Goal: Transaction & Acquisition: Purchase product/service

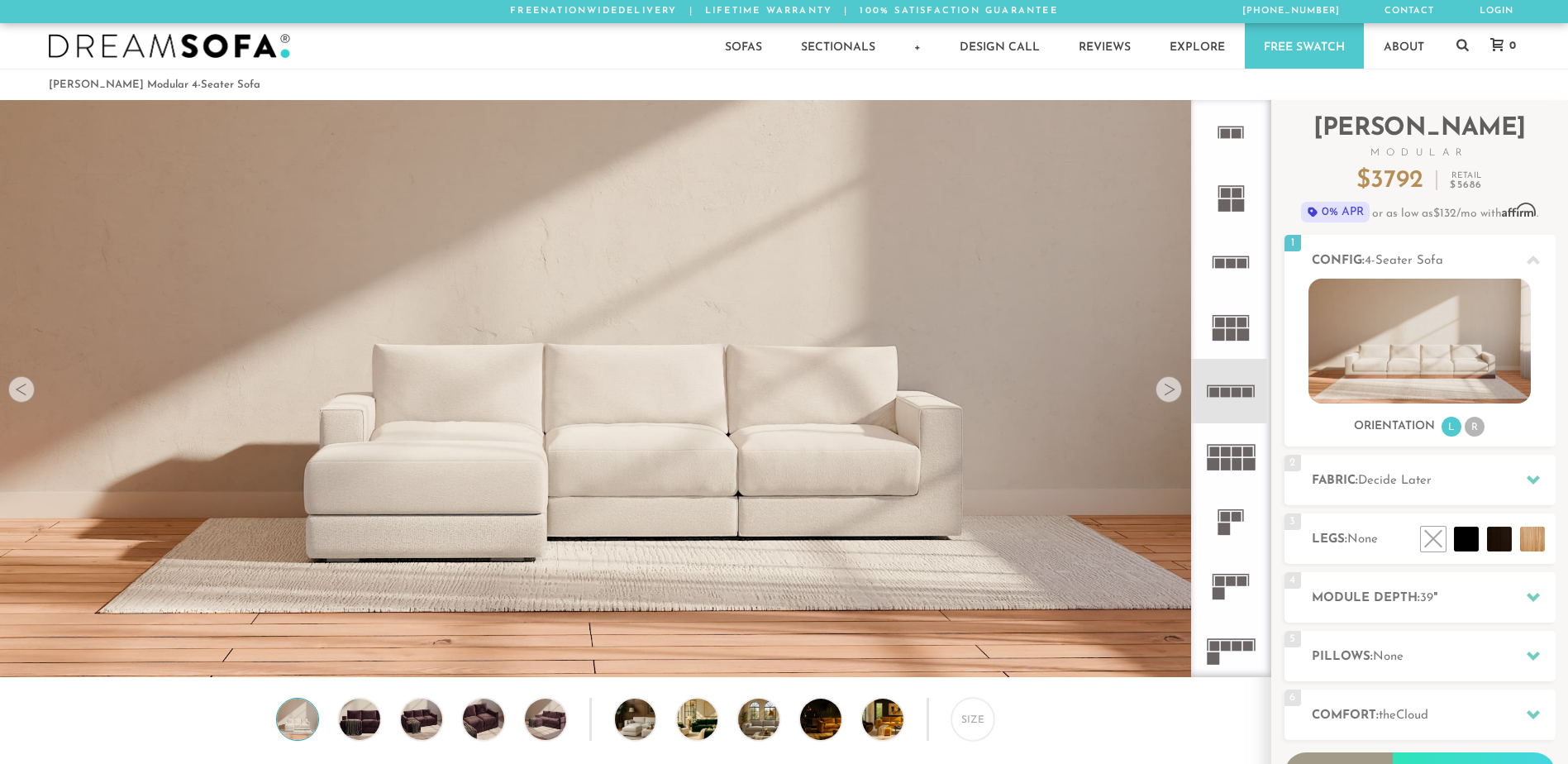
click at [1167, 396] on div at bounding box center [1169, 389] width 26 height 26
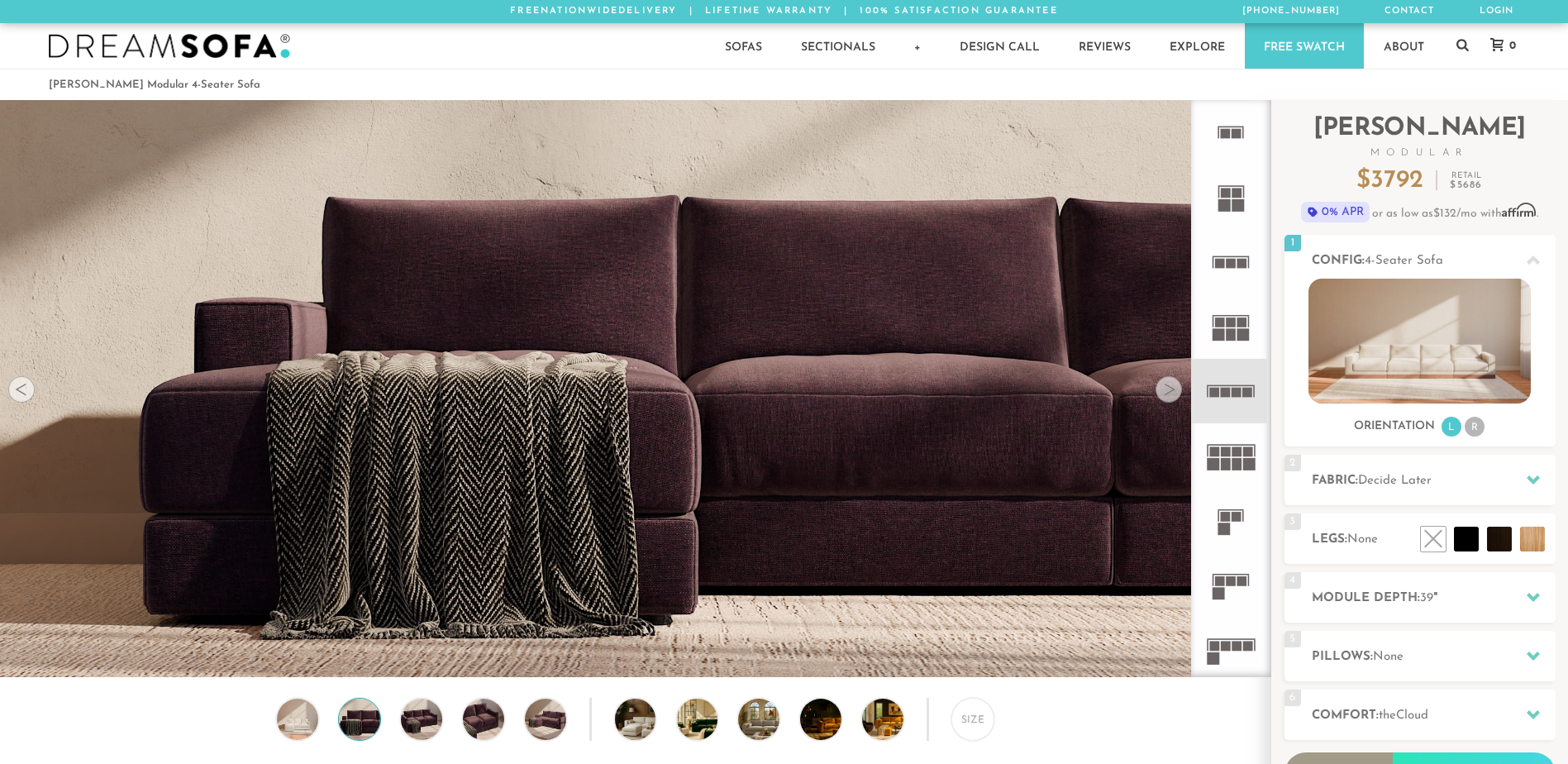
click at [1169, 396] on div at bounding box center [1169, 389] width 26 height 26
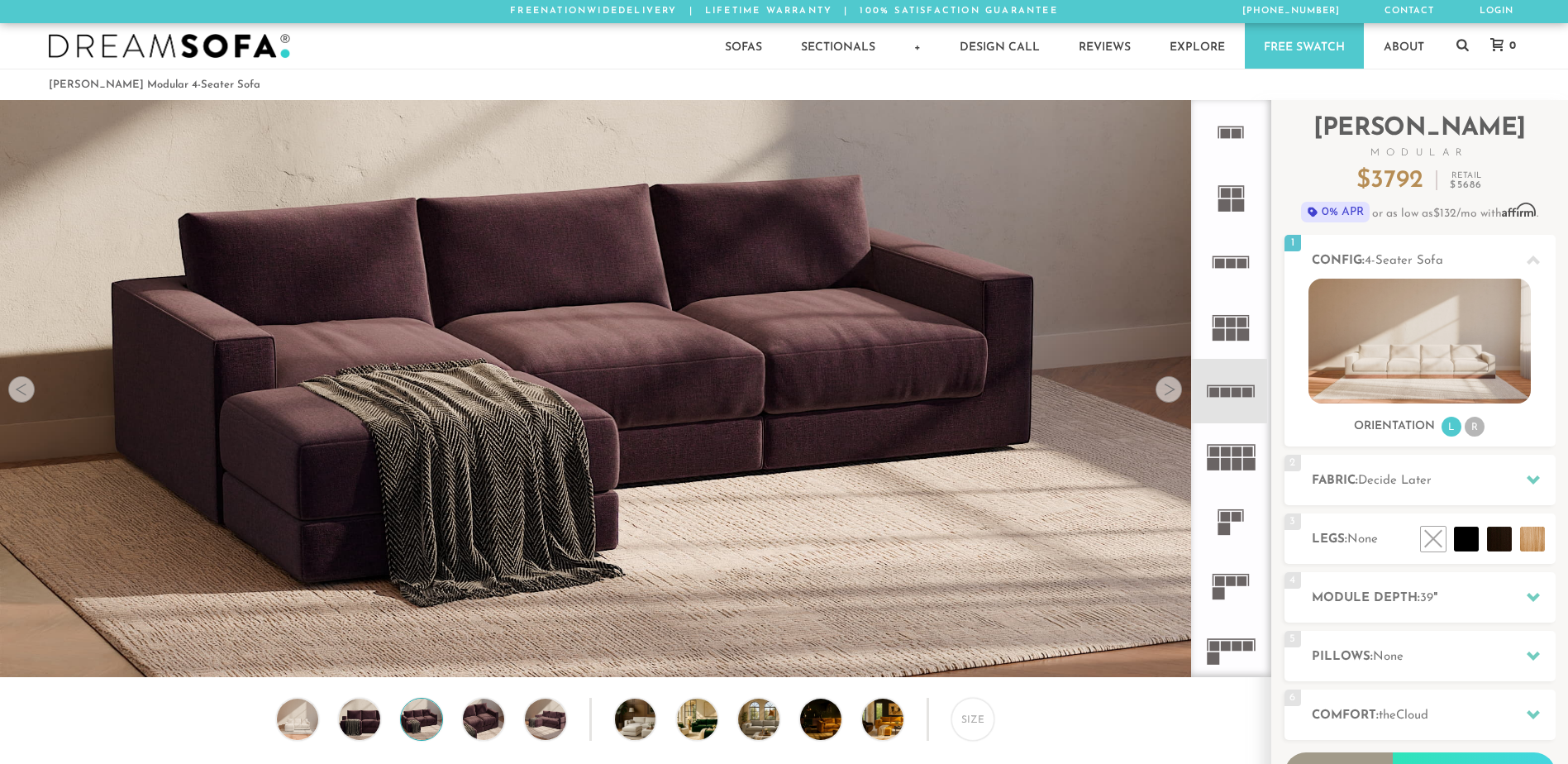
click at [1173, 385] on div at bounding box center [1169, 389] width 26 height 26
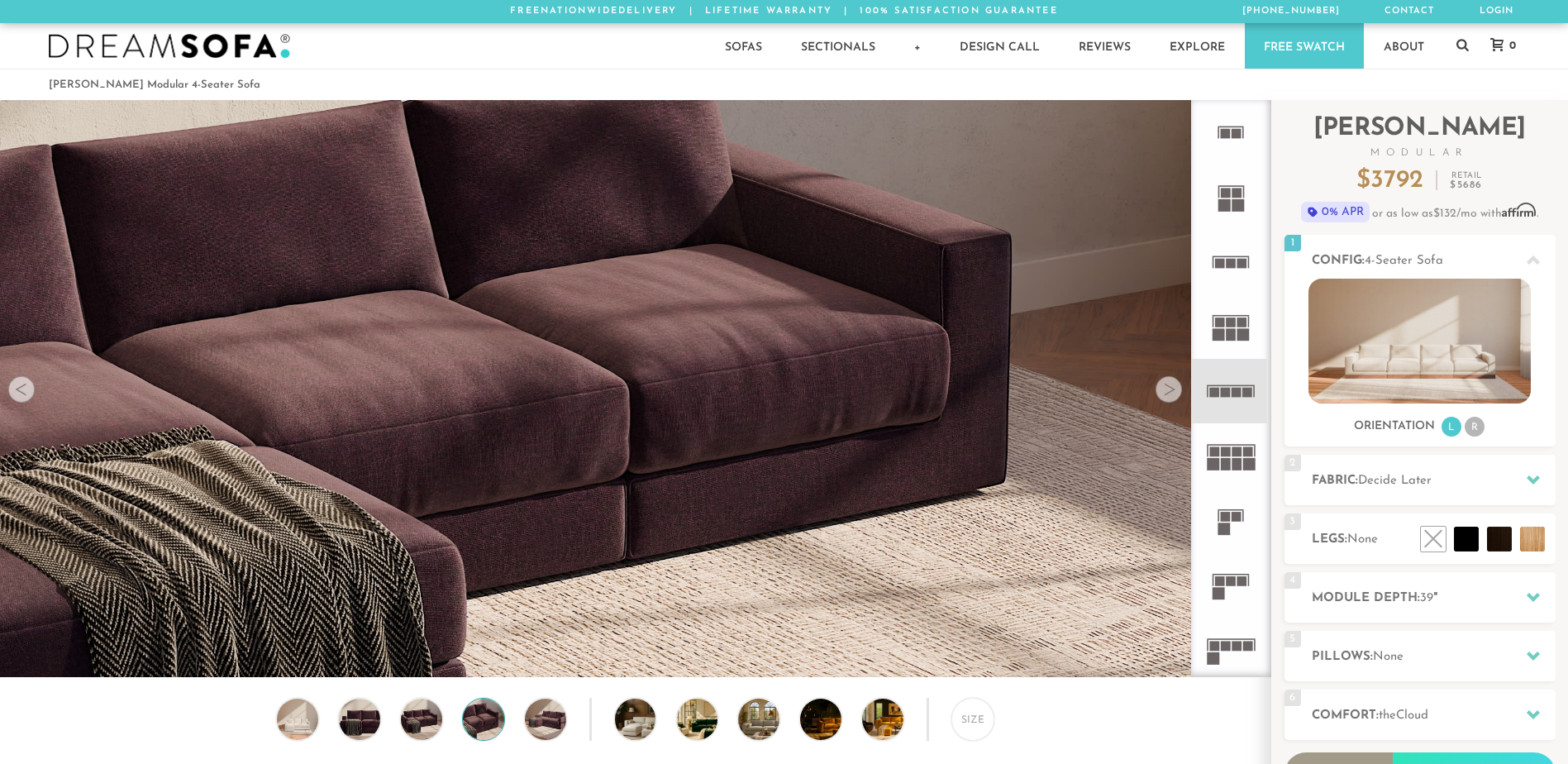
click at [1173, 385] on div at bounding box center [1169, 389] width 26 height 26
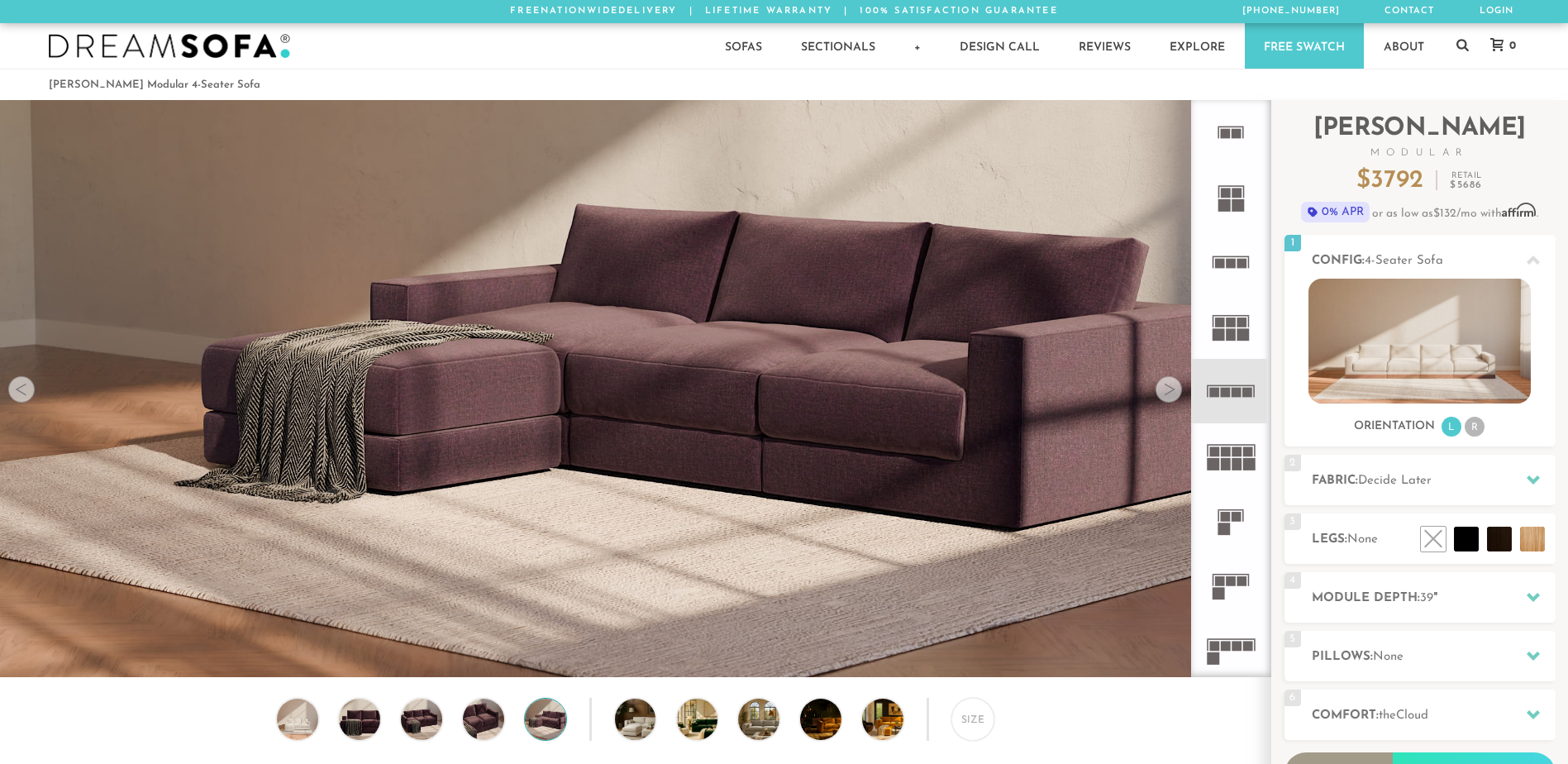
click at [1173, 384] on div at bounding box center [1169, 389] width 26 height 26
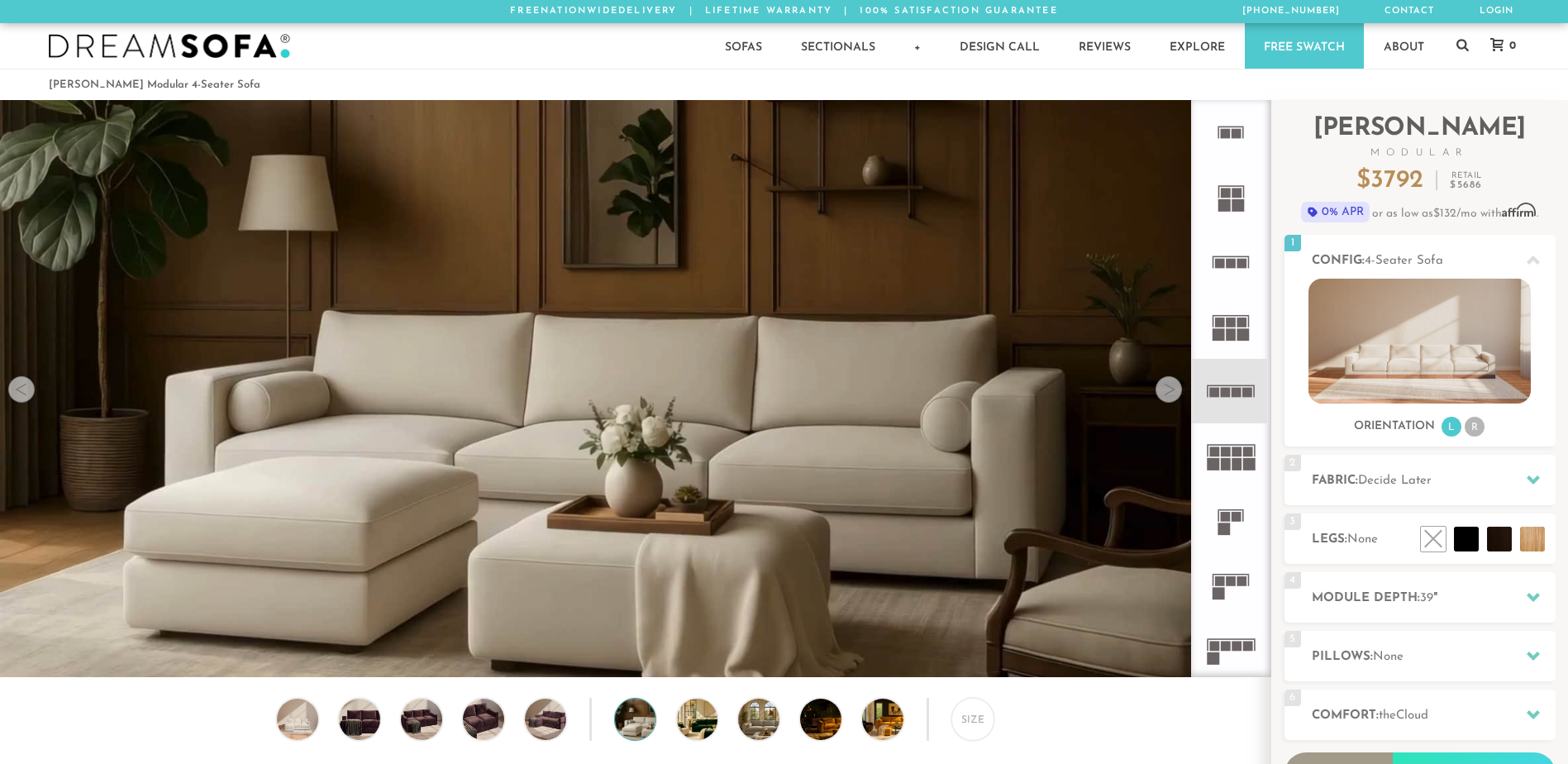
click at [1173, 384] on div at bounding box center [1169, 389] width 26 height 26
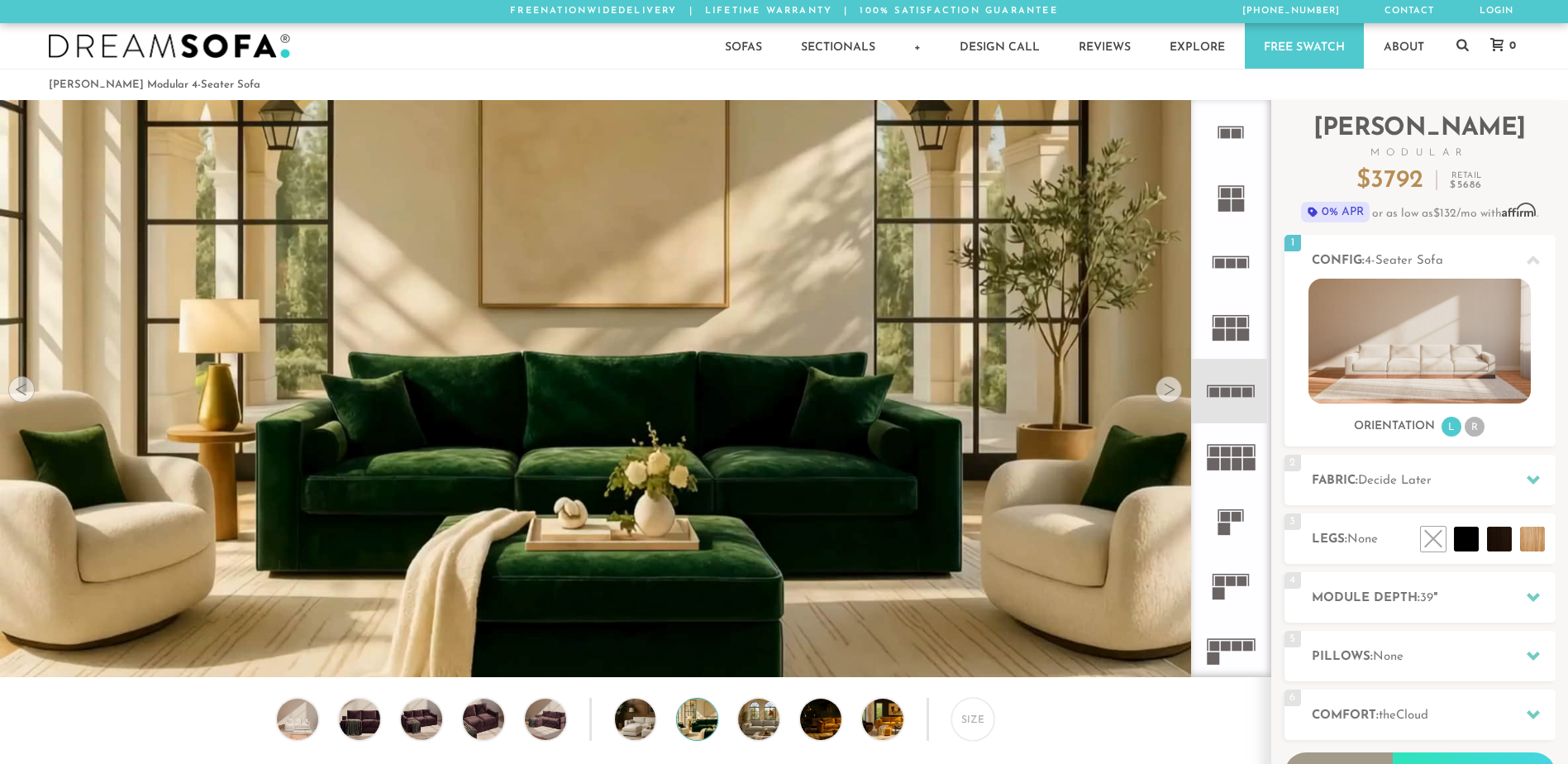
click at [1173, 384] on div at bounding box center [1169, 389] width 26 height 26
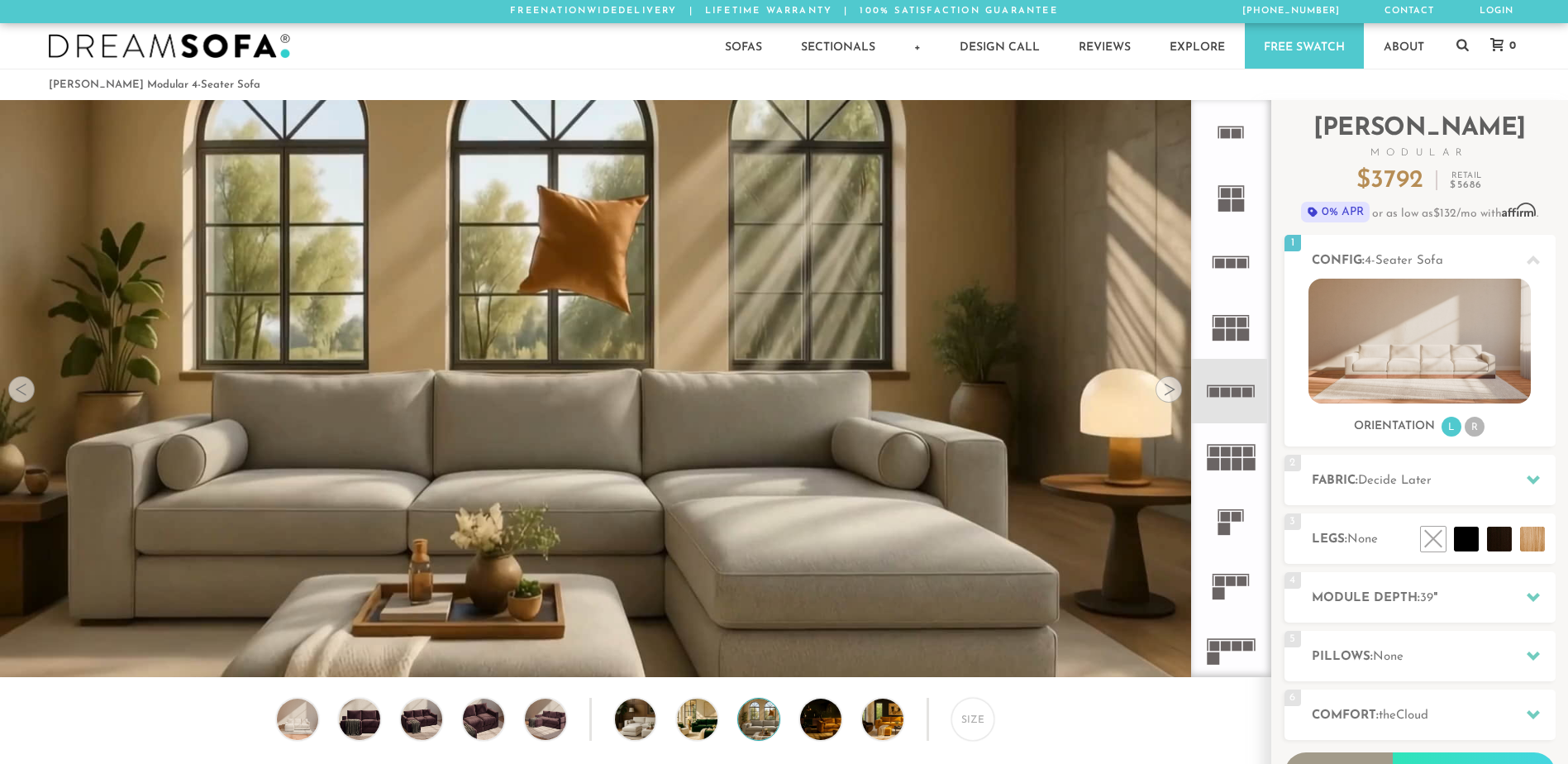
click at [1170, 392] on div at bounding box center [1169, 389] width 26 height 26
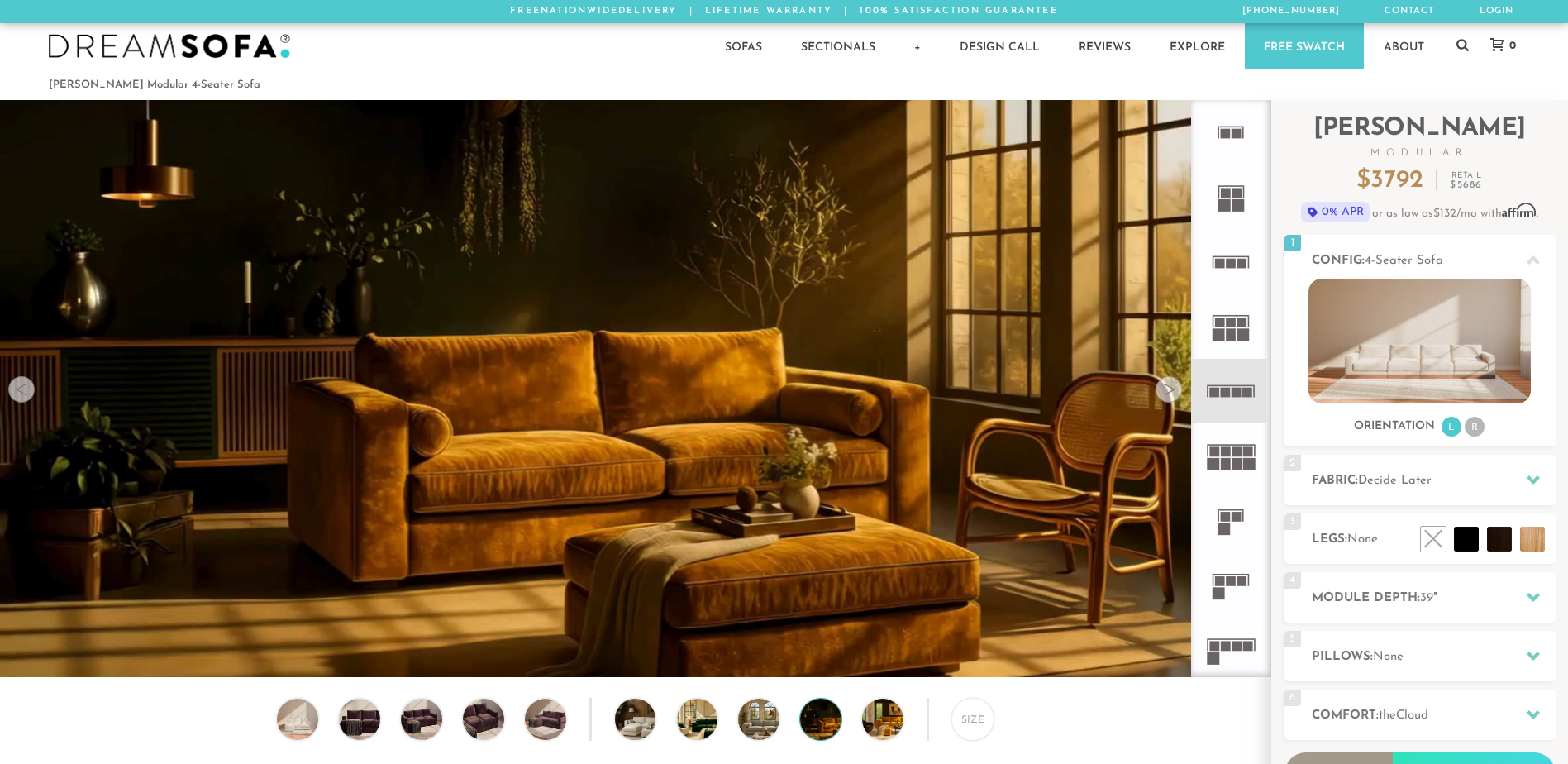
click at [1170, 392] on div at bounding box center [1169, 389] width 26 height 26
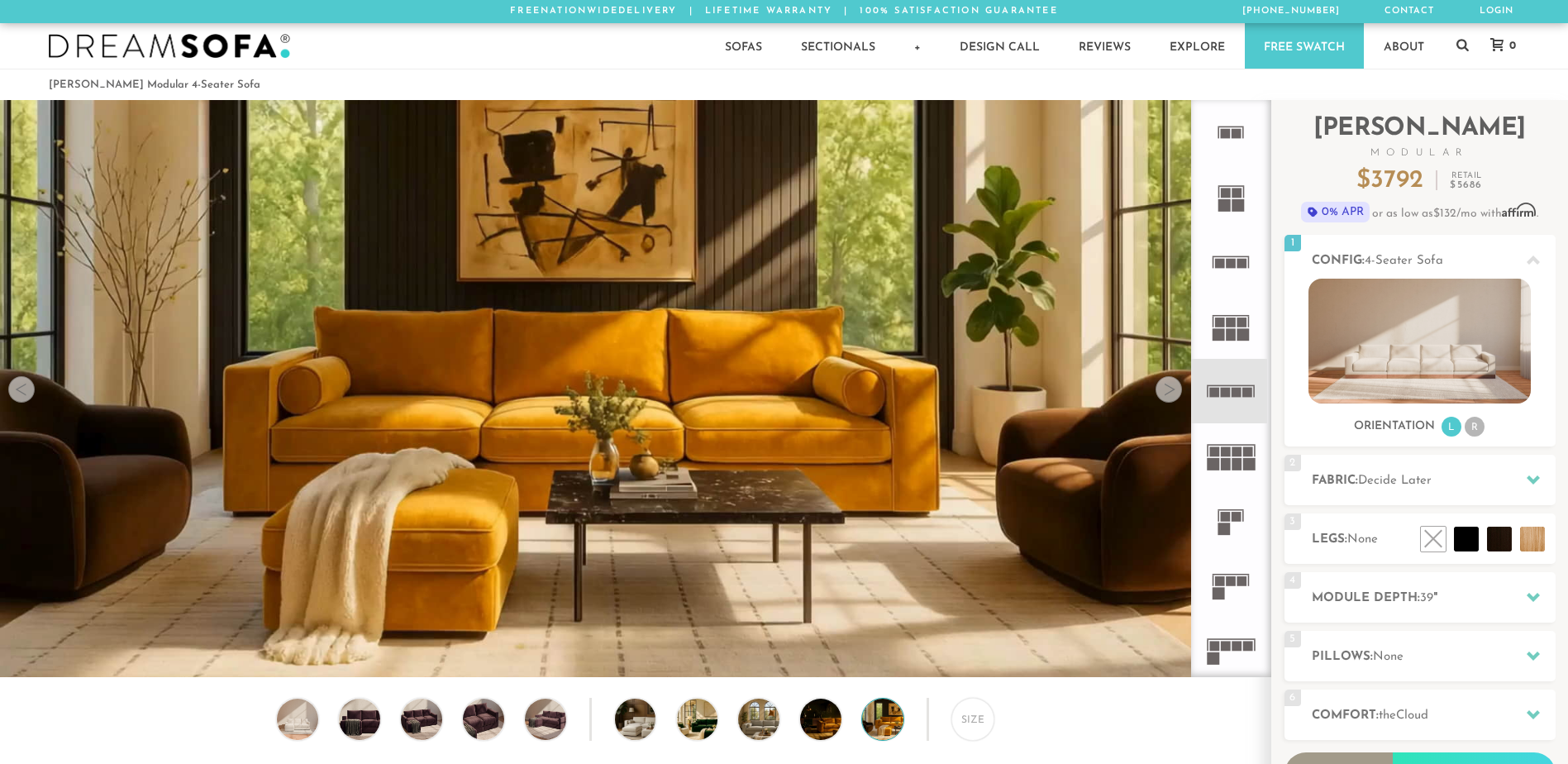
click at [1170, 392] on div at bounding box center [1169, 389] width 26 height 26
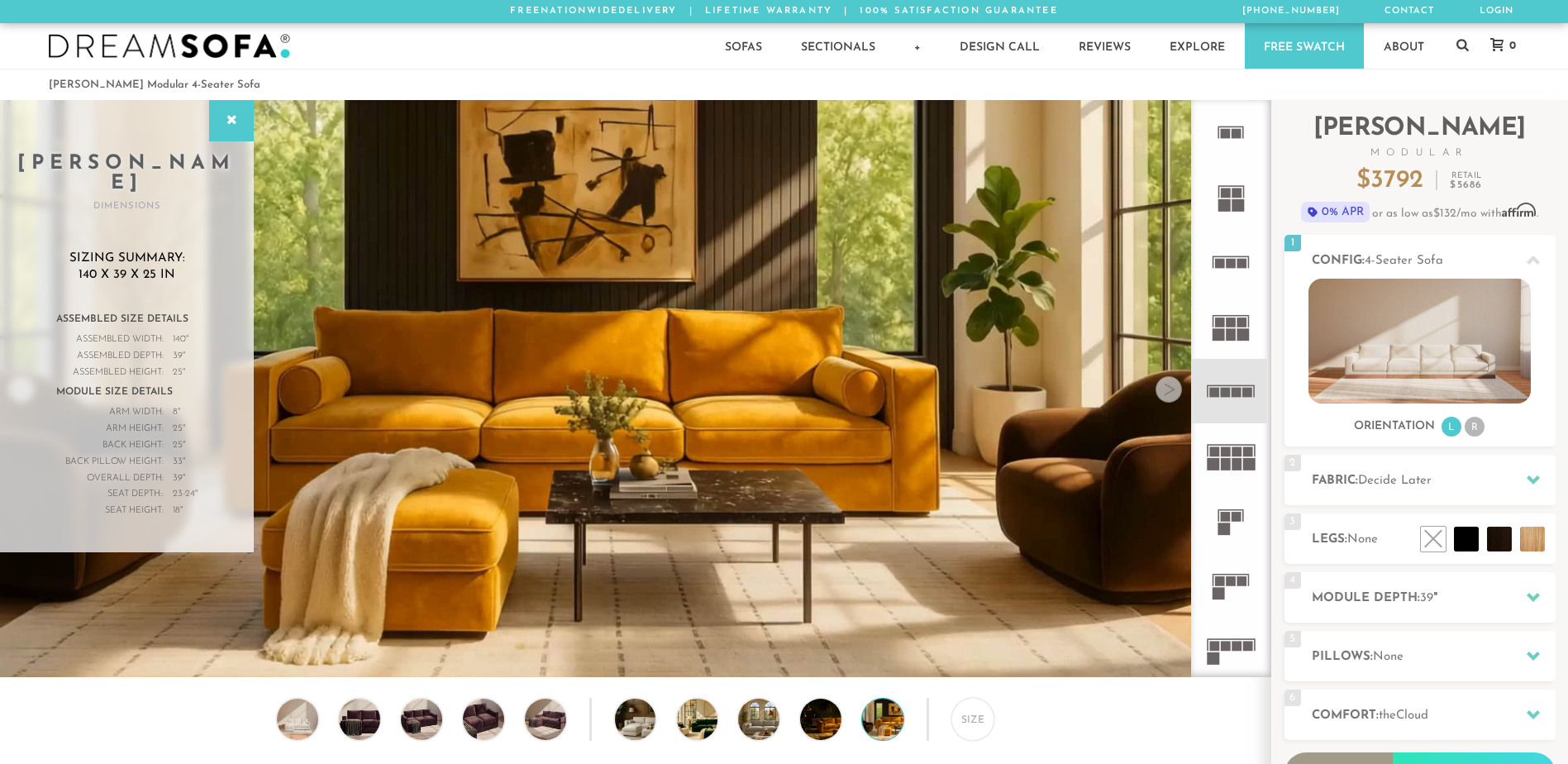
click at [1170, 392] on div at bounding box center [1169, 389] width 26 height 26
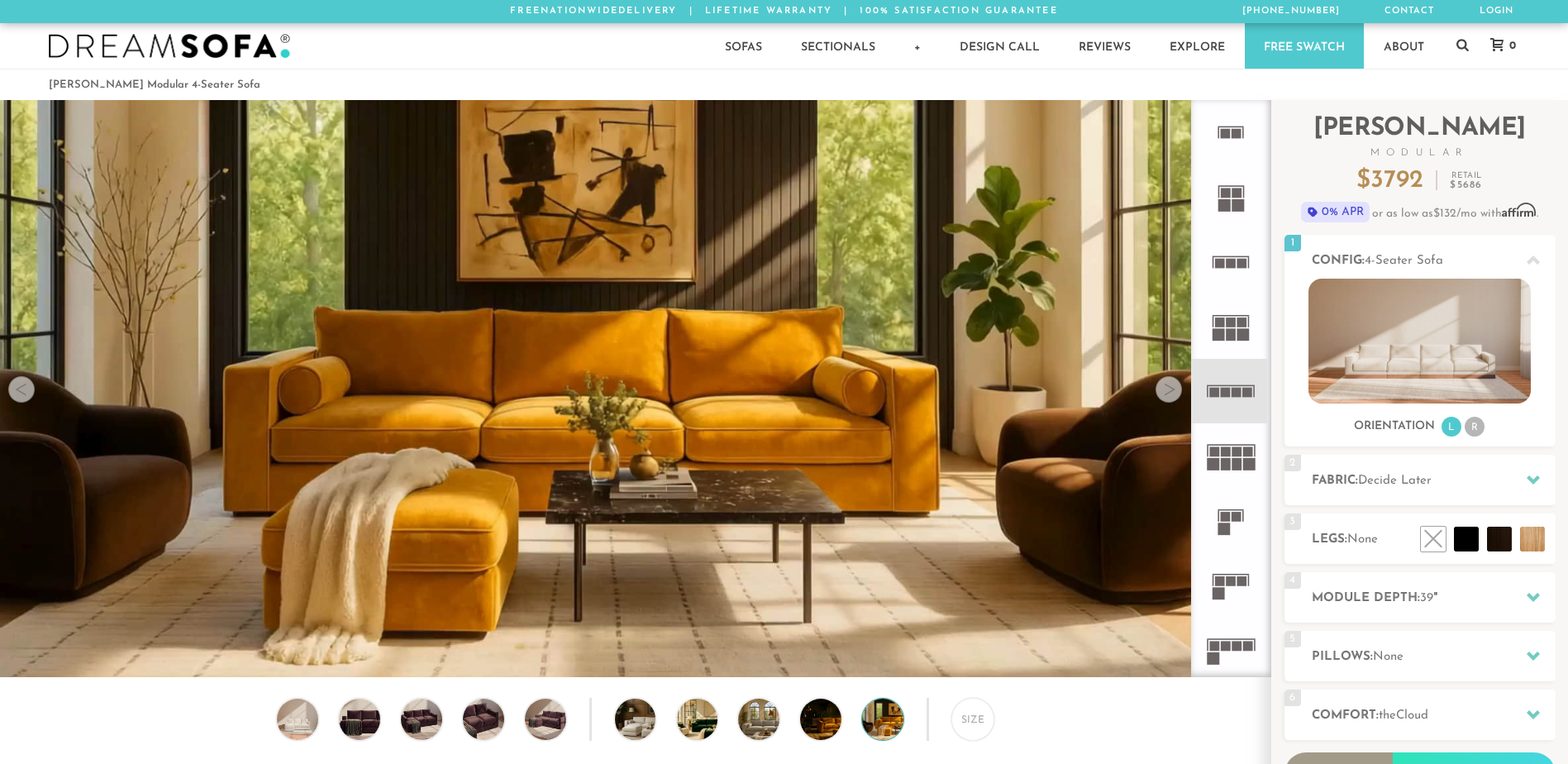
click at [1170, 392] on div at bounding box center [1169, 389] width 26 height 26
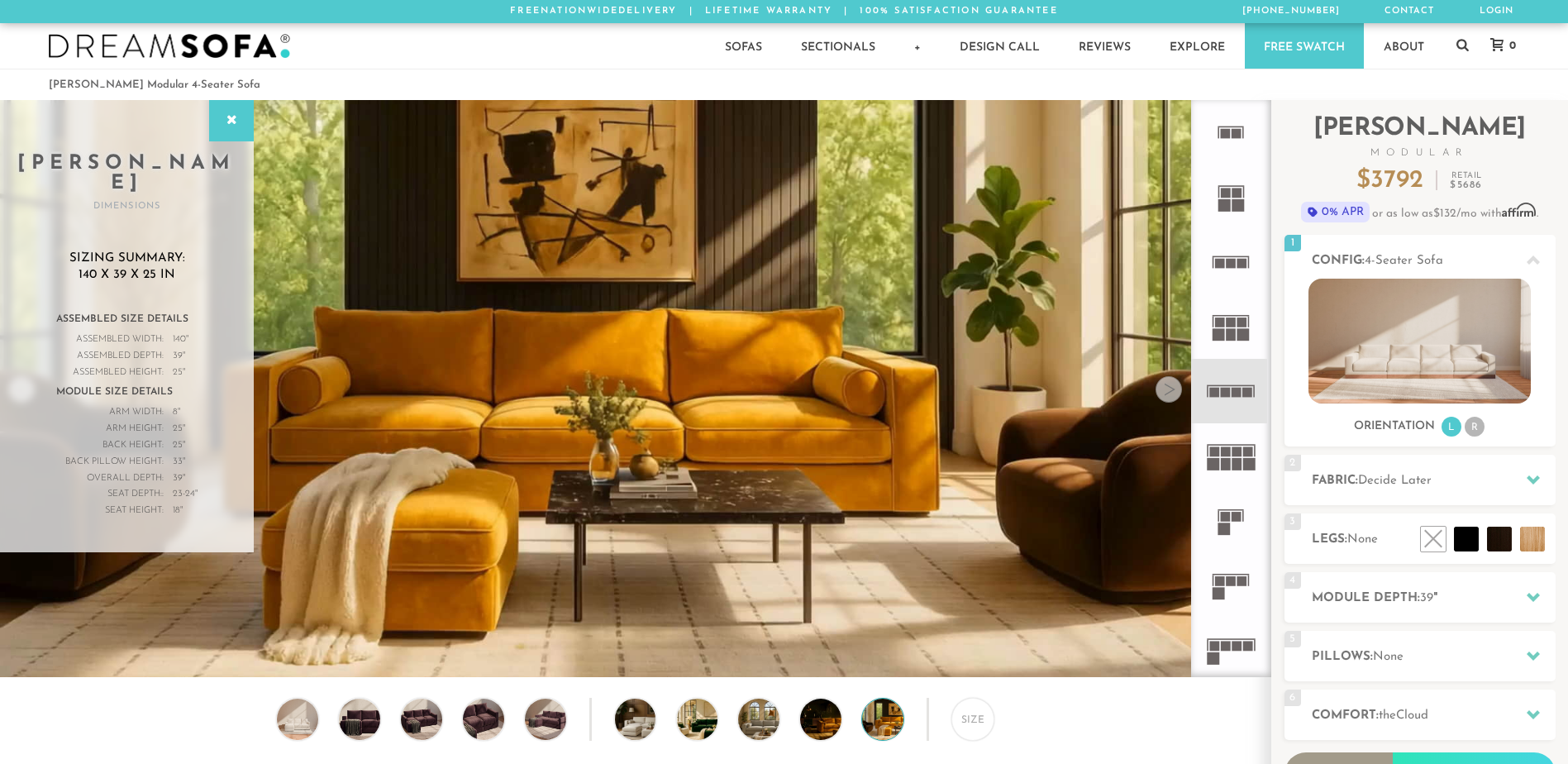
click at [1161, 392] on div at bounding box center [1169, 389] width 26 height 26
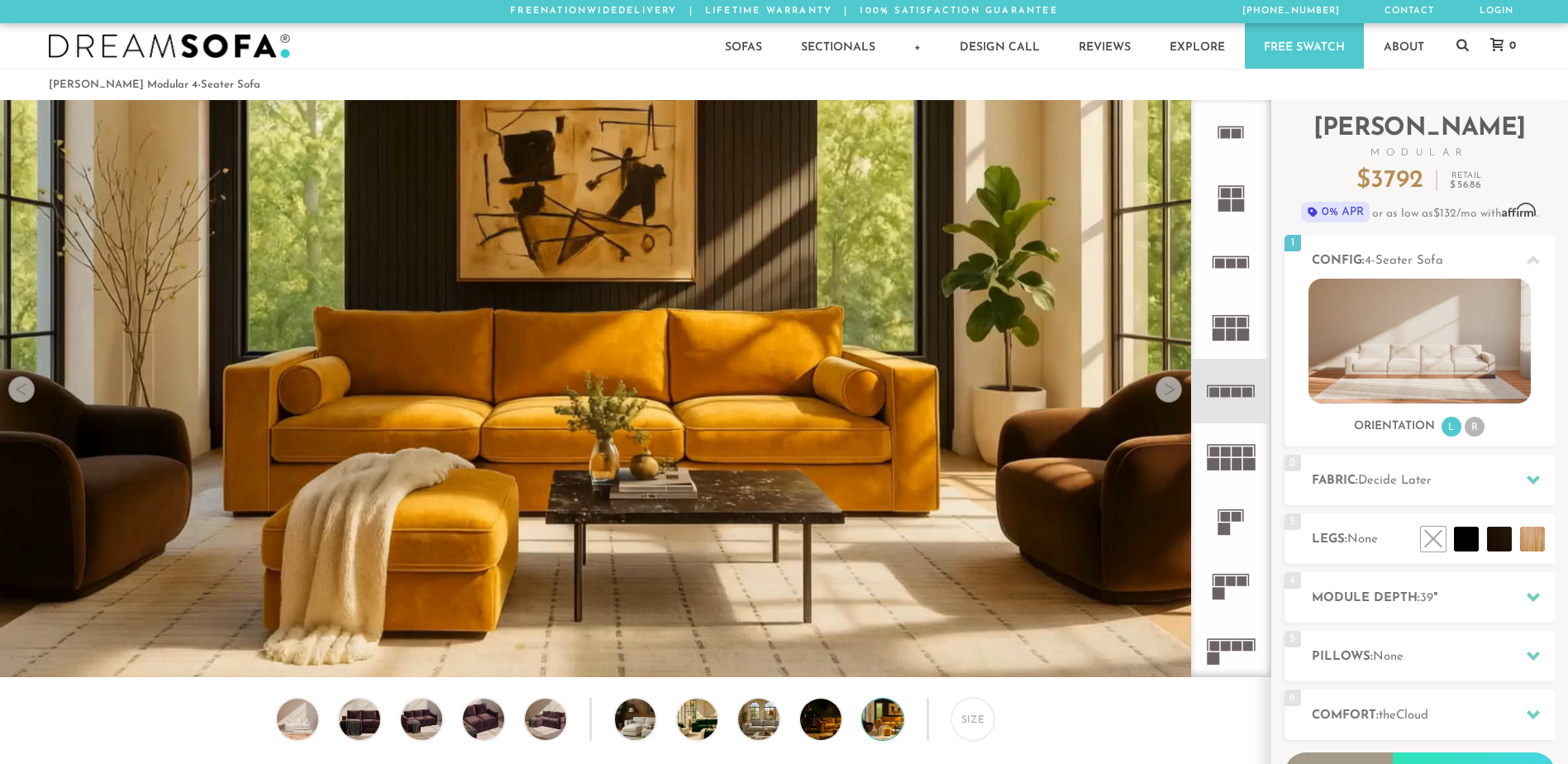
click at [32, 398] on div at bounding box center [21, 389] width 26 height 26
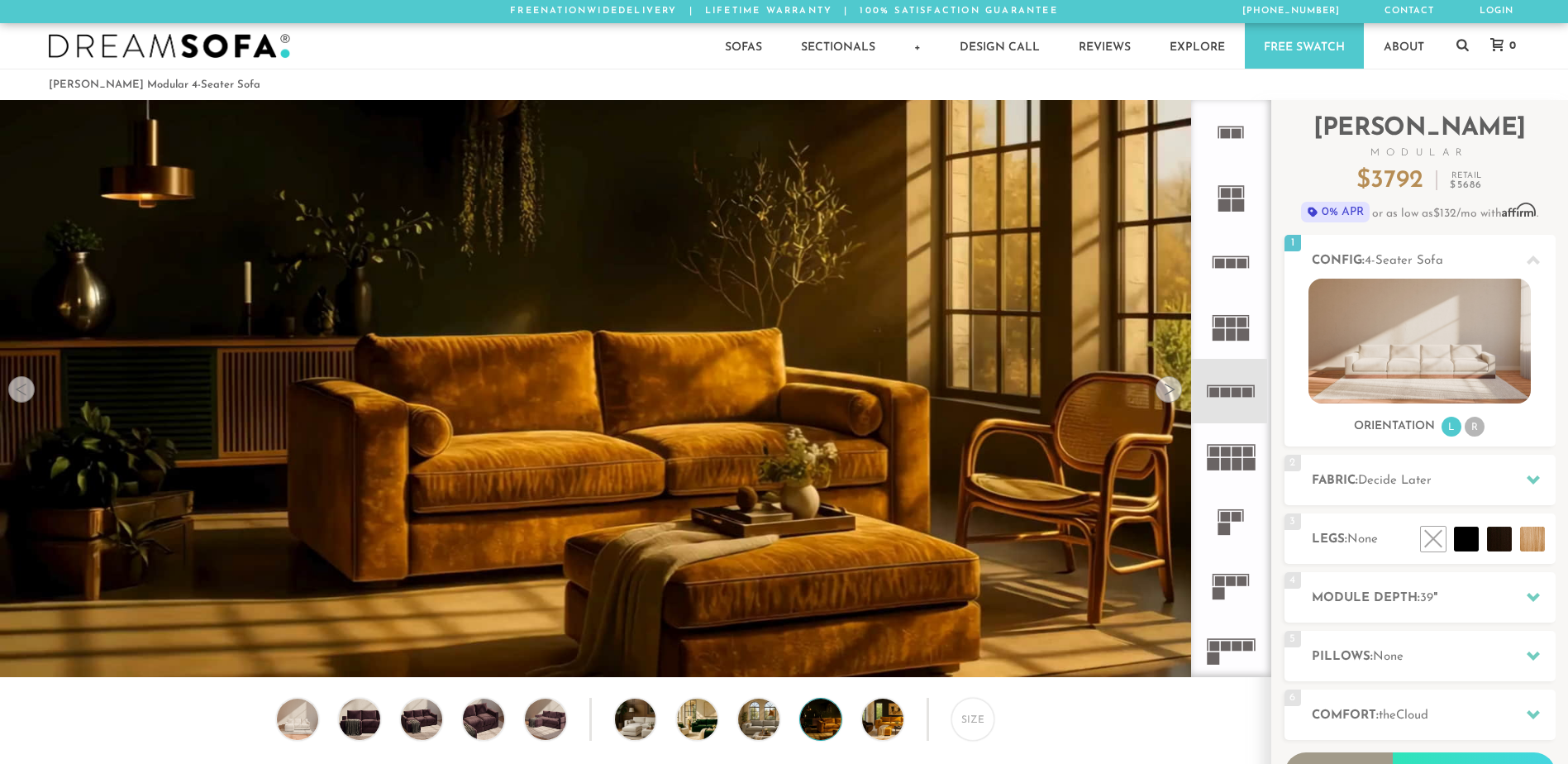
click at [31, 398] on div at bounding box center [21, 389] width 26 height 26
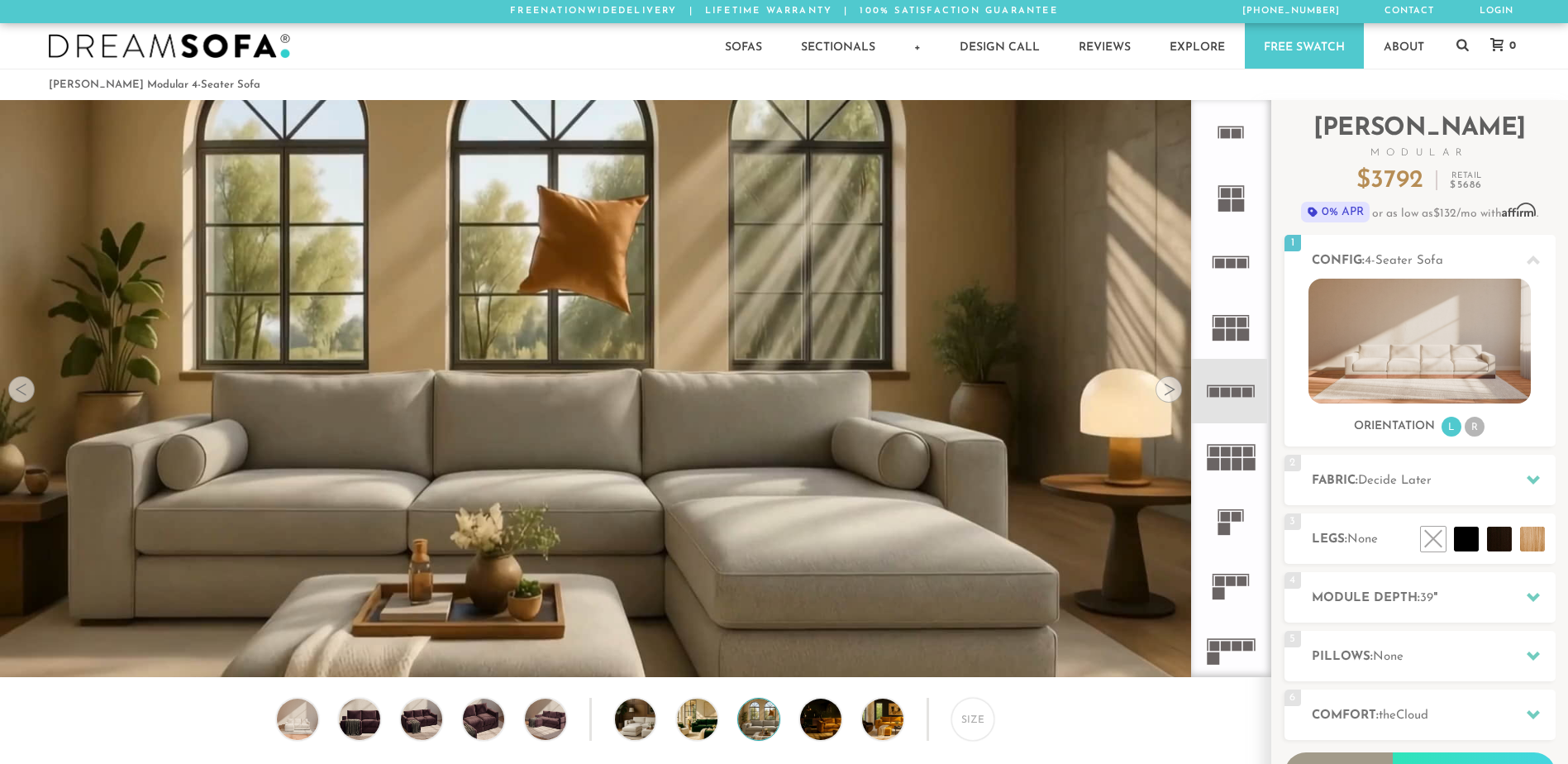
click at [18, 400] on div at bounding box center [21, 389] width 26 height 26
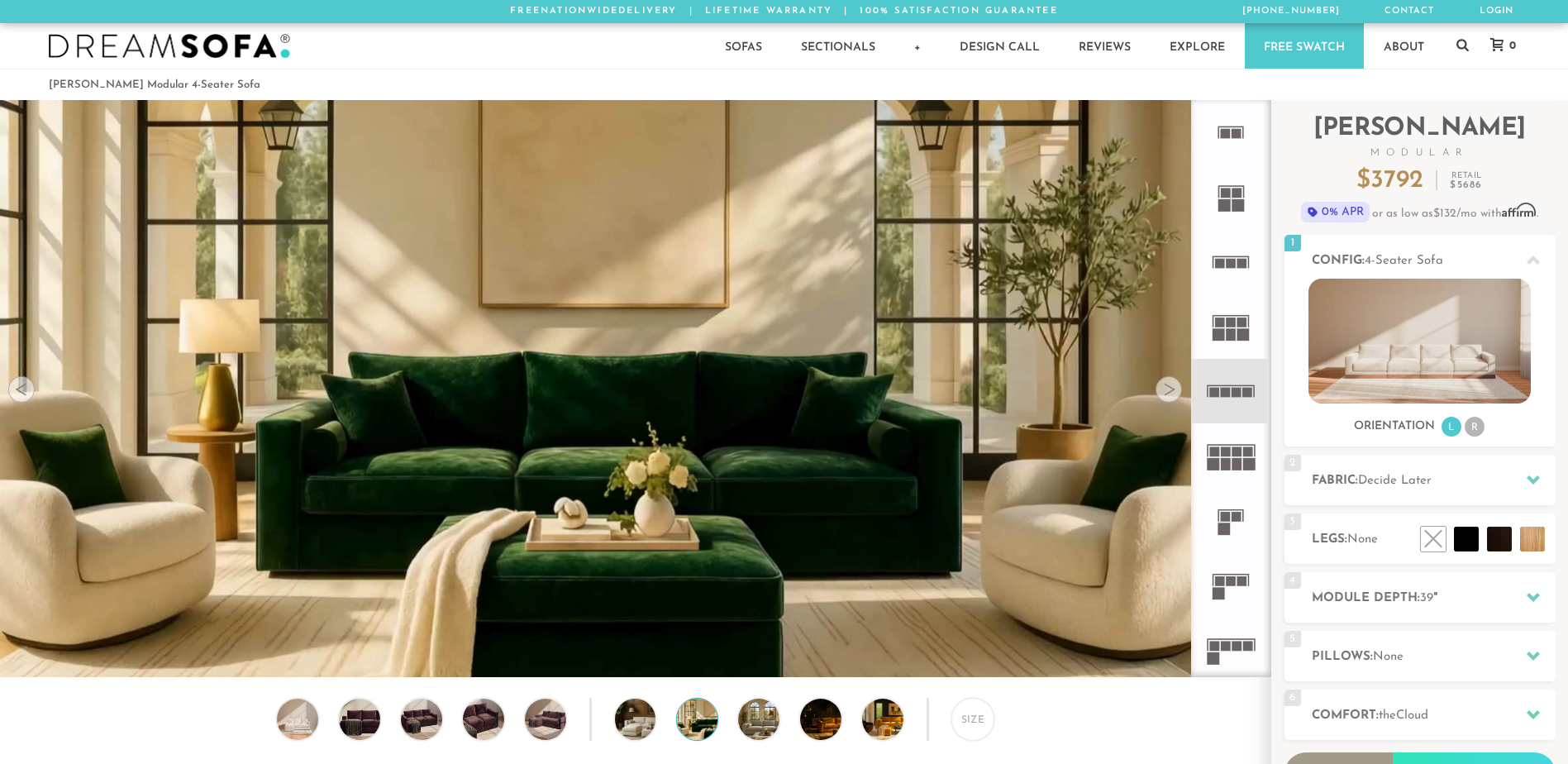
click at [18, 400] on div at bounding box center [21, 389] width 26 height 26
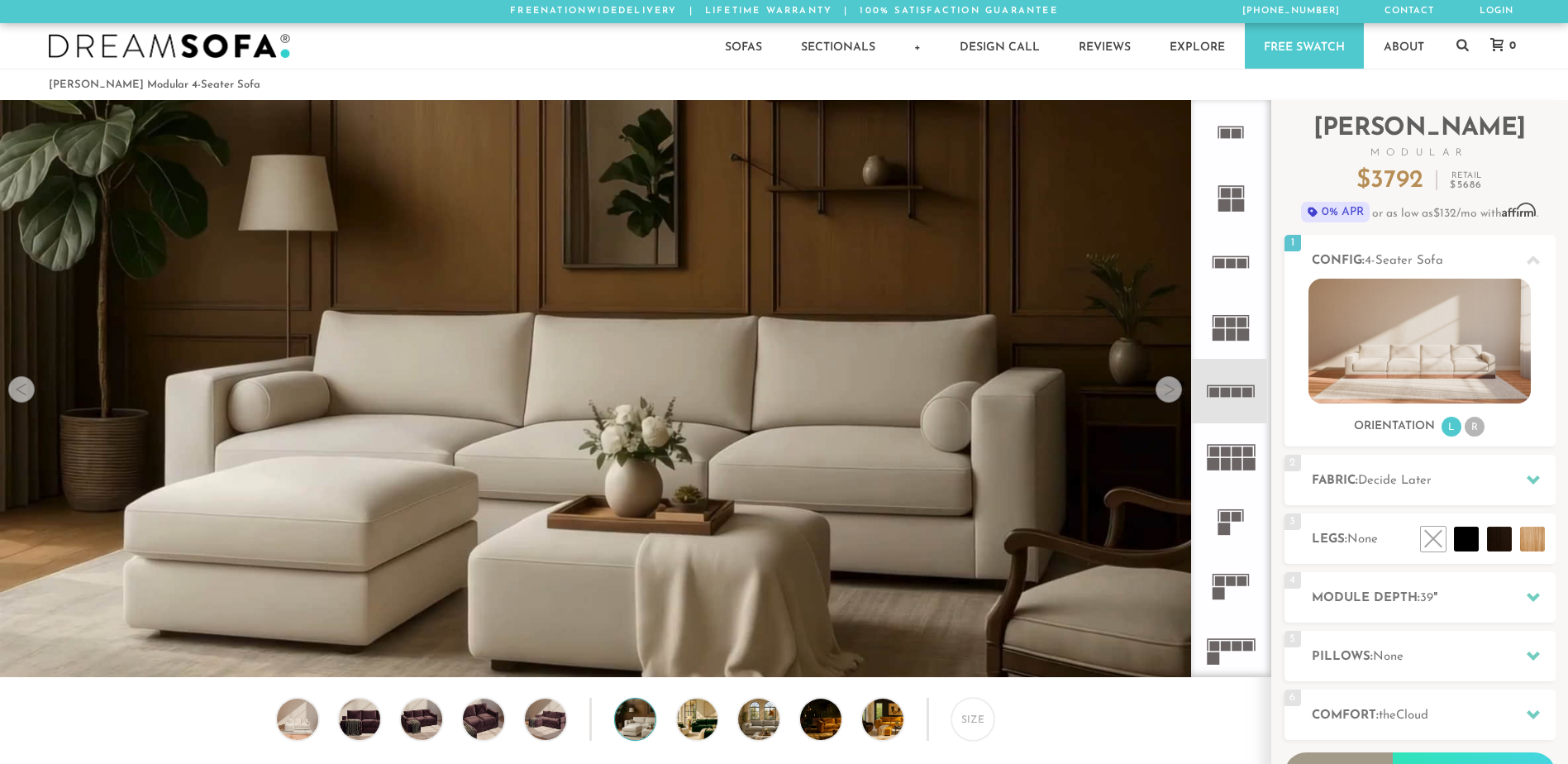
click at [18, 400] on div at bounding box center [21, 389] width 26 height 26
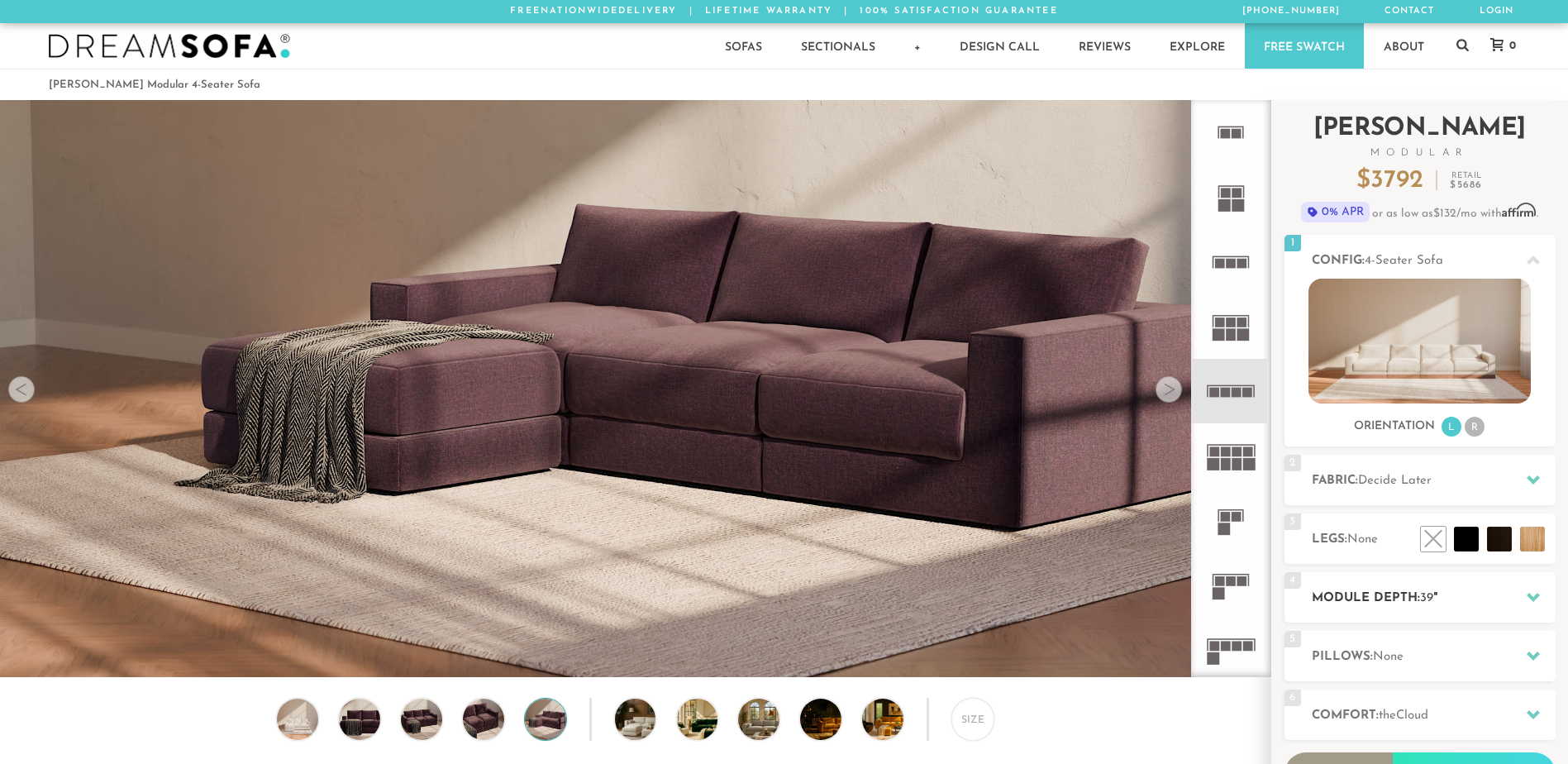
click at [1504, 594] on h2 "Module Depth: 39 "" at bounding box center [1434, 598] width 243 height 19
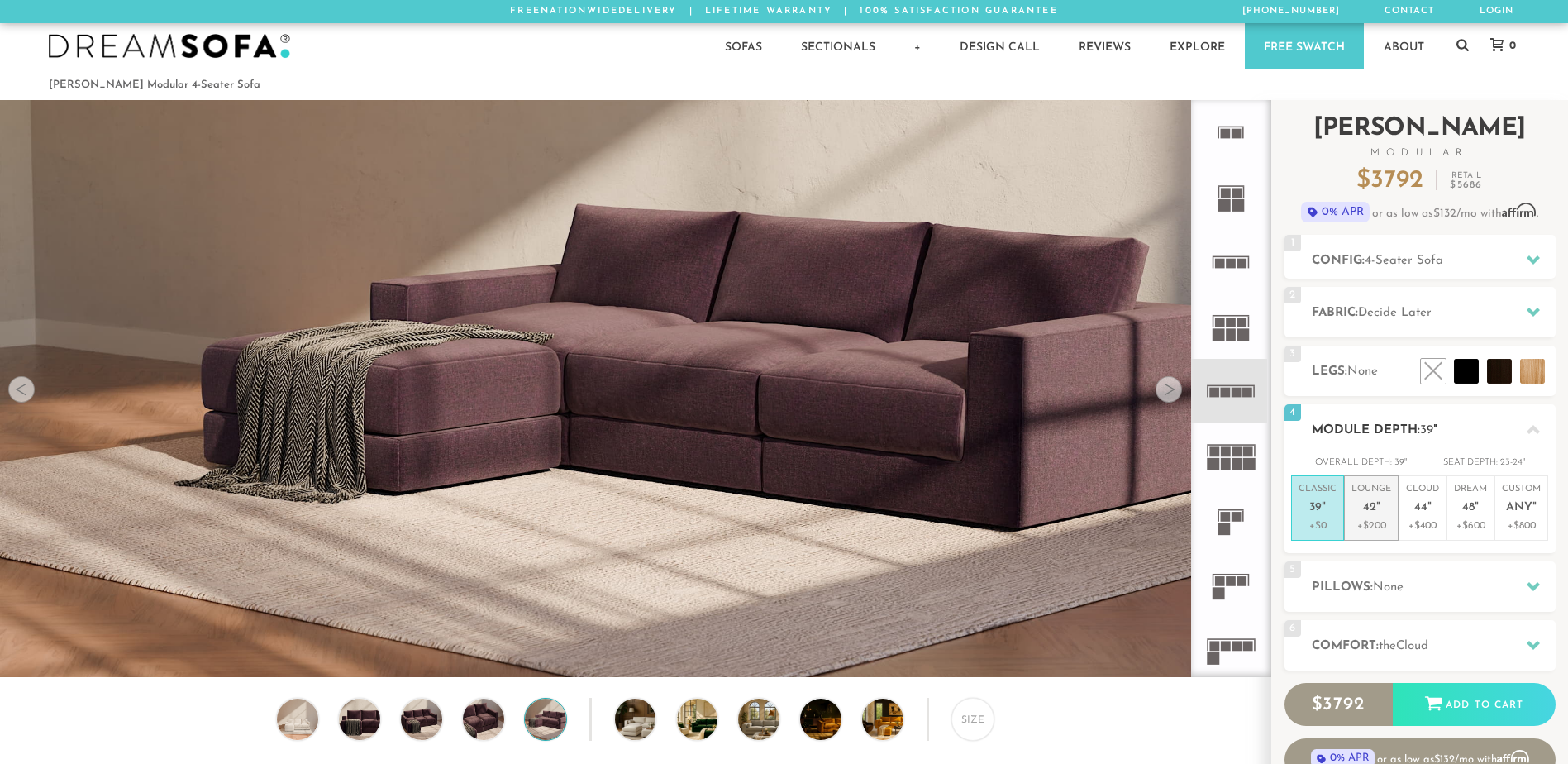
click at [1383, 520] on p "+$200" at bounding box center [1371, 526] width 40 height 15
click at [1324, 515] on p "Classic 39 "" at bounding box center [1317, 500] width 38 height 35
click at [1376, 509] on em """ at bounding box center [1378, 509] width 5 height 14
click at [1468, 511] on span "48" at bounding box center [1469, 509] width 13 height 14
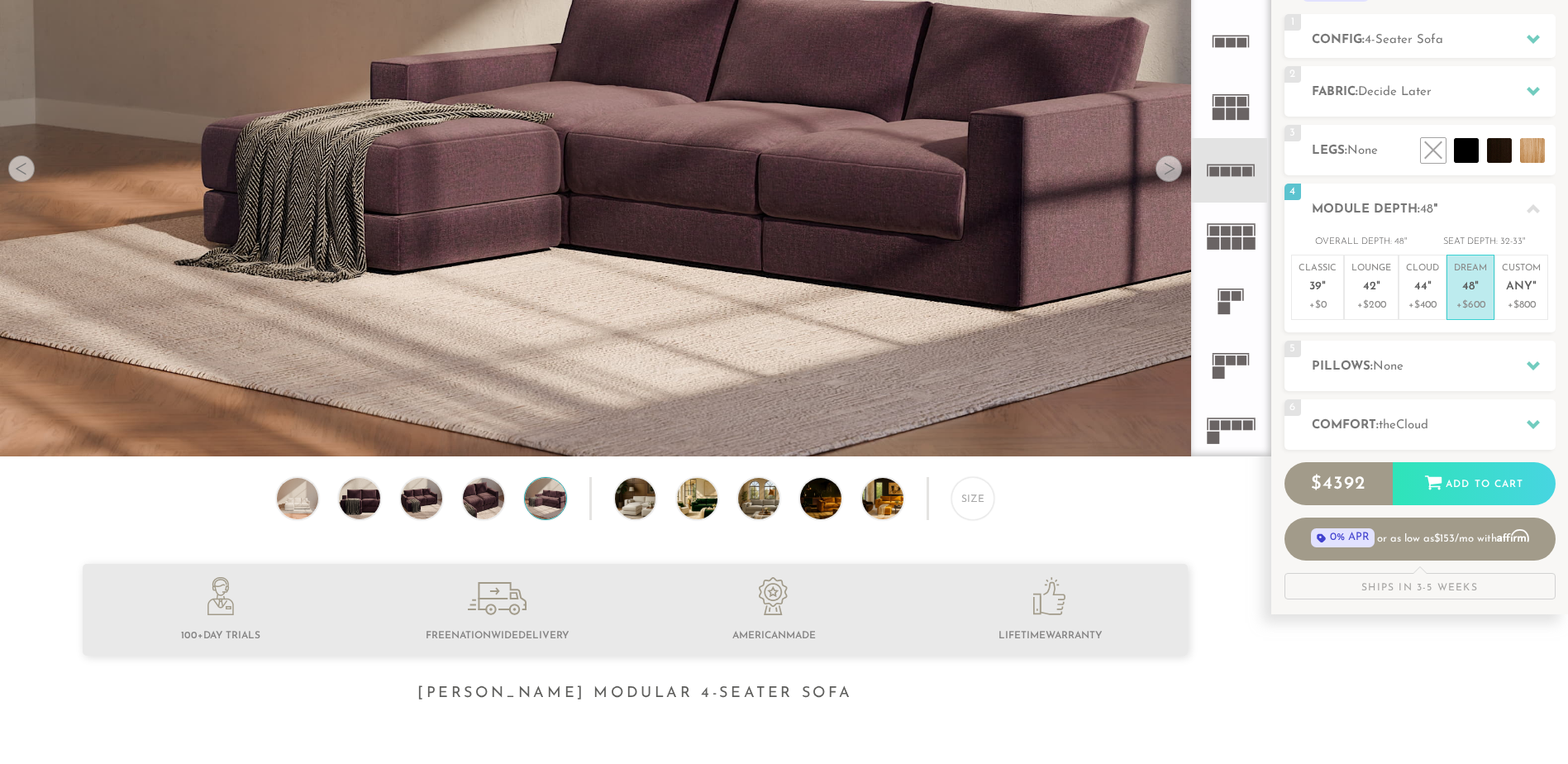
scroll to position [243, 0]
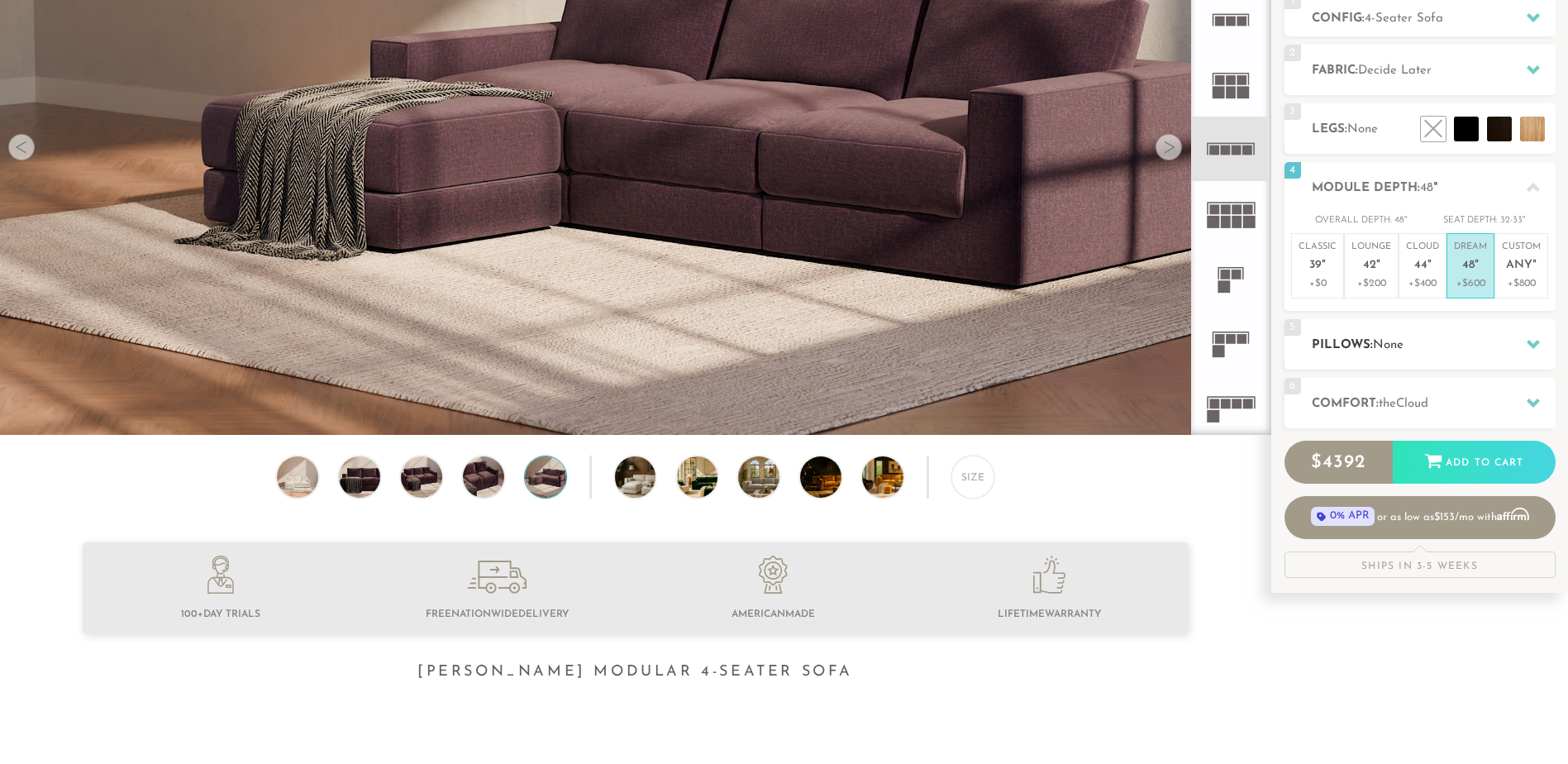
click at [1471, 340] on h2 "Pillows: None" at bounding box center [1434, 345] width 243 height 19
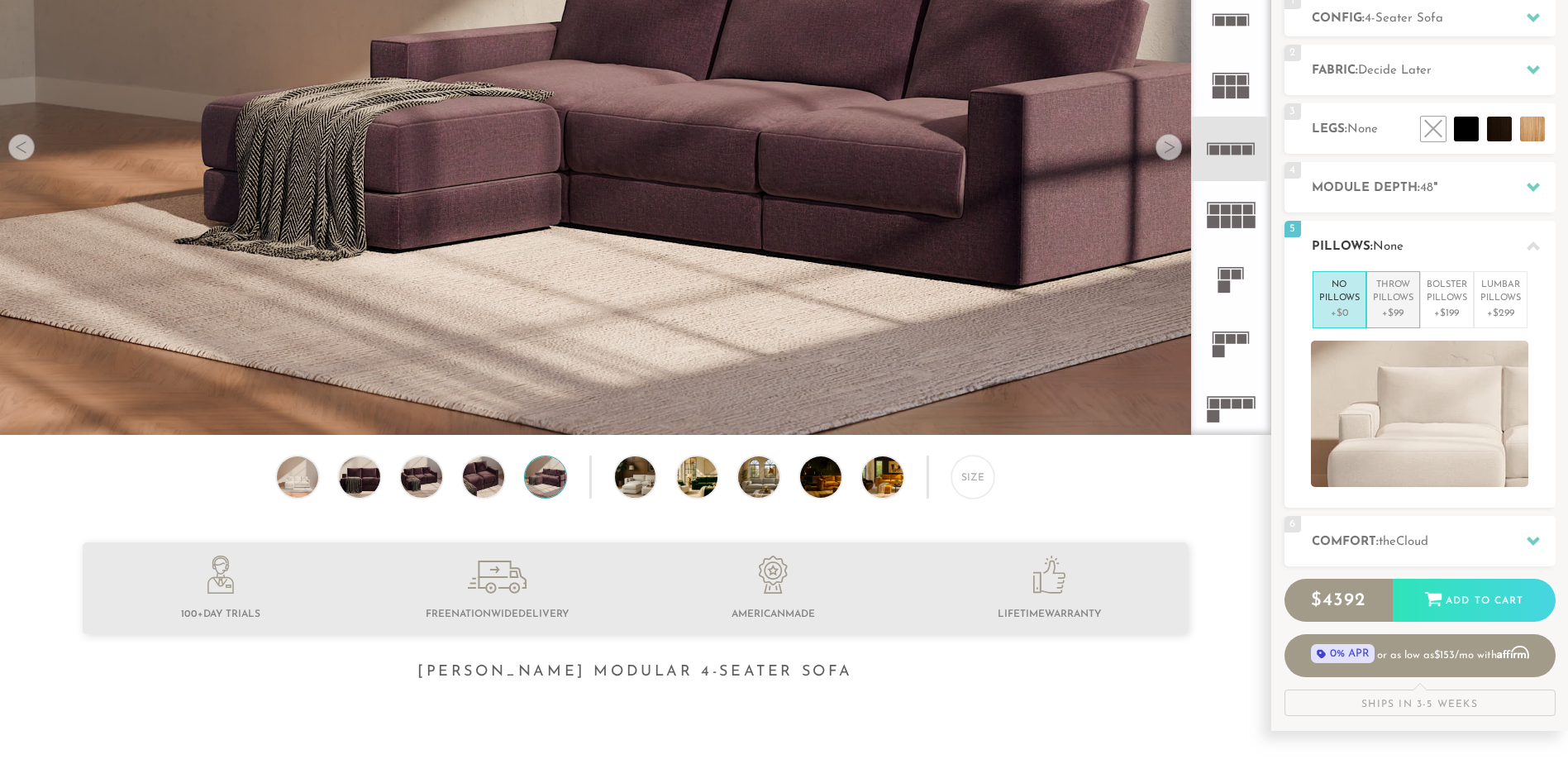
click at [1394, 301] on p "Throw Pillows" at bounding box center [1393, 292] width 41 height 27
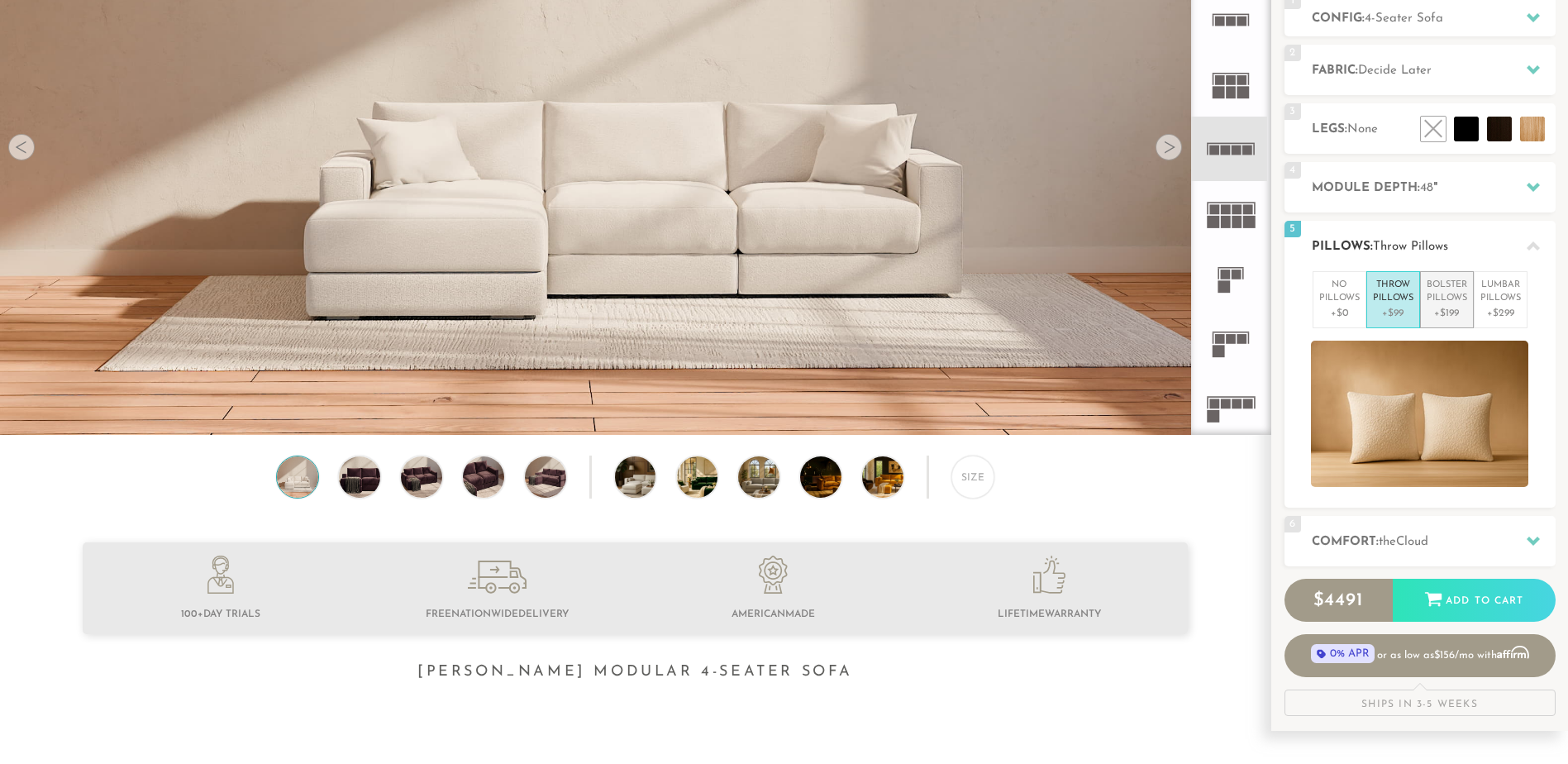
click at [1431, 318] on p "+$199" at bounding box center [1446, 313] width 41 height 15
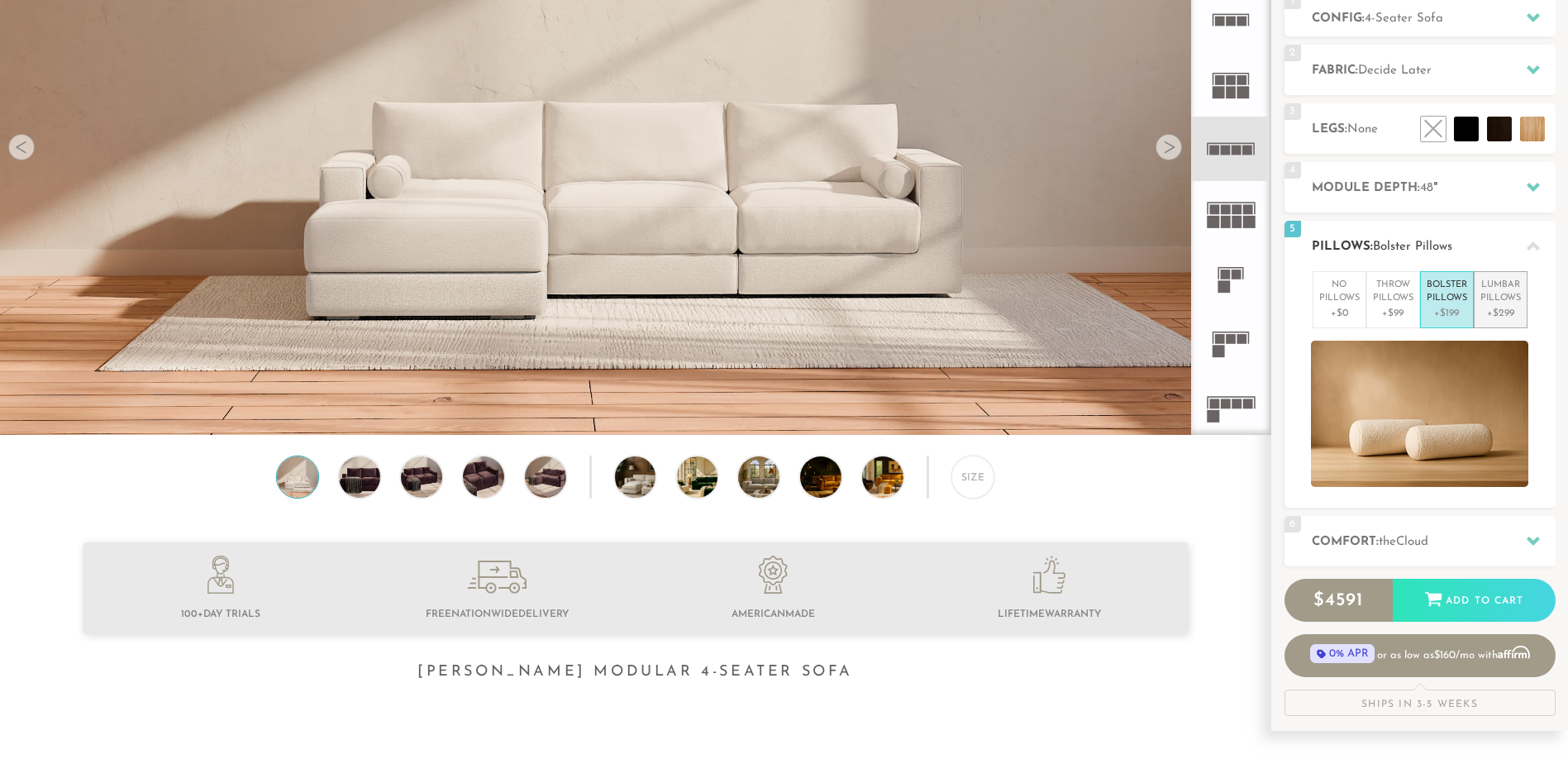
click at [1502, 299] on p "Lumbar Pillows" at bounding box center [1500, 292] width 41 height 27
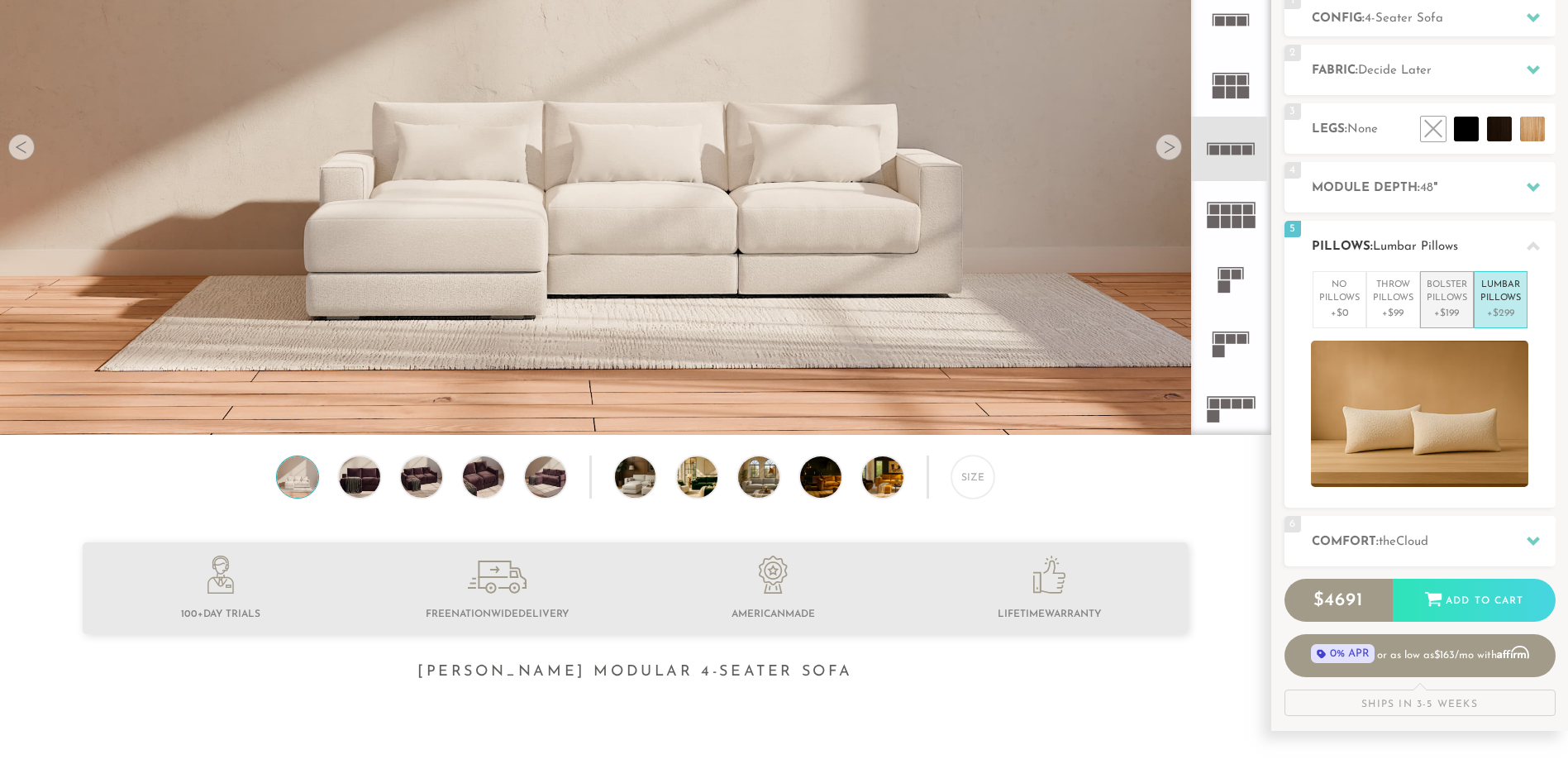
click at [1447, 308] on p "+$199" at bounding box center [1446, 313] width 41 height 15
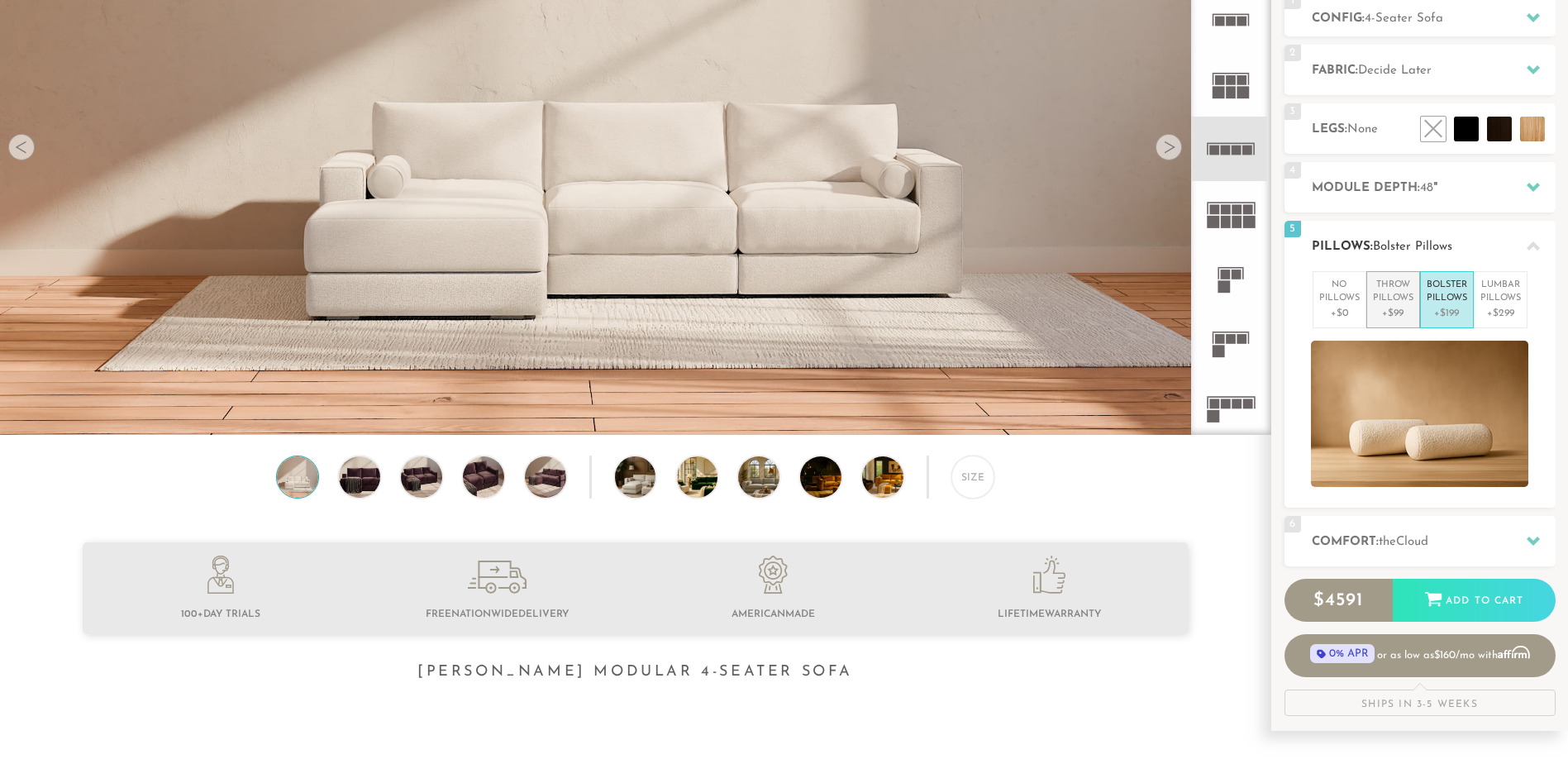
click at [1395, 303] on p "Throw Pillows" at bounding box center [1393, 292] width 41 height 27
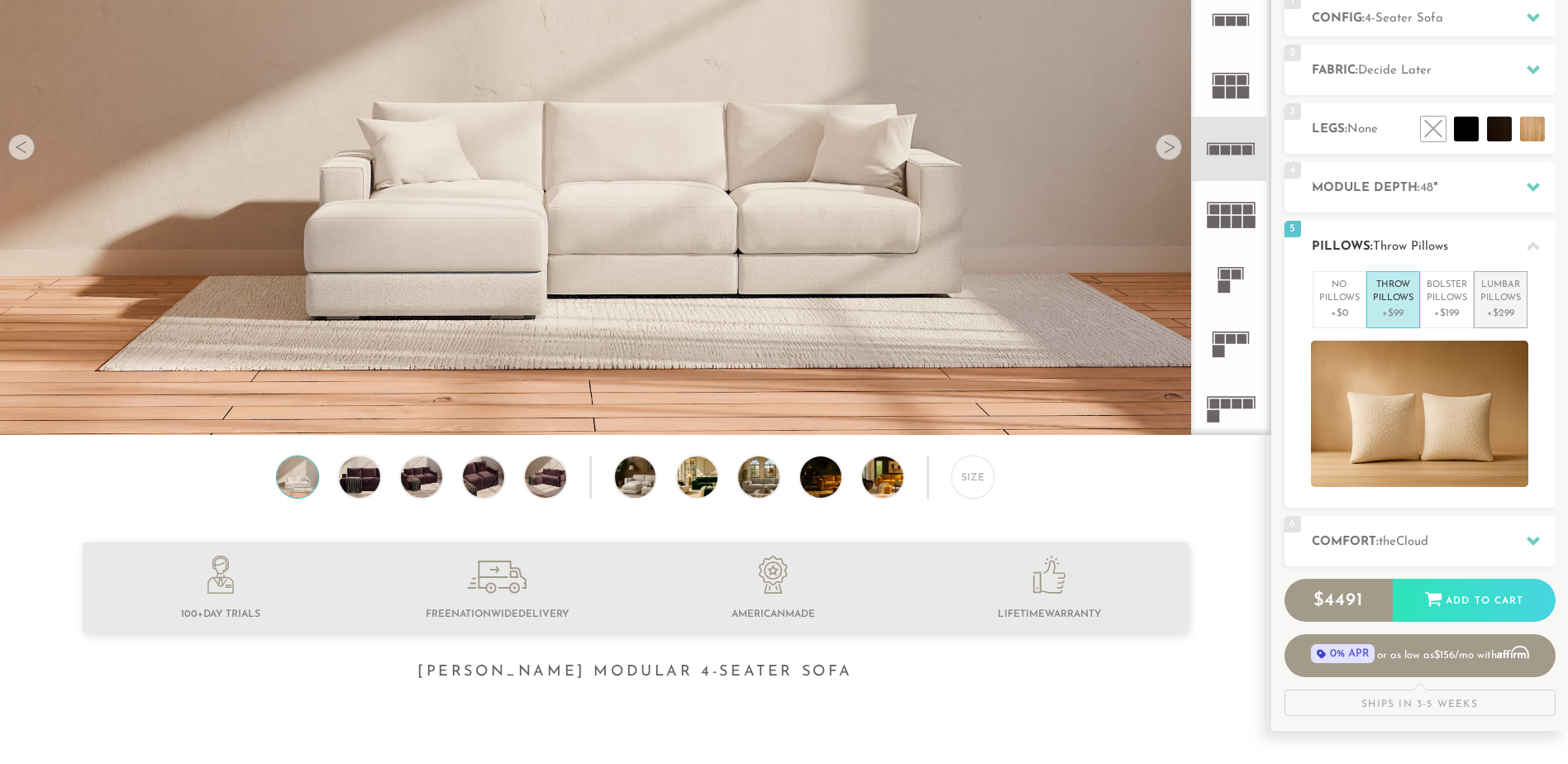
click at [1493, 289] on p "Lumbar Pillows" at bounding box center [1500, 292] width 41 height 27
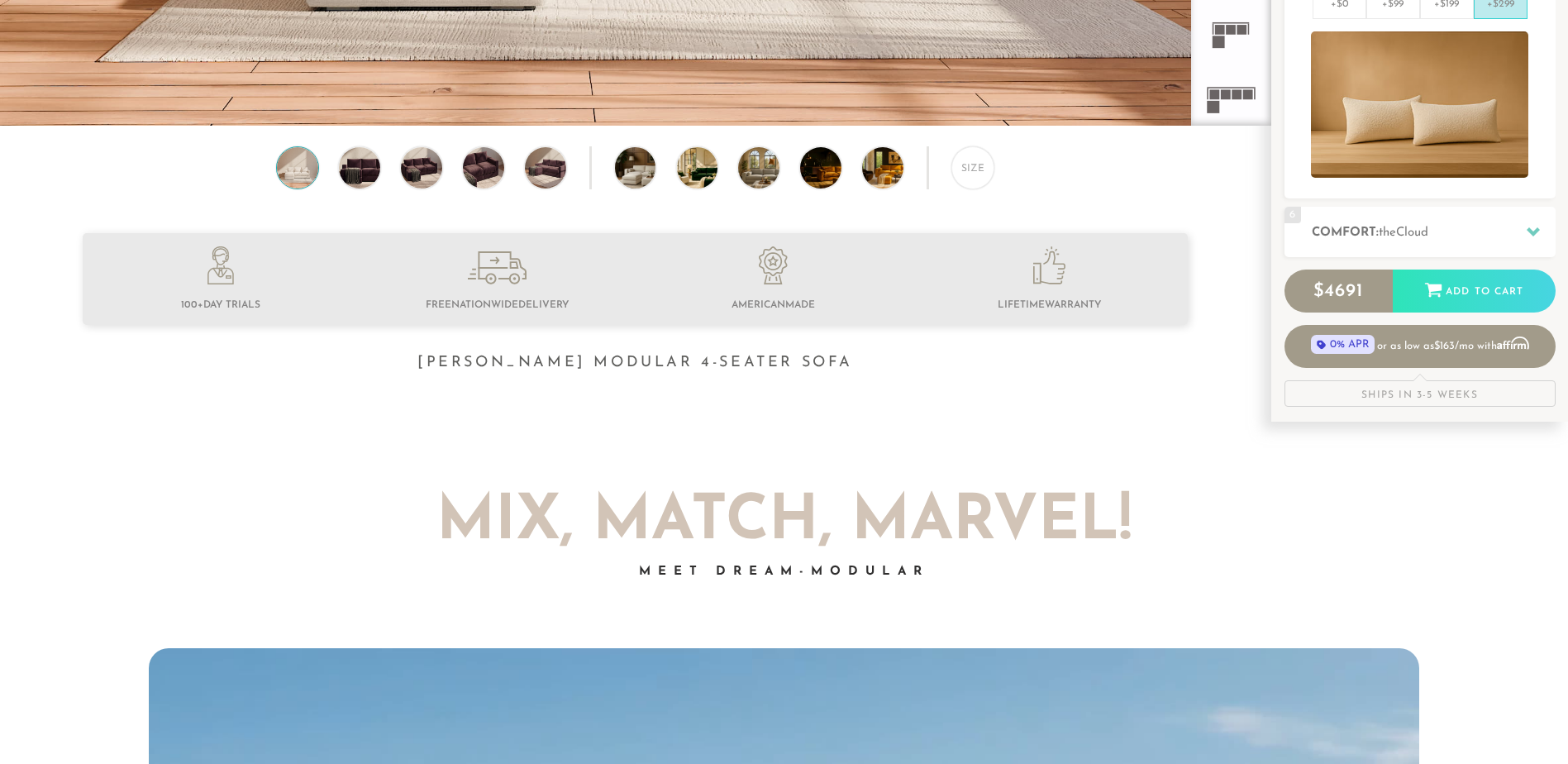
scroll to position [573, 0]
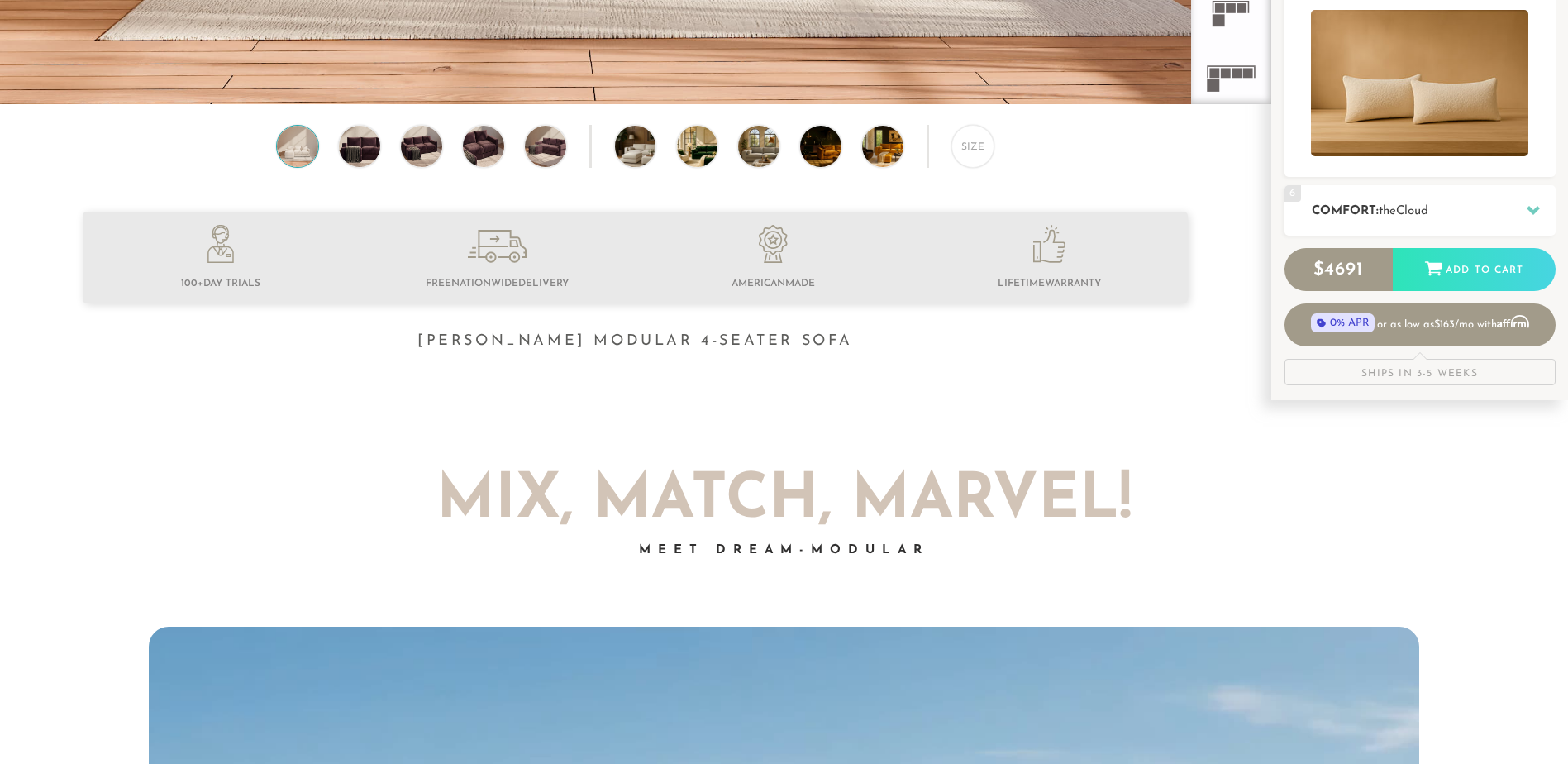
click at [1415, 207] on span "Cloud" at bounding box center [1412, 211] width 32 height 13
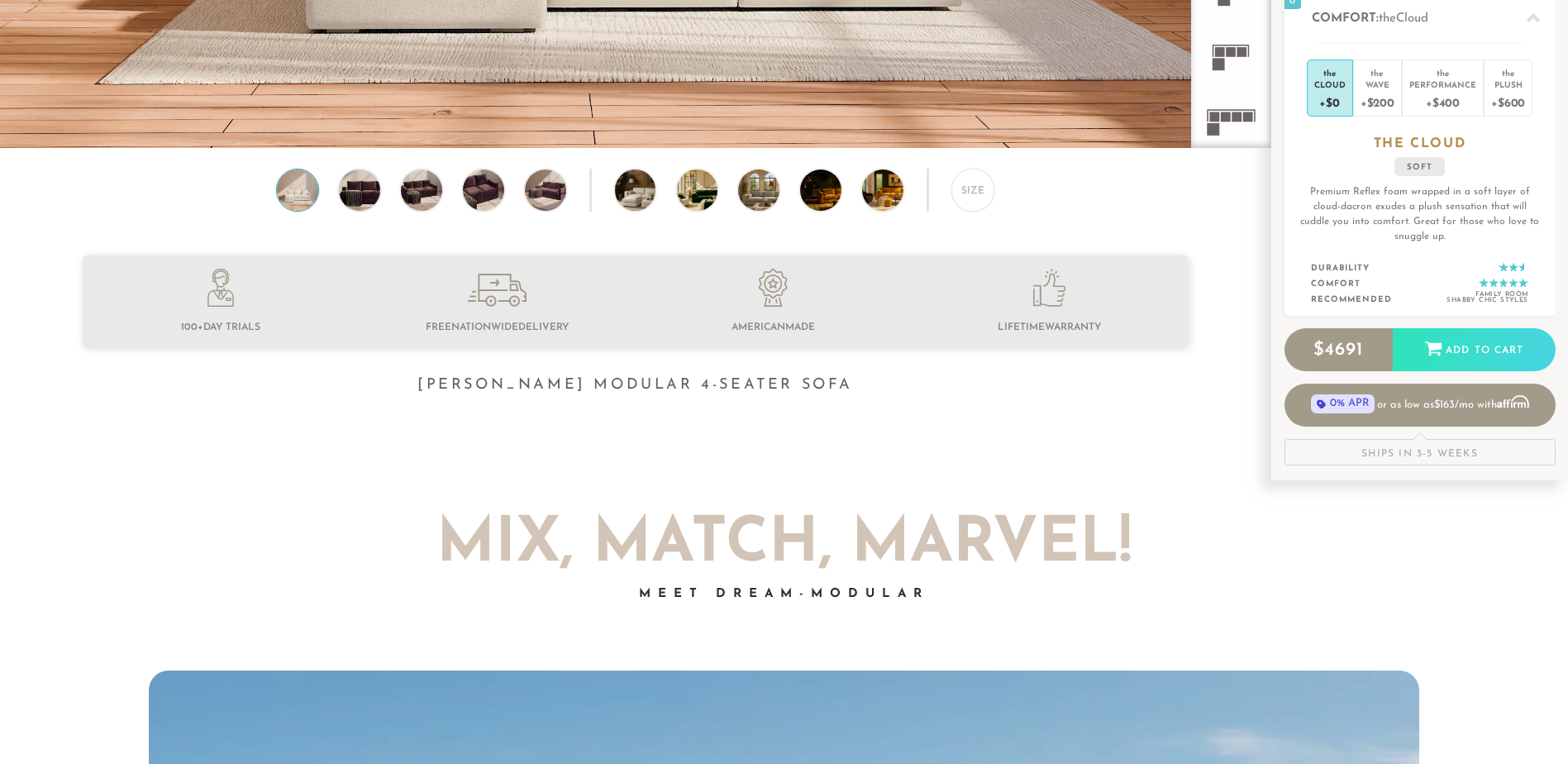
scroll to position [507, 0]
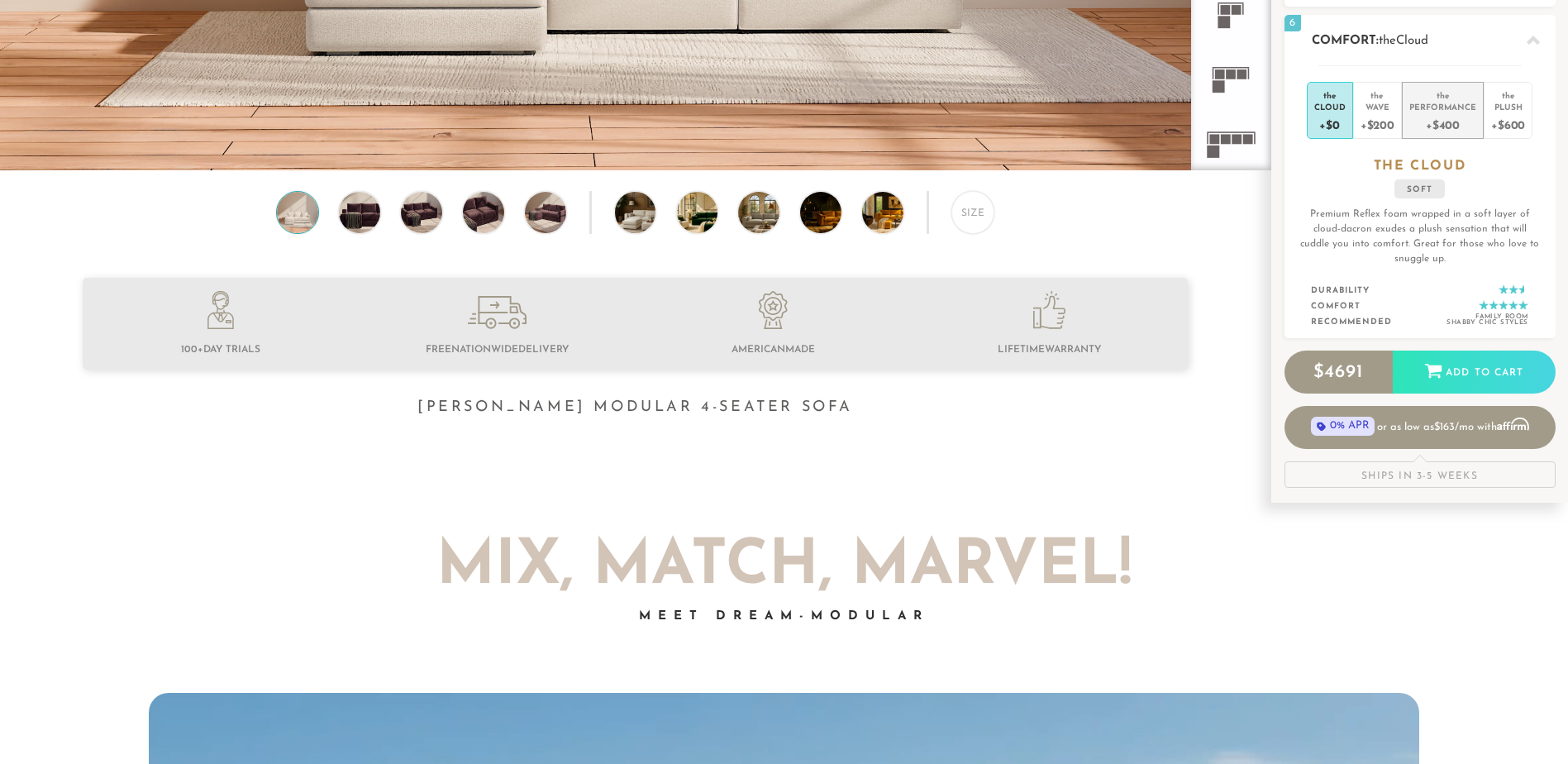
click at [1448, 99] on div "the" at bounding box center [1443, 93] width 67 height 16
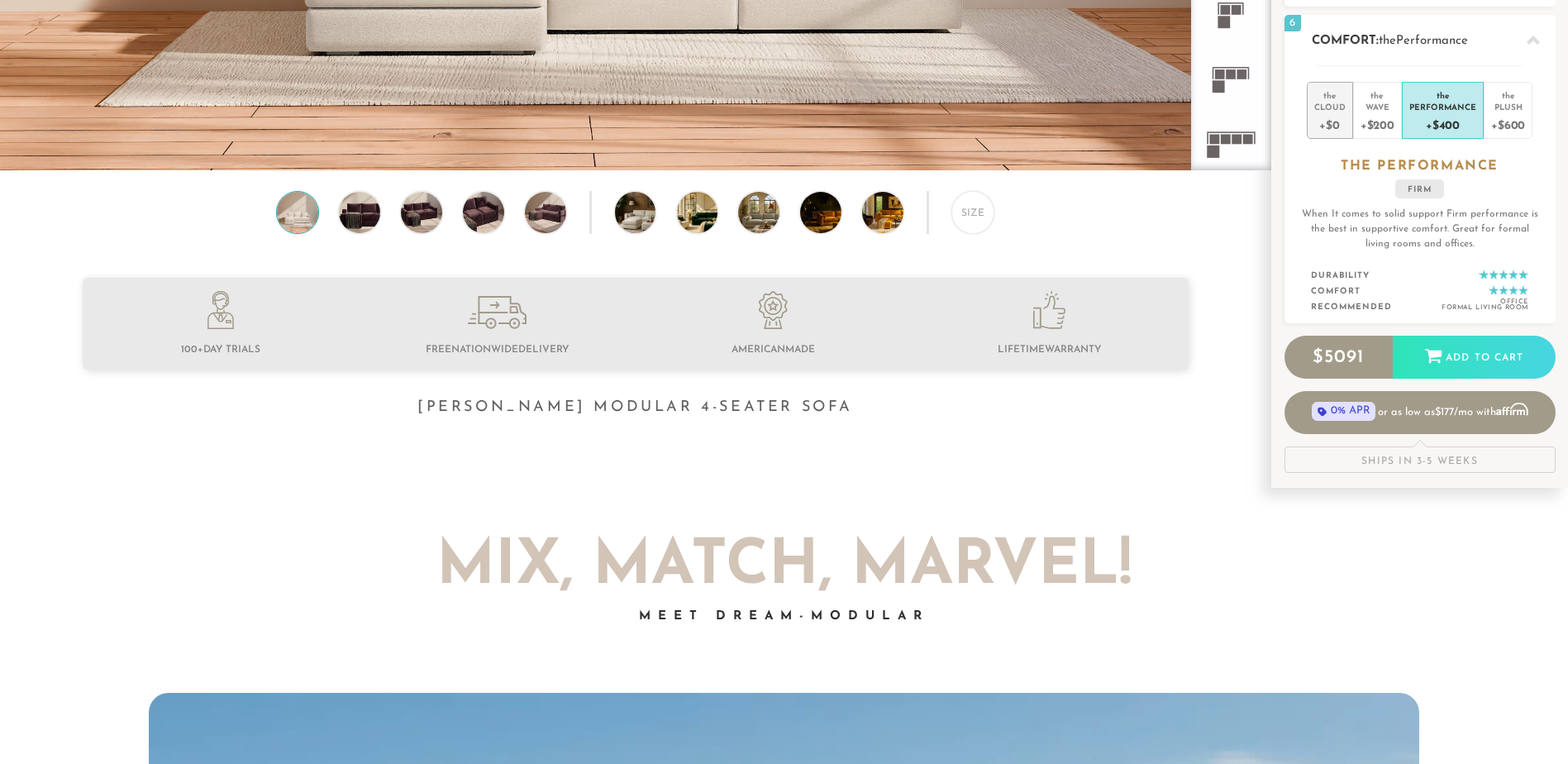
click at [1340, 110] on div "Cloud" at bounding box center [1330, 106] width 32 height 12
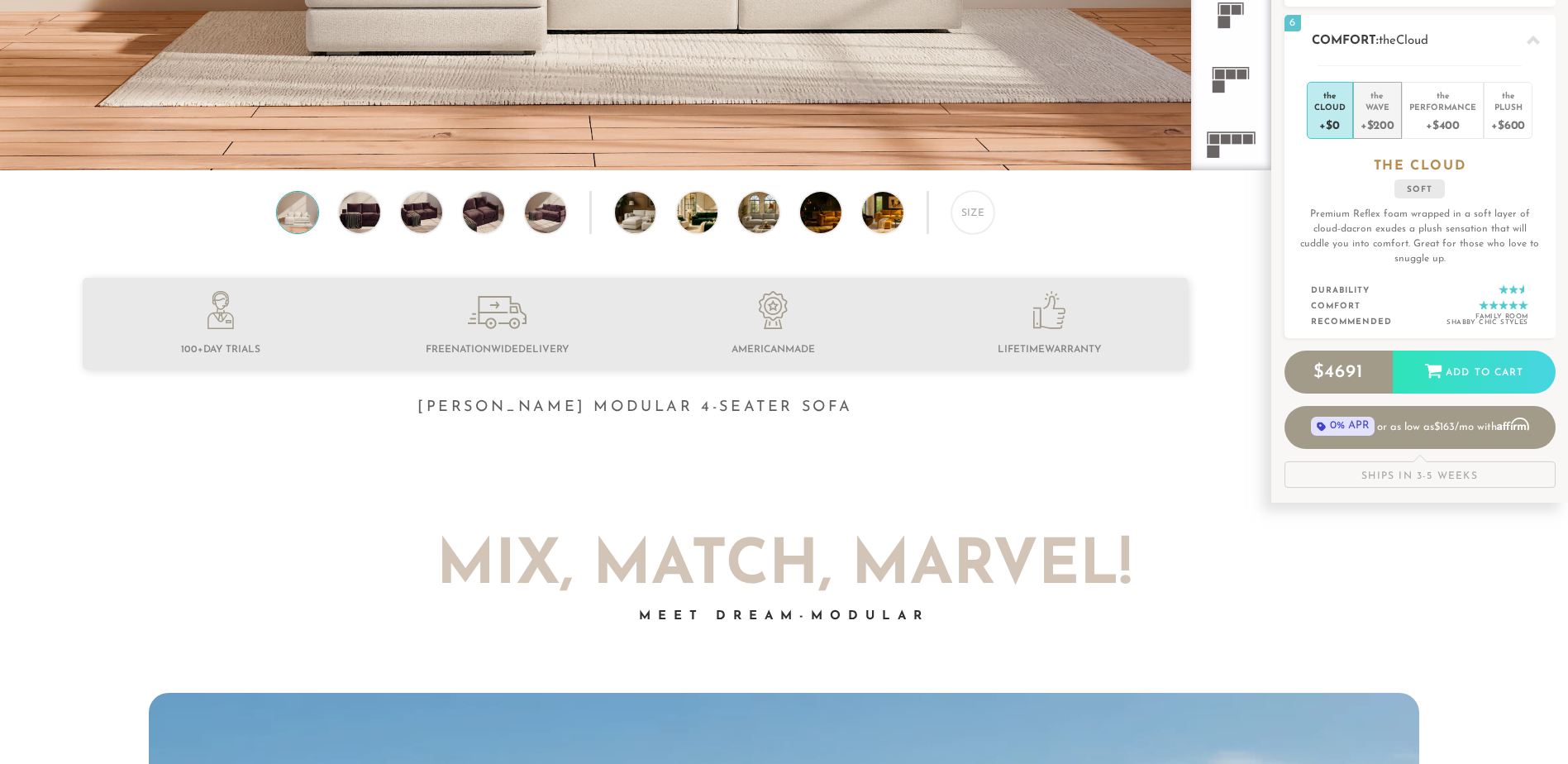
click at [1387, 111] on div "Wave" at bounding box center [1378, 106] width 34 height 12
click at [1414, 106] on div "Performance" at bounding box center [1443, 106] width 67 height 12
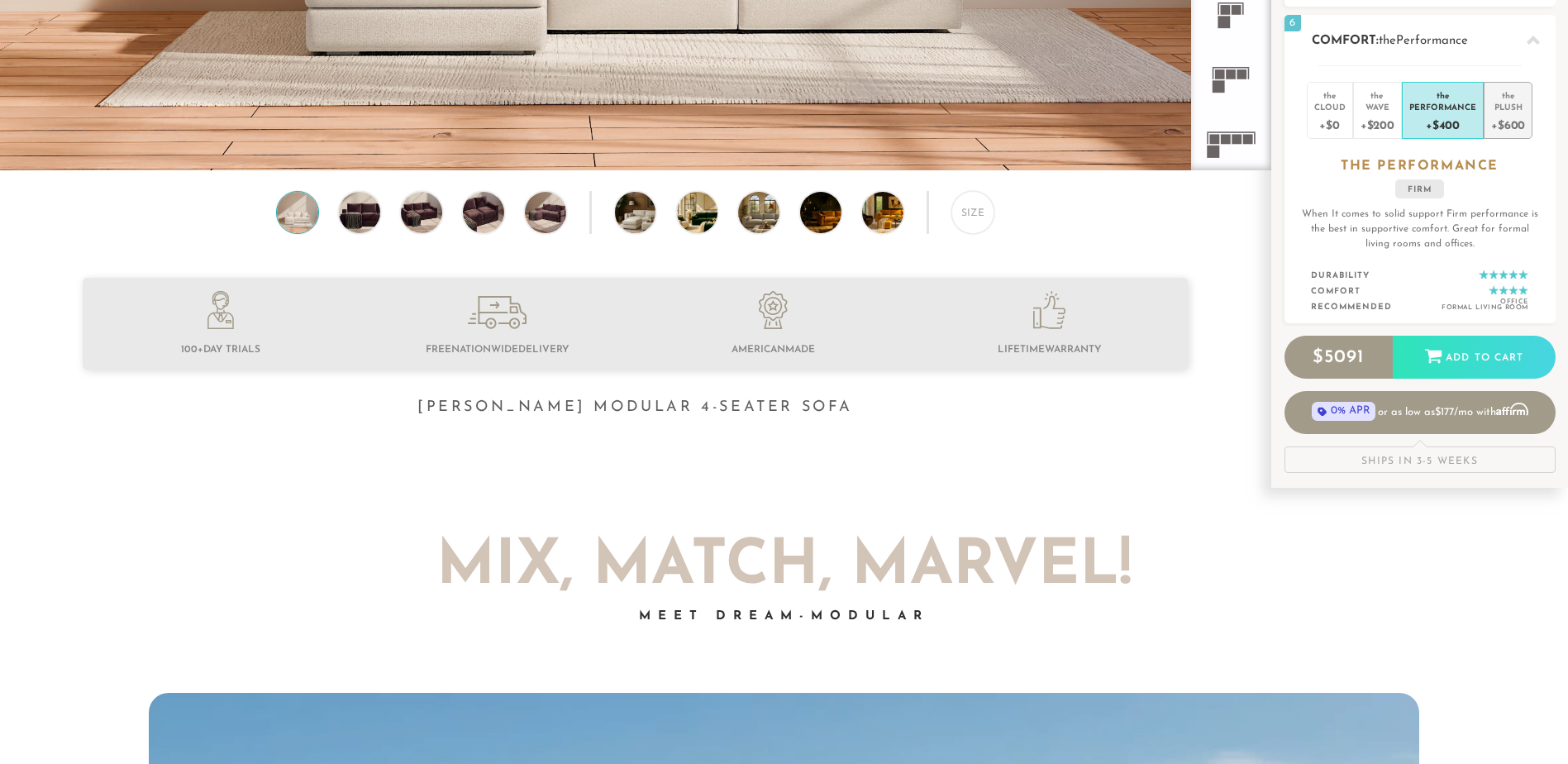
click at [1498, 95] on div "the" at bounding box center [1508, 93] width 34 height 16
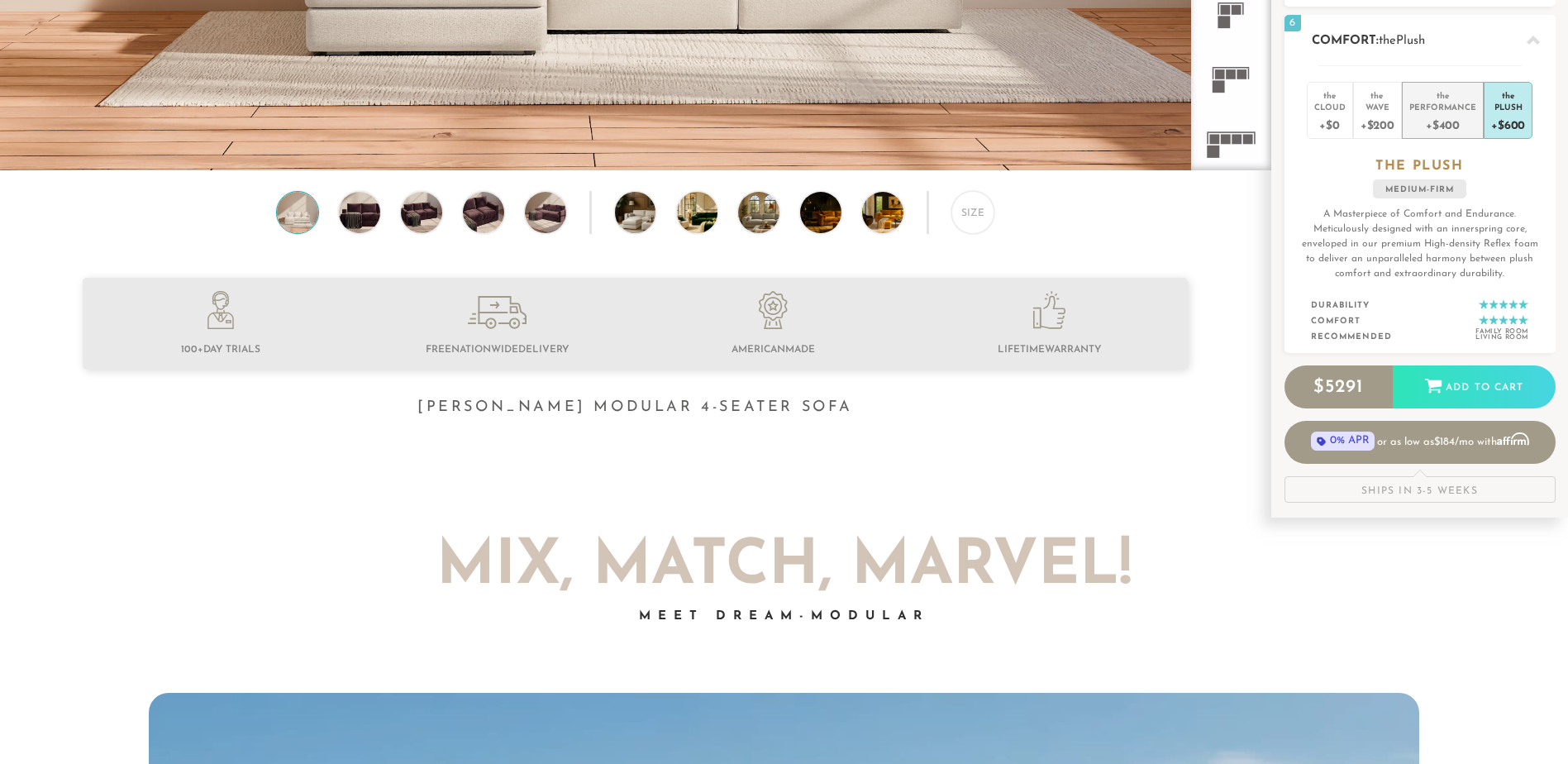
click at [1448, 98] on div "the" at bounding box center [1443, 93] width 67 height 16
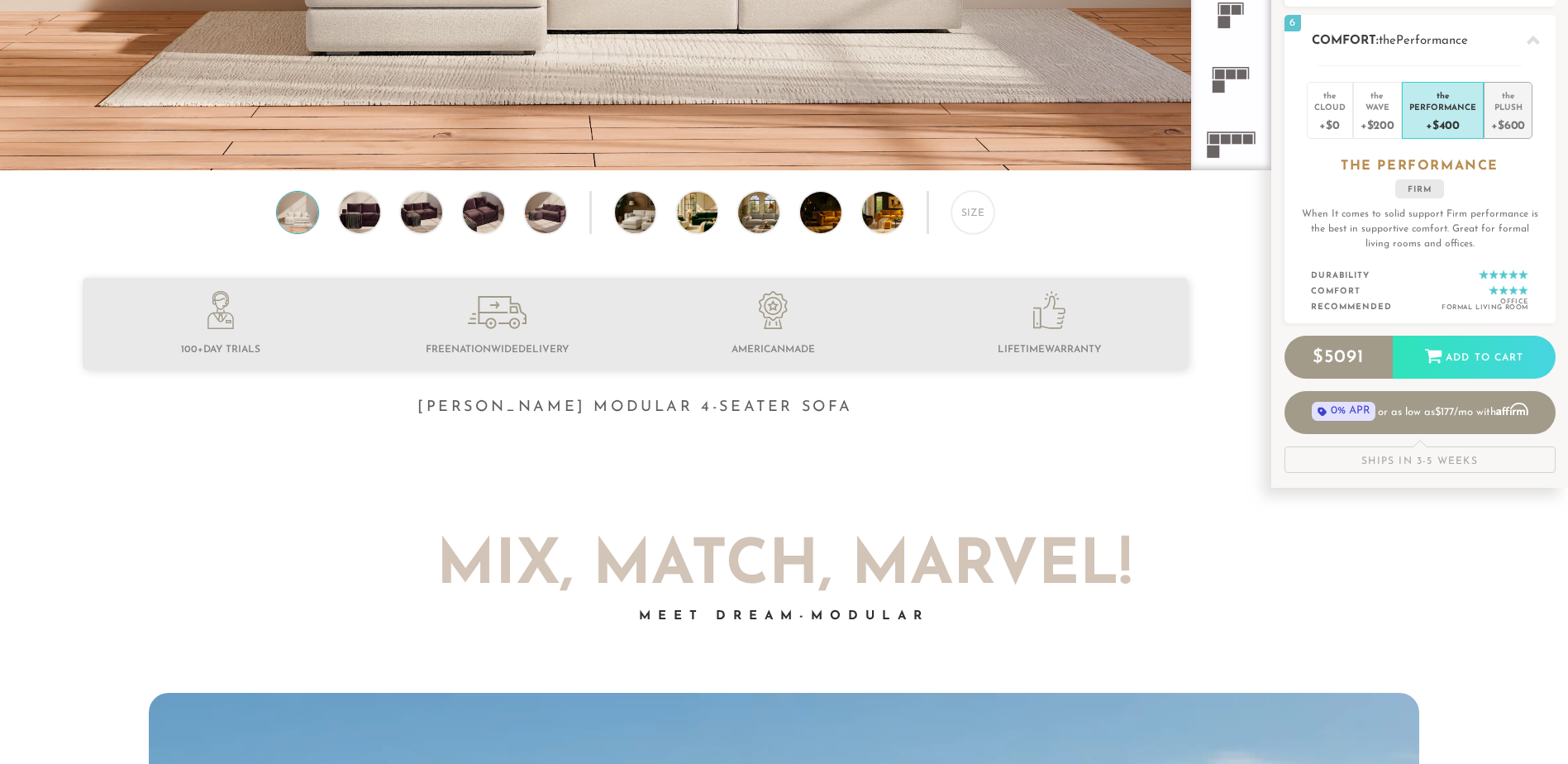
click at [1513, 102] on div "Plush" at bounding box center [1508, 106] width 34 height 12
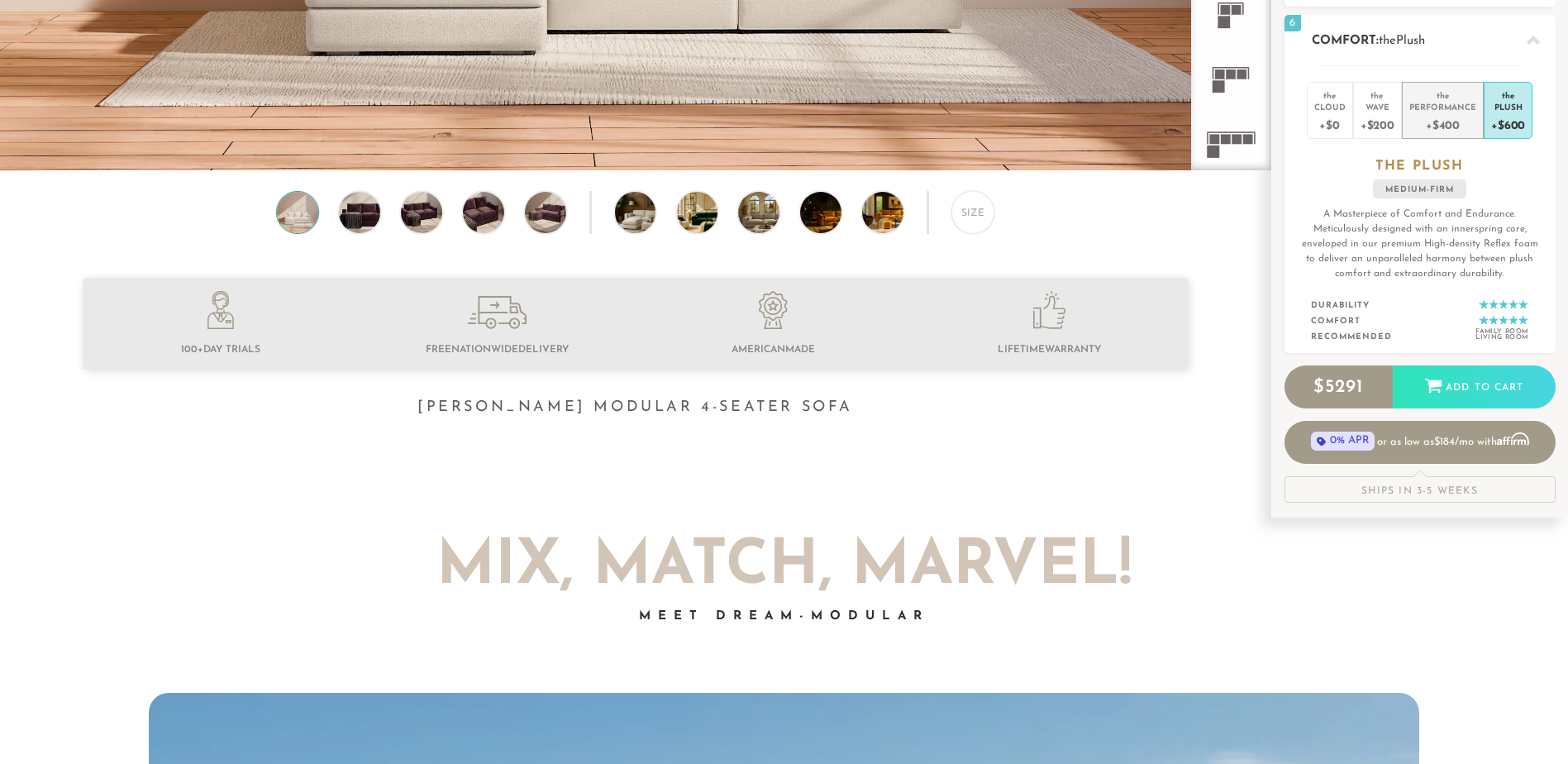
click at [1436, 114] on div "+$400" at bounding box center [1443, 124] width 67 height 24
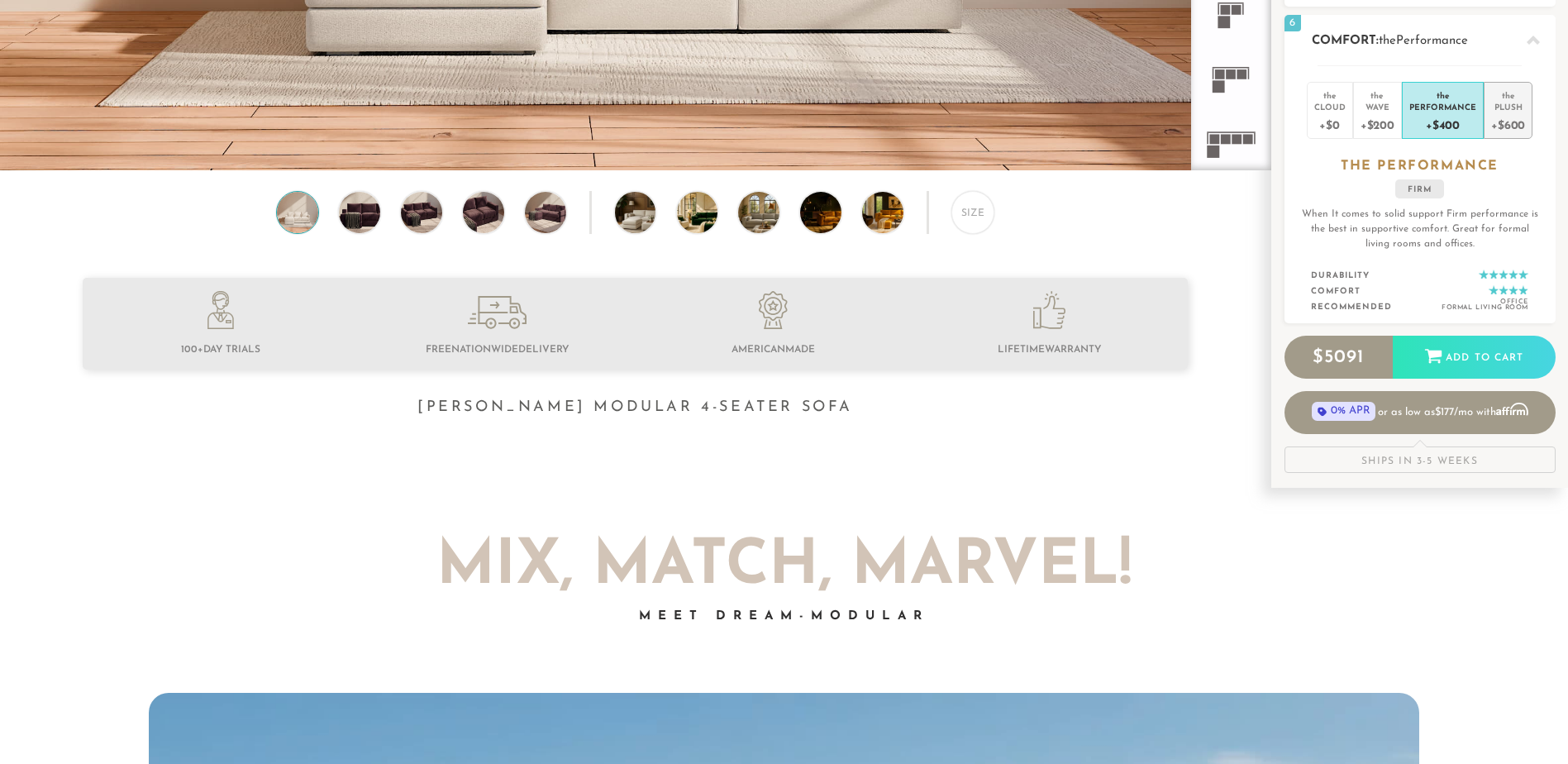
click at [1504, 105] on div "Plush" at bounding box center [1508, 106] width 34 height 12
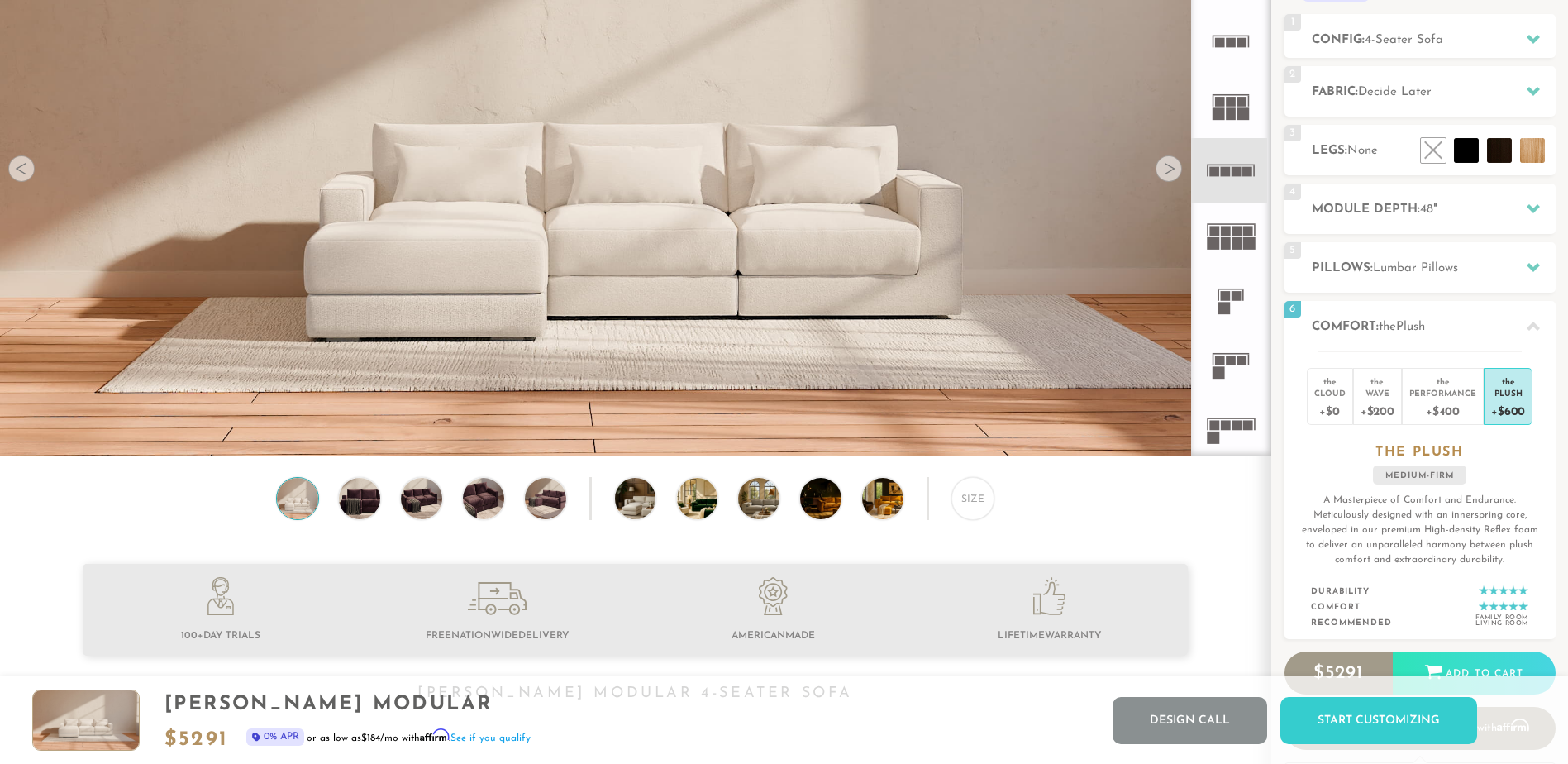
scroll to position [243, 0]
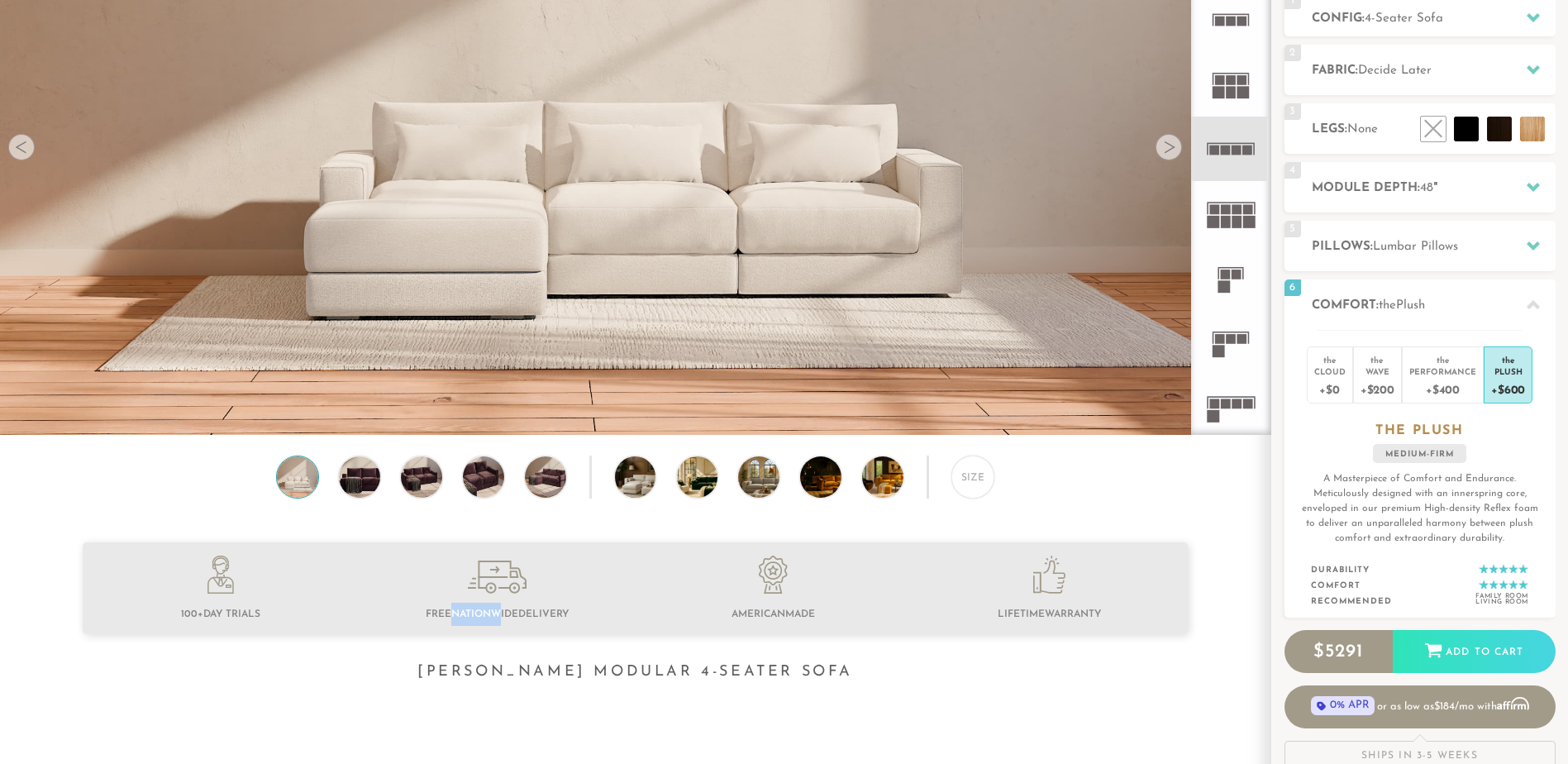
drag, startPoint x: 452, startPoint y: 622, endPoint x: 510, endPoint y: 622, distance: 58.0
click at [508, 620] on span "Nationwide" at bounding box center [485, 614] width 67 height 10
drag, startPoint x: 510, startPoint y: 622, endPoint x: 640, endPoint y: 592, distance: 133.4
click at [640, 592] on li "American Made" at bounding box center [774, 591] width 276 height 70
click at [643, 581] on li "American Made" at bounding box center [774, 591] width 276 height 70
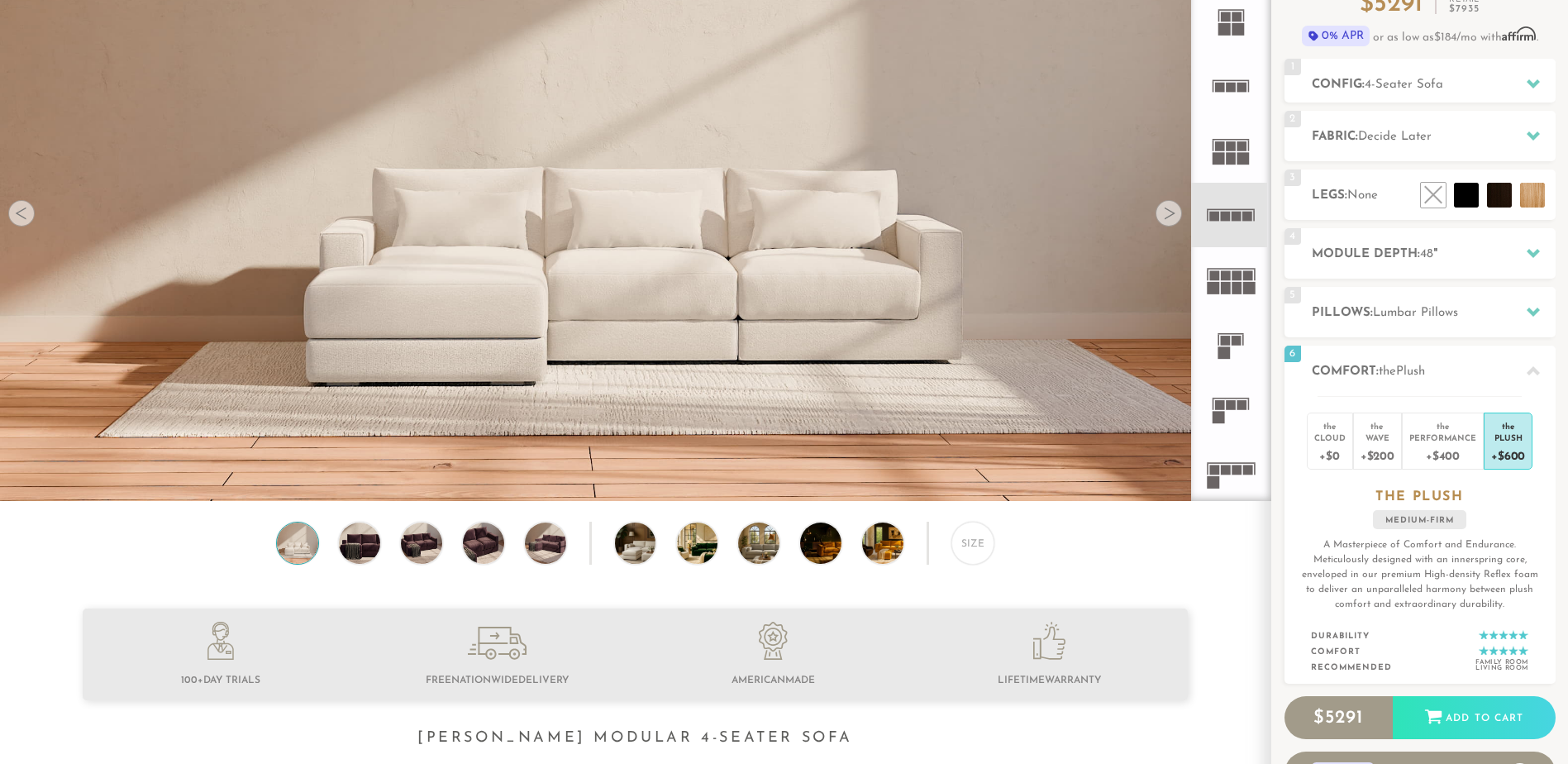
scroll to position [198, 0]
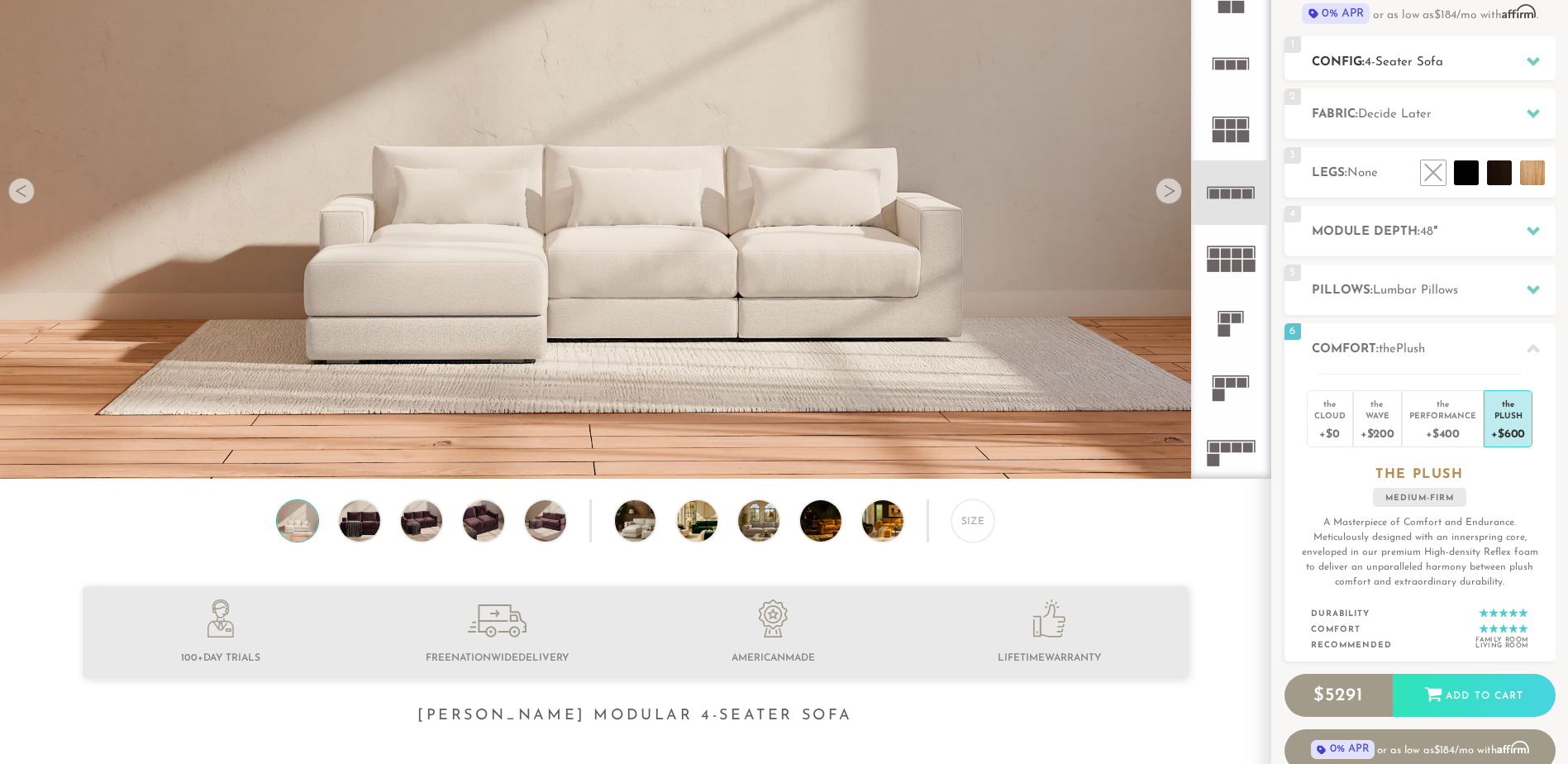
click at [1507, 47] on div "1 Config: 4-Seater Sofa R" at bounding box center [1420, 58] width 271 height 44
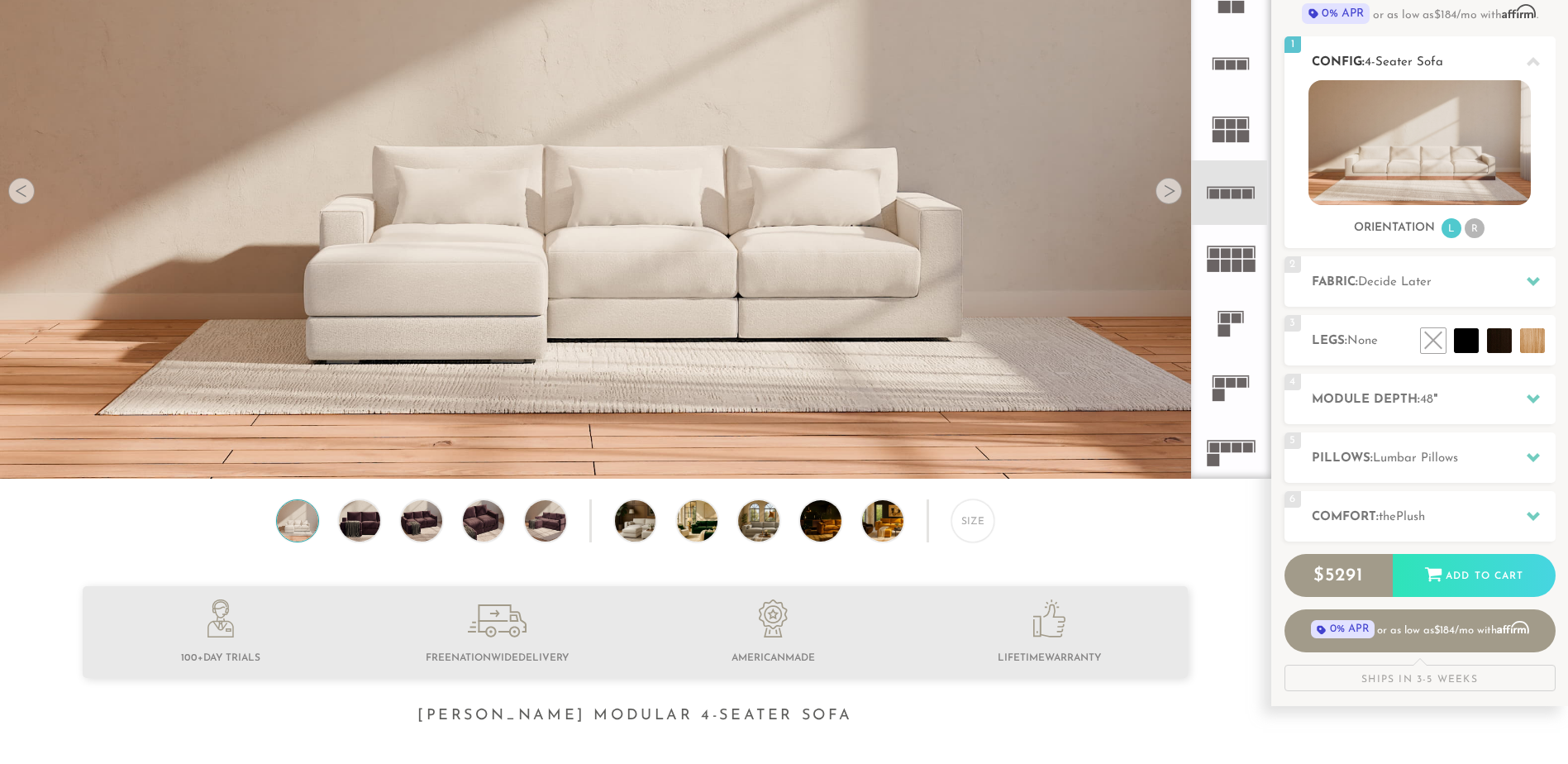
click at [1467, 225] on li "R" at bounding box center [1474, 228] width 20 height 20
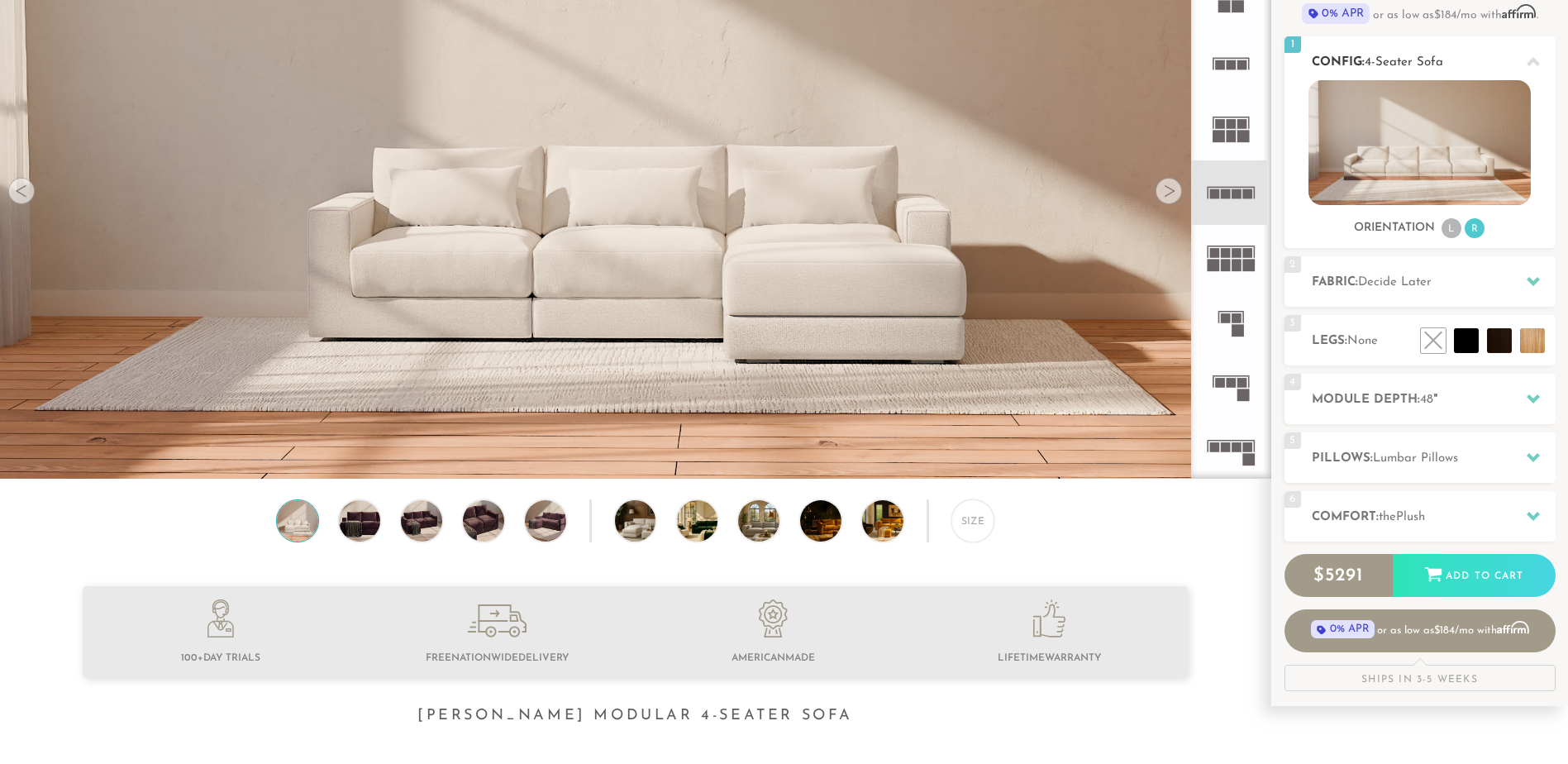
click at [1446, 225] on li "L" at bounding box center [1452, 228] width 20 height 20
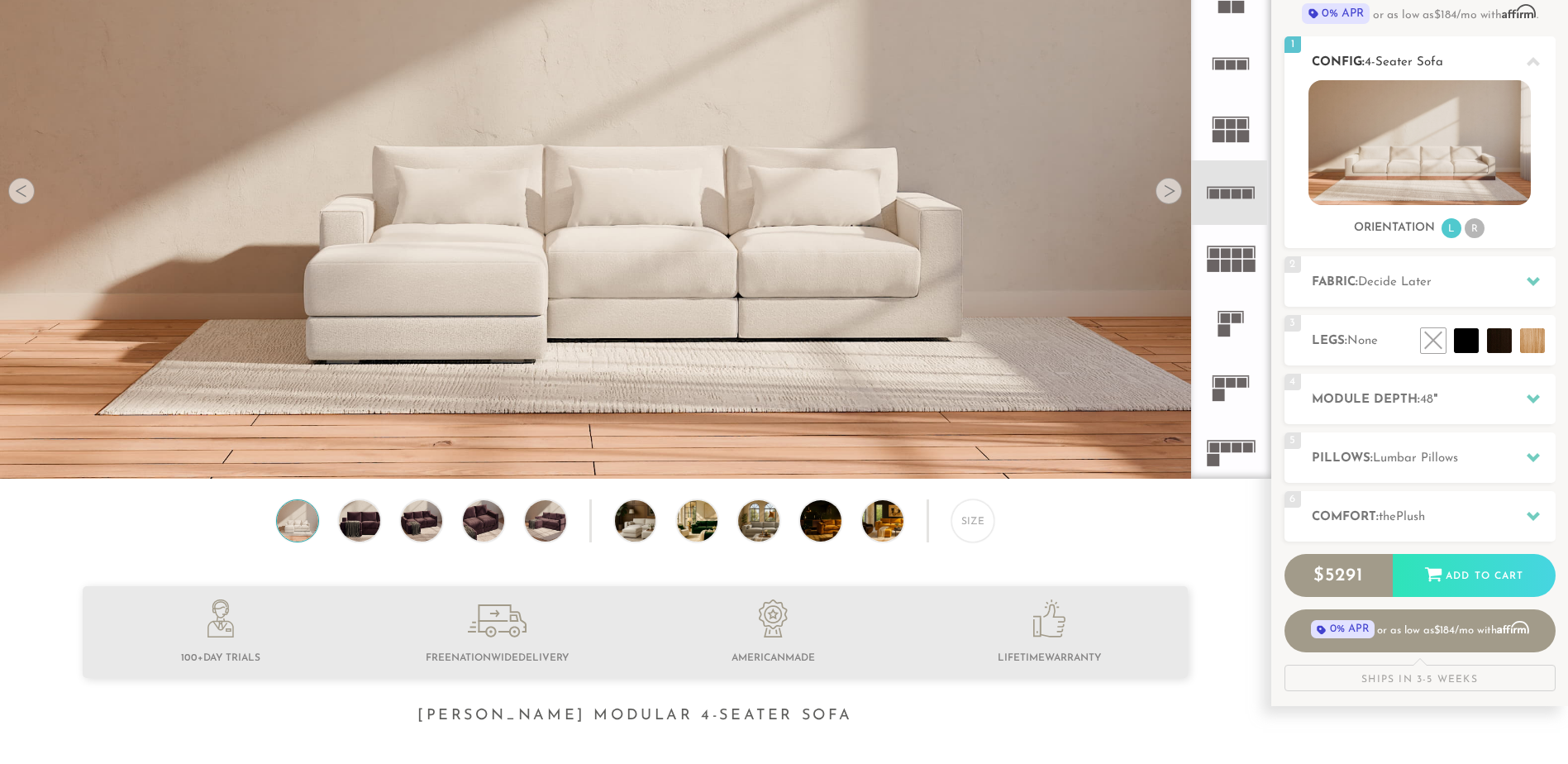
click at [1474, 226] on li "R" at bounding box center [1474, 228] width 20 height 20
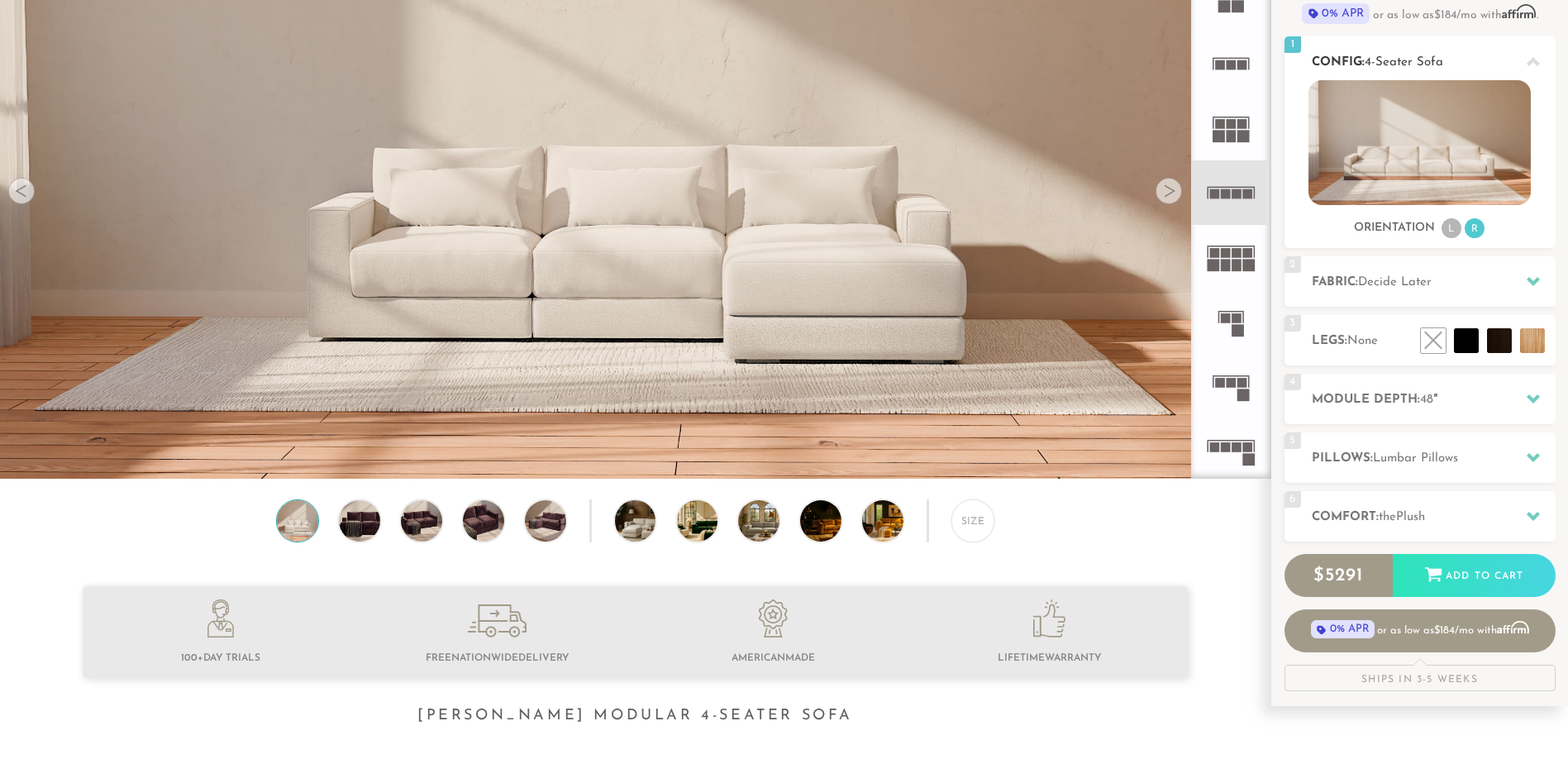
click at [1446, 226] on li "L" at bounding box center [1452, 228] width 20 height 20
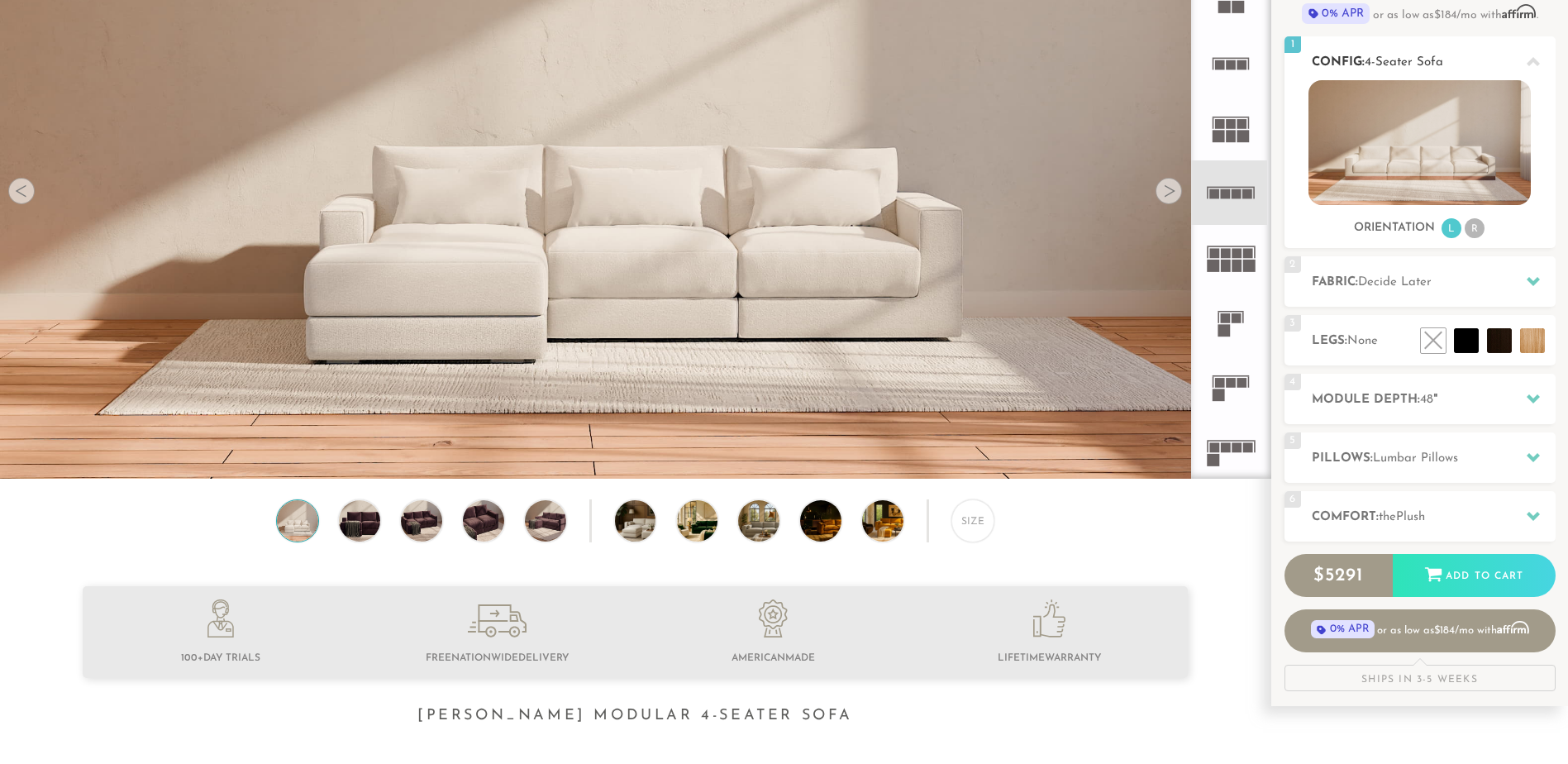
click at [1463, 226] on ul "L R" at bounding box center [1463, 228] width 46 height 23
click at [1475, 226] on li "R" at bounding box center [1474, 228] width 20 height 20
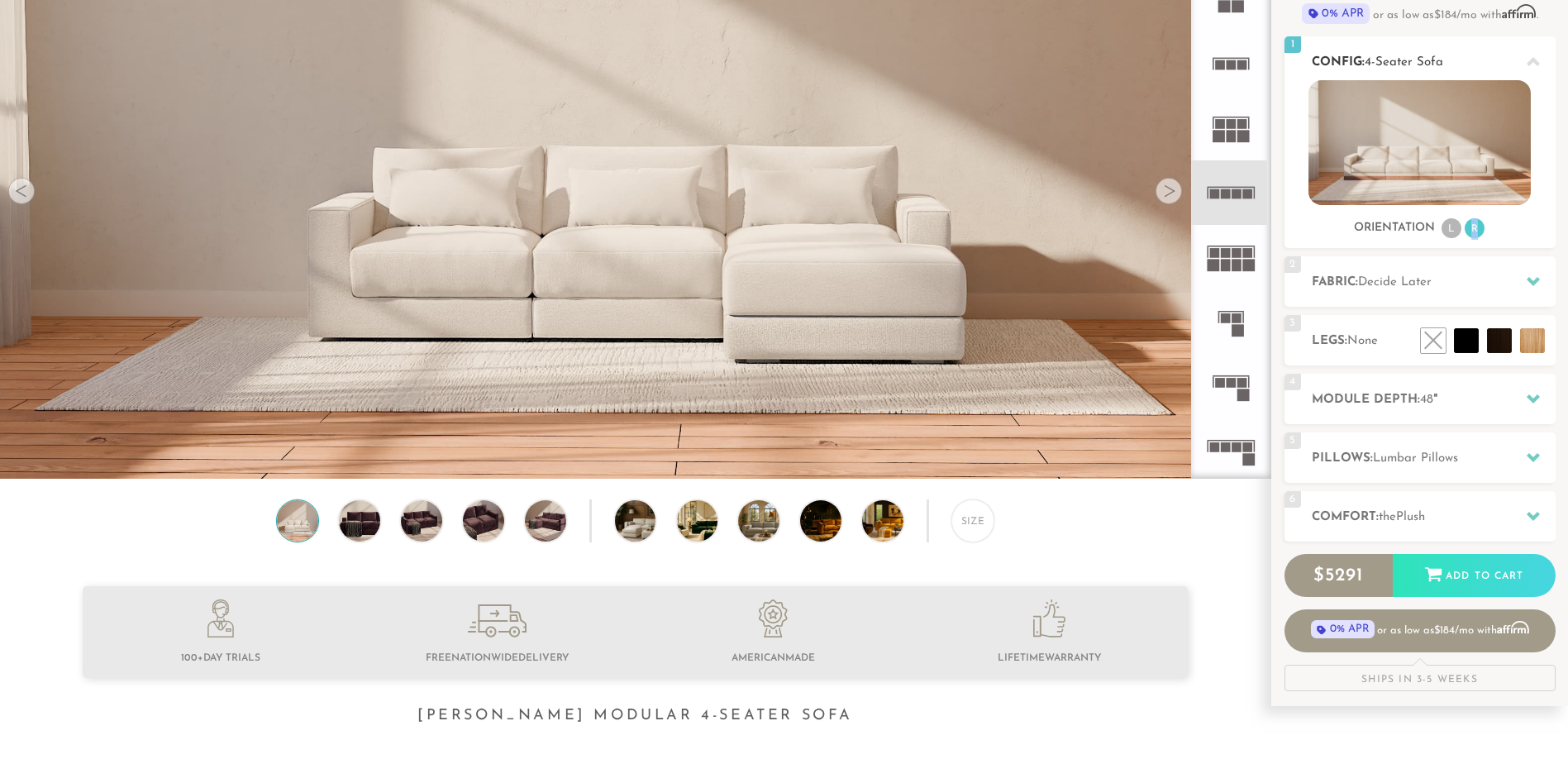
drag, startPoint x: 1475, startPoint y: 226, endPoint x: 1459, endPoint y: 227, distance: 16.0
click at [1459, 227] on li "L" at bounding box center [1452, 228] width 20 height 20
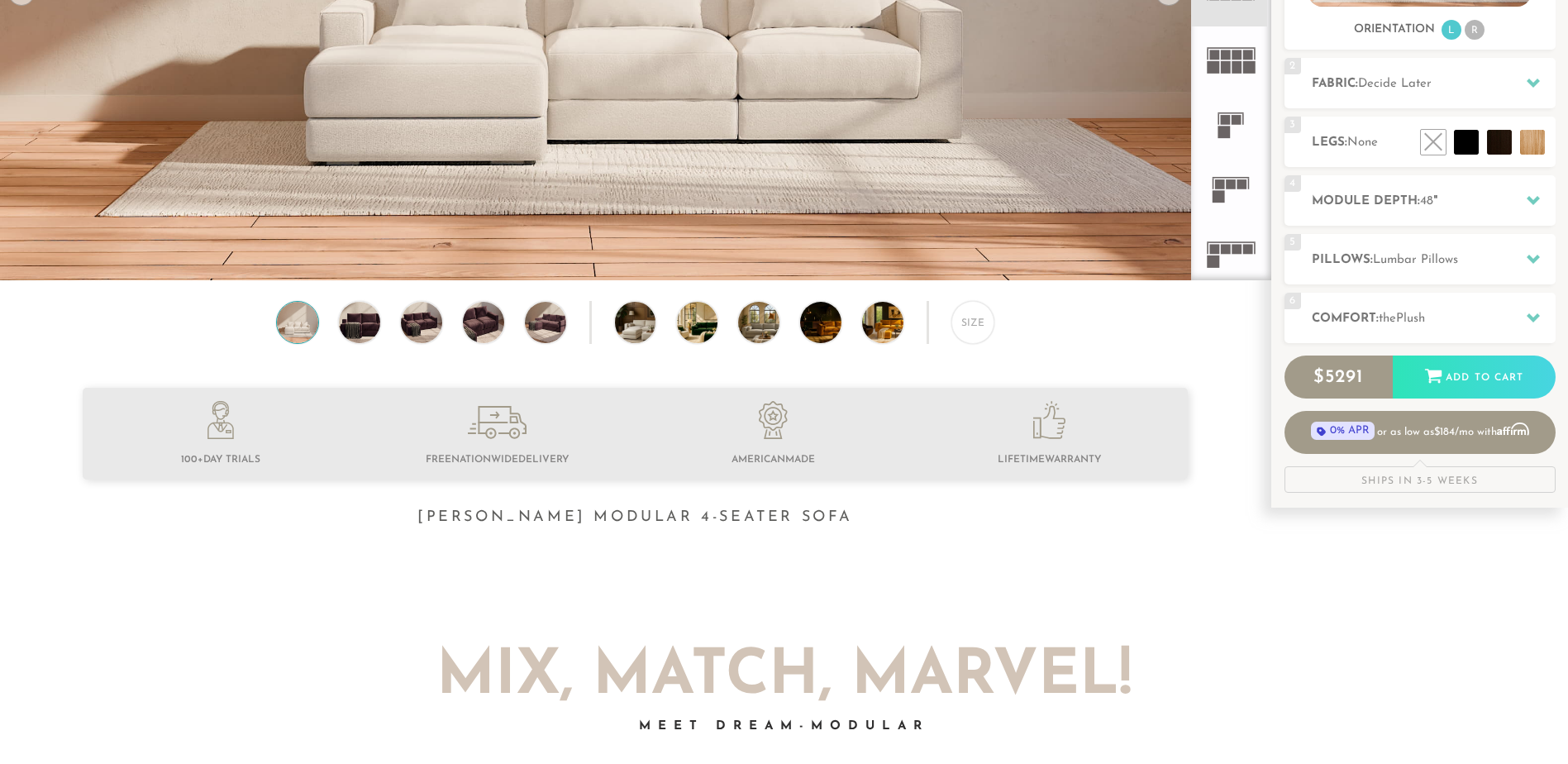
scroll to position [331, 0]
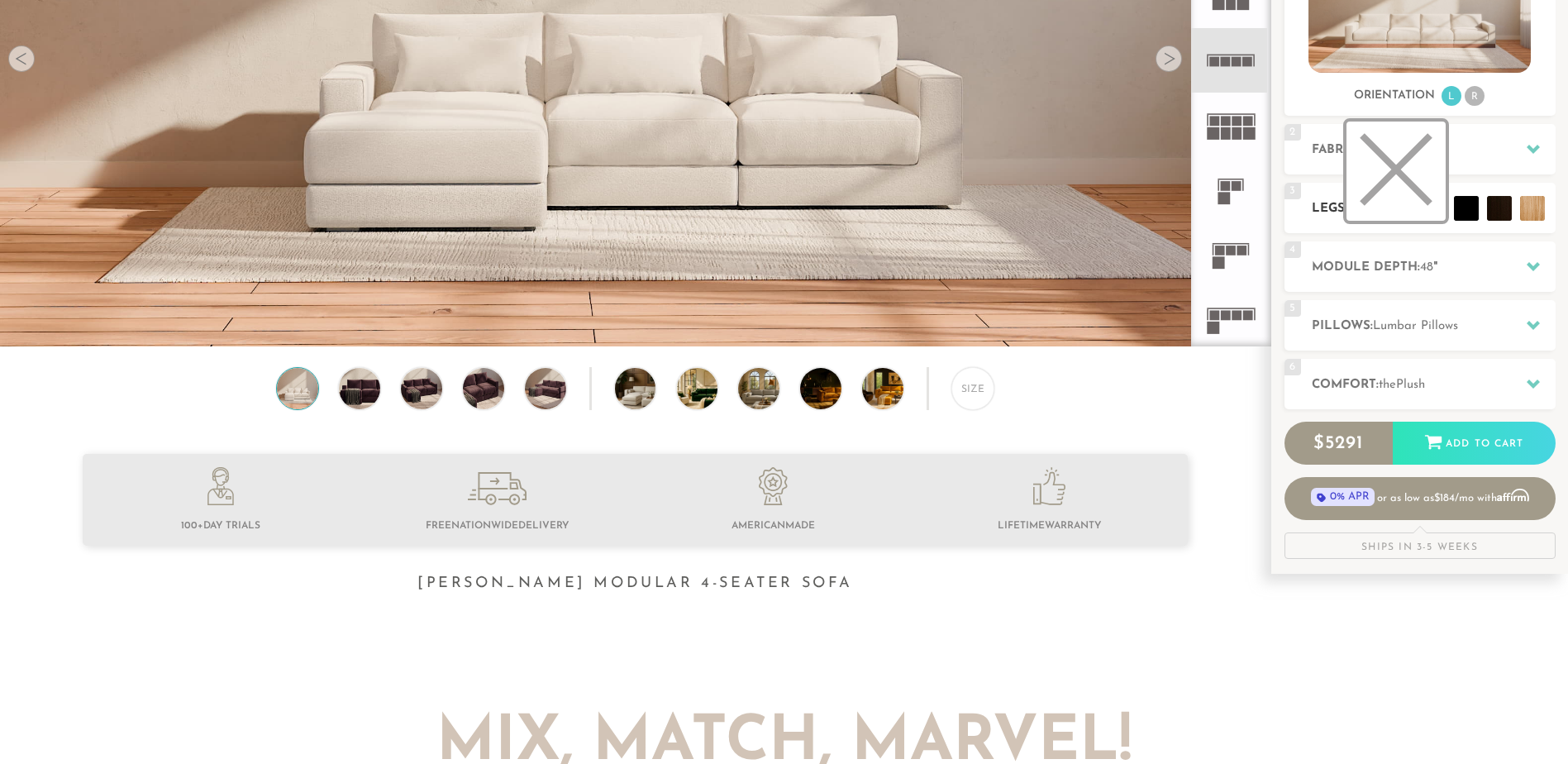
click at [1448, 209] on ul at bounding box center [1482, 208] width 133 height 25
click at [1462, 205] on li at bounding box center [1429, 171] width 99 height 99
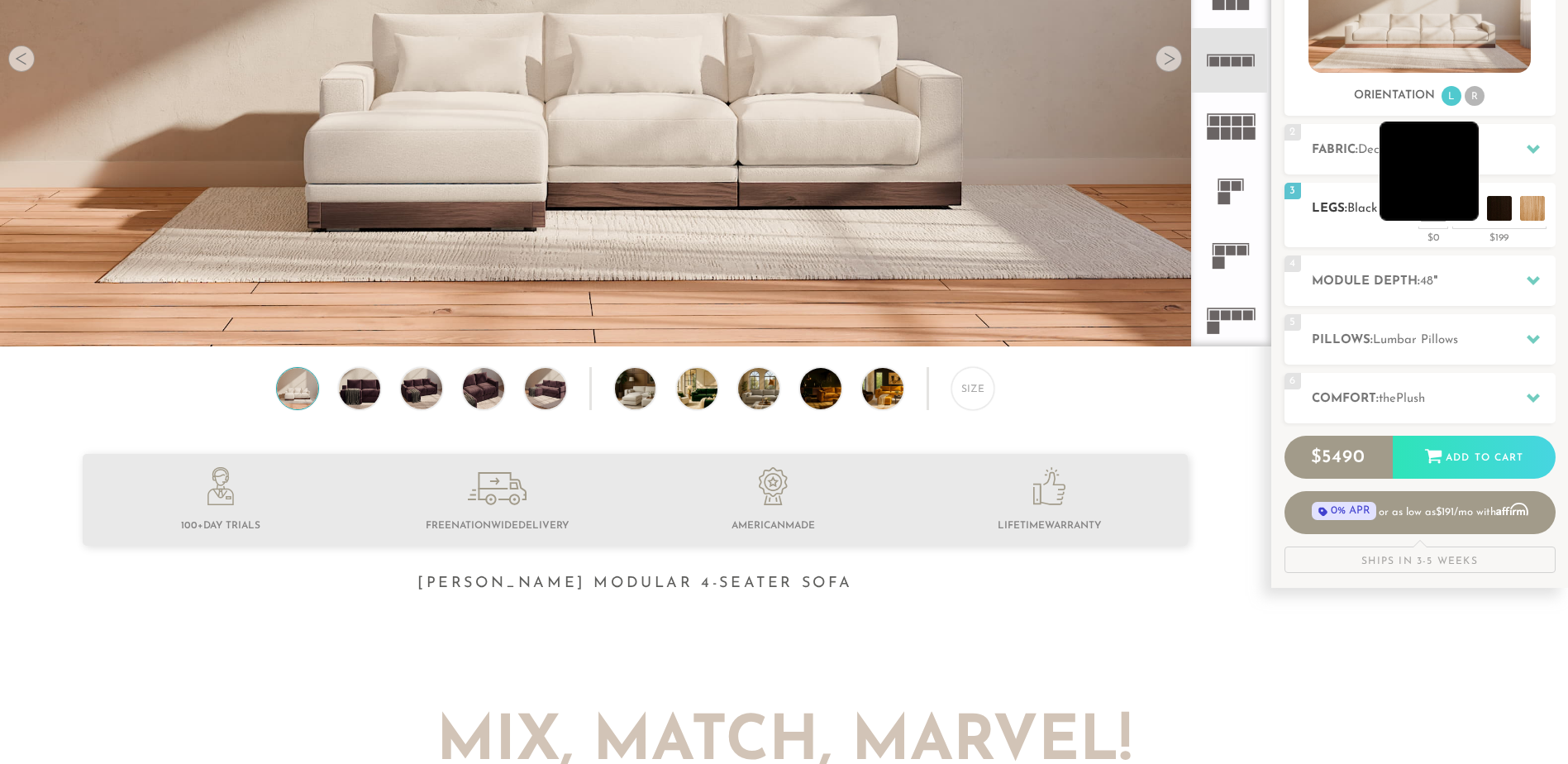
click at [1462, 205] on li at bounding box center [1429, 171] width 99 height 99
click at [1426, 206] on li at bounding box center [1396, 171] width 99 height 99
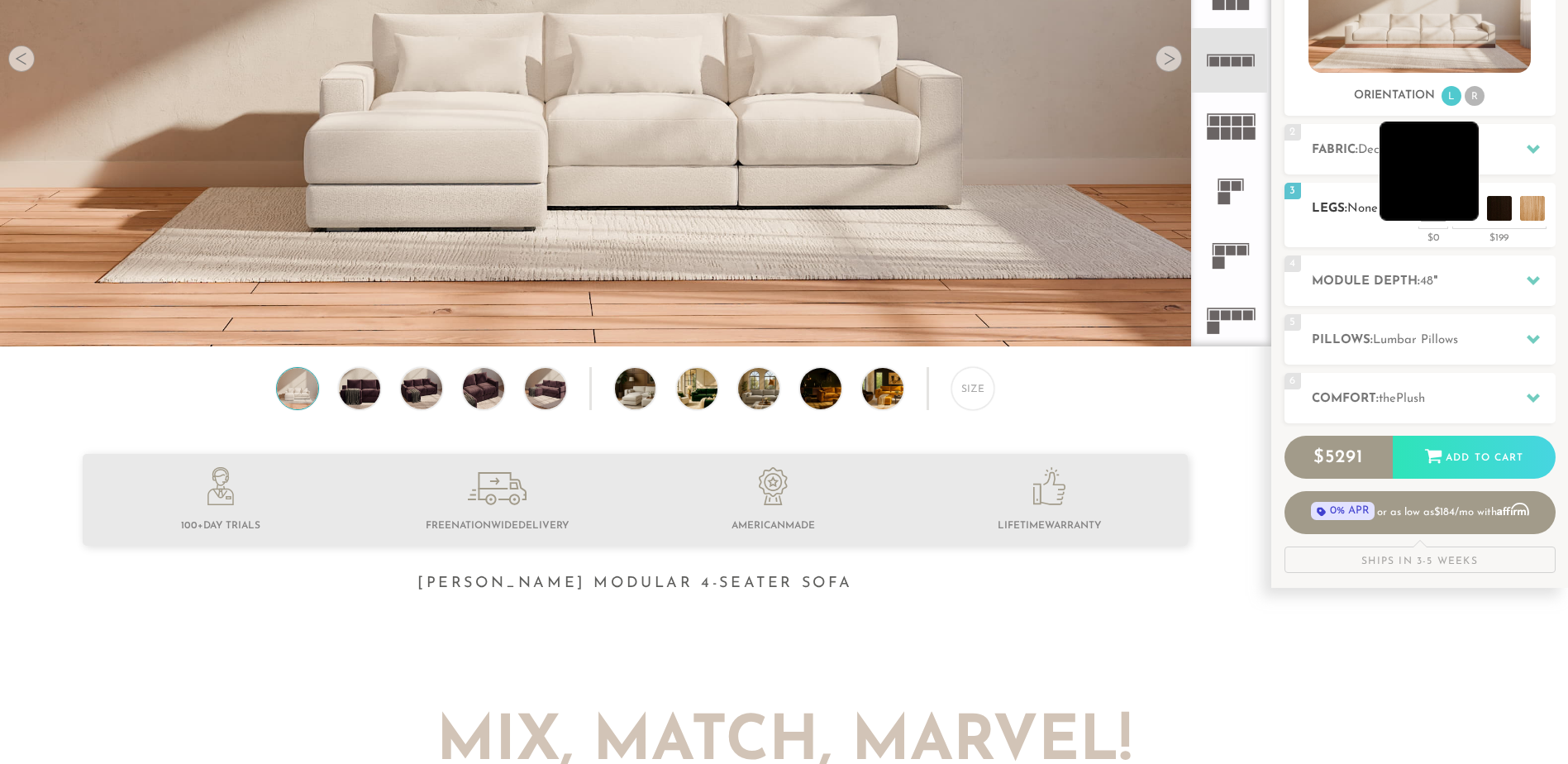
click at [1458, 204] on li at bounding box center [1429, 171] width 99 height 99
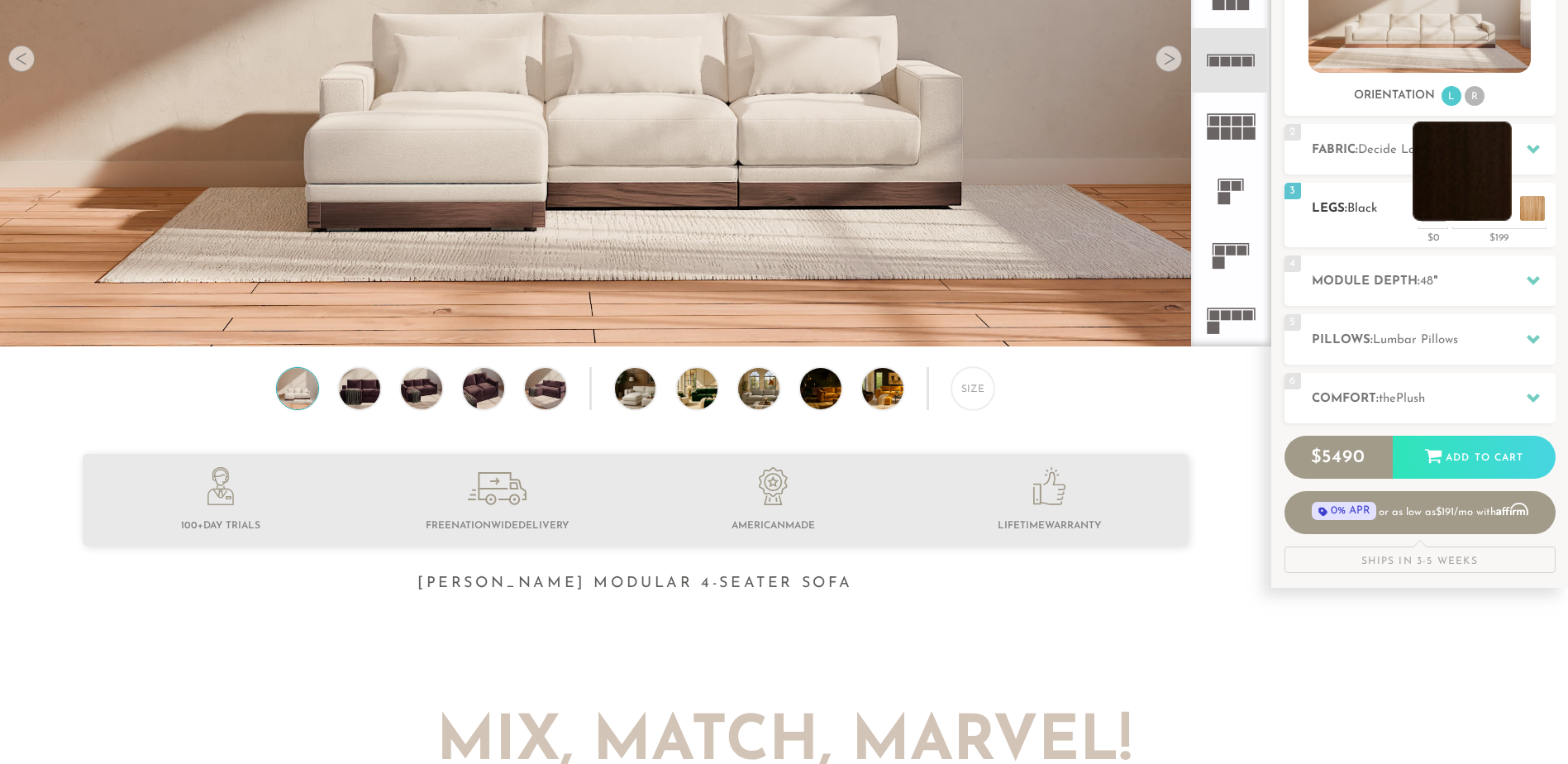
click at [1493, 211] on li at bounding box center [1463, 171] width 99 height 99
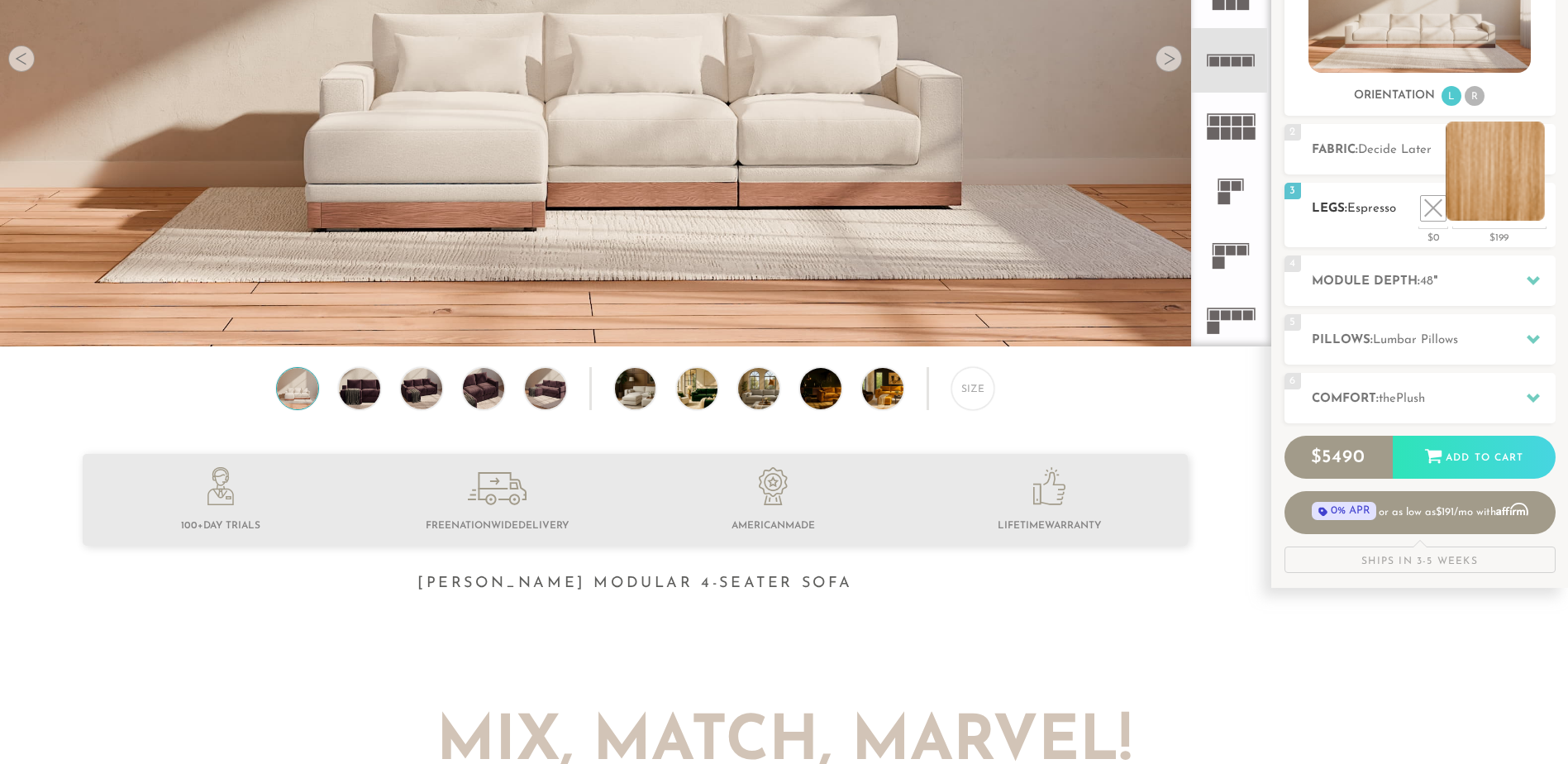
click at [1527, 204] on li at bounding box center [1495, 171] width 99 height 99
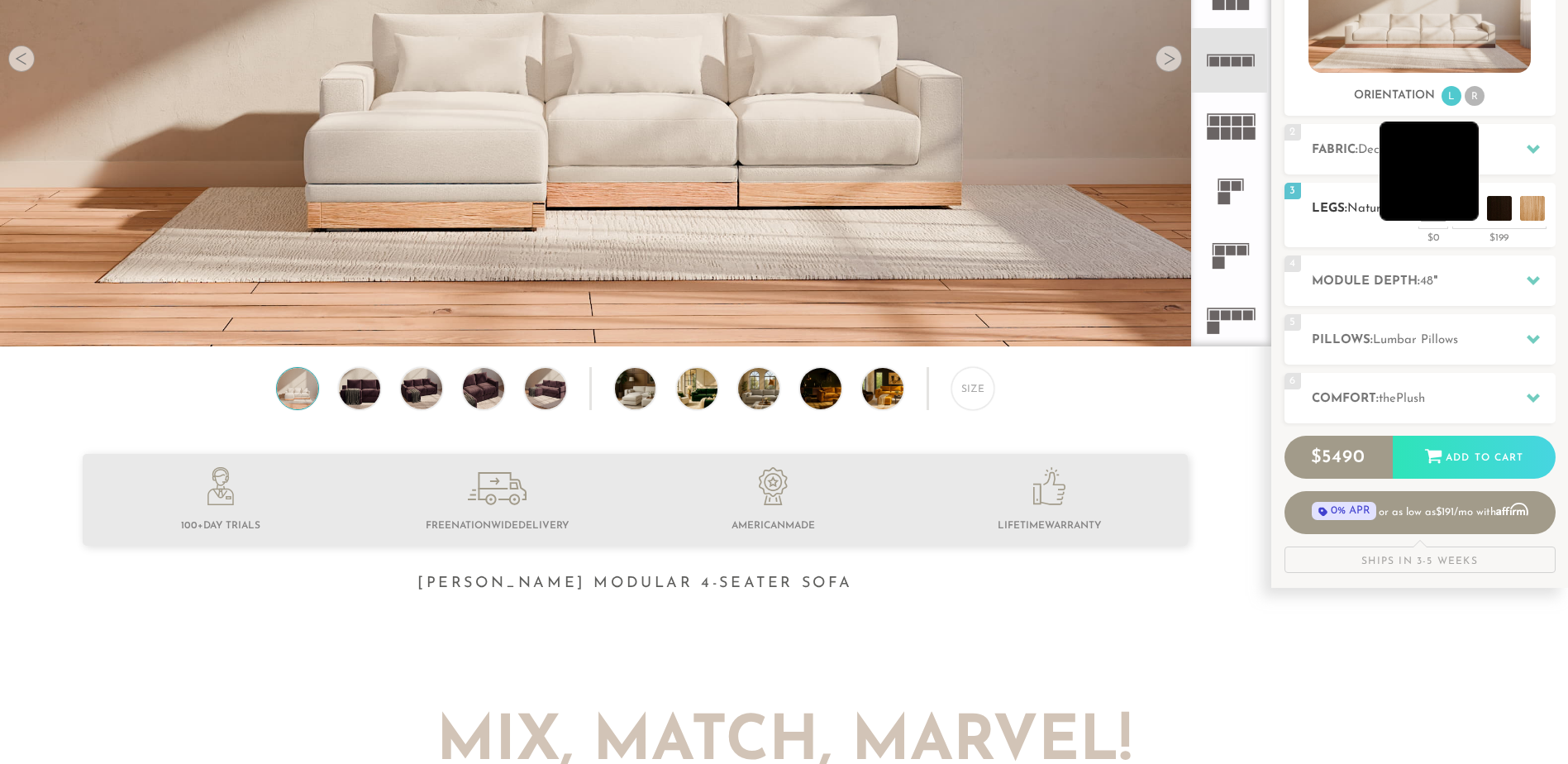
click at [1436, 187] on li at bounding box center [1429, 171] width 99 height 99
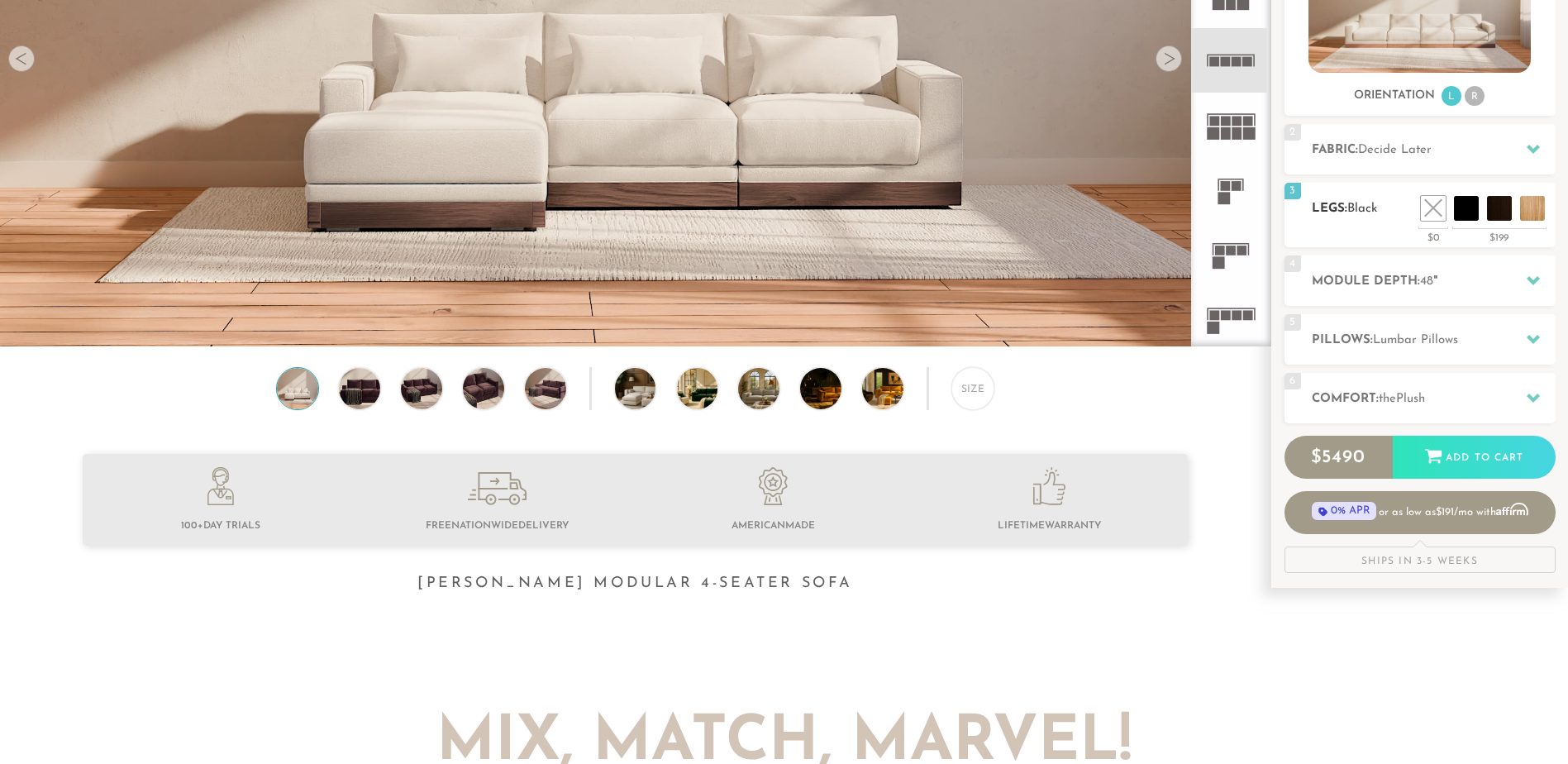
click at [1418, 204] on ul at bounding box center [1482, 208] width 133 height 25
click at [1463, 205] on li at bounding box center [1429, 171] width 99 height 99
click at [1422, 205] on li at bounding box center [1396, 171] width 99 height 99
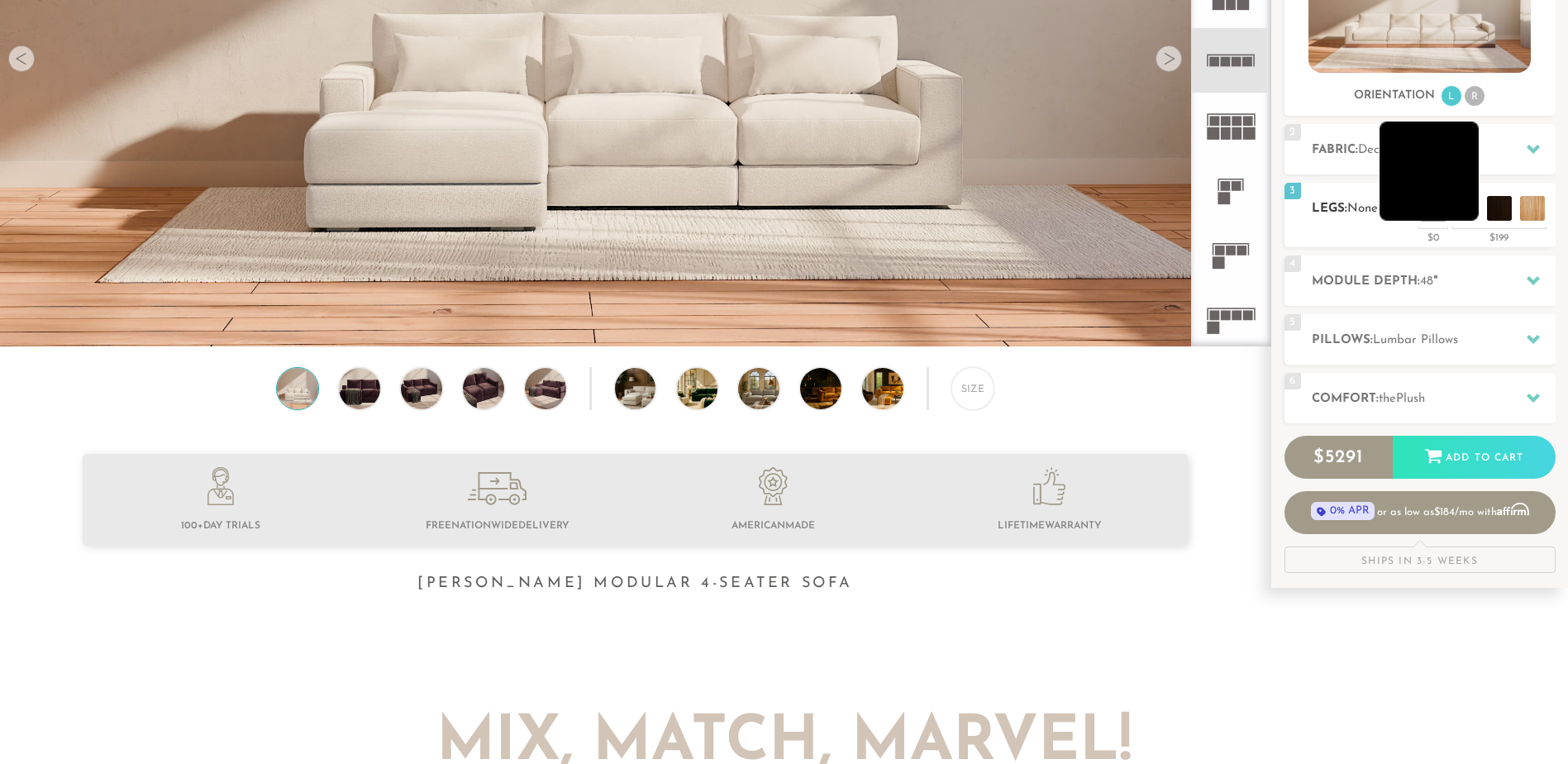
click at [1456, 204] on li at bounding box center [1429, 171] width 99 height 99
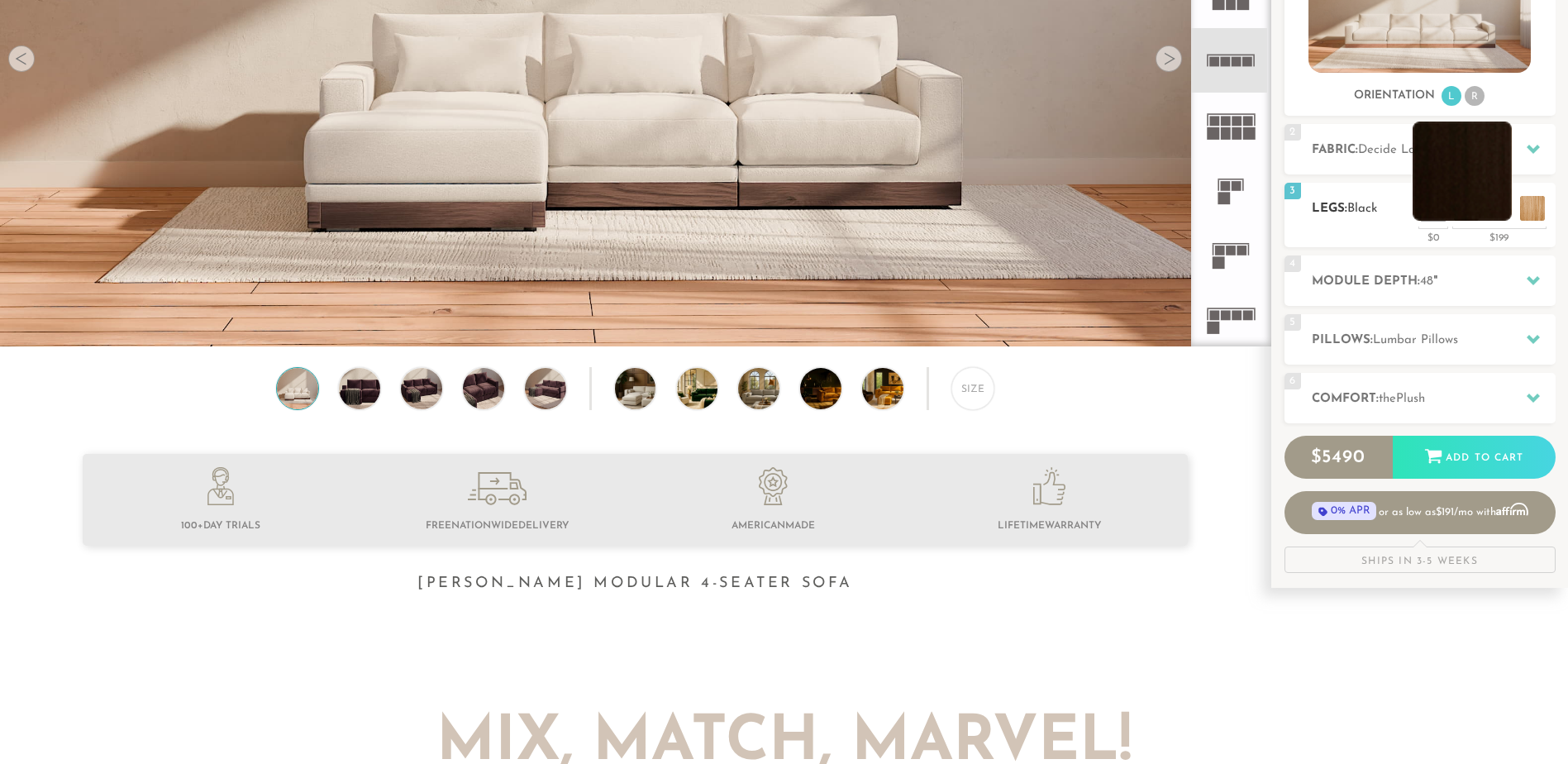
click at [1499, 205] on li at bounding box center [1463, 171] width 99 height 99
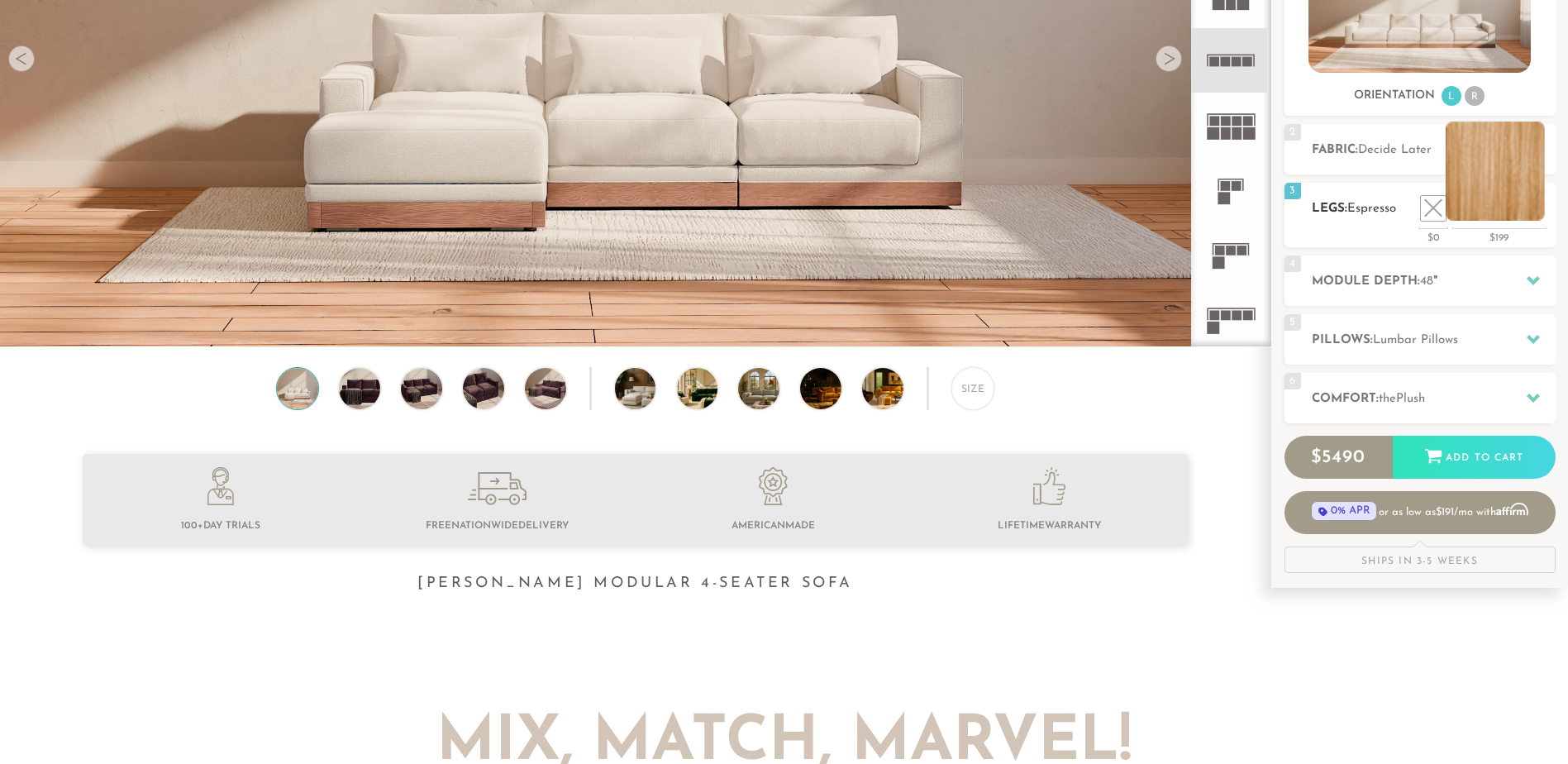
click at [1523, 204] on li at bounding box center [1495, 171] width 99 height 99
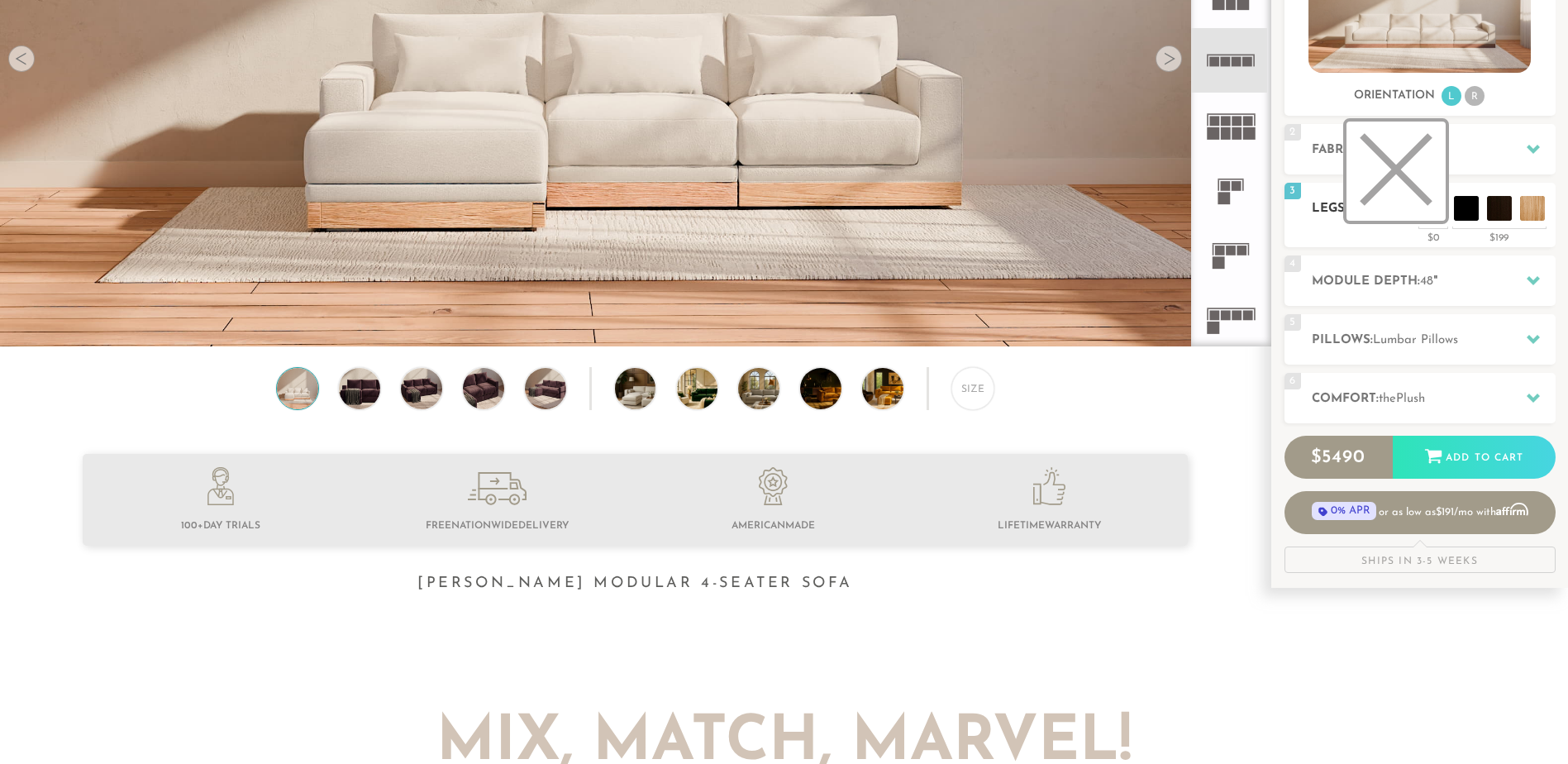
click at [1436, 198] on li at bounding box center [1396, 171] width 99 height 99
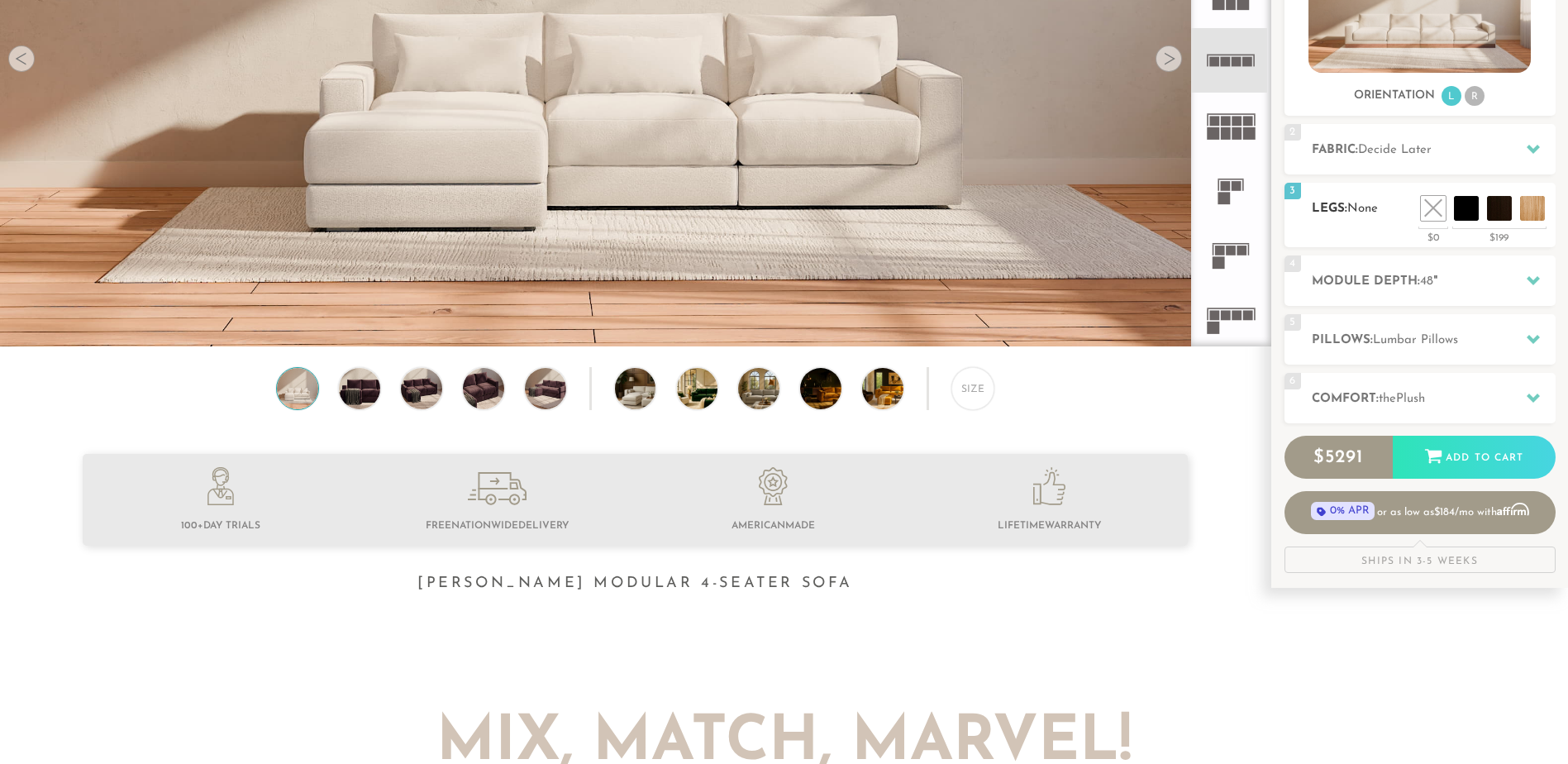
click at [1484, 200] on ul at bounding box center [1482, 208] width 133 height 25
click at [1499, 200] on li at bounding box center [1463, 171] width 99 height 99
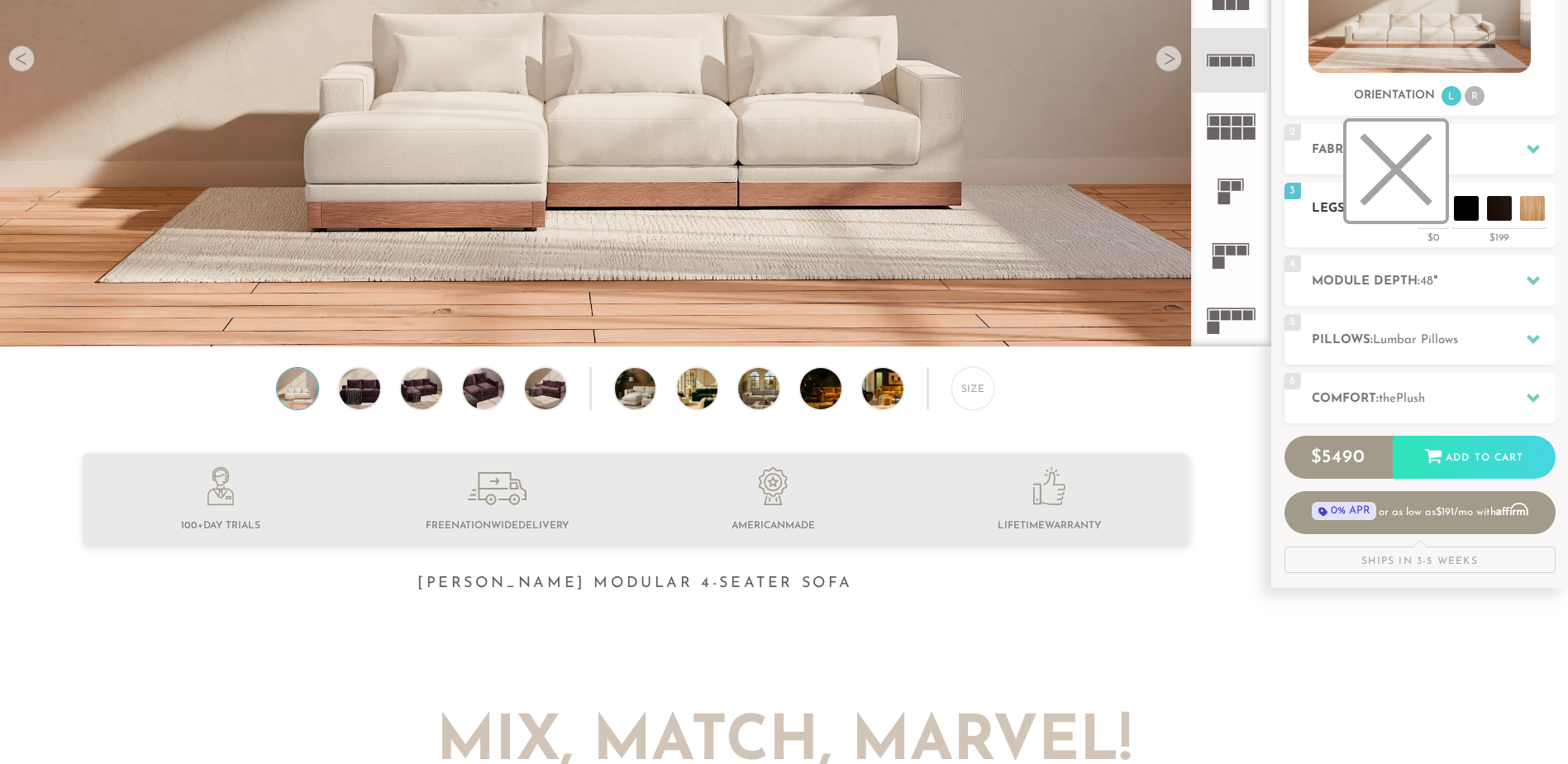
click at [1425, 200] on li at bounding box center [1396, 171] width 99 height 99
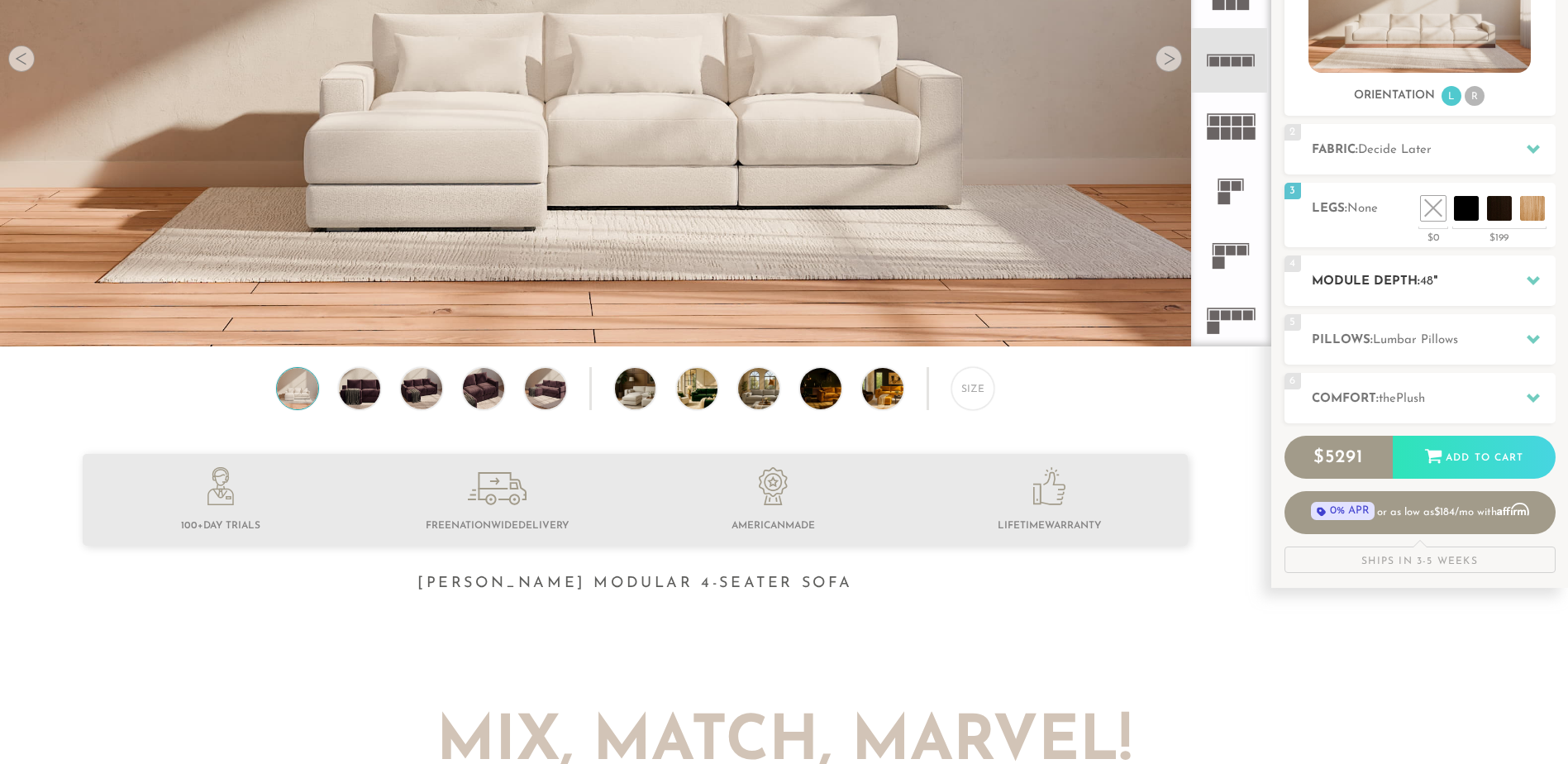
click at [1528, 274] on icon at bounding box center [1533, 280] width 14 height 14
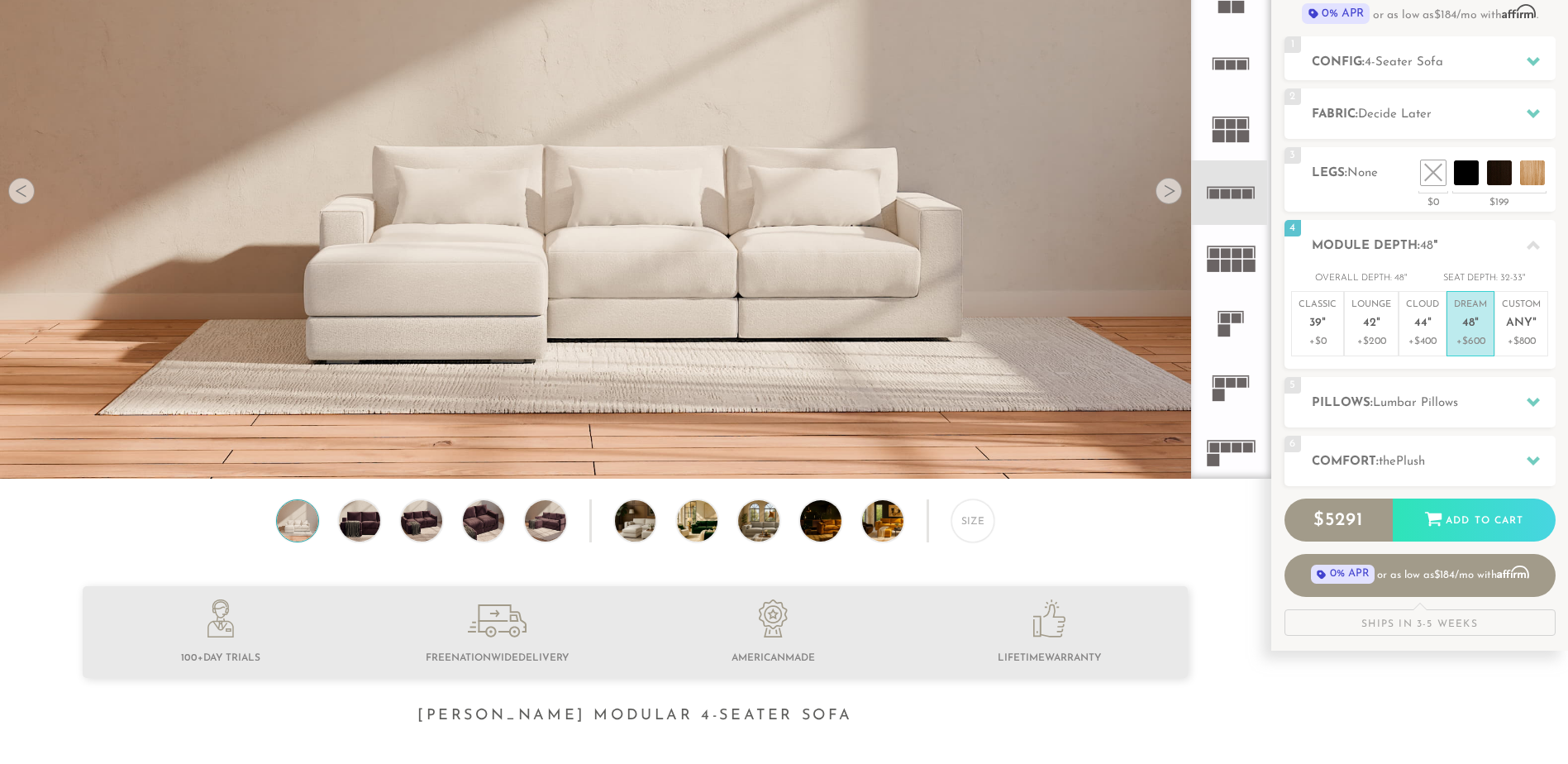
scroll to position [133, 0]
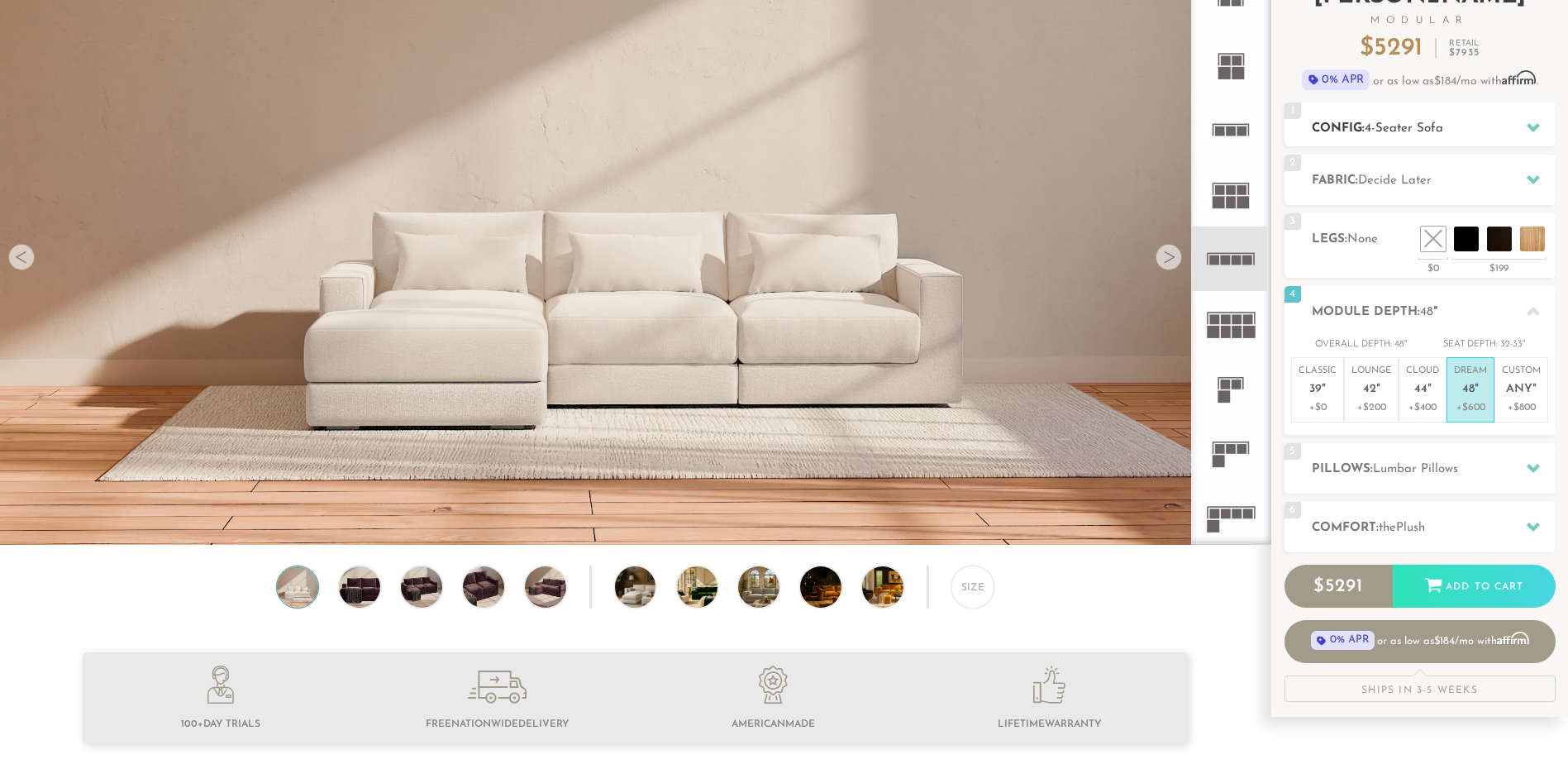
click at [1516, 120] on h2 "Config: 4-Seater Sofa" at bounding box center [1434, 128] width 243 height 19
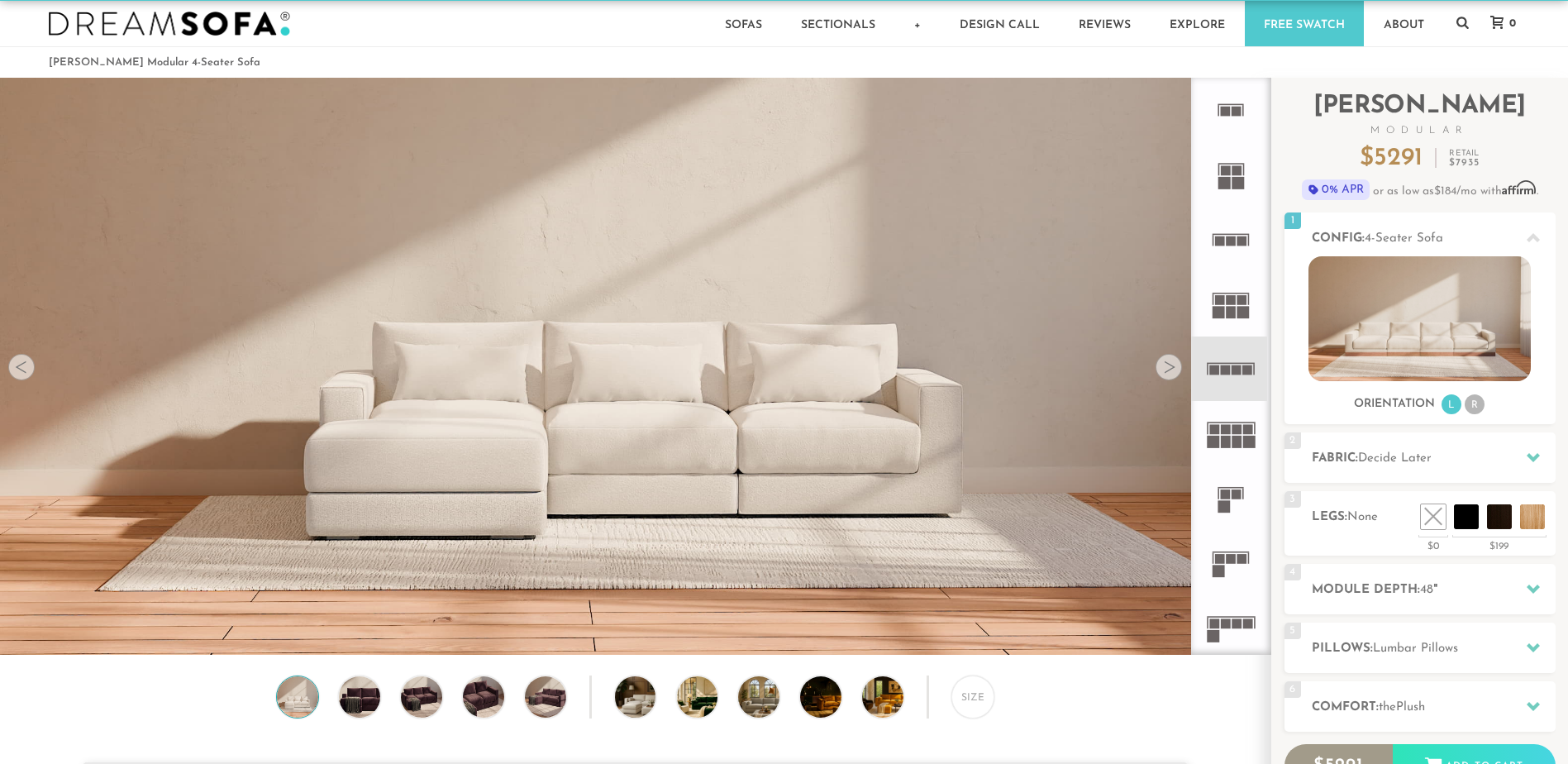
scroll to position [110, 0]
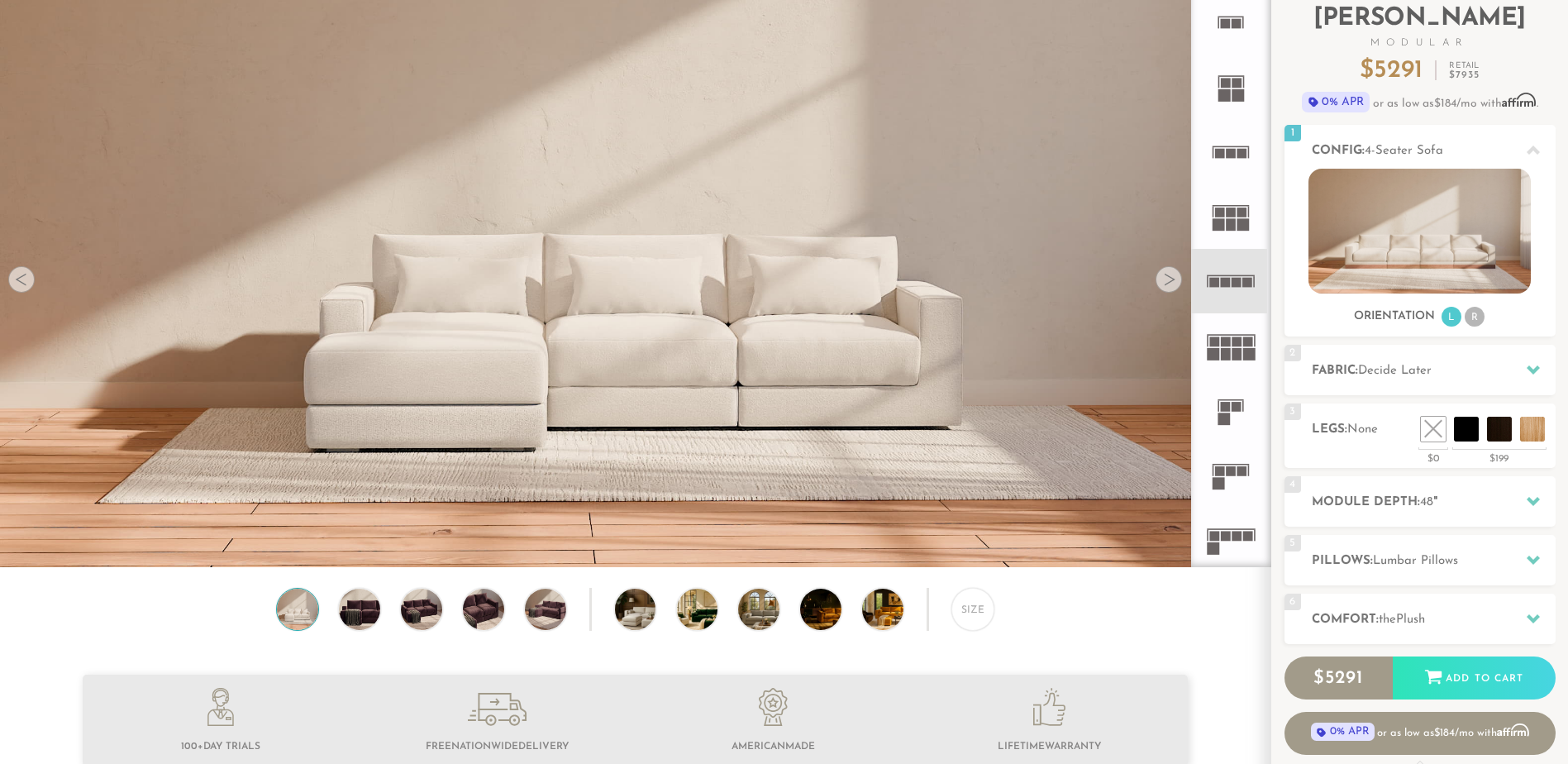
click at [1245, 285] on rect at bounding box center [1248, 282] width 10 height 10
click at [1236, 275] on rect at bounding box center [1231, 276] width 48 height 2
click at [1235, 273] on icon at bounding box center [1231, 281] width 65 height 65
click at [1235, 272] on icon at bounding box center [1231, 281] width 65 height 65
click at [1236, 272] on icon at bounding box center [1231, 281] width 65 height 65
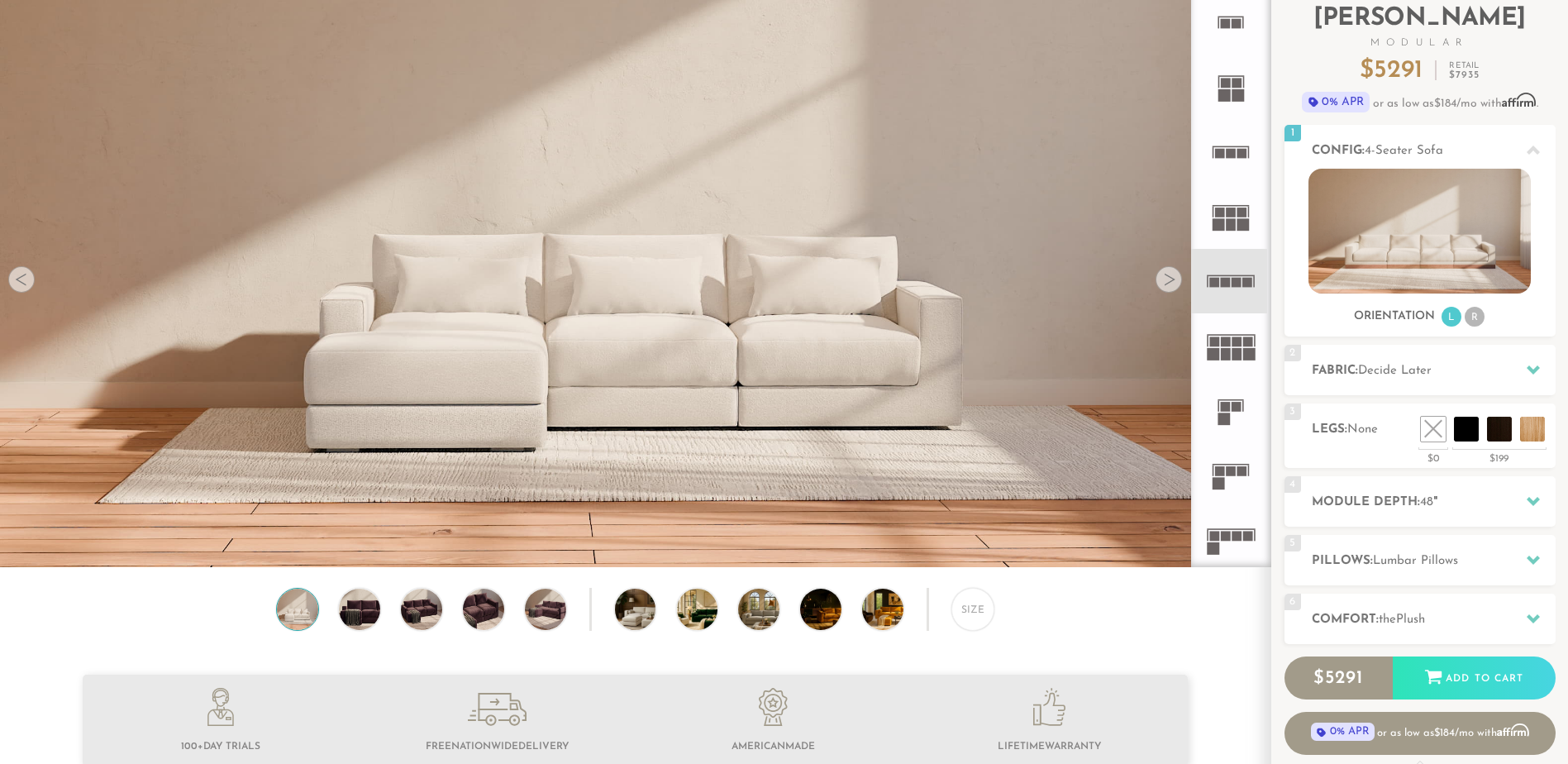
click at [1169, 269] on div at bounding box center [1169, 279] width 26 height 26
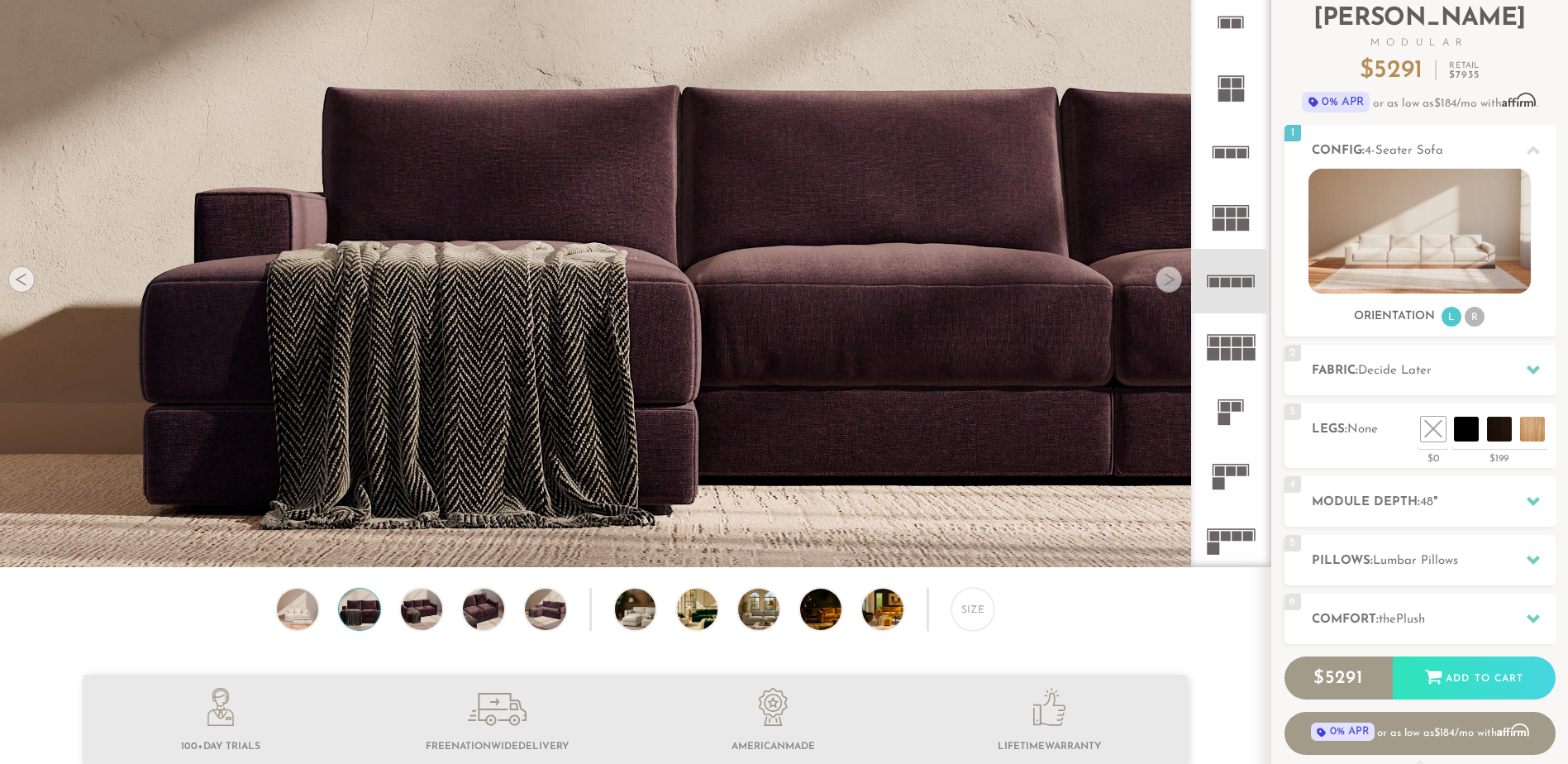
click at [15, 291] on div at bounding box center [21, 279] width 26 height 26
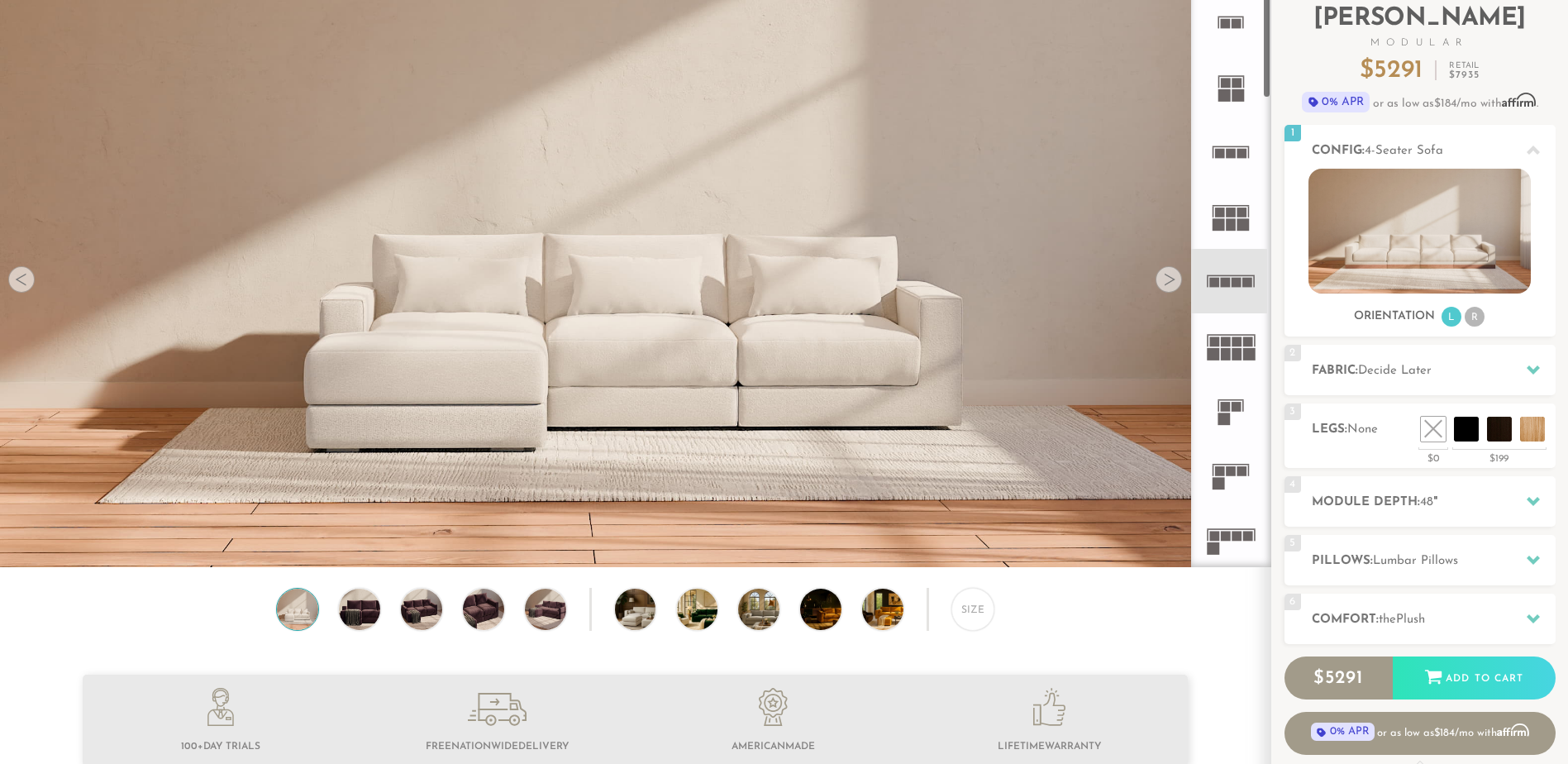
click at [1206, 341] on icon at bounding box center [1231, 345] width 65 height 65
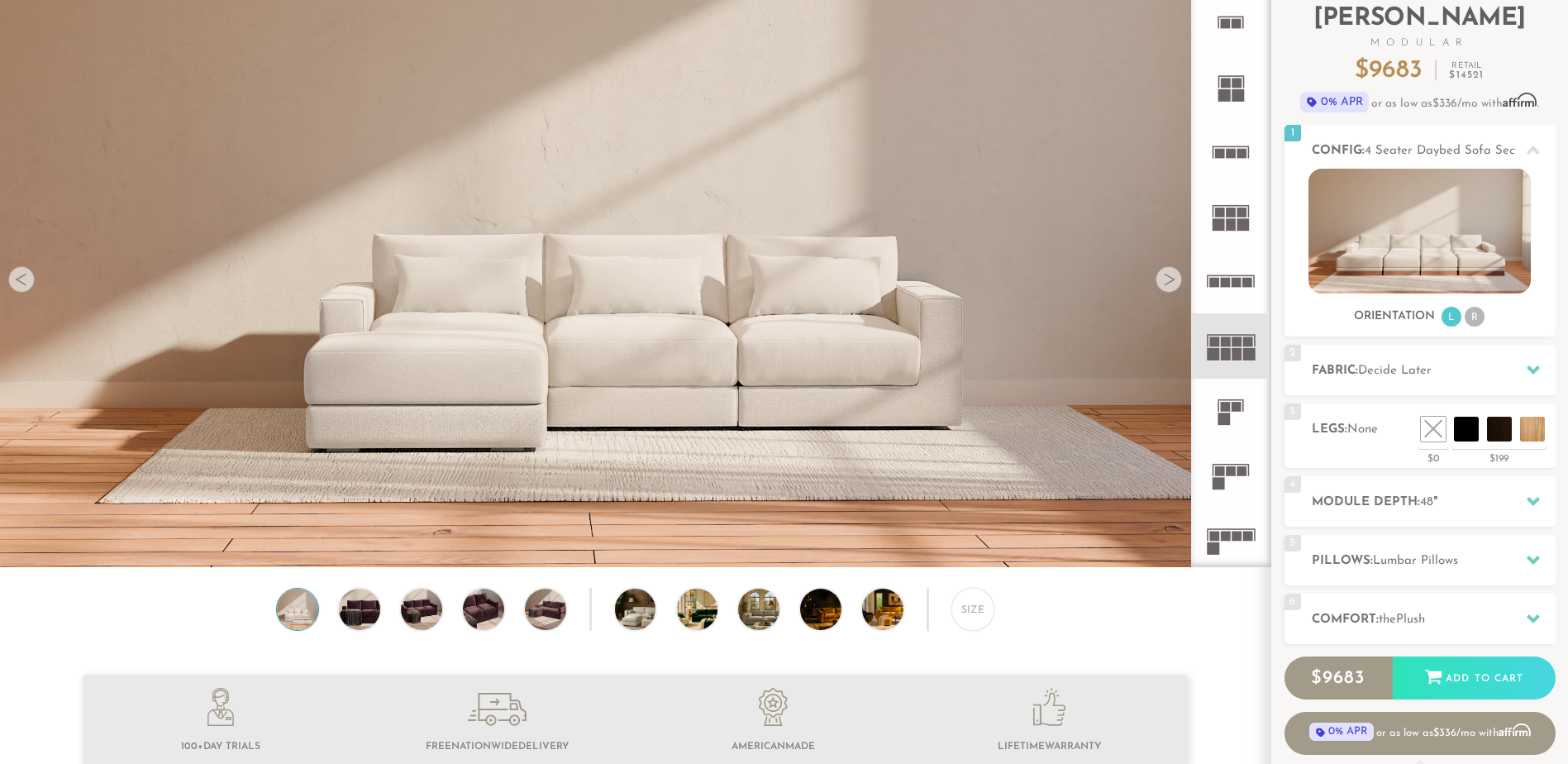
drag, startPoint x: 1219, startPoint y: 415, endPoint x: 1218, endPoint y: 521, distance: 106.0
click at [1219, 415] on rect at bounding box center [1224, 419] width 13 height 13
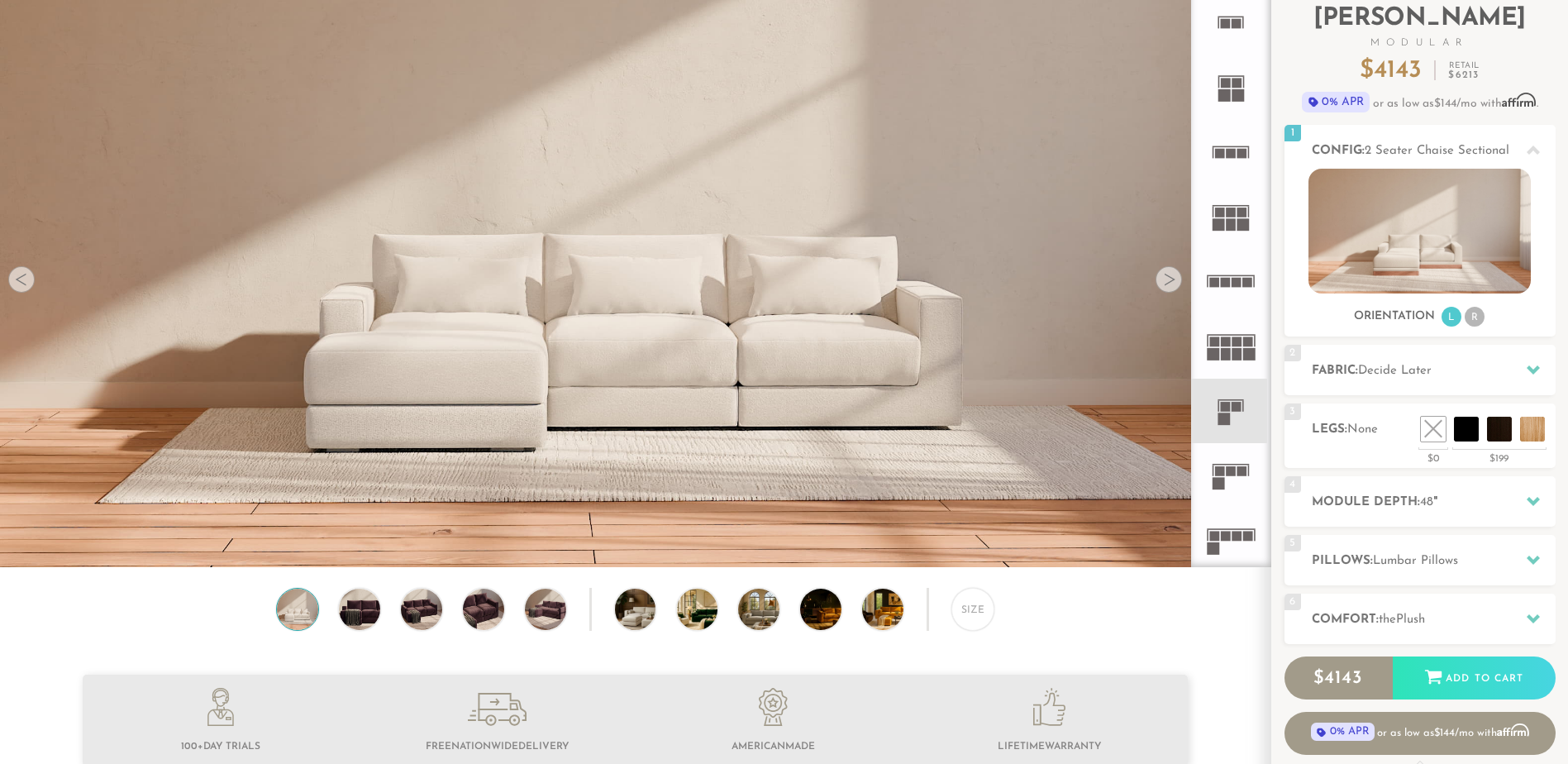
click at [1222, 540] on rect at bounding box center [1225, 536] width 10 height 10
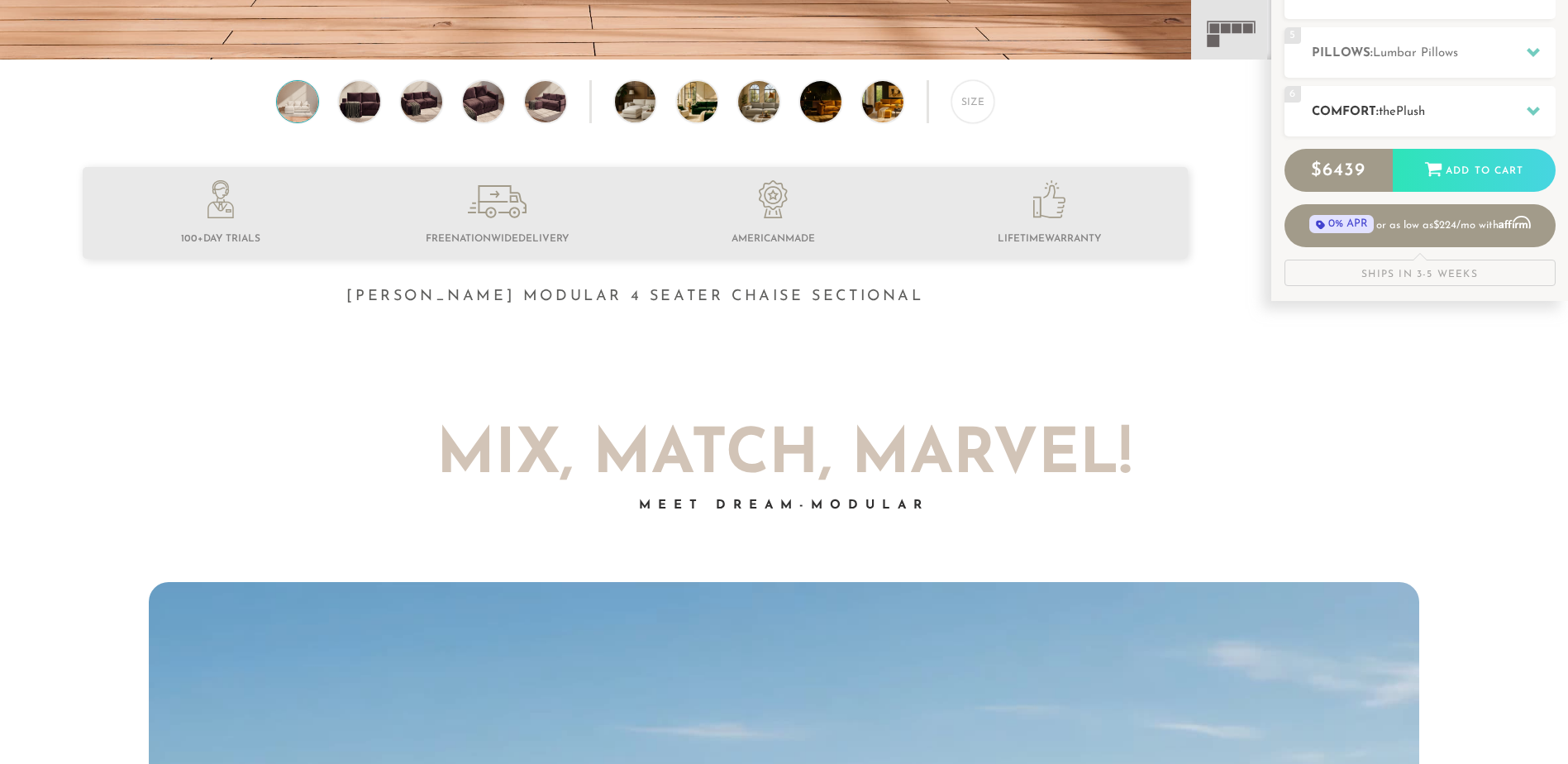
scroll to position [640, 0]
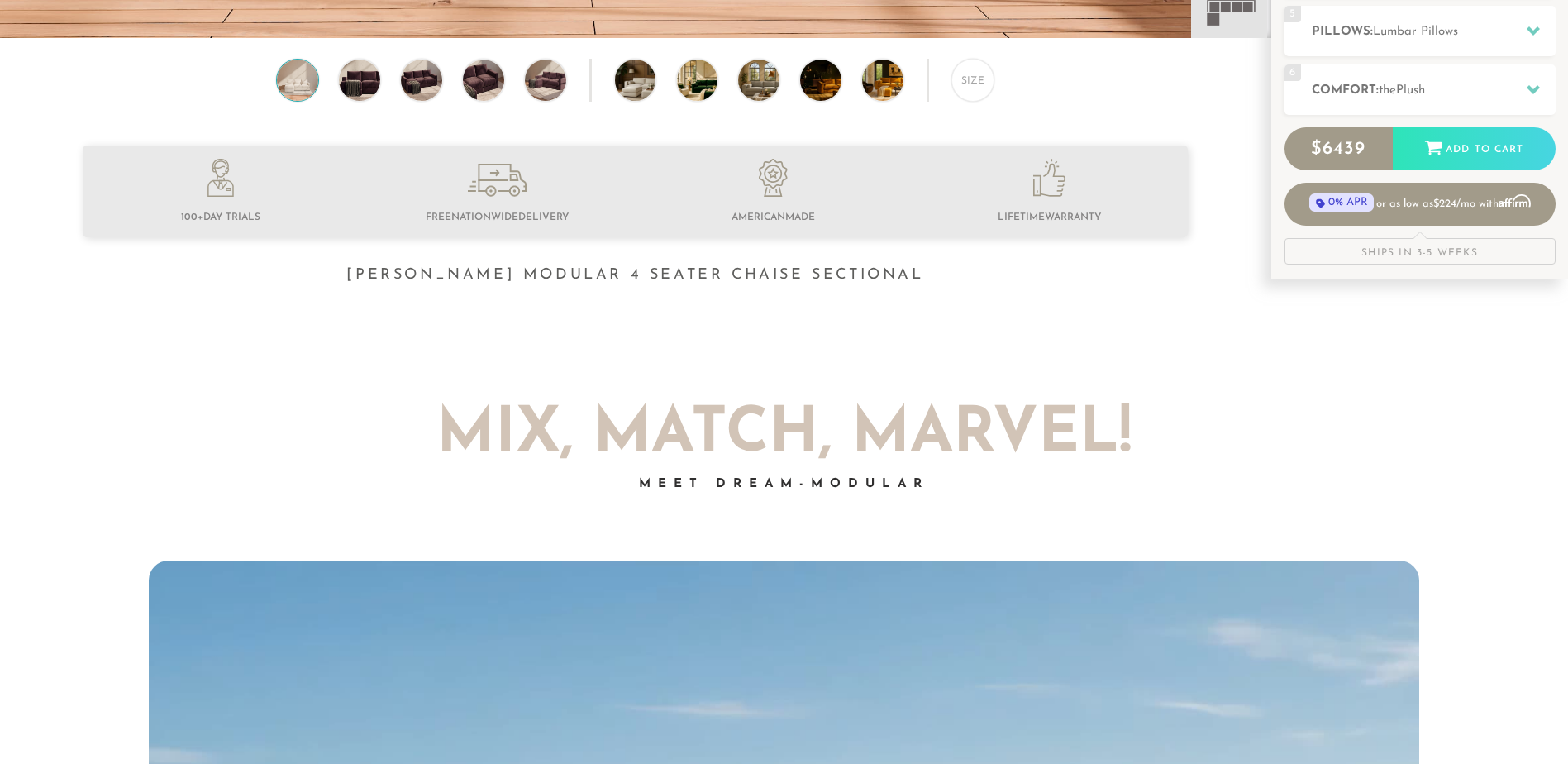
click at [1444, 247] on div "Ships in 3-5 Weeks" at bounding box center [1420, 251] width 271 height 26
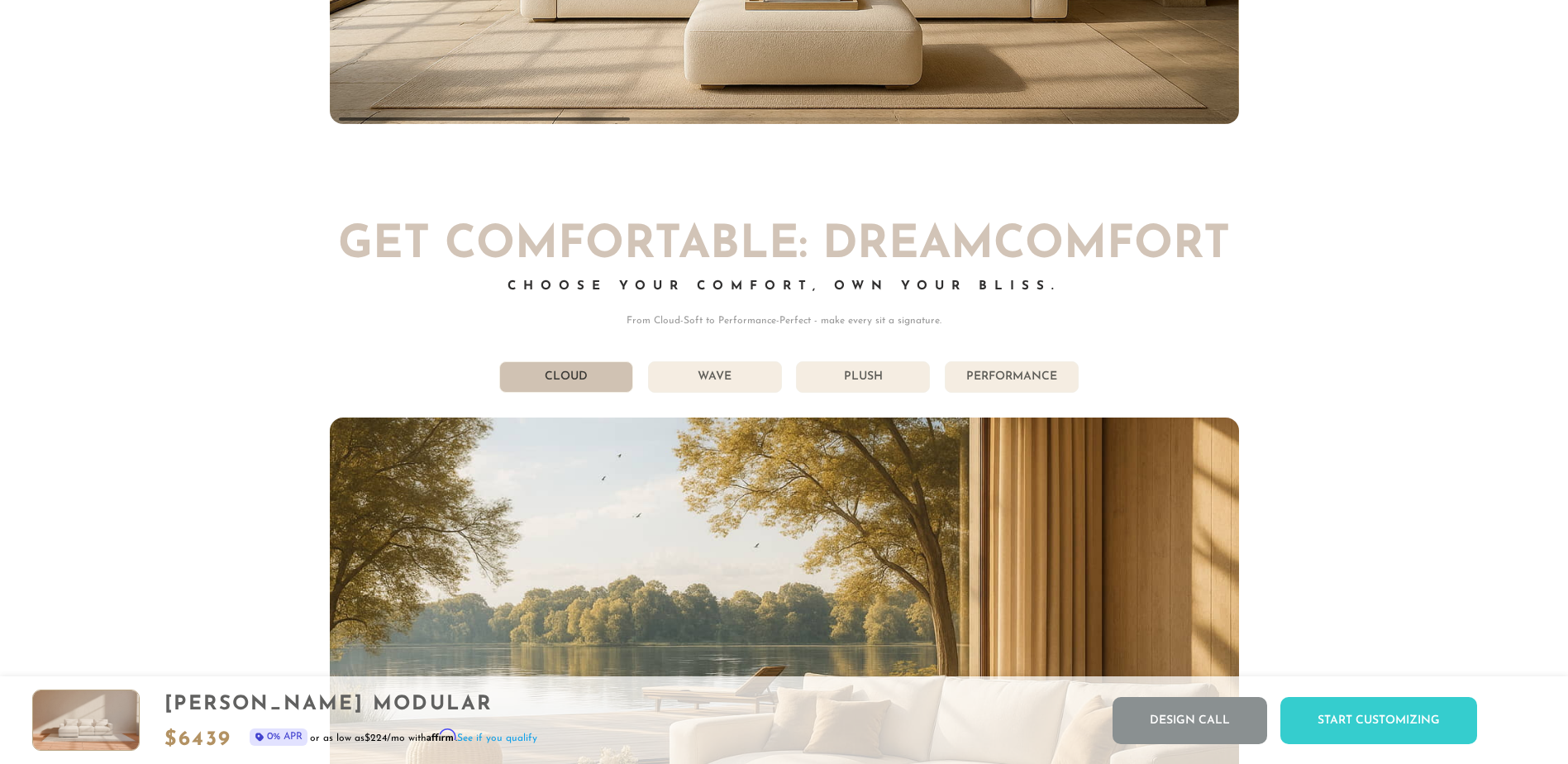
scroll to position [8838, 0]
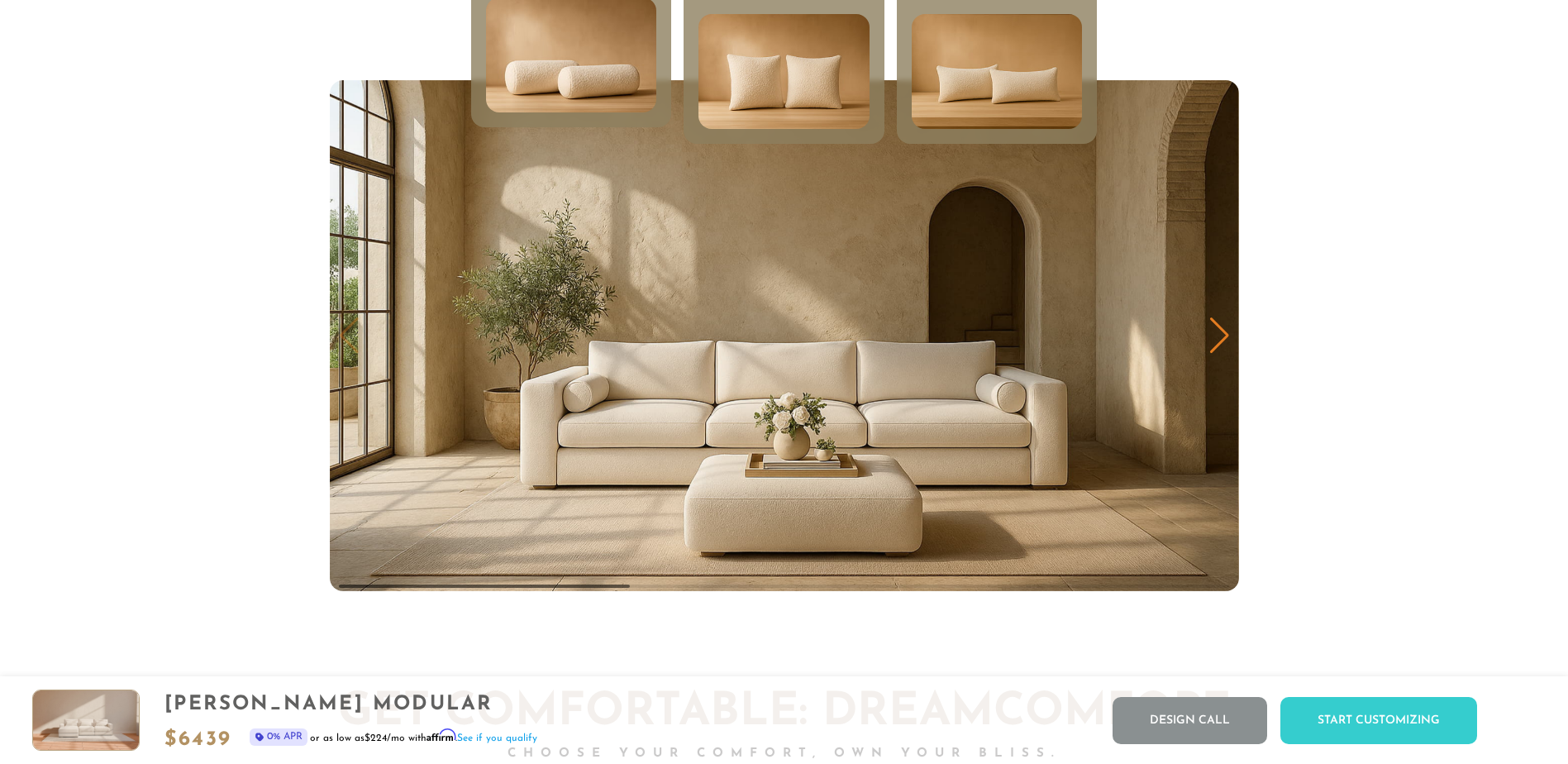
click at [1208, 343] on div "Next slide" at bounding box center [1219, 336] width 23 height 36
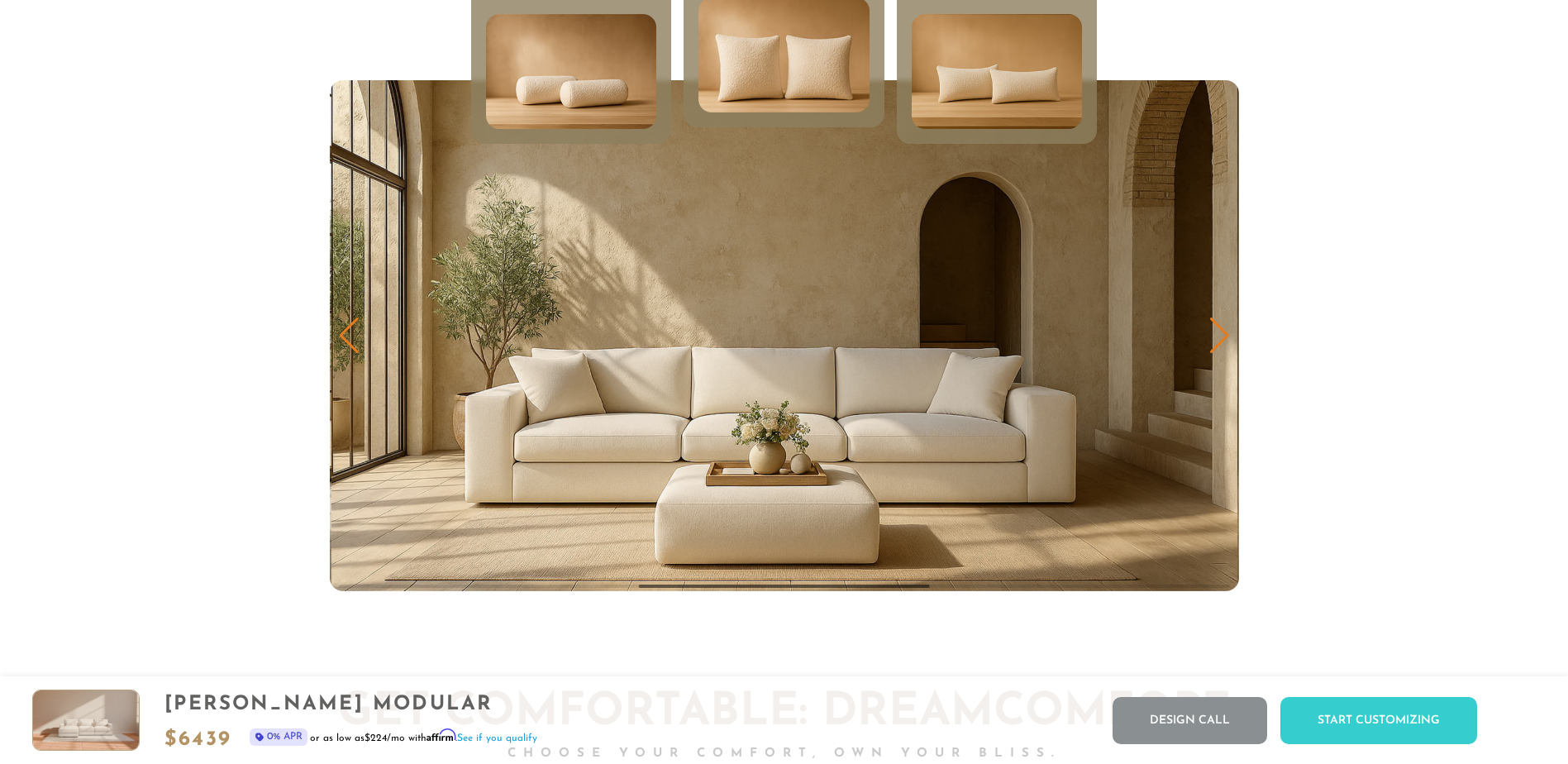
click at [1215, 339] on div "Next slide" at bounding box center [1219, 336] width 23 height 36
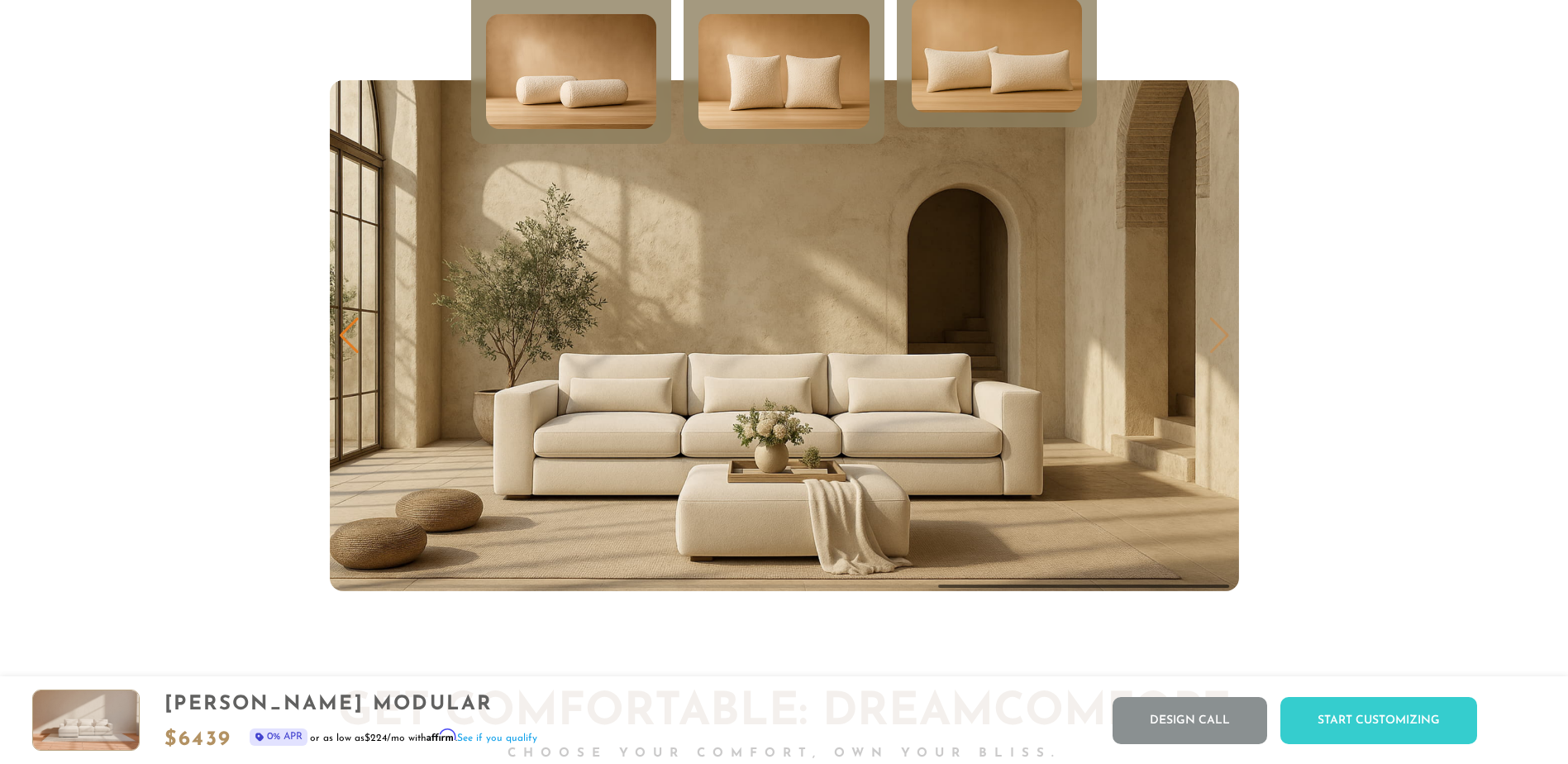
click at [1215, 339] on img "3 / 3" at bounding box center [784, 336] width 909 height 511
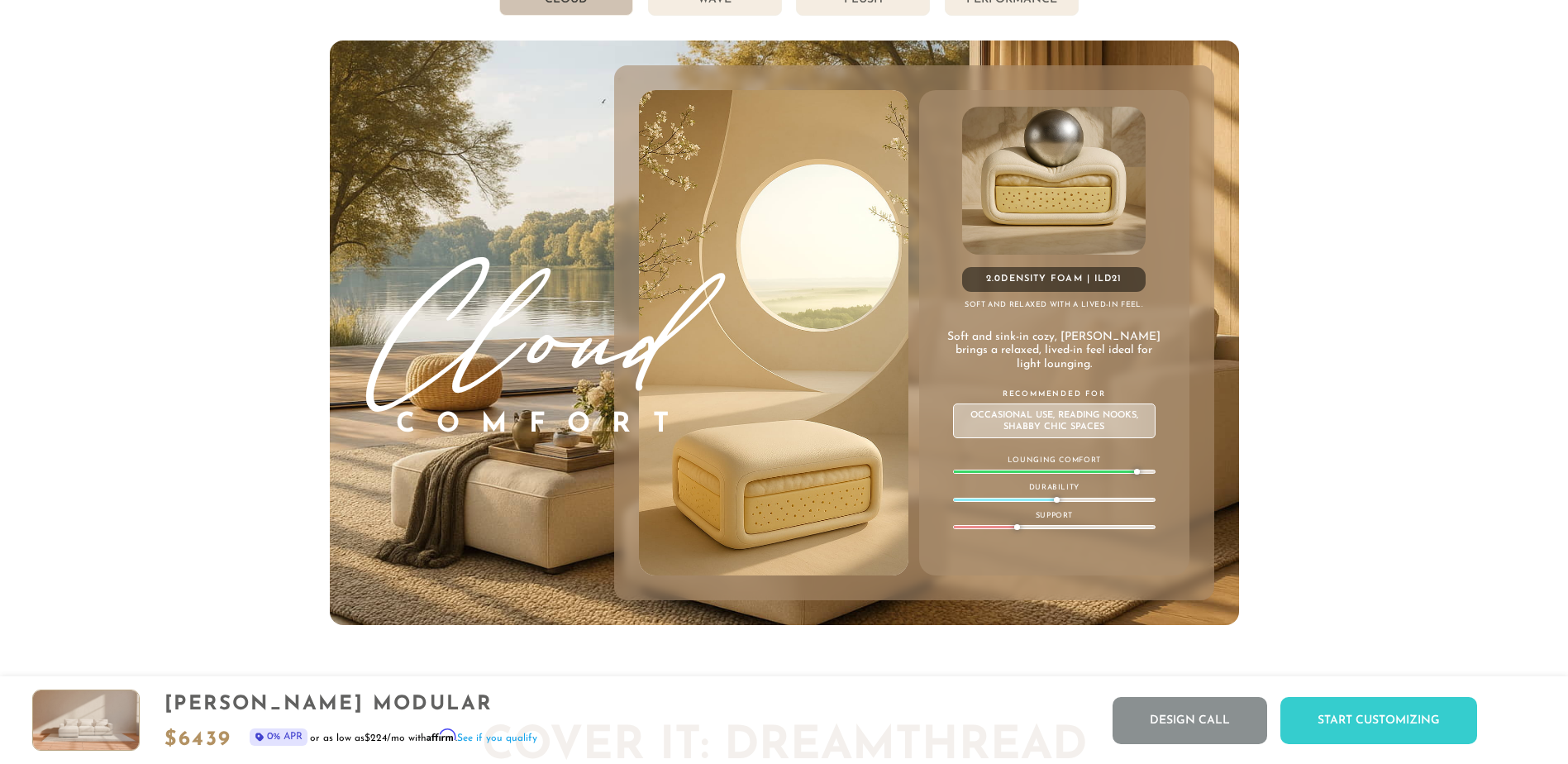
scroll to position [9638, 0]
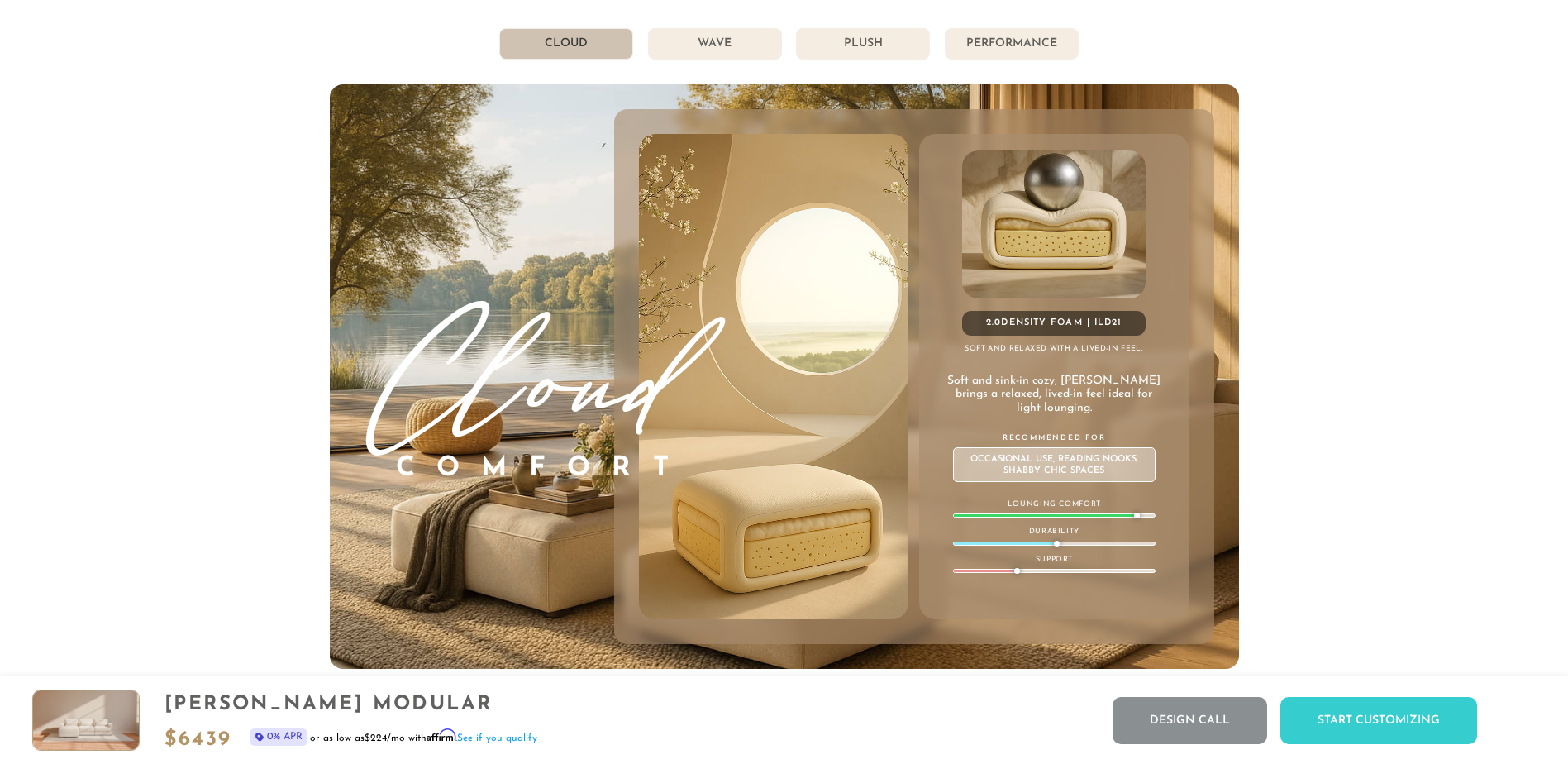
click at [699, 43] on li "Wave" at bounding box center [715, 43] width 134 height 32
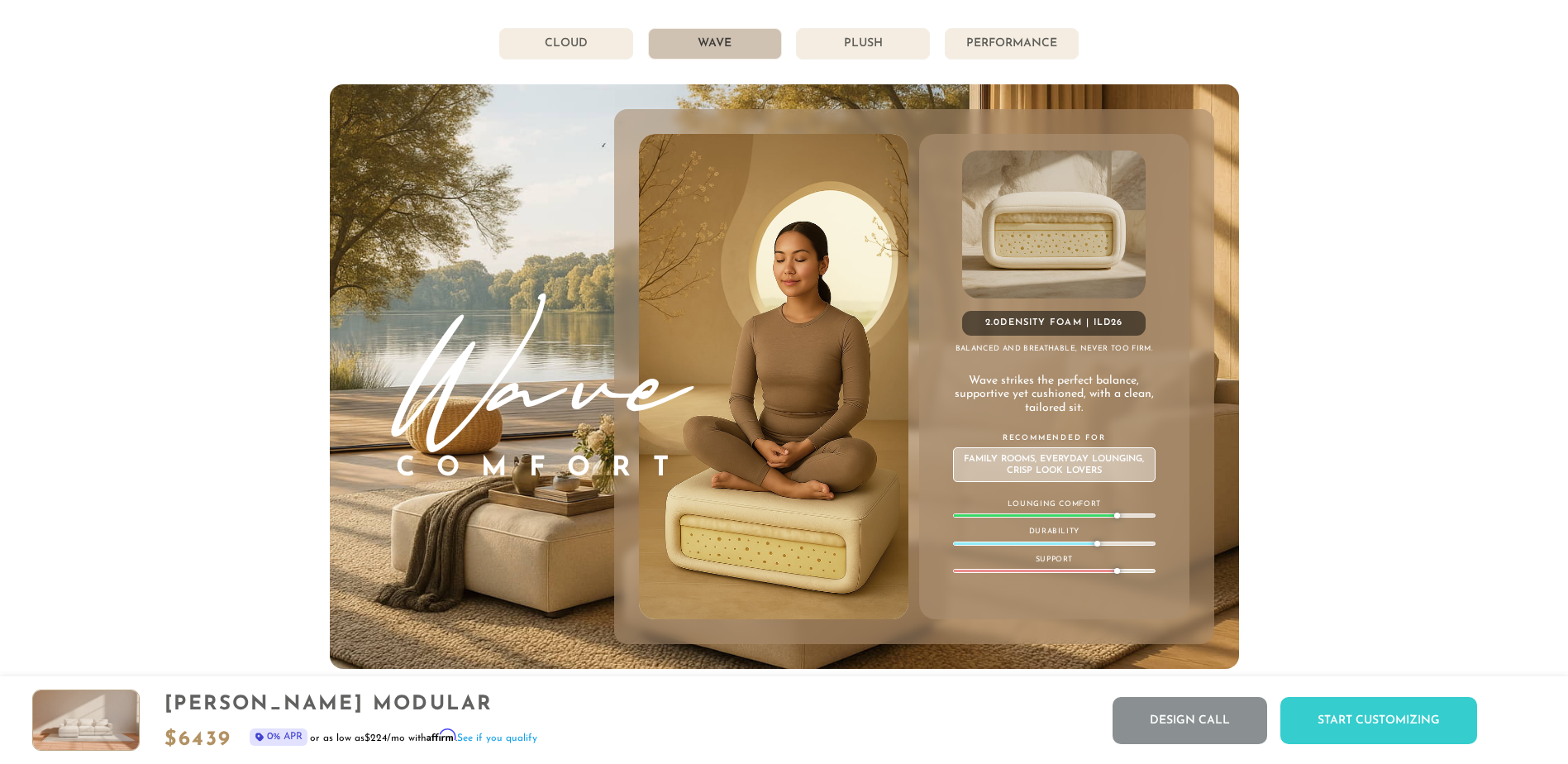
click at [848, 45] on li "Plush" at bounding box center [863, 43] width 134 height 32
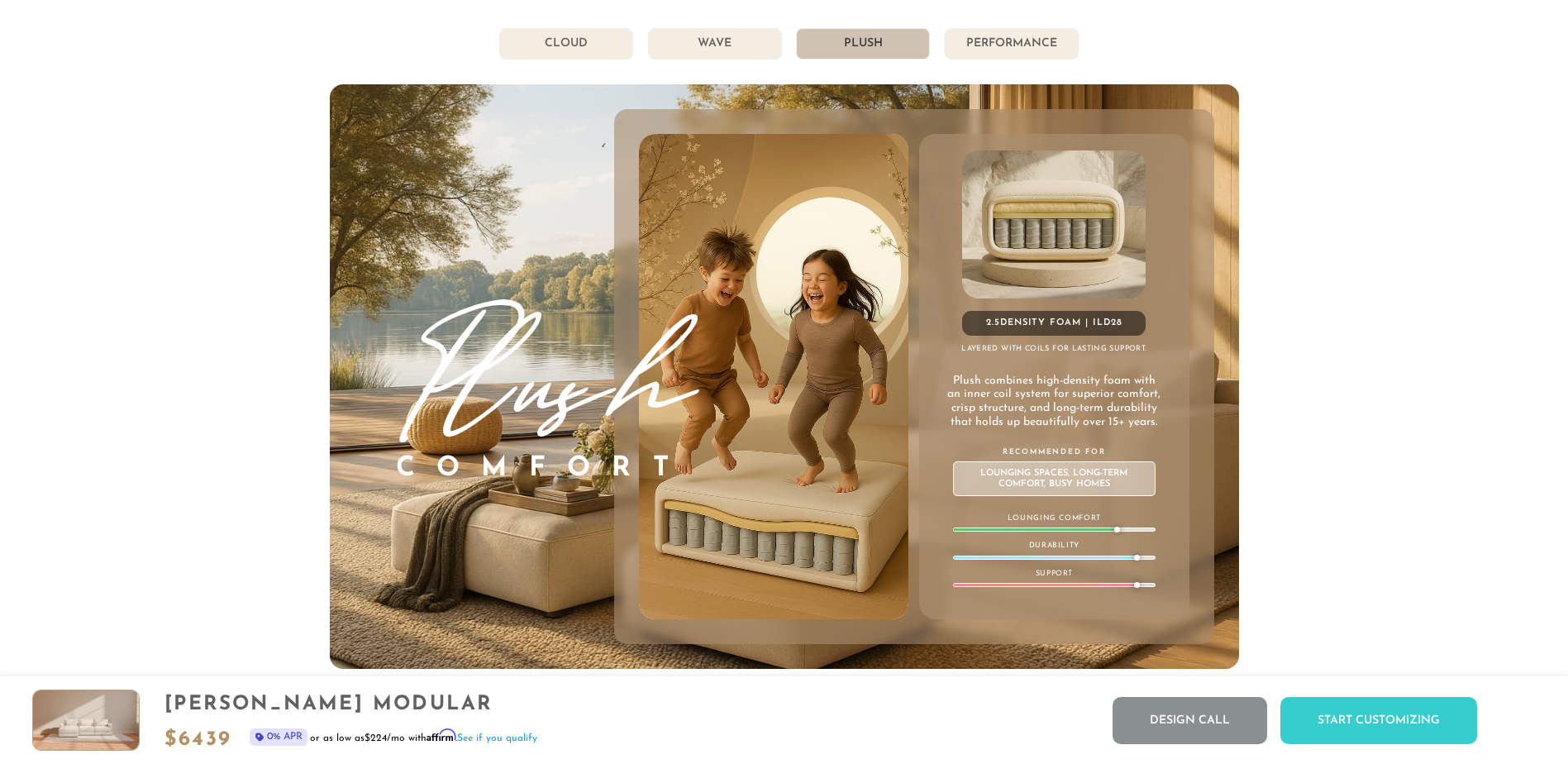
click at [982, 56] on li "Performance" at bounding box center [1012, 43] width 134 height 32
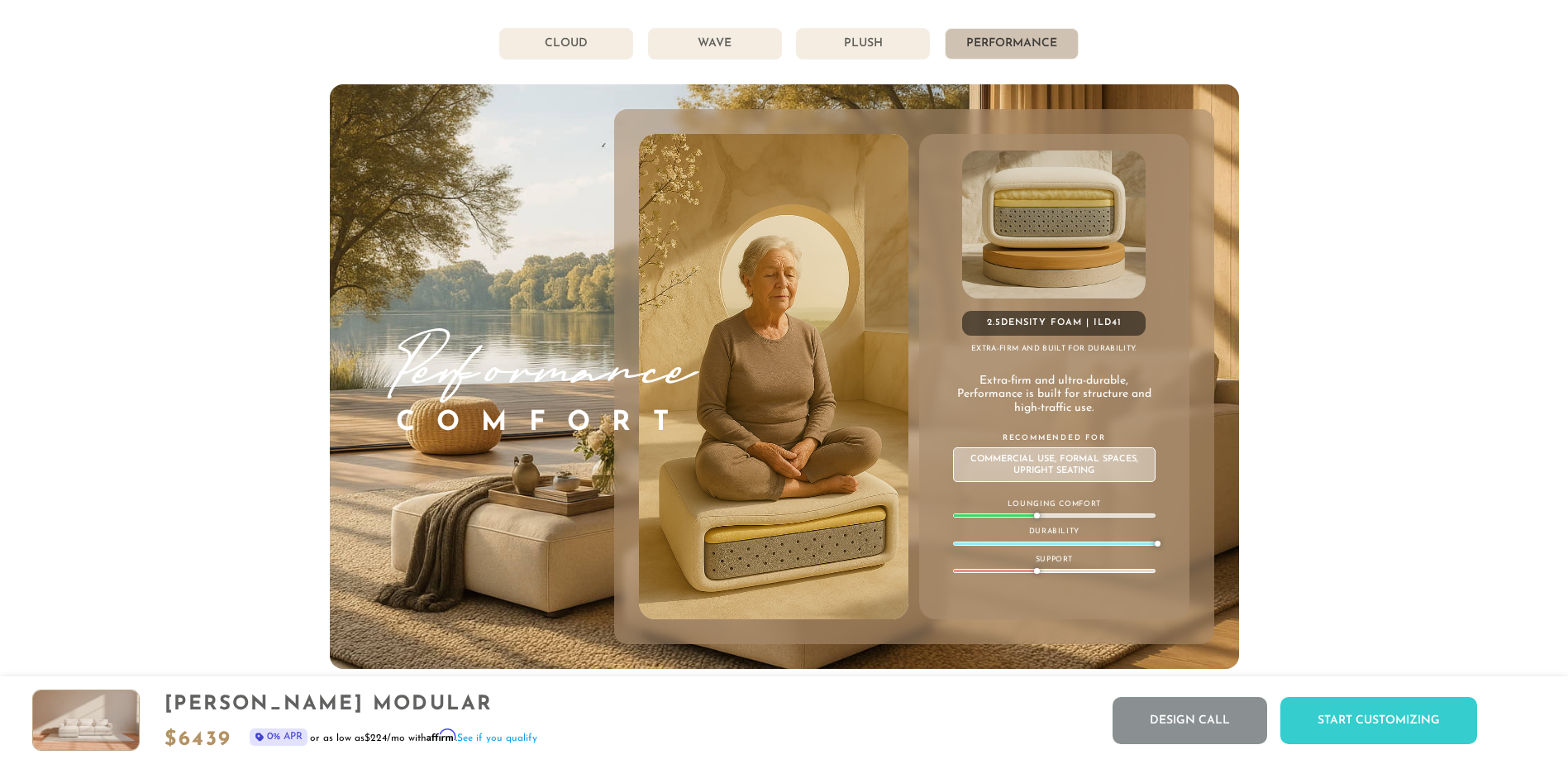
click at [894, 51] on li "Plush" at bounding box center [863, 43] width 134 height 32
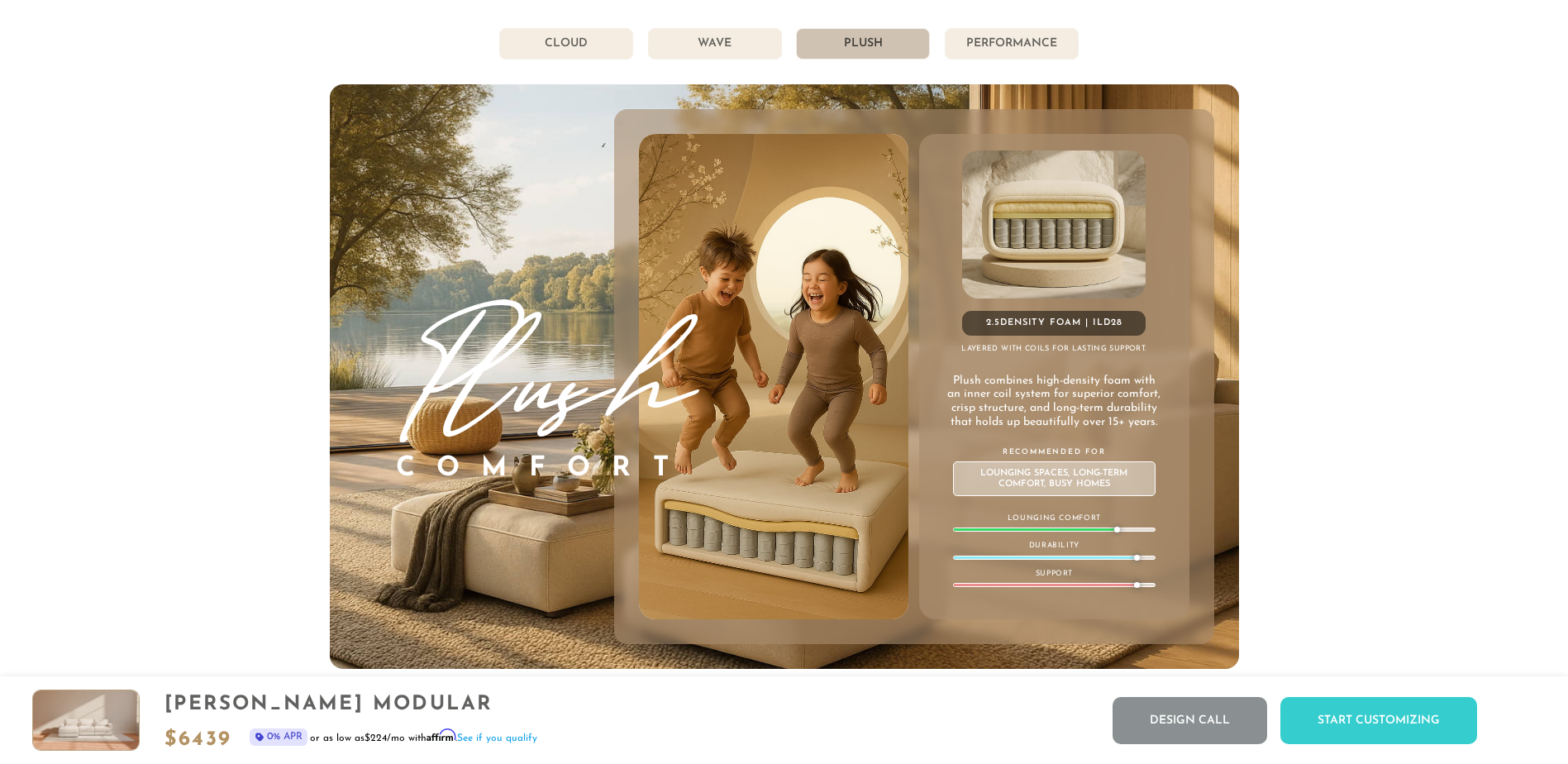
click at [893, 48] on li "Plush" at bounding box center [863, 43] width 134 height 32
drag, startPoint x: 976, startPoint y: 45, endPoint x: 987, endPoint y: 47, distance: 11.2
click at [979, 46] on li "Performance" at bounding box center [1012, 43] width 134 height 32
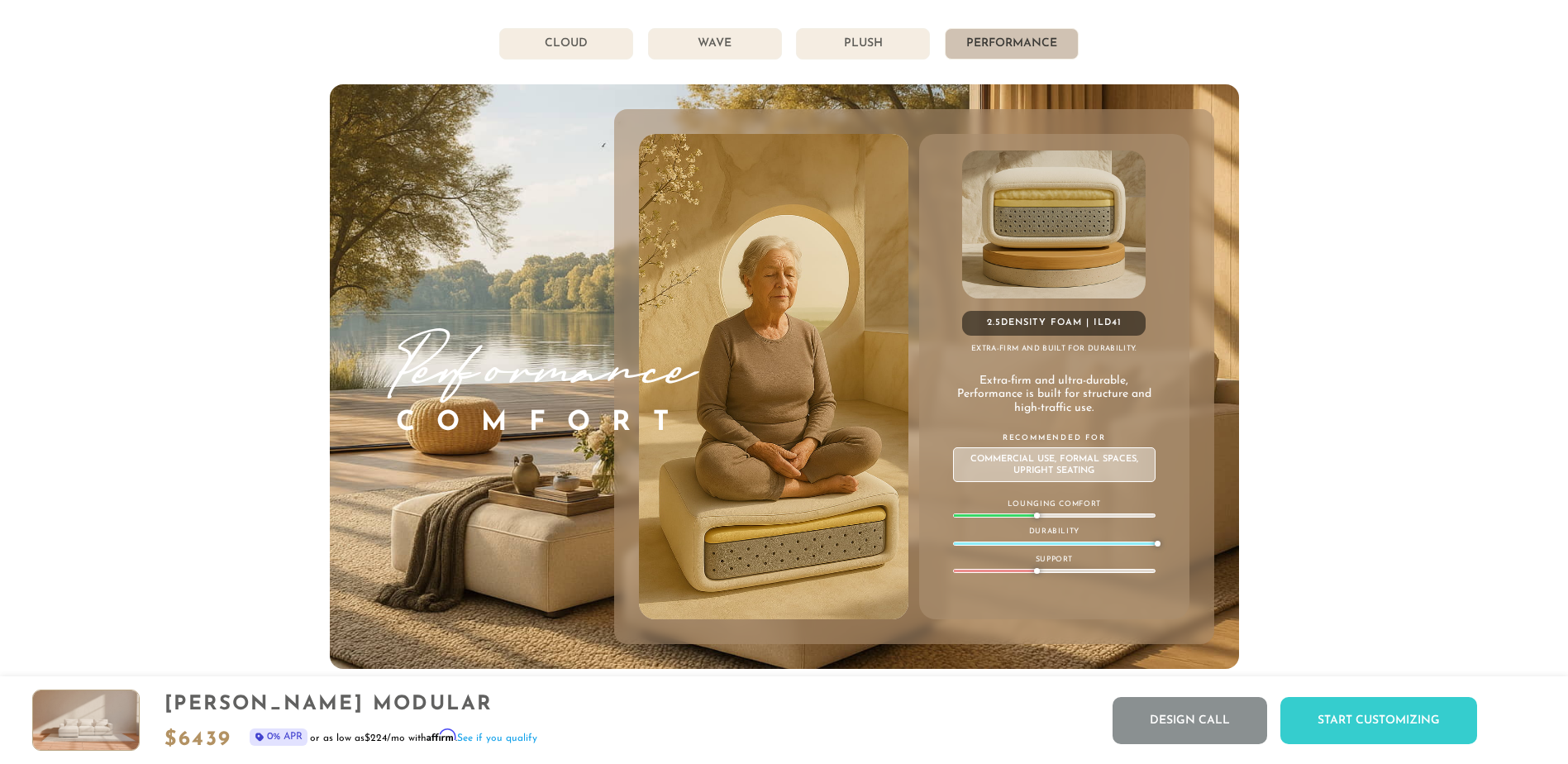
drag, startPoint x: 987, startPoint y: 47, endPoint x: 968, endPoint y: 55, distance: 20.6
click at [968, 55] on li "Performance" at bounding box center [1012, 43] width 134 height 32
click at [885, 45] on li "Plush" at bounding box center [863, 43] width 134 height 32
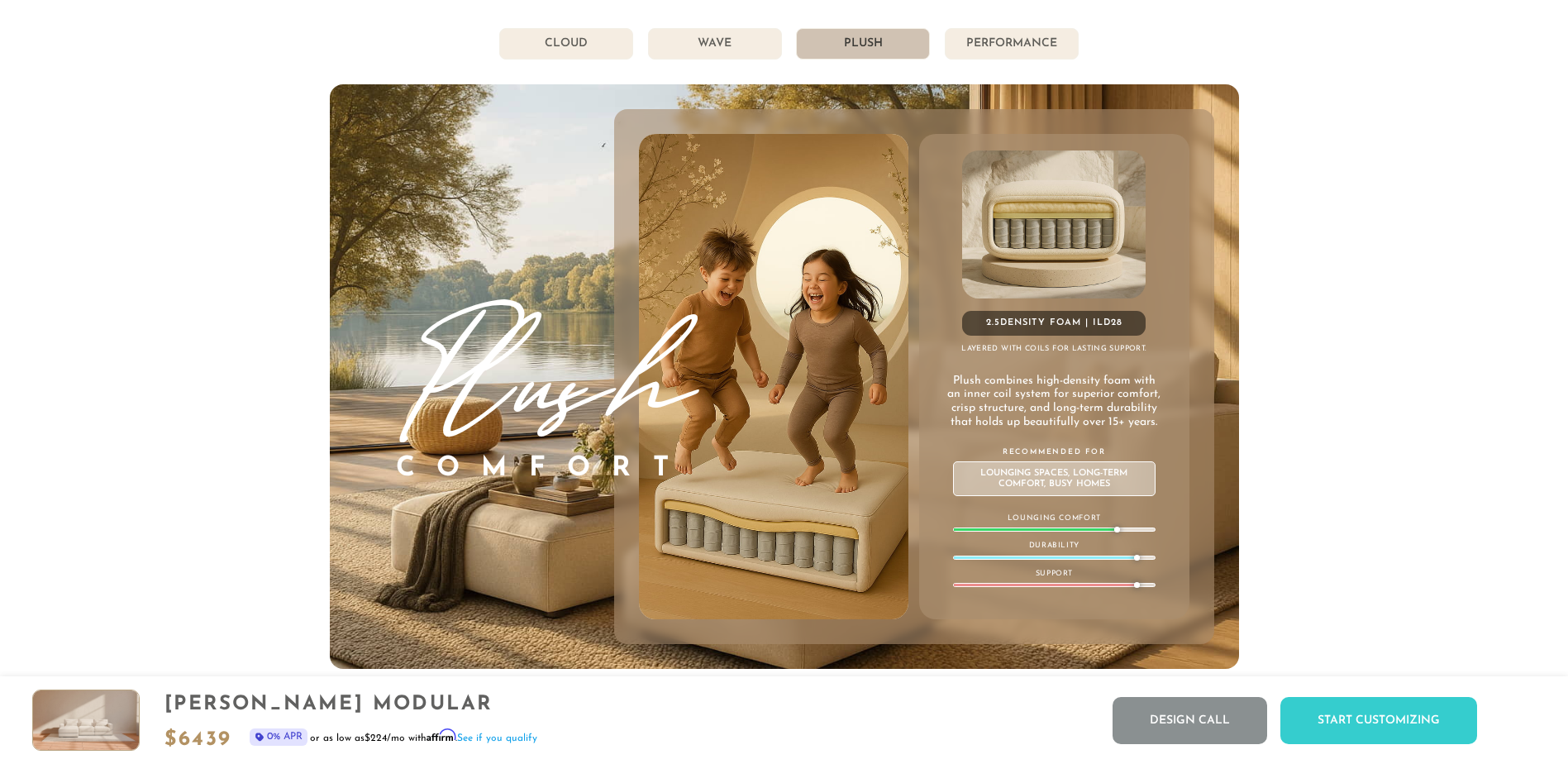
click at [1006, 43] on li "Performance" at bounding box center [1012, 43] width 134 height 32
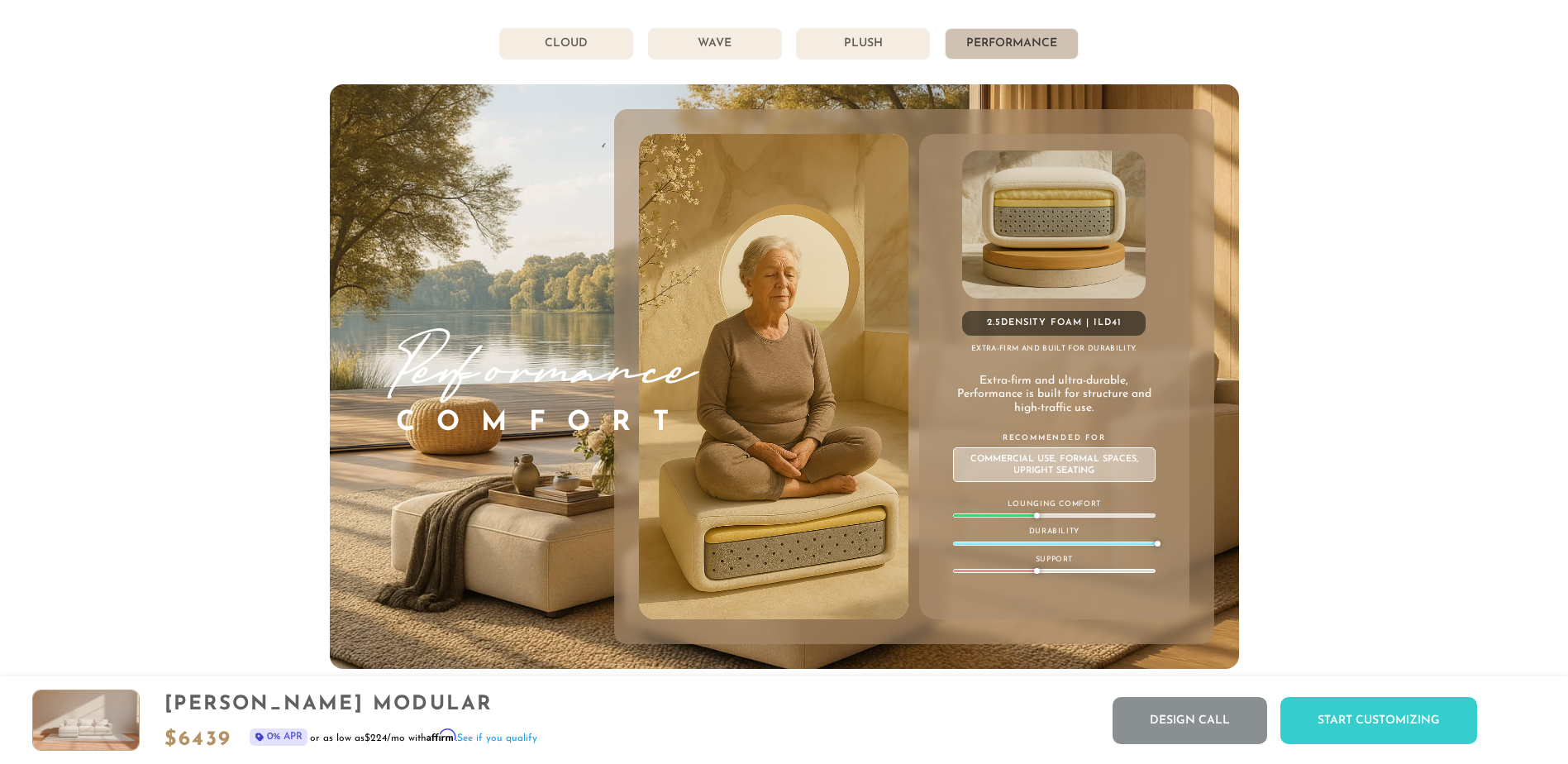
click at [898, 41] on li "Plush" at bounding box center [863, 43] width 134 height 32
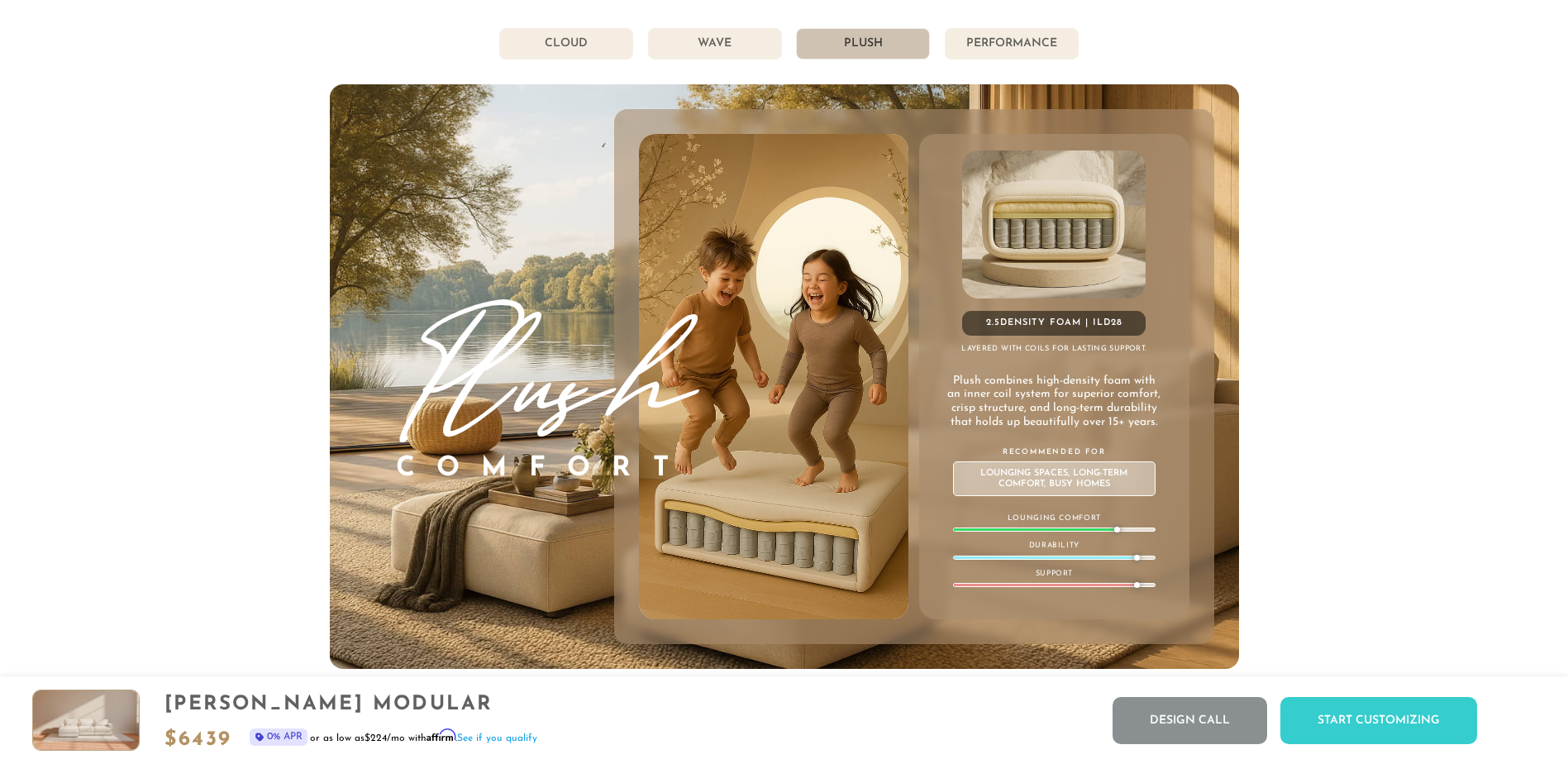
click at [729, 51] on li "Wave" at bounding box center [715, 43] width 134 height 32
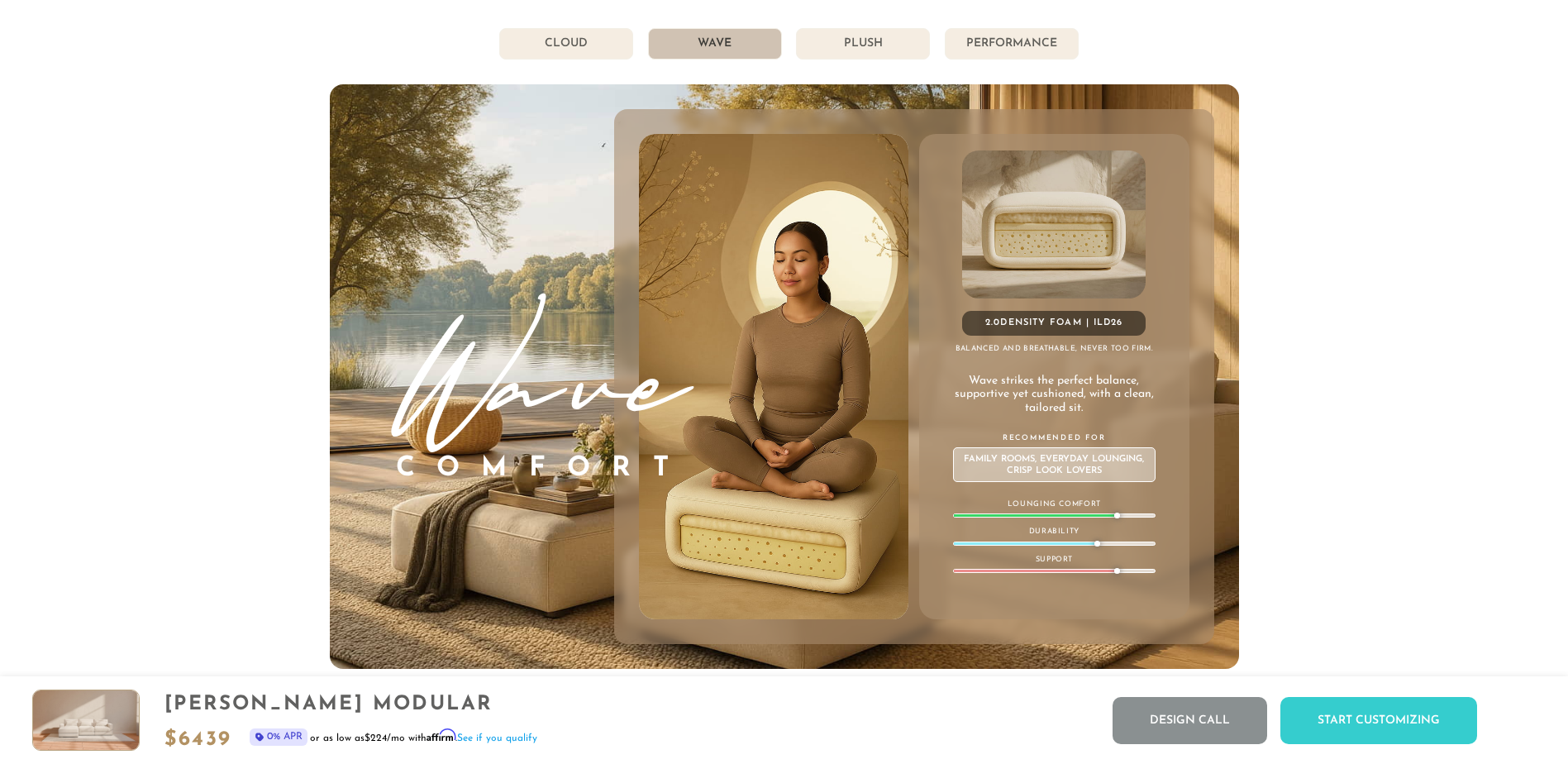
click at [598, 57] on li "Cloud" at bounding box center [566, 43] width 134 height 32
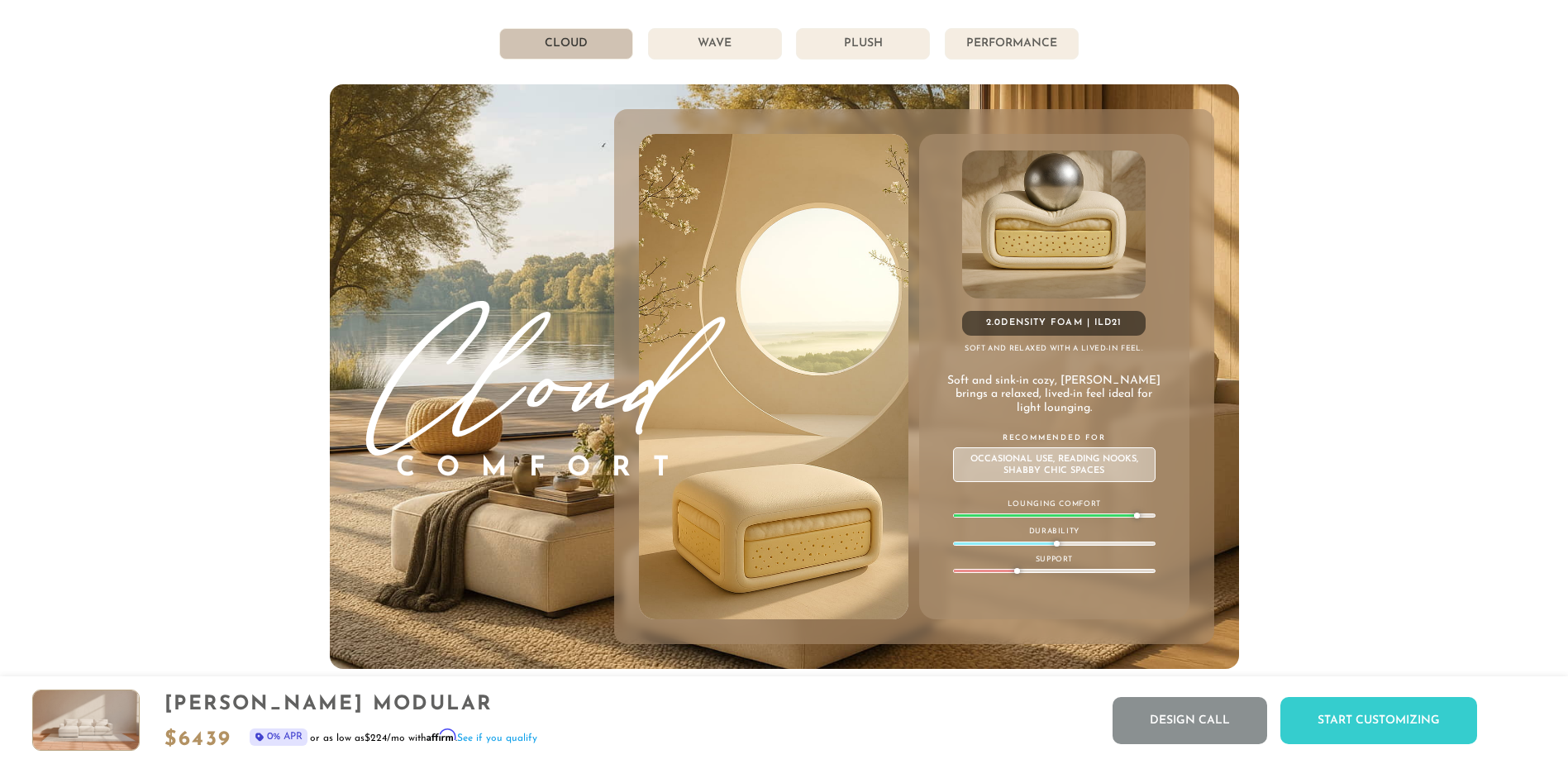
click at [683, 51] on li "Wave" at bounding box center [715, 43] width 134 height 32
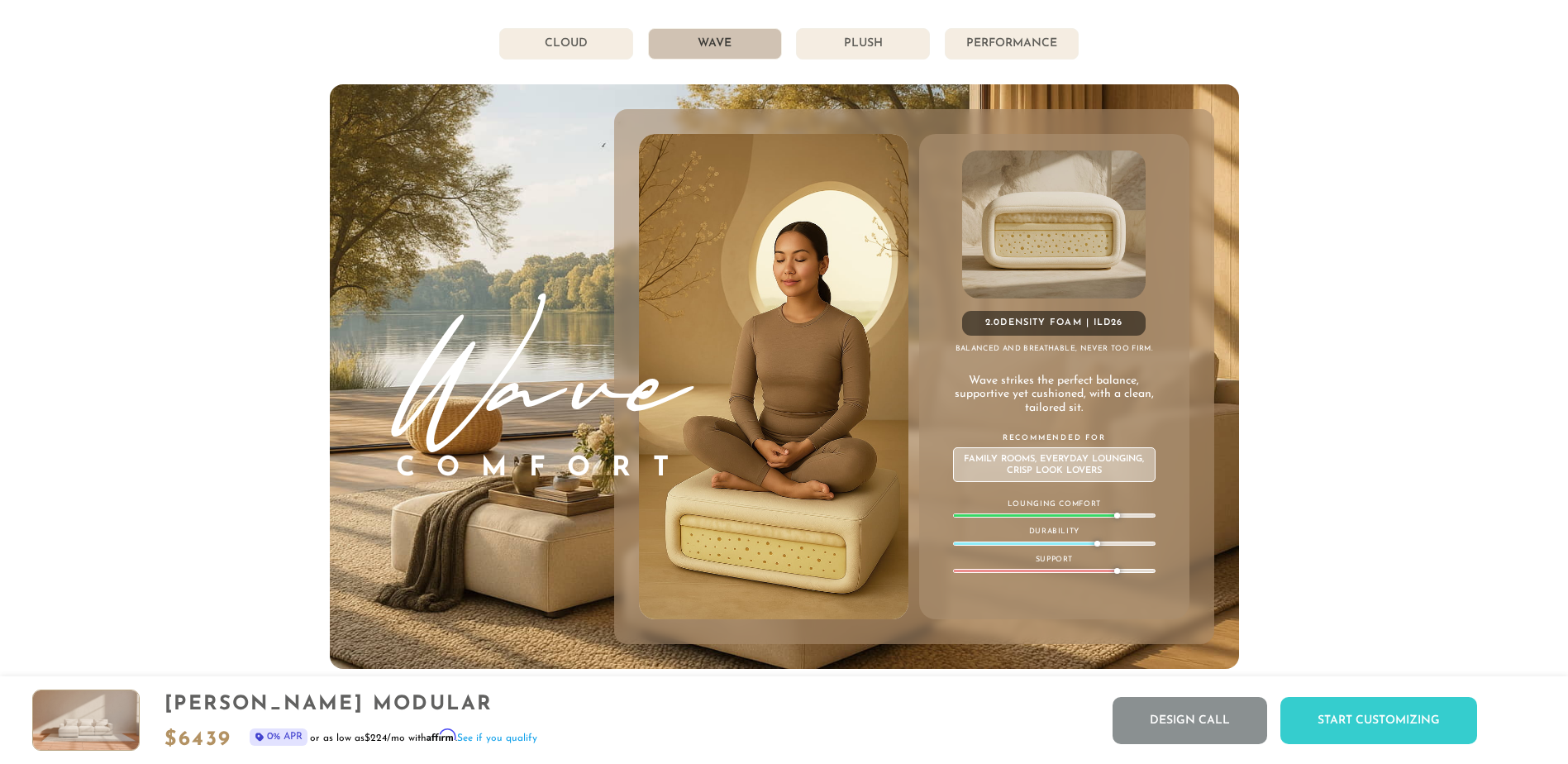
click at [576, 54] on li "Cloud" at bounding box center [566, 43] width 134 height 32
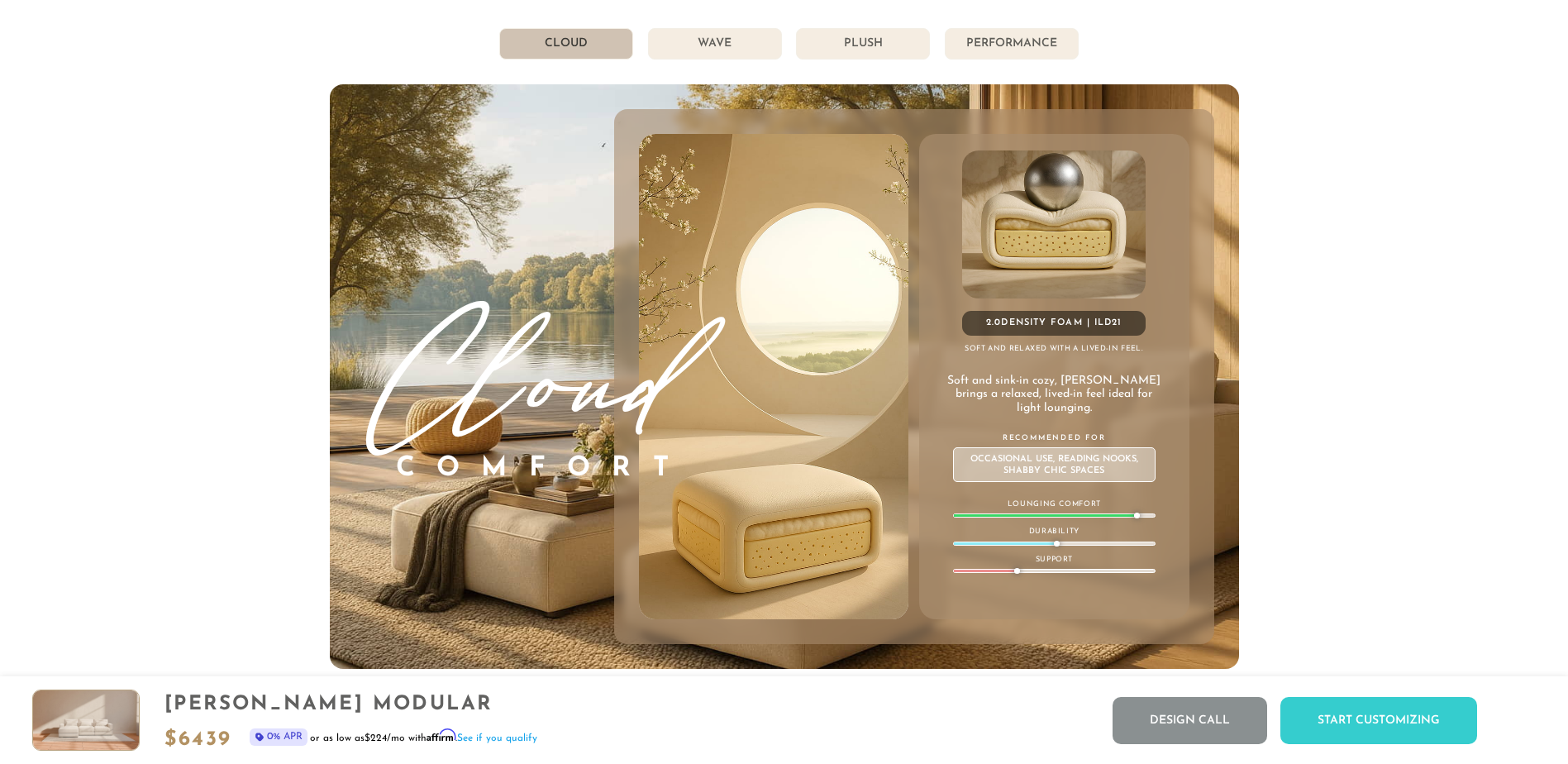
drag, startPoint x: 253, startPoint y: 126, endPoint x: 332, endPoint y: 115, distance: 79.8
click at [253, 127] on div "855-373-3166 Free Nationwide Delivery Lifetime Warranty 100% Satisfaction Guara…" at bounding box center [784, 133] width 1568 height 19541
click at [744, 55] on li "Wave" at bounding box center [715, 43] width 134 height 32
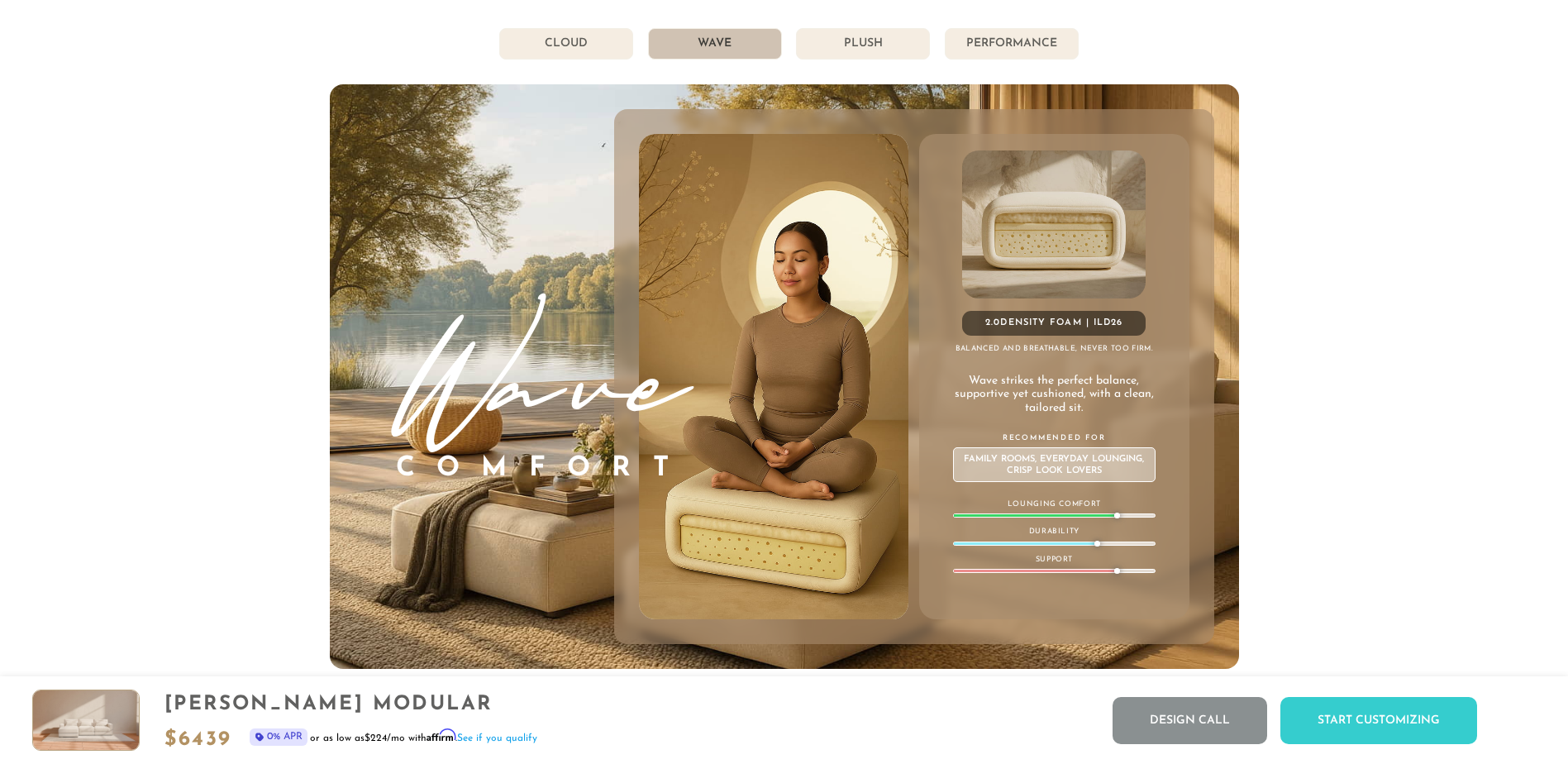
click at [998, 43] on li "Performance" at bounding box center [1012, 43] width 134 height 32
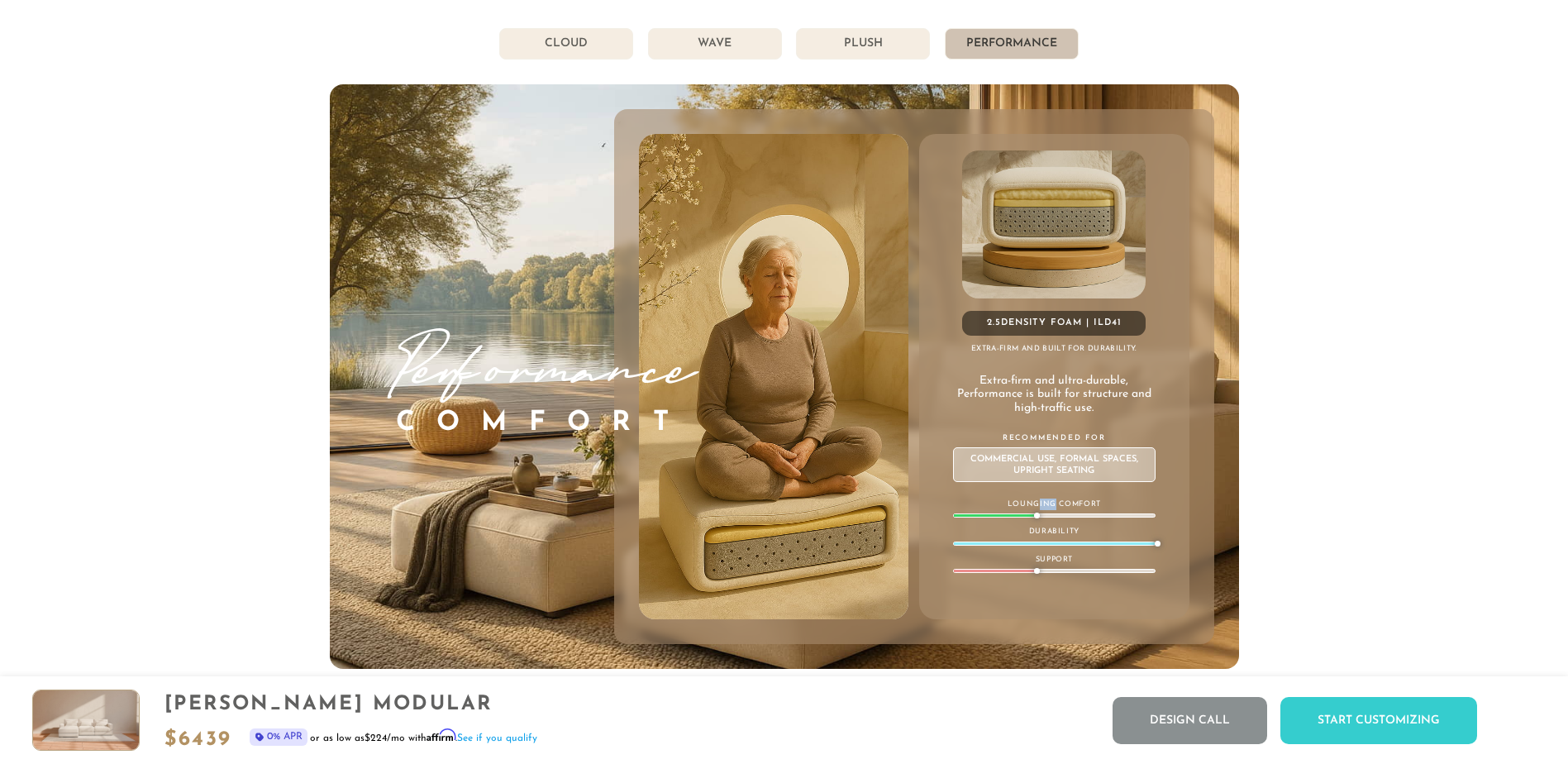
drag, startPoint x: 1038, startPoint y: 514, endPoint x: 1056, endPoint y: 514, distance: 18.0
click at [1056, 511] on p "Lounging Comfort" at bounding box center [1054, 504] width 203 height 12
drag, startPoint x: 1056, startPoint y: 514, endPoint x: 1209, endPoint y: 506, distance: 153.2
click at [1208, 506] on div "2.5 Density Foam | ILD 41 Extra-firm and built for durability. Extra-firm and u…" at bounding box center [914, 376] width 601 height 535
click at [898, 55] on li "Plush" at bounding box center [863, 43] width 134 height 32
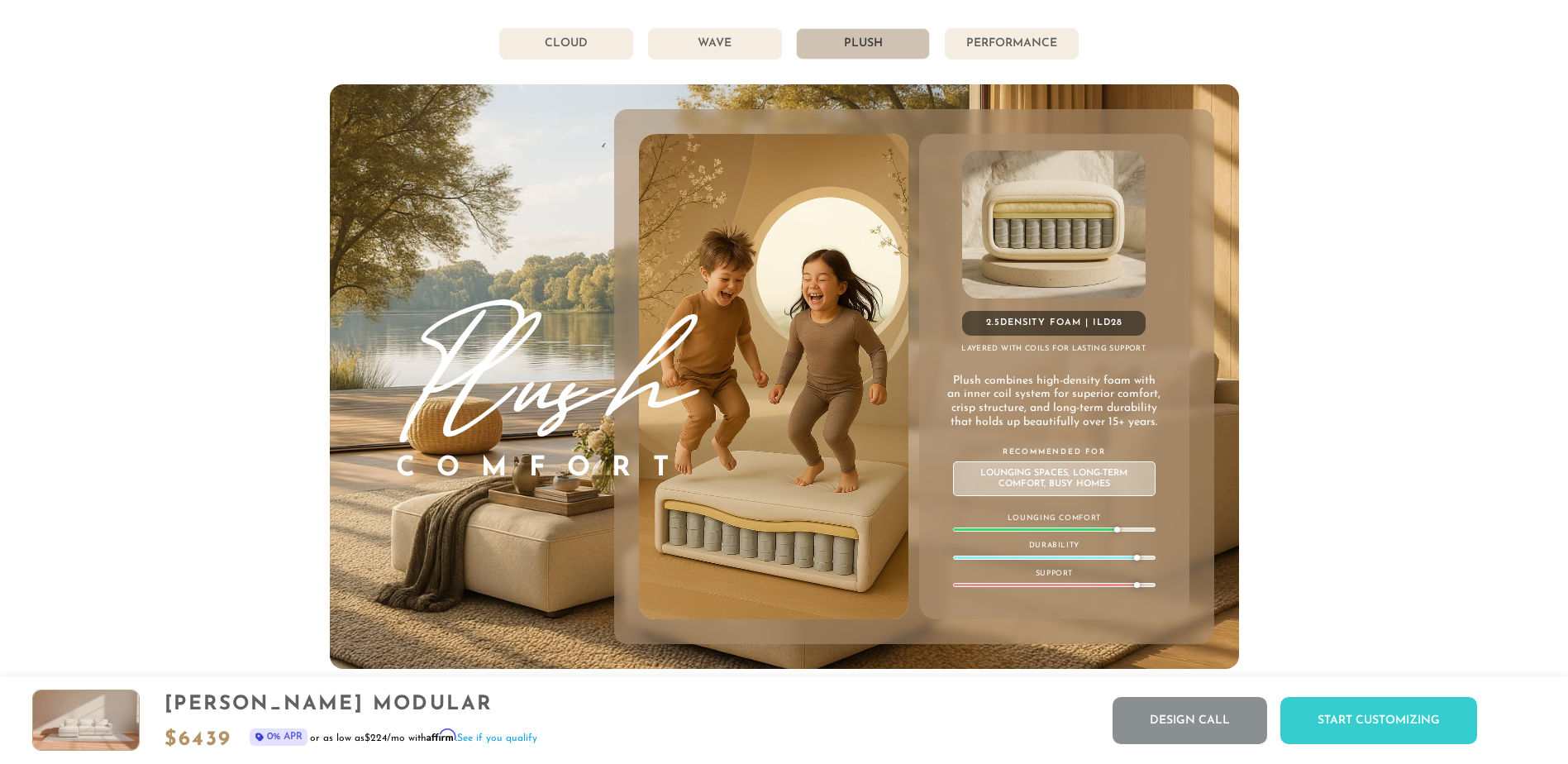
click at [1018, 55] on li "Performance" at bounding box center [1012, 43] width 134 height 32
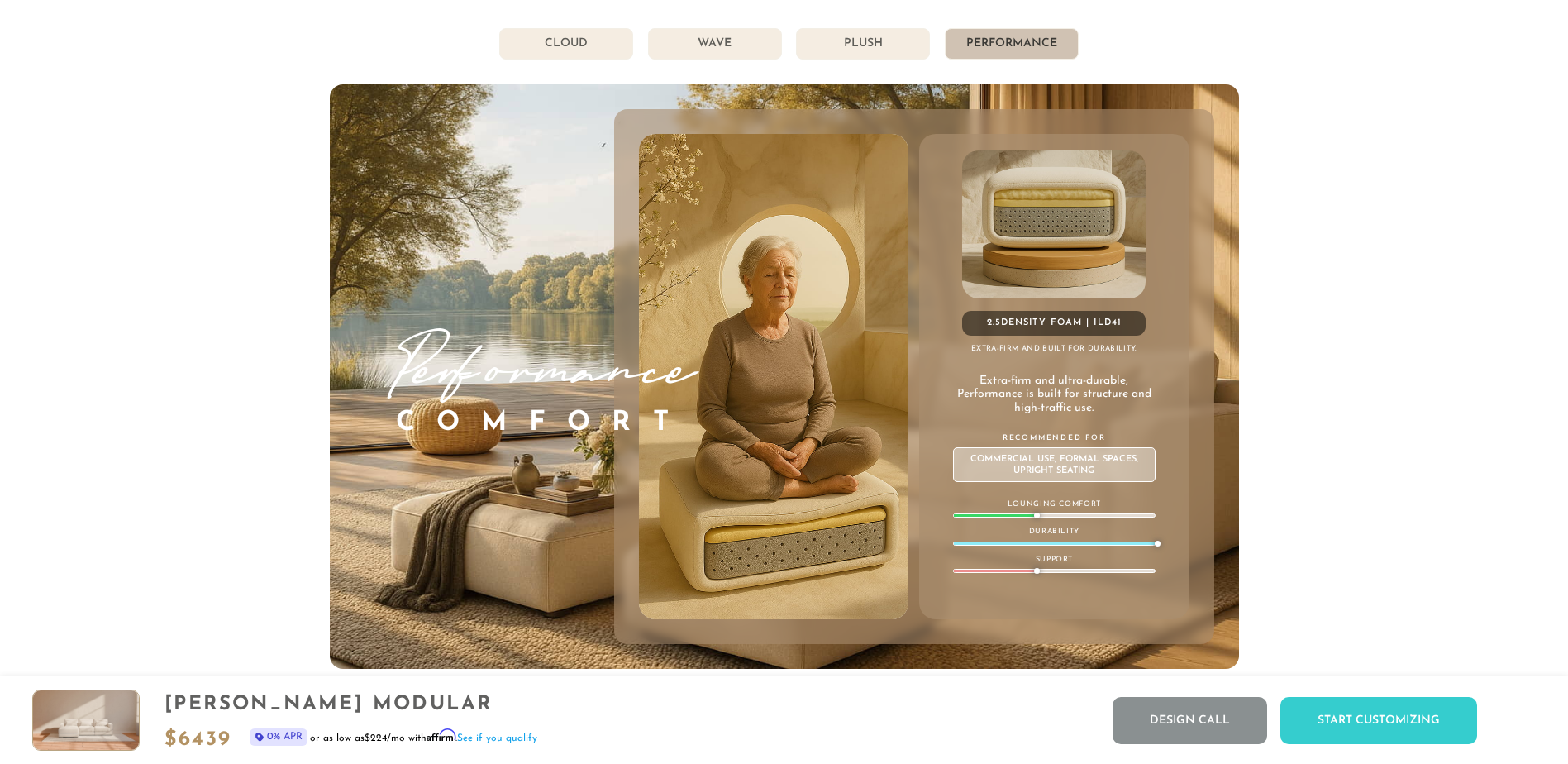
click at [897, 49] on li "Plush" at bounding box center [863, 43] width 134 height 32
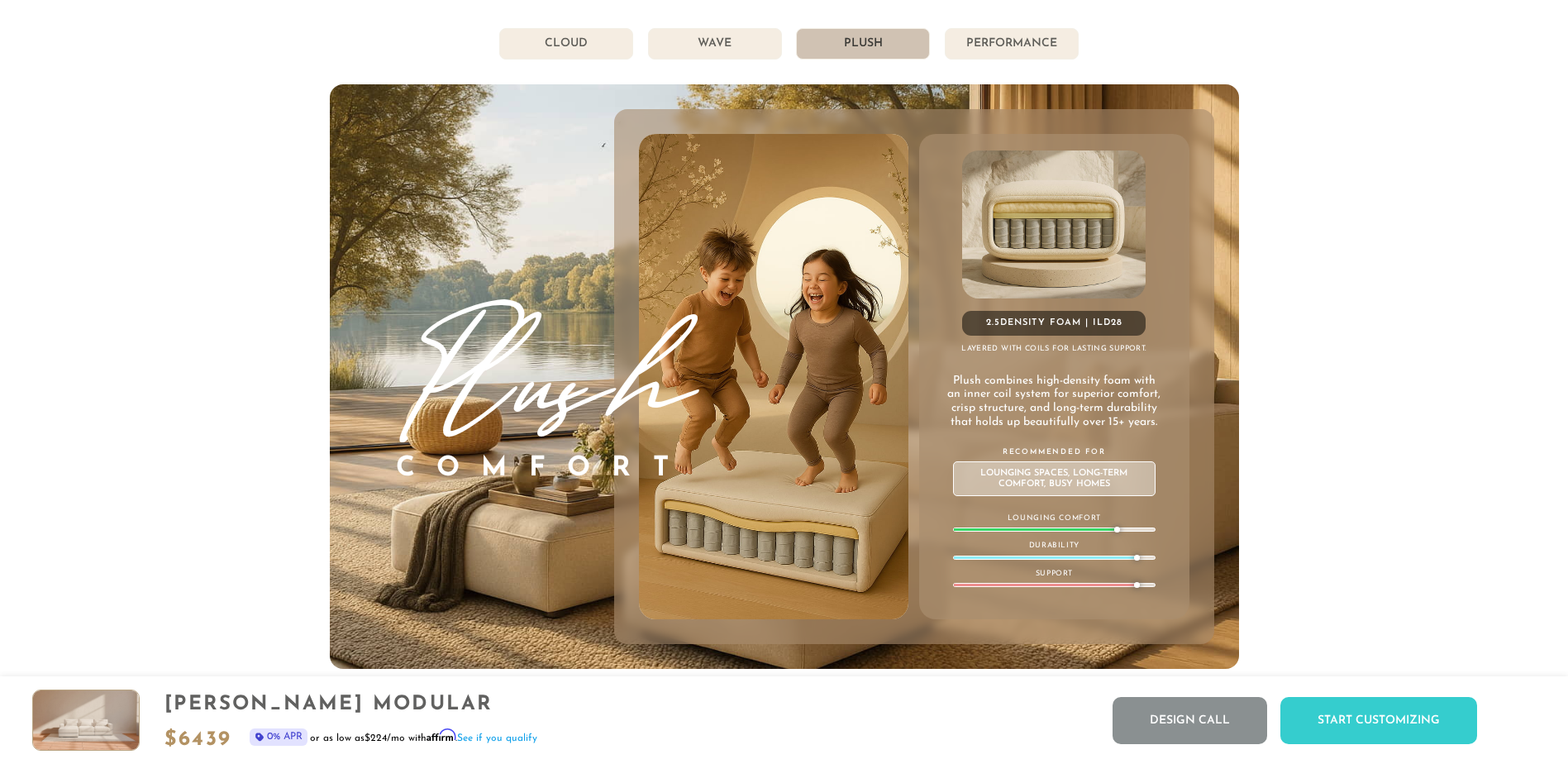
click at [996, 52] on li "Performance" at bounding box center [1012, 43] width 134 height 32
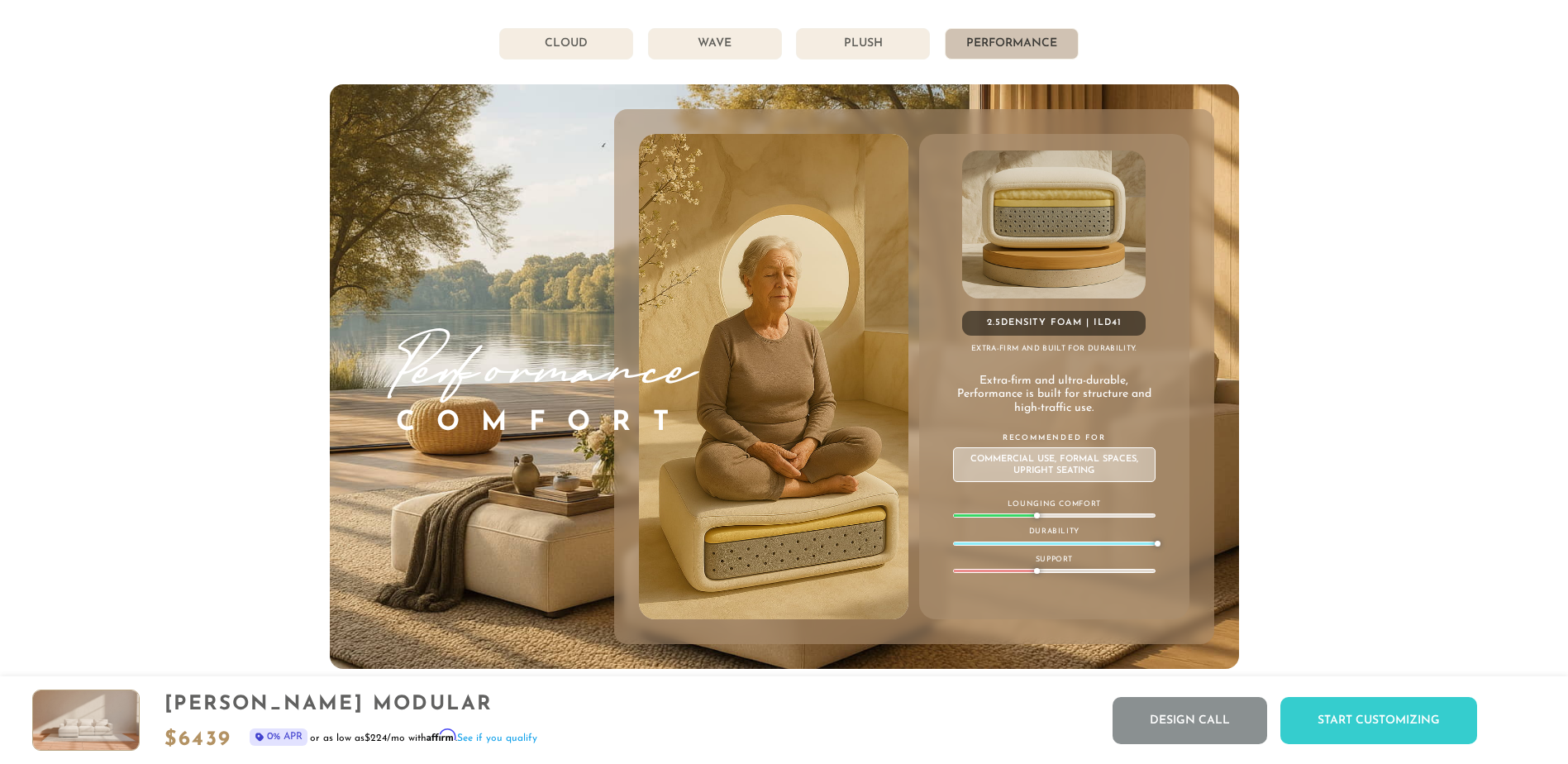
click at [898, 49] on li "Plush" at bounding box center [863, 43] width 134 height 32
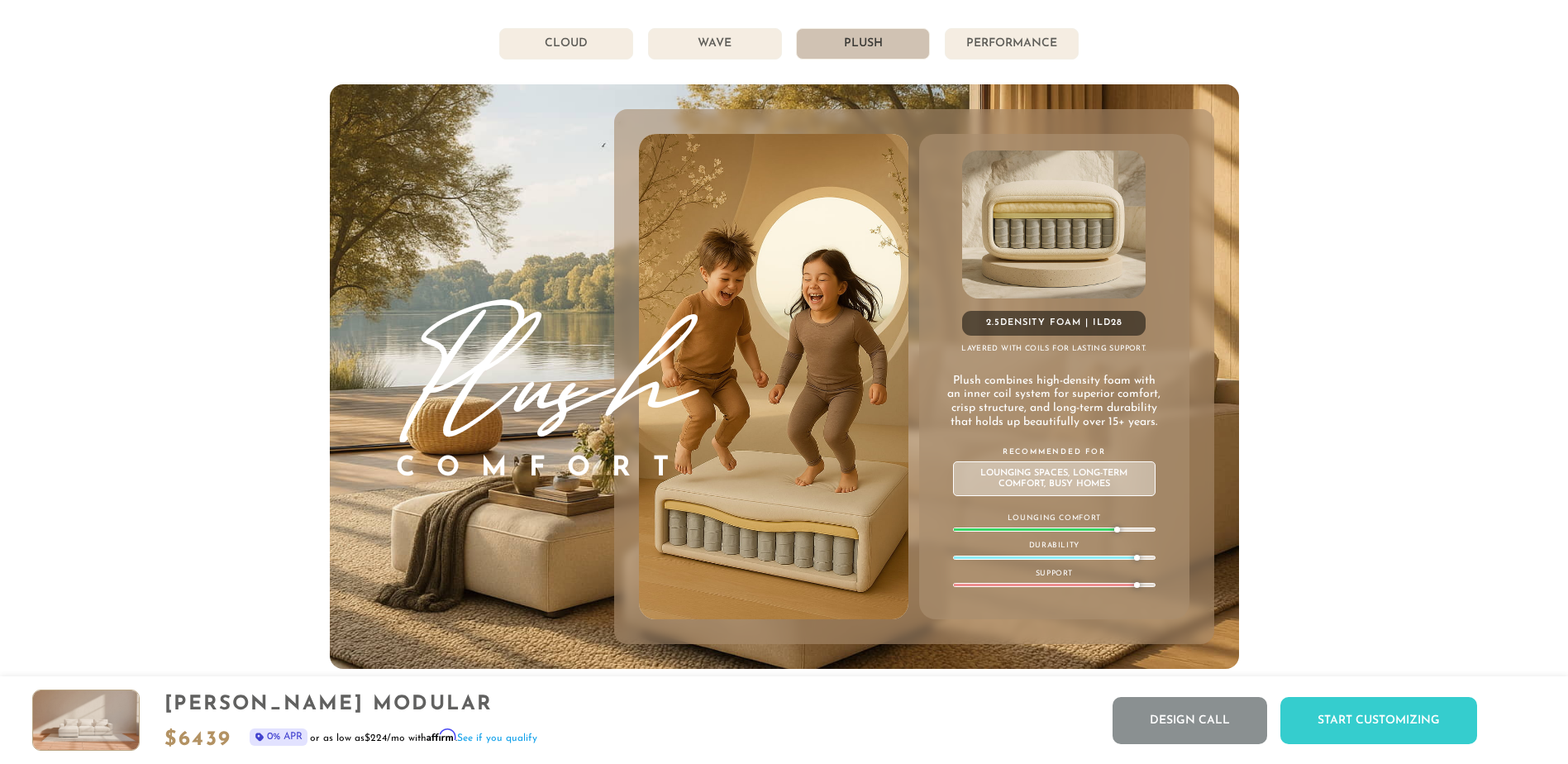
click at [997, 48] on li "Performance" at bounding box center [1012, 43] width 134 height 32
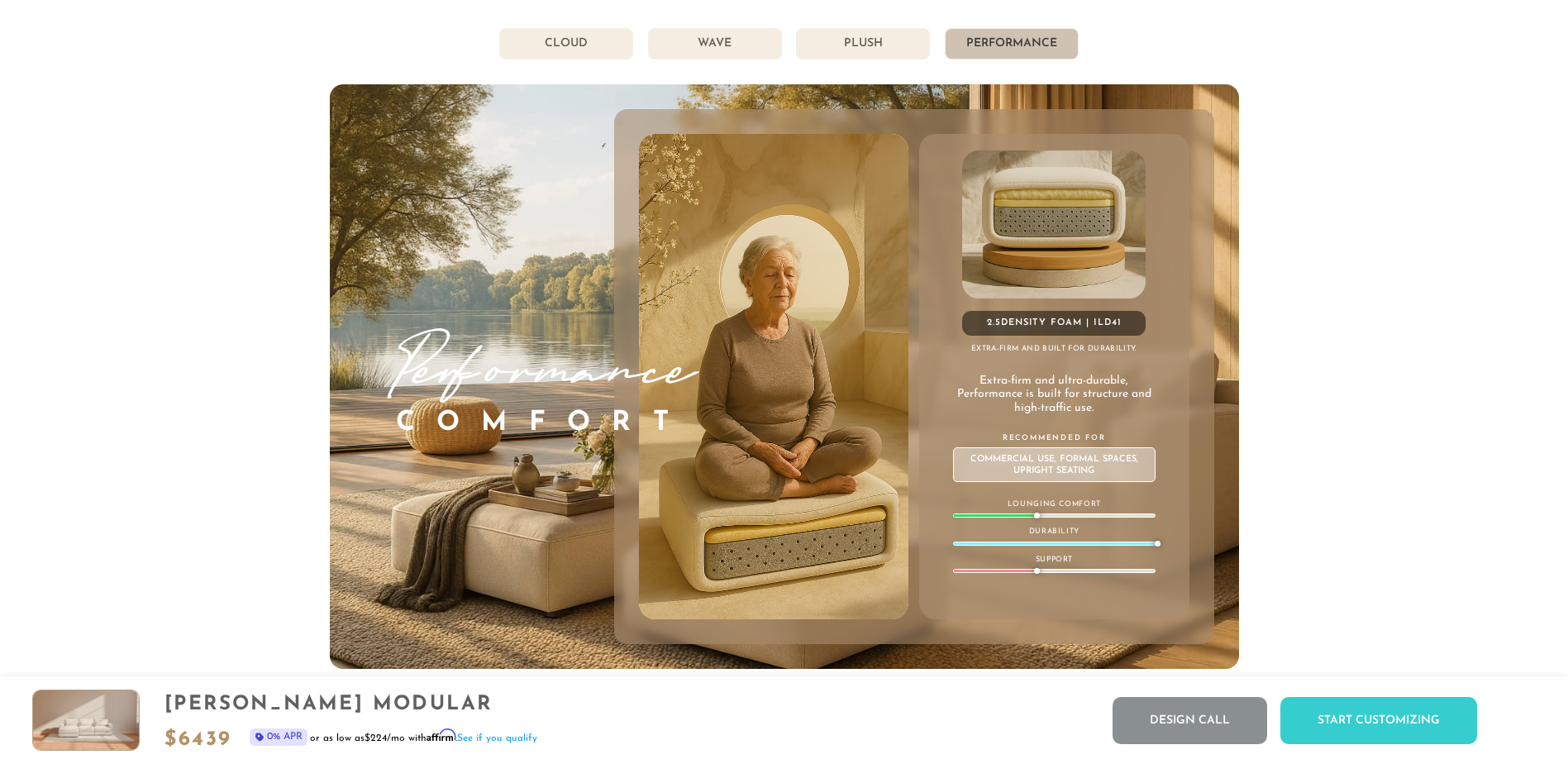
drag, startPoint x: 916, startPoint y: 45, endPoint x: 952, endPoint y: 45, distance: 36.0
click at [918, 45] on li "Plush" at bounding box center [863, 43] width 134 height 32
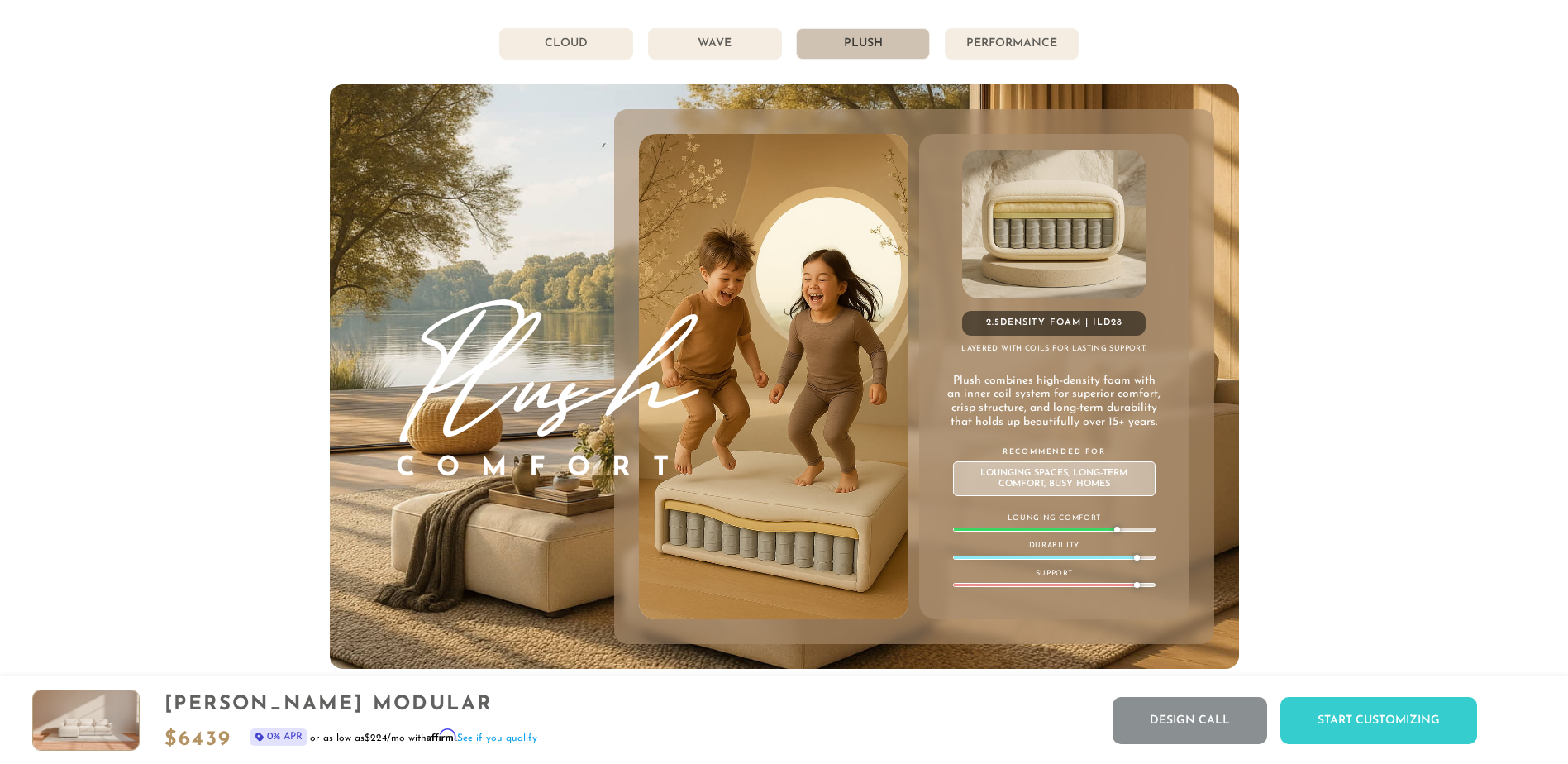
click at [981, 45] on li "Performance" at bounding box center [1012, 43] width 134 height 32
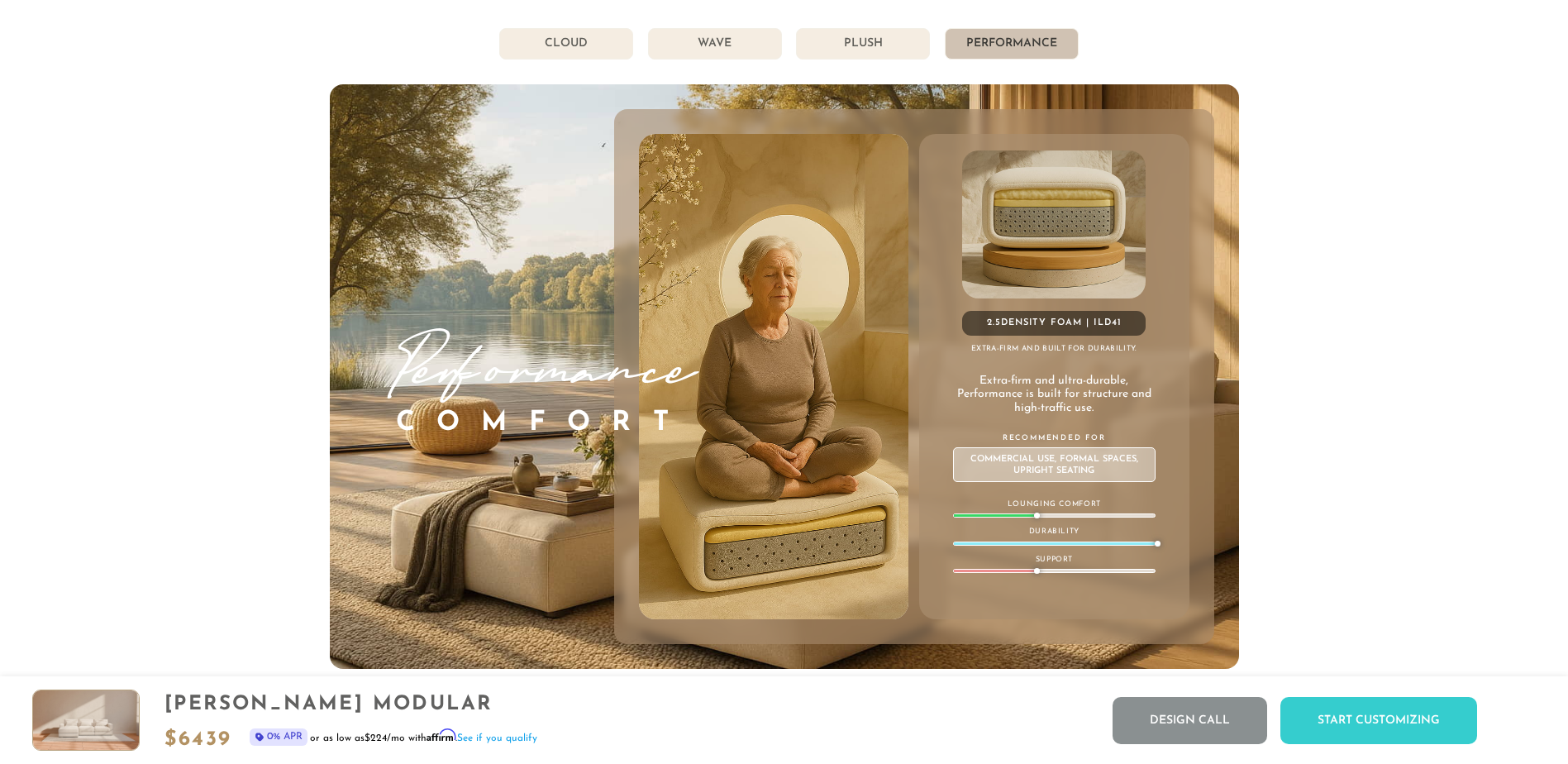
click at [916, 44] on li "Plush" at bounding box center [863, 43] width 134 height 32
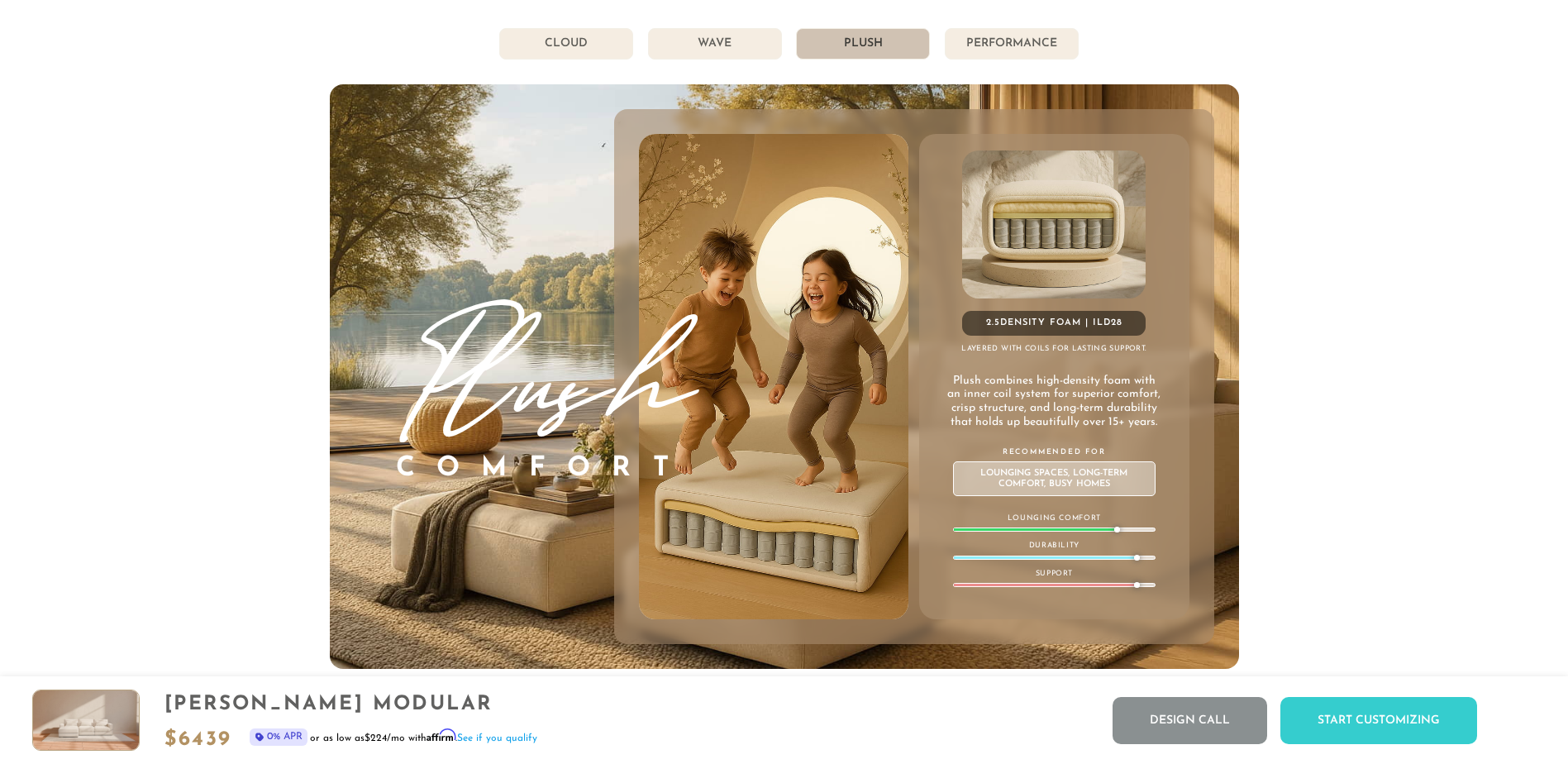
click at [1007, 51] on li "Performance" at bounding box center [1012, 43] width 134 height 32
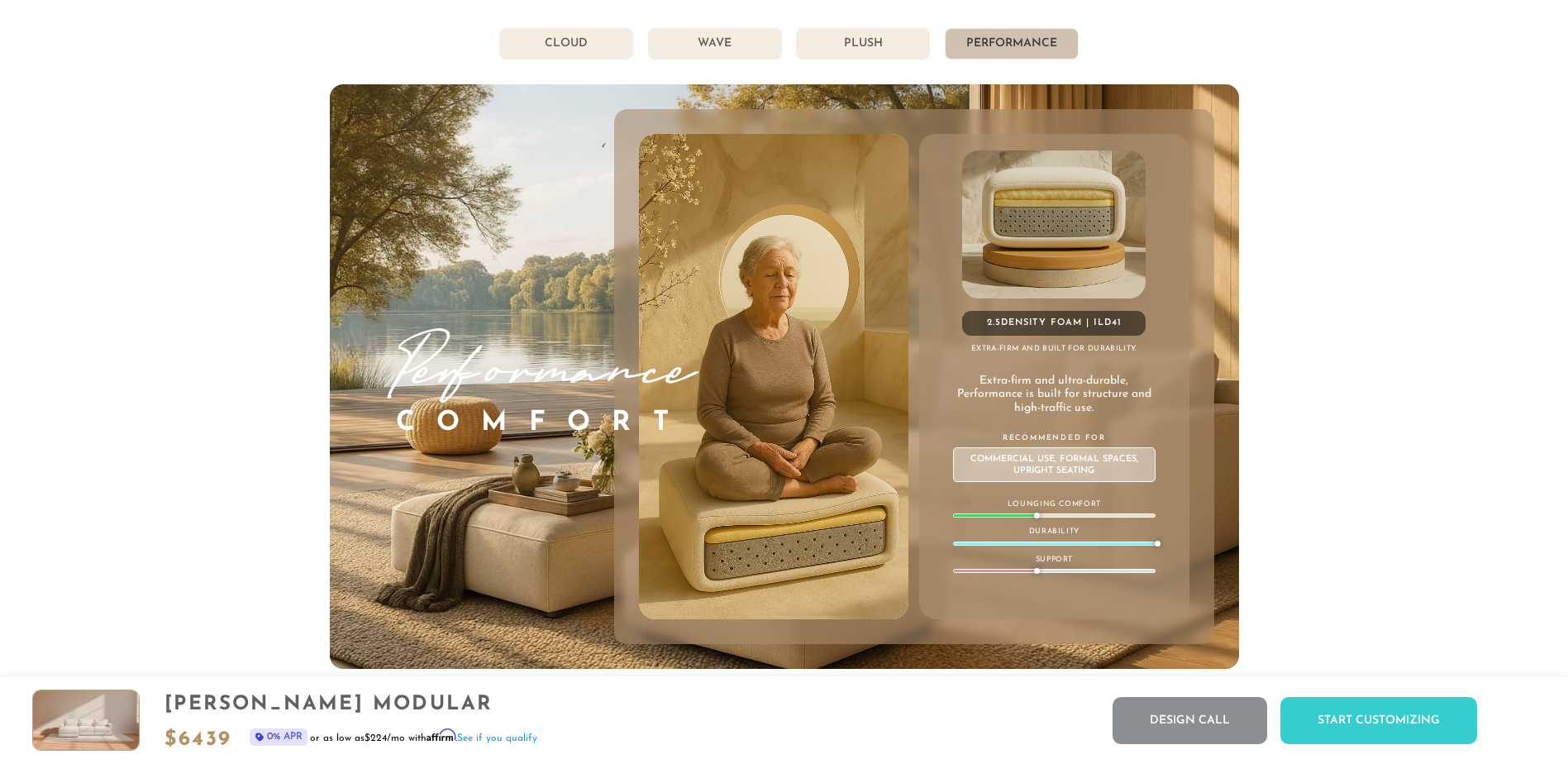
click at [857, 47] on li "Plush" at bounding box center [863, 43] width 134 height 32
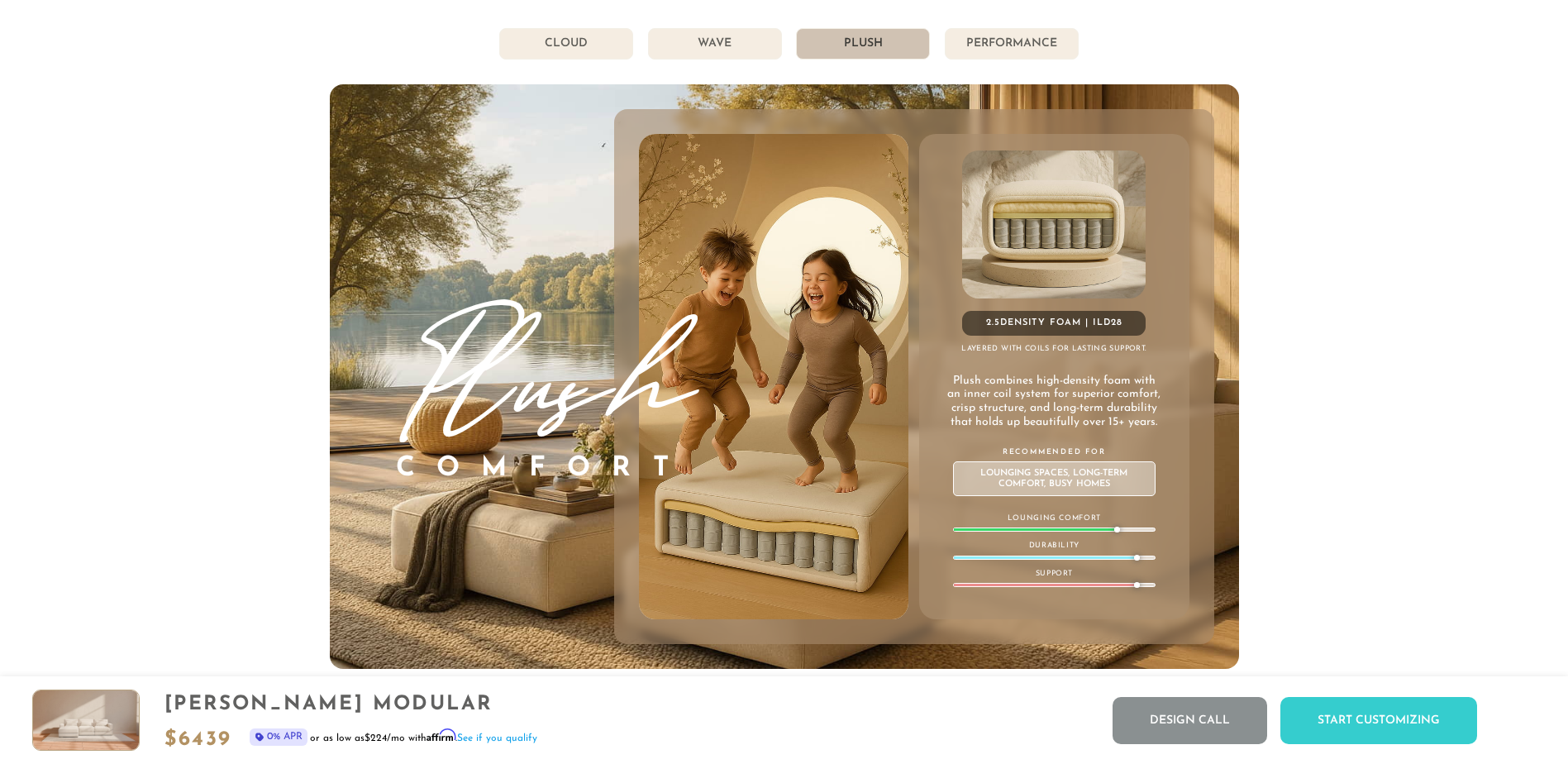
click at [964, 45] on li "Performance" at bounding box center [1012, 43] width 134 height 32
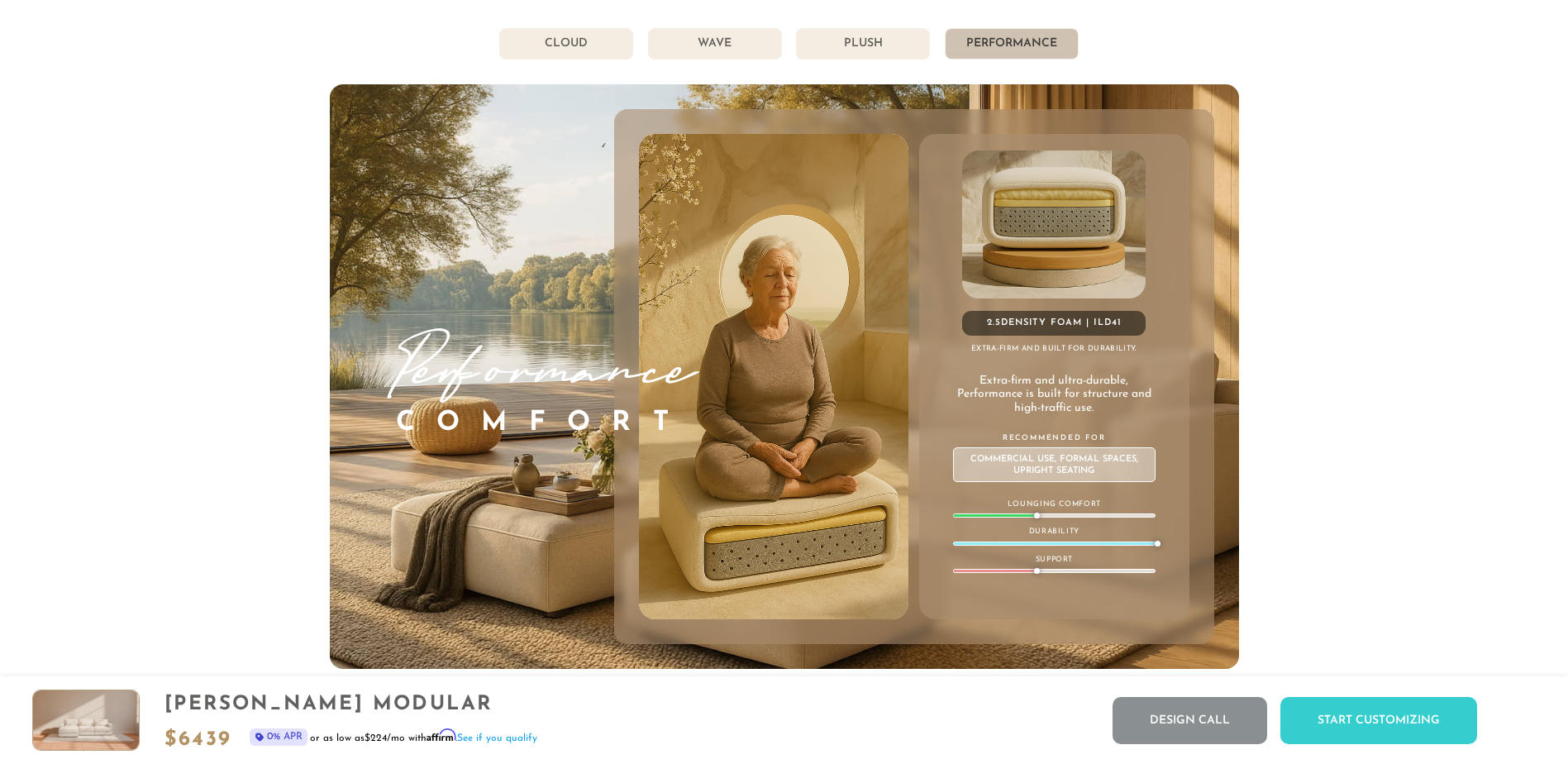
click at [756, 51] on li "Wave" at bounding box center [715, 43] width 134 height 32
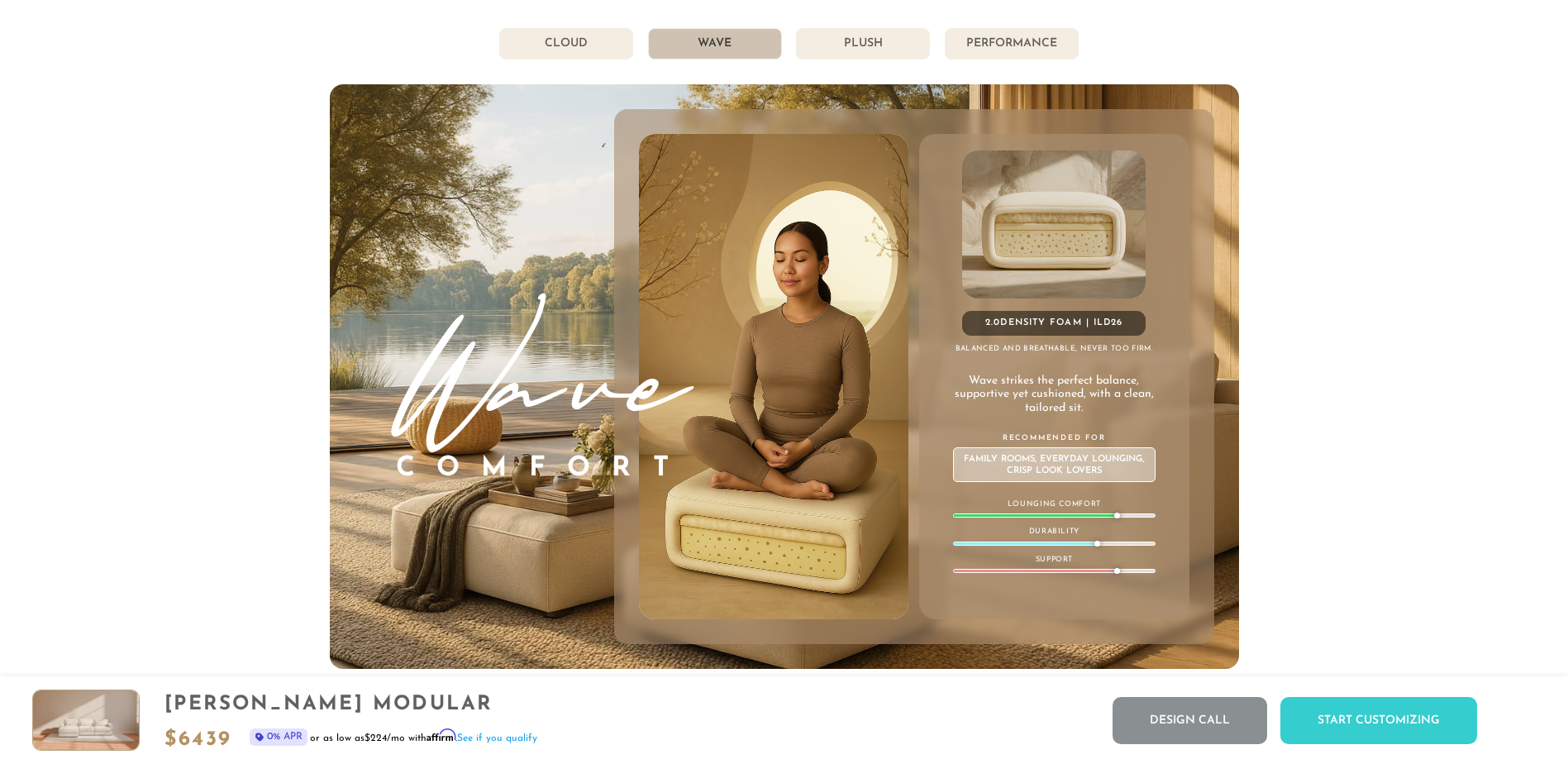
click at [860, 51] on li "Plush" at bounding box center [863, 43] width 134 height 32
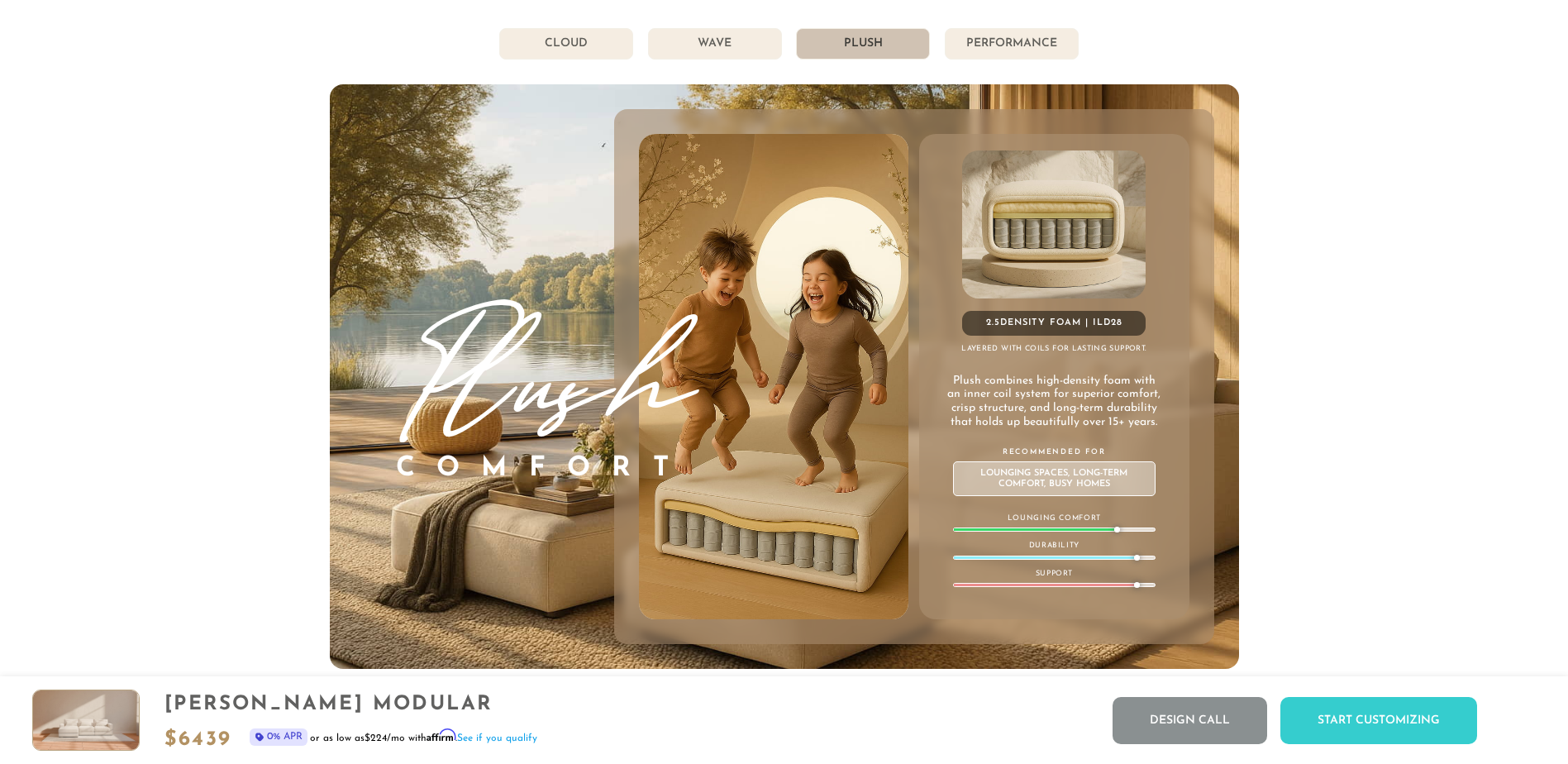
click at [704, 51] on li "Wave" at bounding box center [715, 43] width 134 height 32
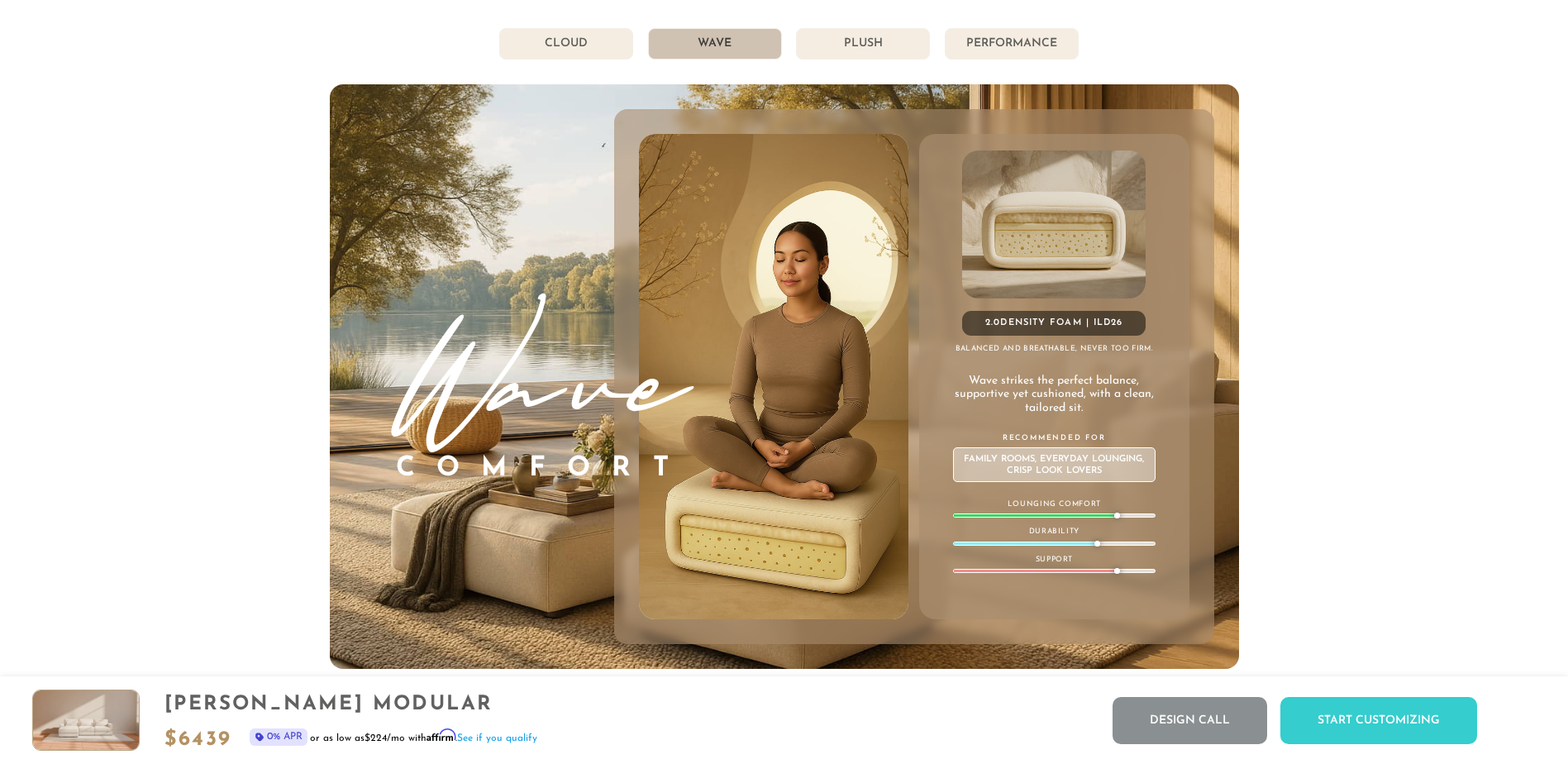
click at [836, 47] on li "Plush" at bounding box center [863, 43] width 134 height 32
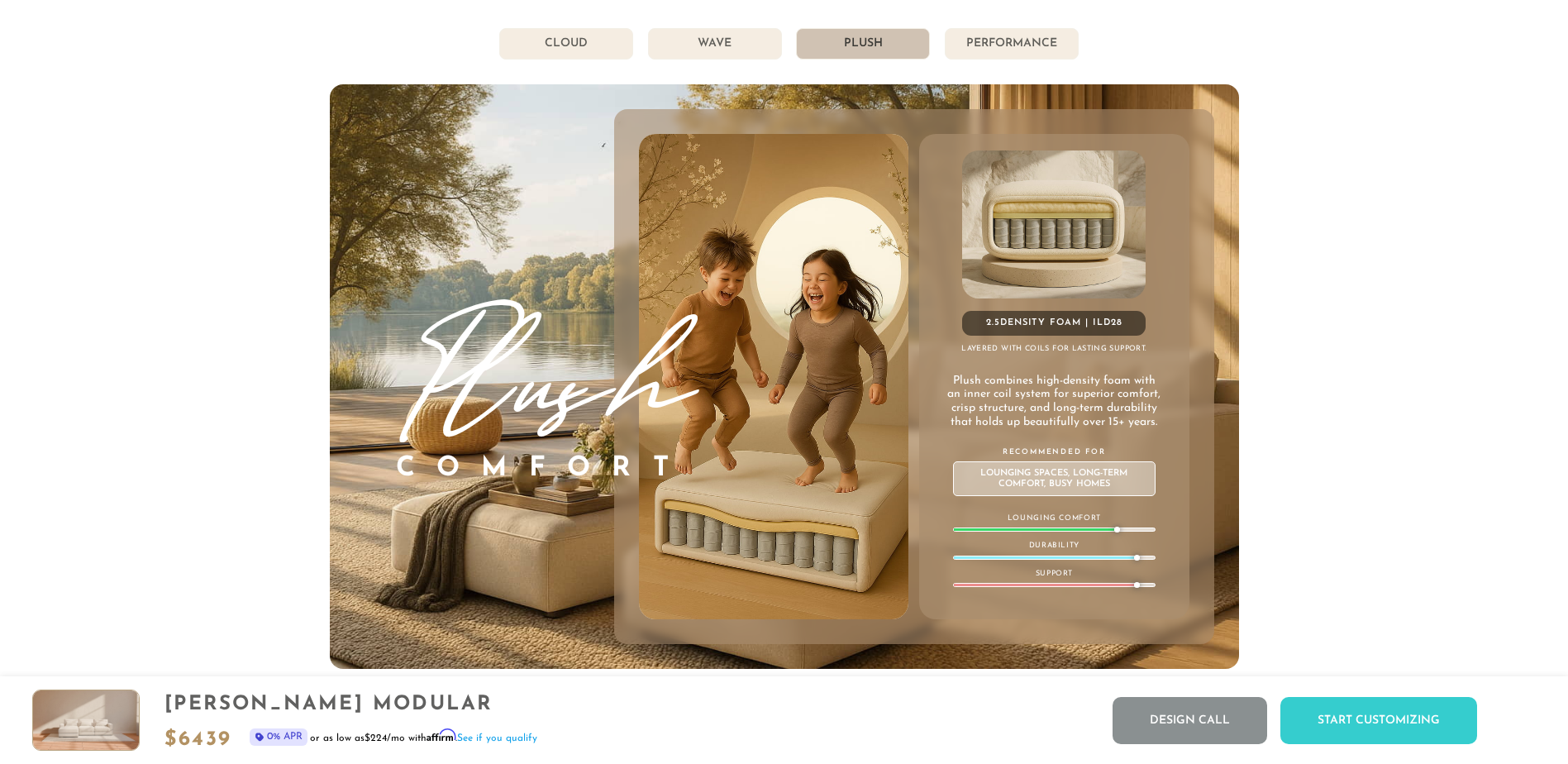
click at [717, 55] on li "Wave" at bounding box center [715, 43] width 134 height 32
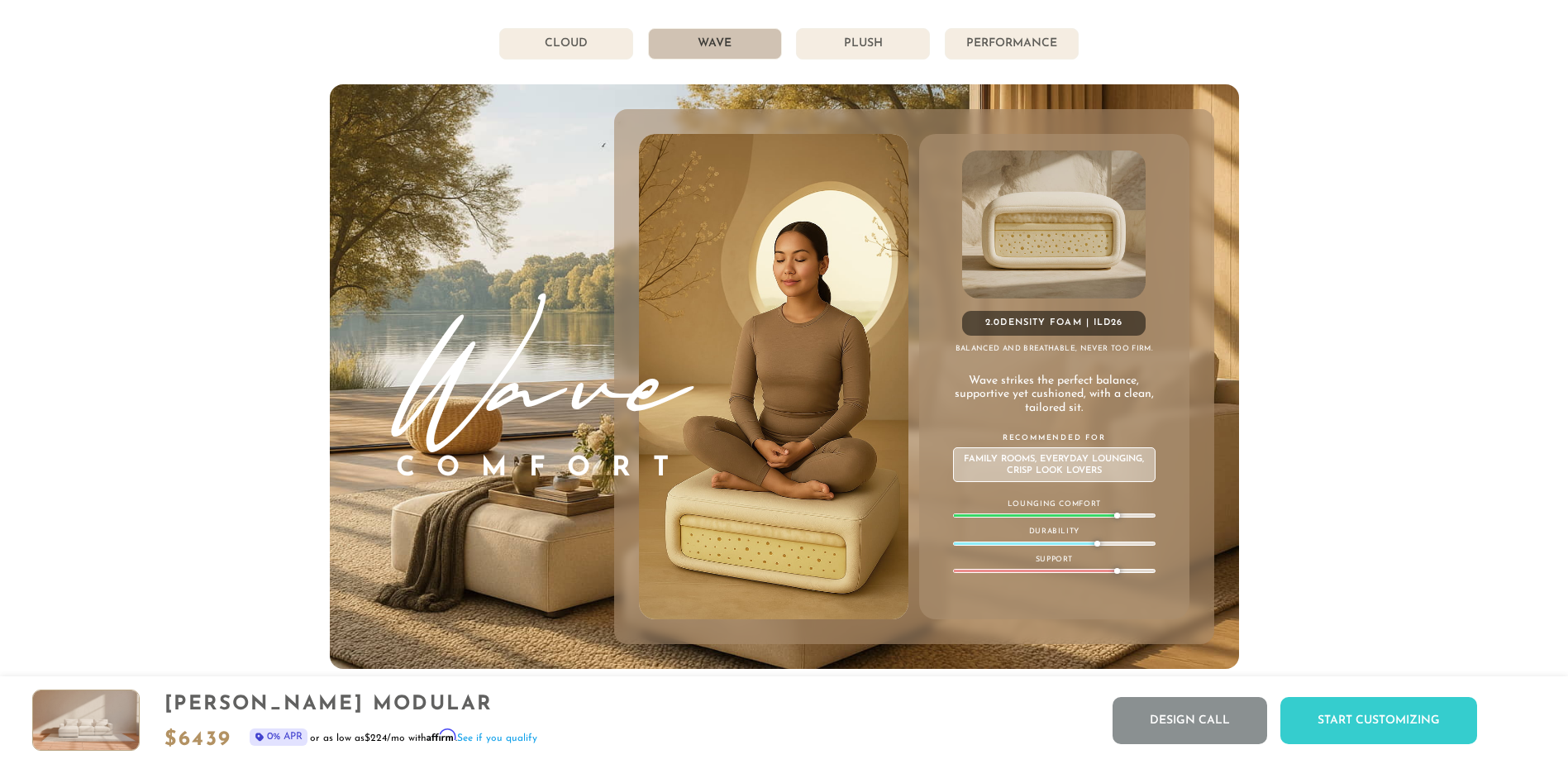
click at [842, 59] on li "Plush" at bounding box center [863, 43] width 134 height 32
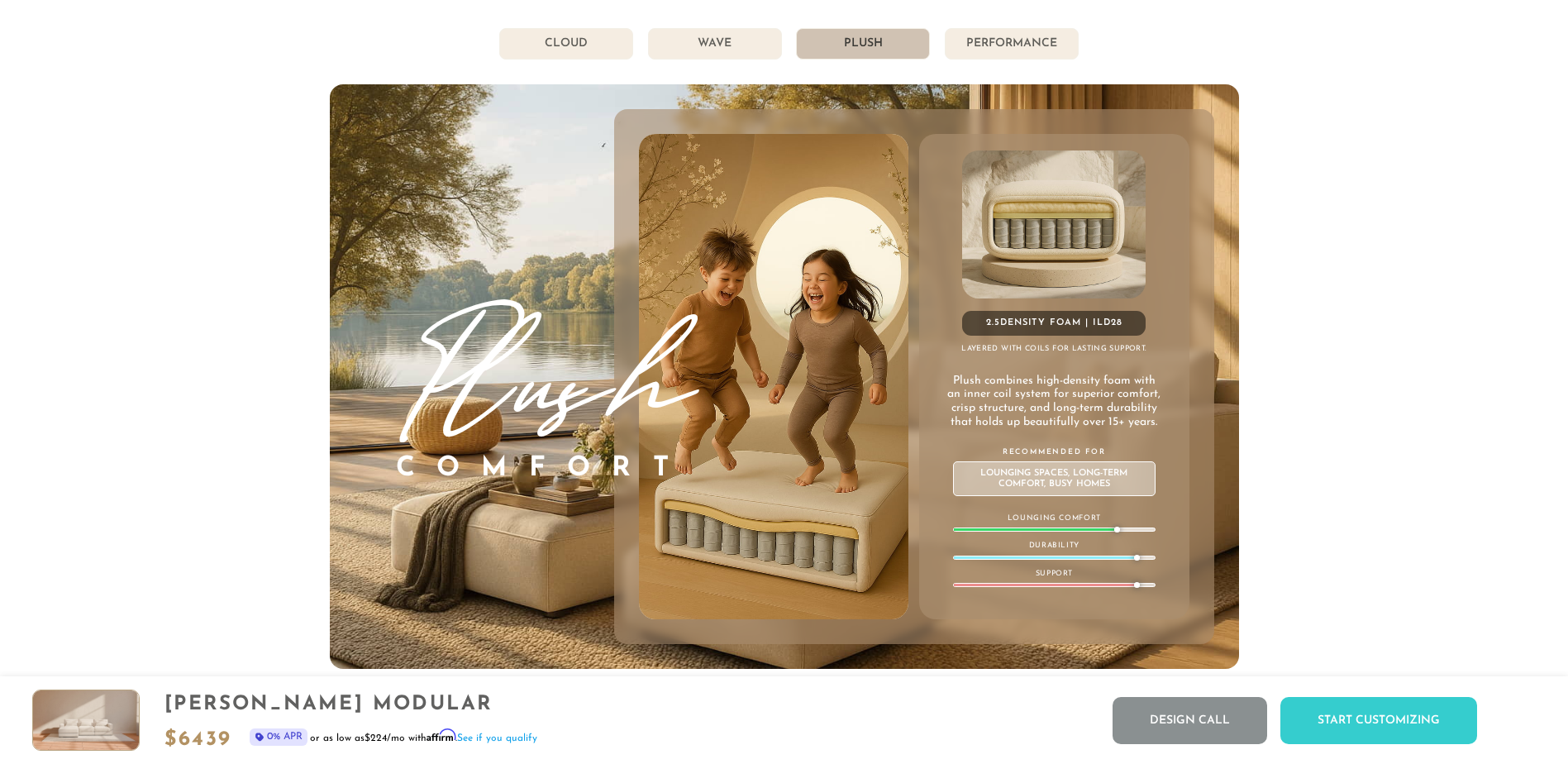
click at [702, 58] on li "Wave" at bounding box center [715, 43] width 134 height 32
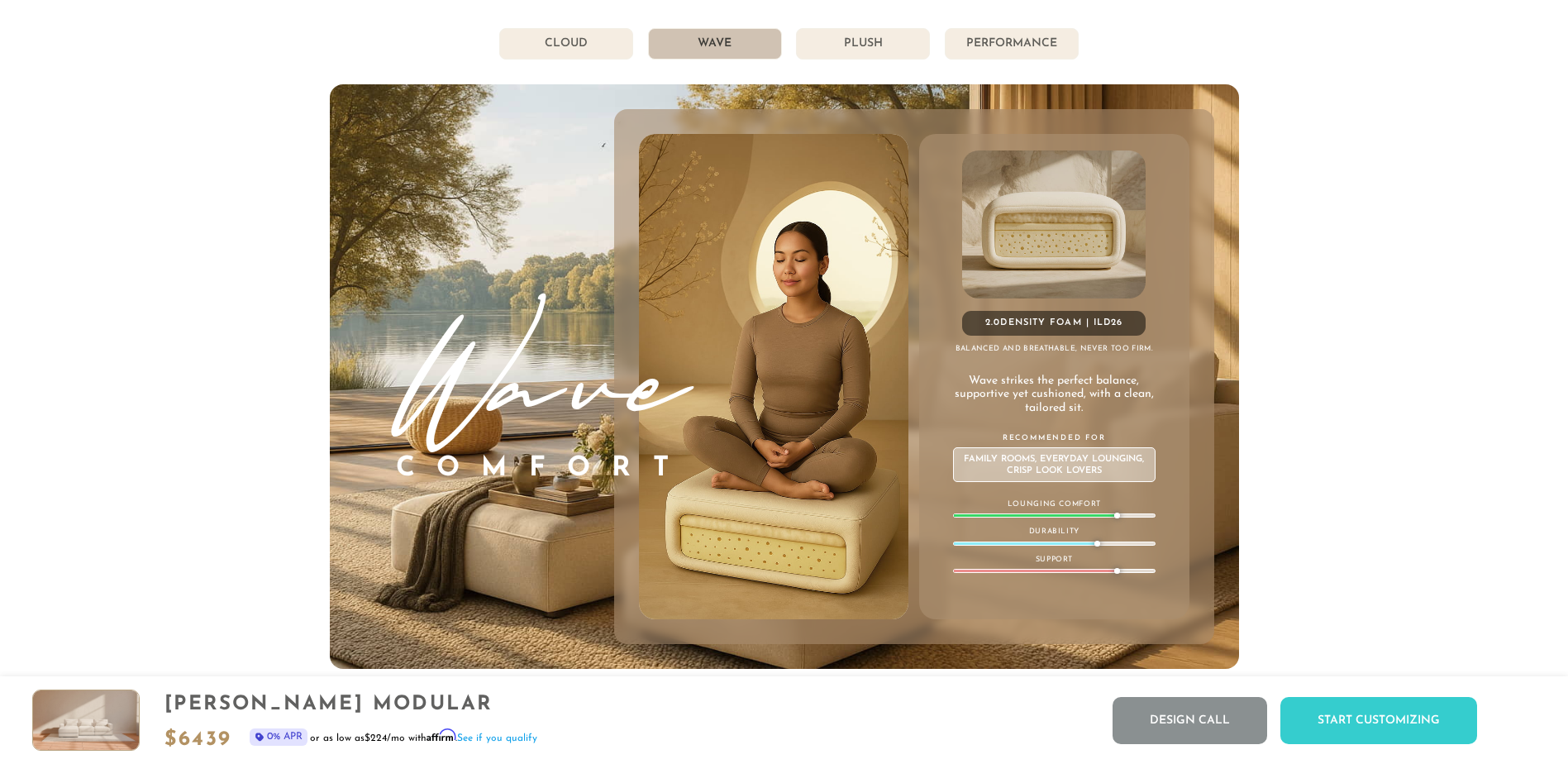
click at [814, 59] on li "Plush" at bounding box center [863, 43] width 134 height 32
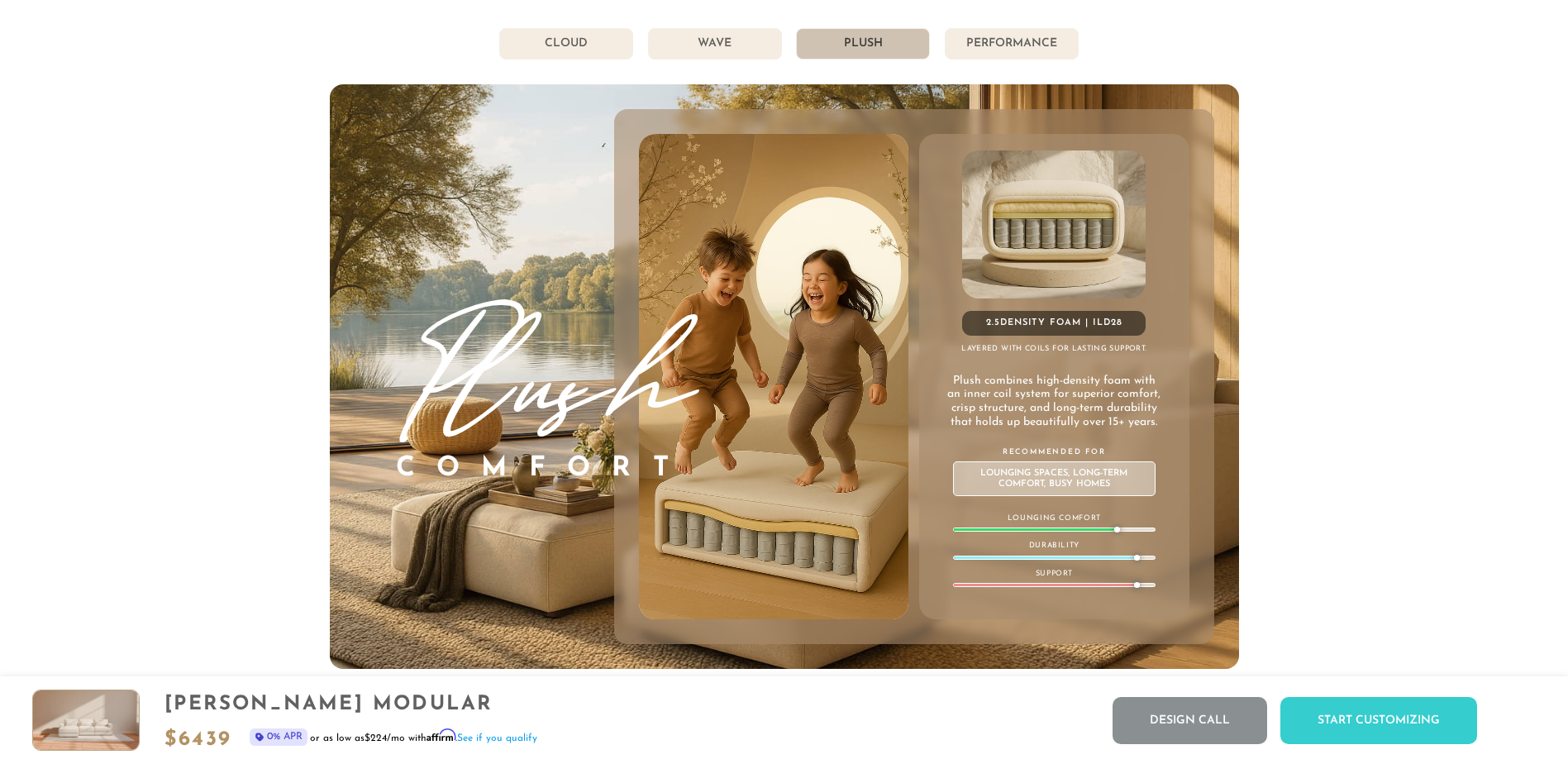
click at [614, 56] on li "Cloud" at bounding box center [566, 43] width 134 height 32
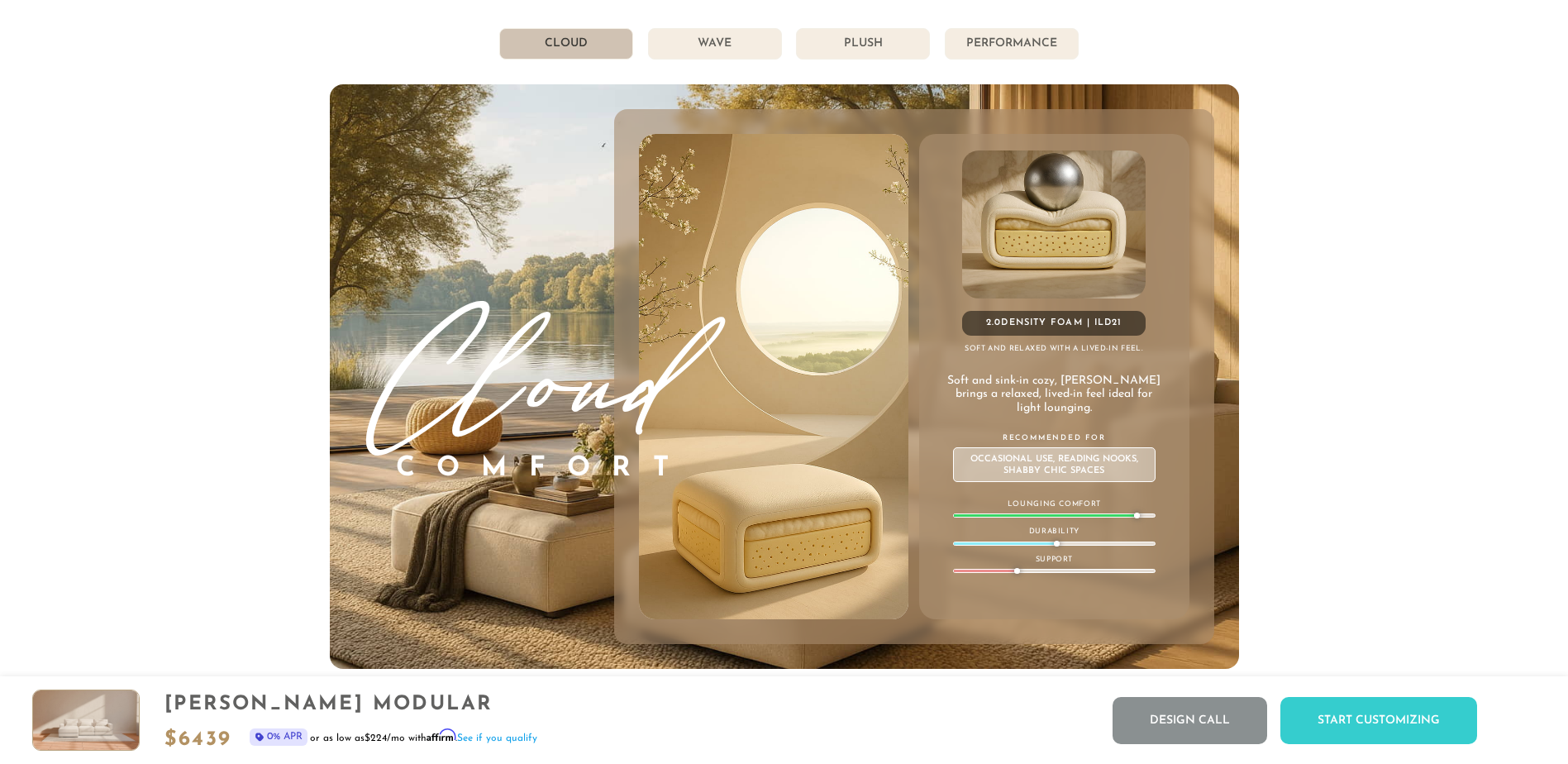
click at [726, 47] on li "Wave" at bounding box center [715, 43] width 134 height 32
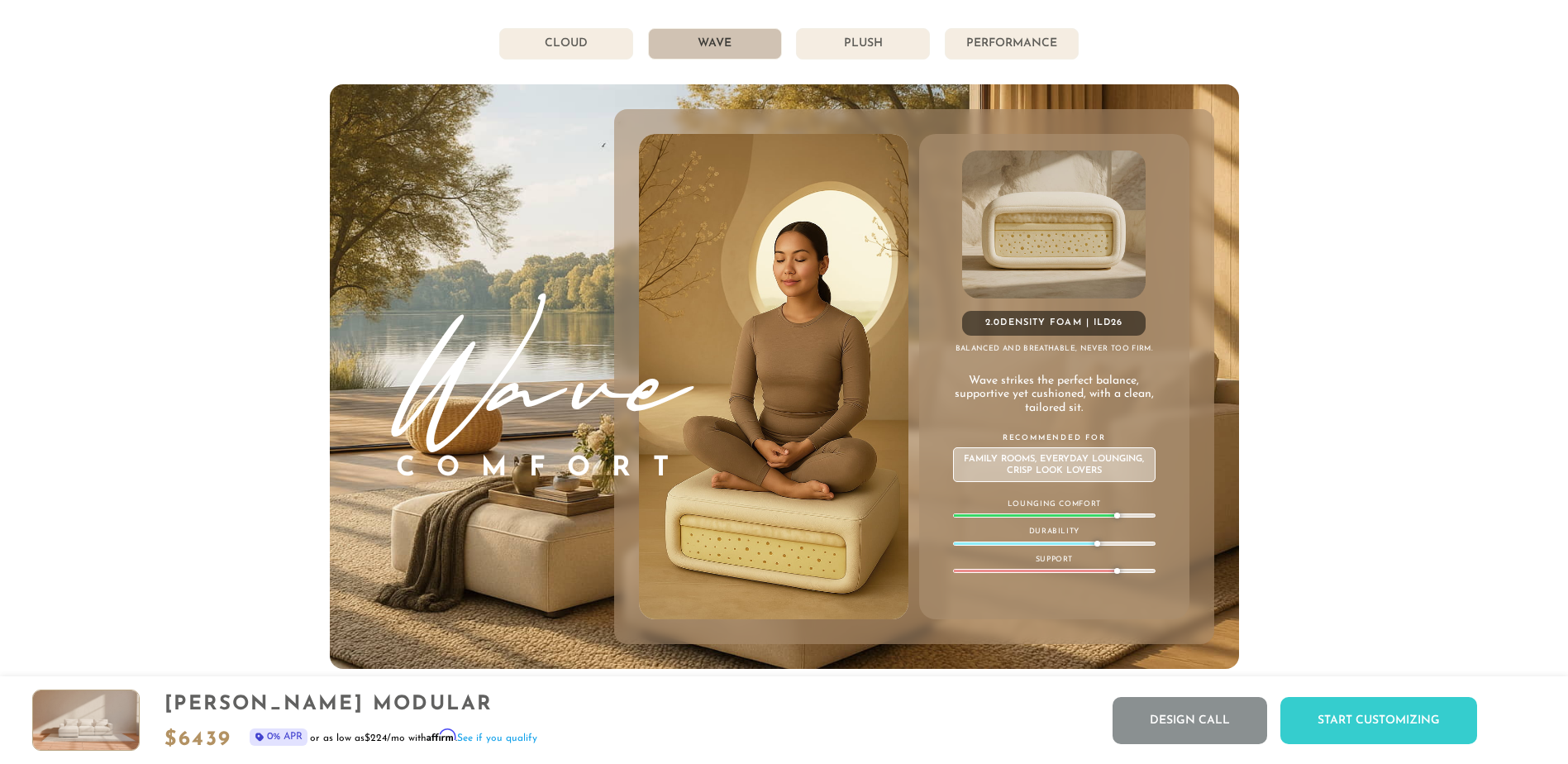
click at [828, 47] on li "Plush" at bounding box center [863, 43] width 134 height 32
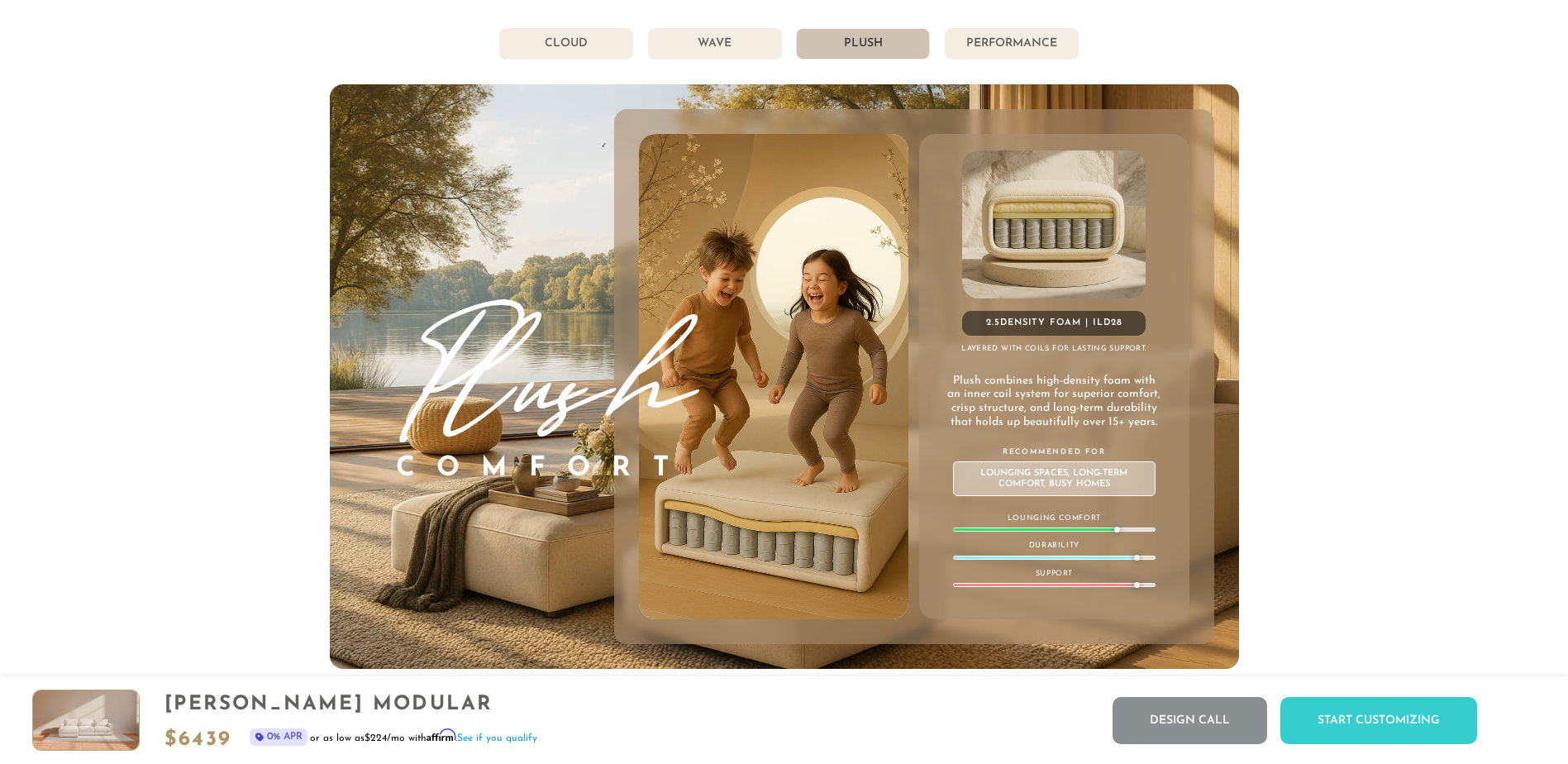
click at [1011, 43] on li "Performance" at bounding box center [1012, 43] width 134 height 32
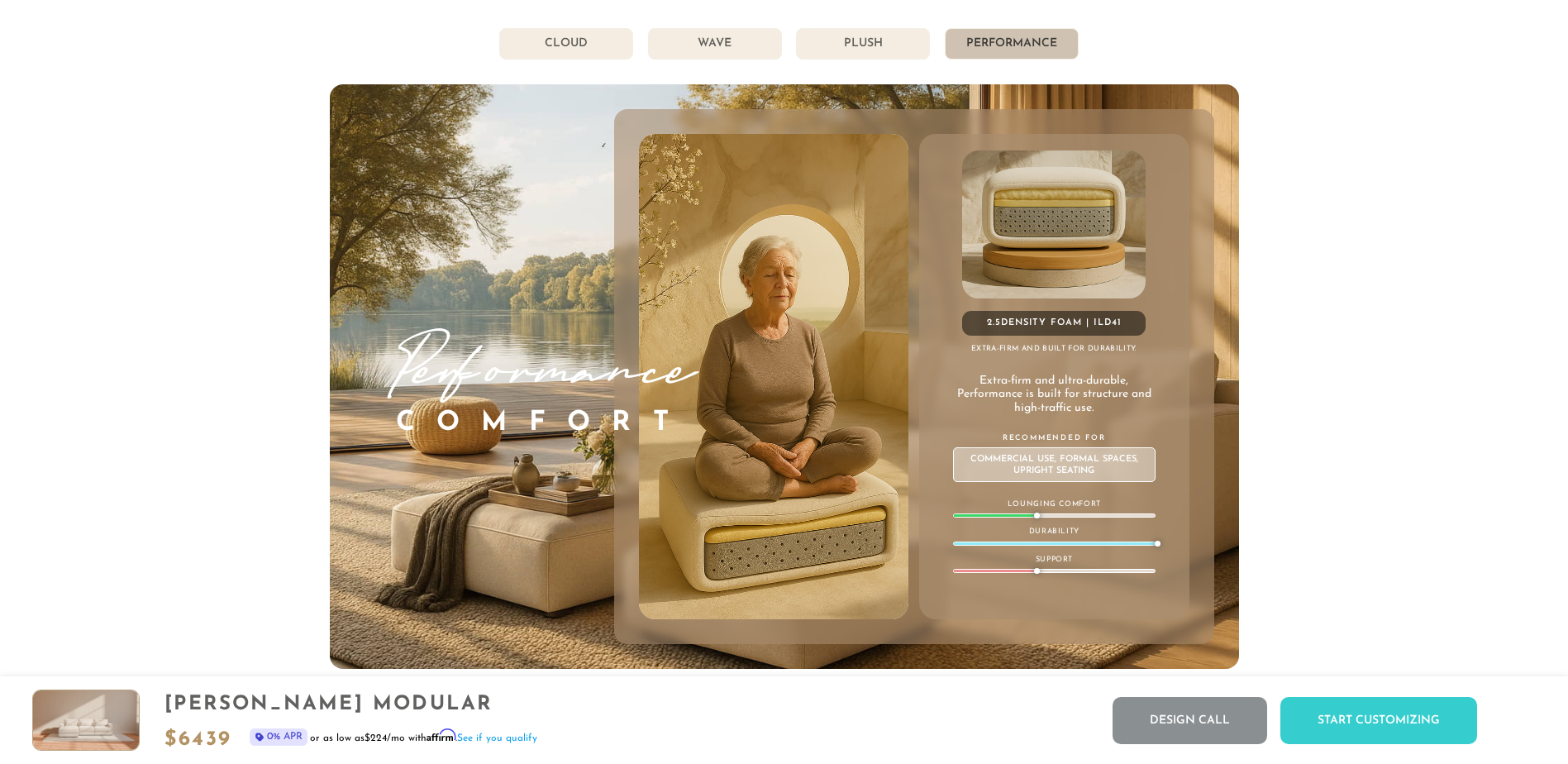
click at [910, 40] on li "Plush" at bounding box center [863, 43] width 134 height 32
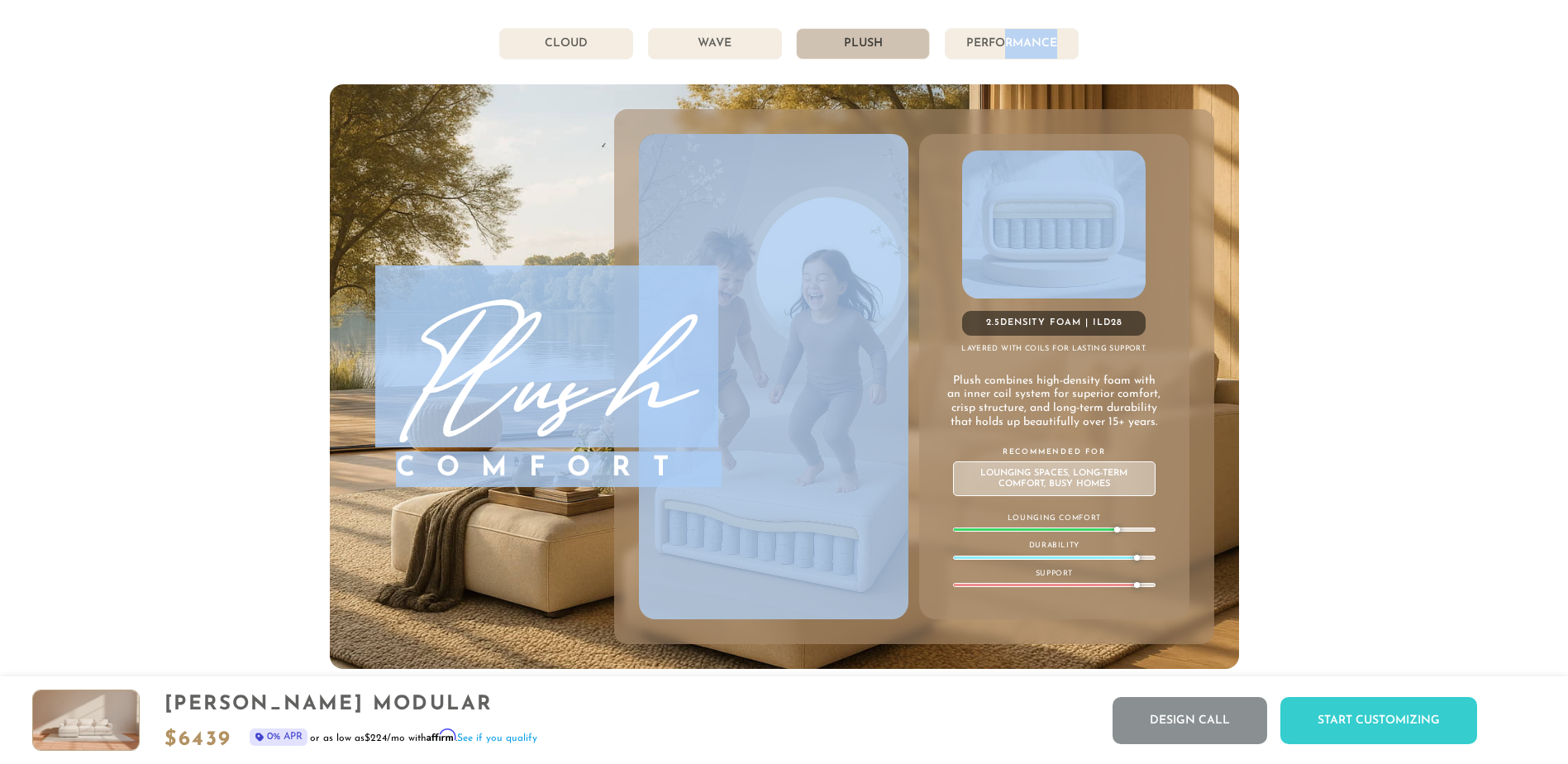
drag, startPoint x: 1004, startPoint y: 43, endPoint x: 1425, endPoint y: 99, distance: 424.7
click at [1425, 99] on div "855-373-3166 Free Nationwide Delivery Lifetime Warranty 100% Satisfaction Guara…" at bounding box center [784, 133] width 1568 height 19541
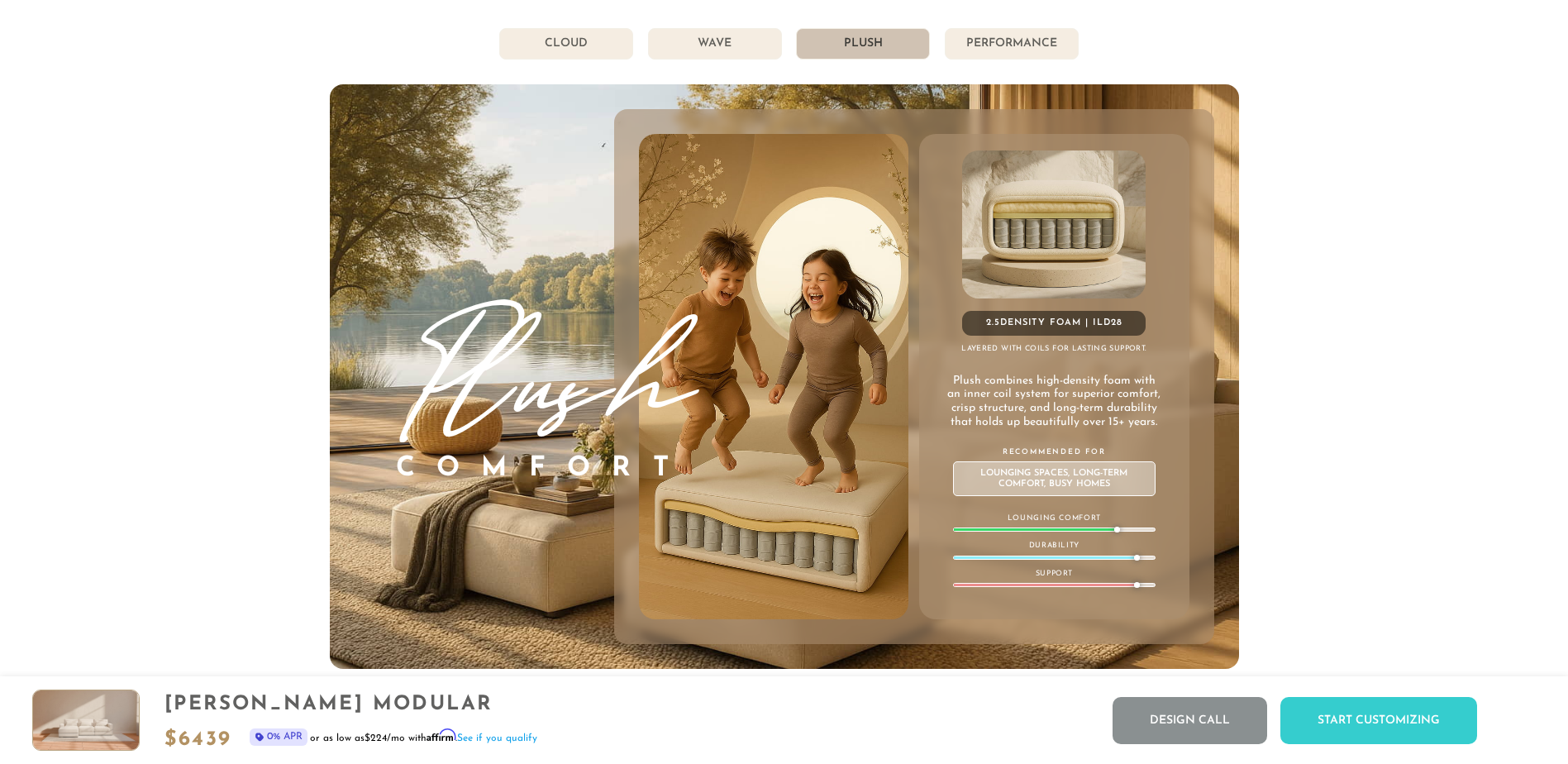
click at [1401, 306] on div "855-373-3166 Free Nationwide Delivery Lifetime Warranty 100% Satisfaction Guara…" at bounding box center [784, 133] width 1568 height 19541
click at [1050, 60] on li "Performance" at bounding box center [1012, 43] width 134 height 32
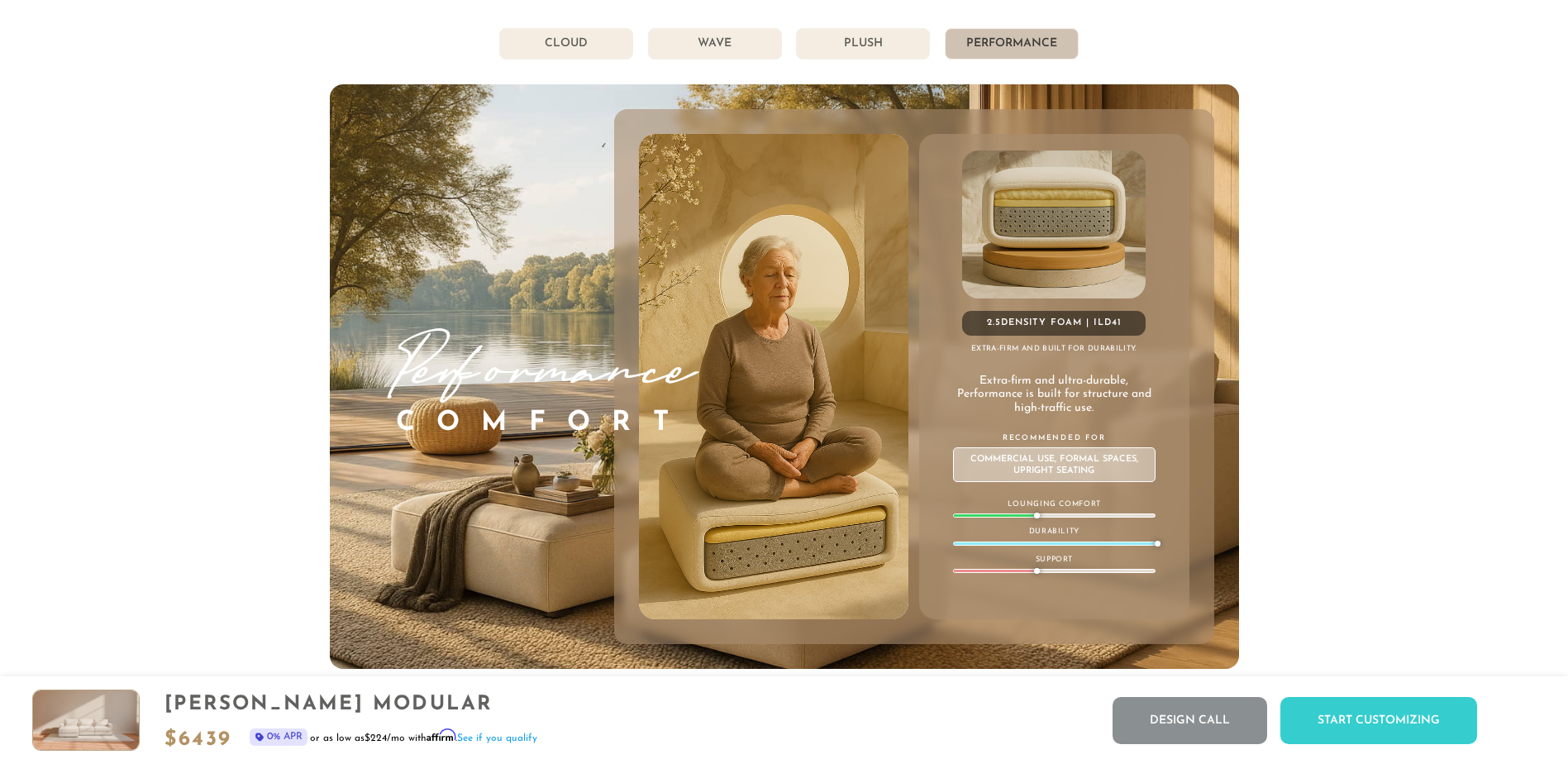
drag, startPoint x: 1022, startPoint y: 572, endPoint x: 1047, endPoint y: 576, distance: 25.3
click at [1047, 574] on div "Support" at bounding box center [1054, 564] width 203 height 20
click at [1048, 573] on div at bounding box center [1054, 571] width 203 height 5
drag, startPoint x: 1048, startPoint y: 576, endPoint x: 1045, endPoint y: 535, distance: 41.1
click at [1048, 573] on div "Support" at bounding box center [1054, 564] width 203 height 20
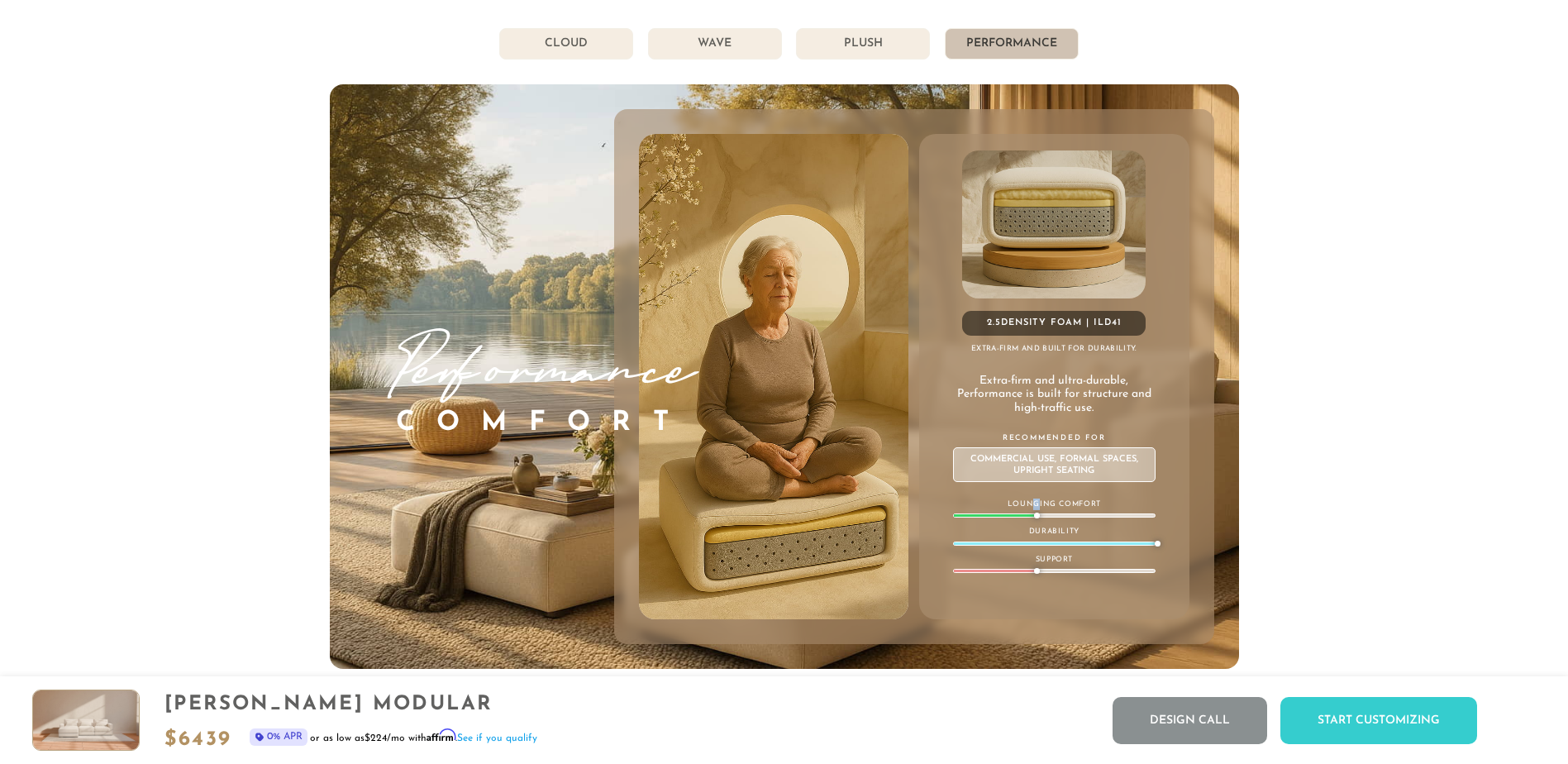
click at [1035, 511] on p "Lounging Comfort" at bounding box center [1054, 504] width 203 height 12
click at [861, 60] on li "Plush" at bounding box center [863, 43] width 134 height 32
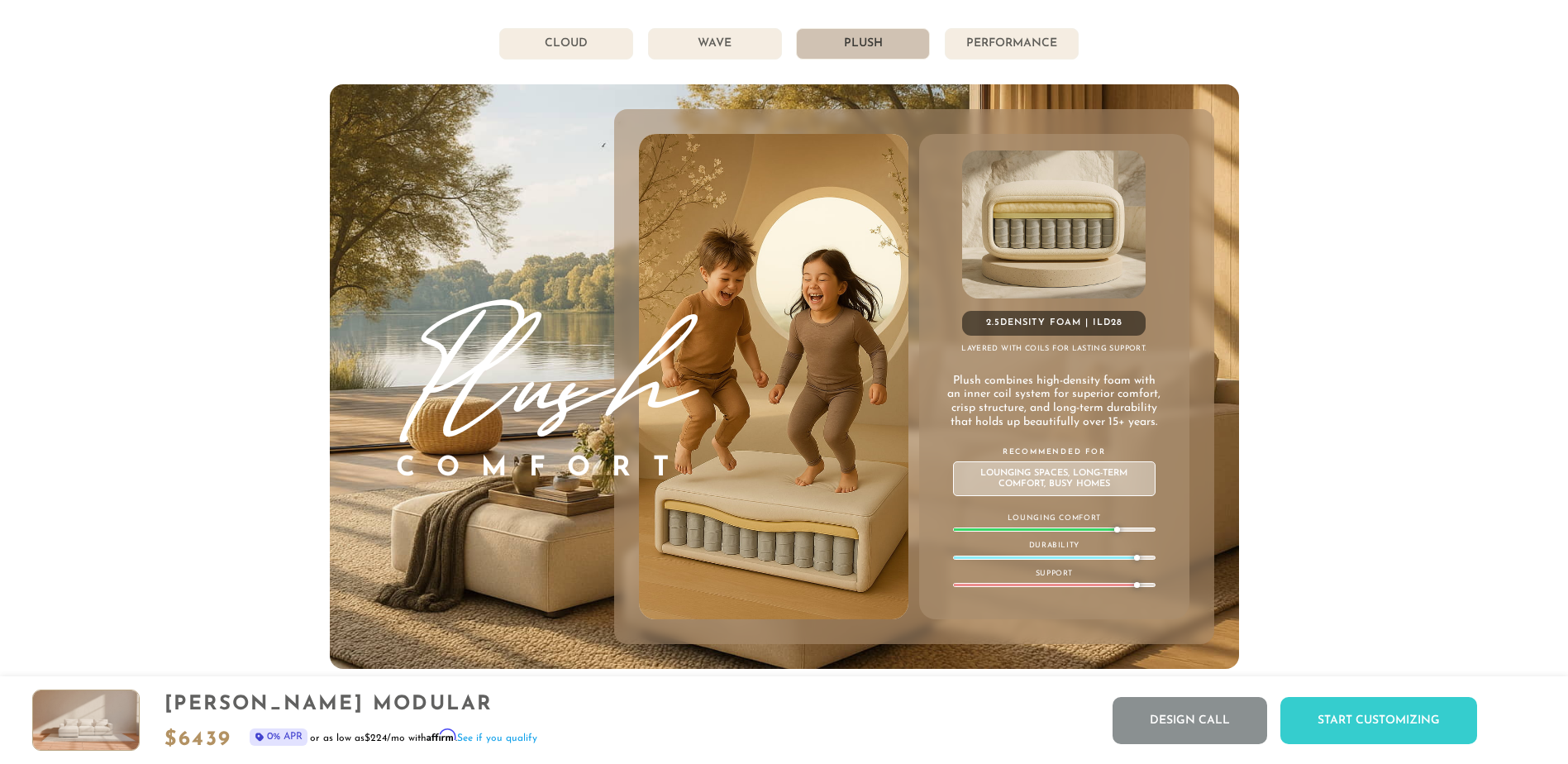
drag, startPoint x: 861, startPoint y: 63, endPoint x: 1116, endPoint y: 47, distance: 255.5
click at [1116, 47] on ul "Cloud Wave Plush Performance" at bounding box center [784, 43] width 909 height 32
click at [1062, 48] on li "Performance" at bounding box center [1012, 43] width 134 height 32
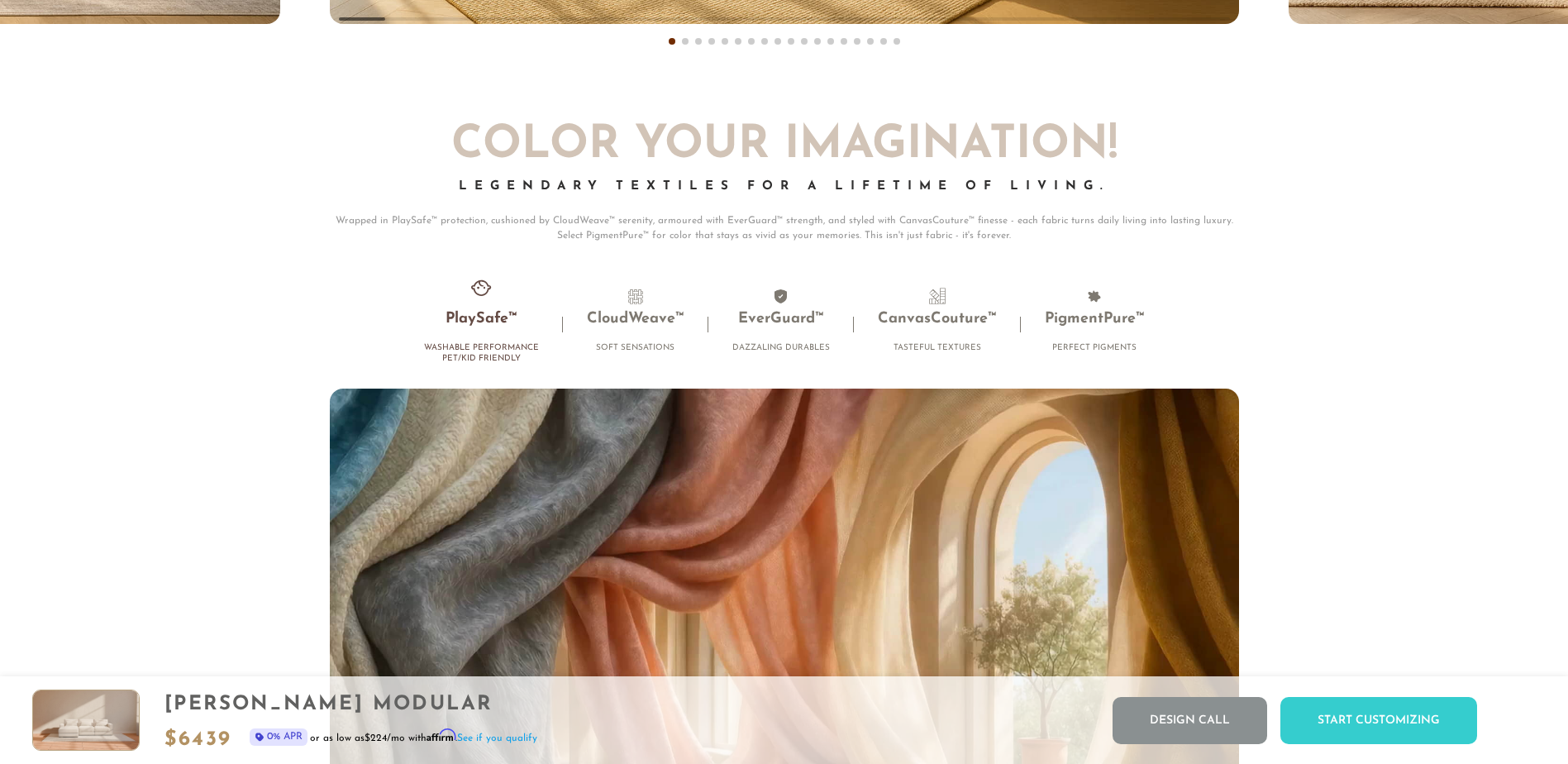
scroll to position [11082, 0]
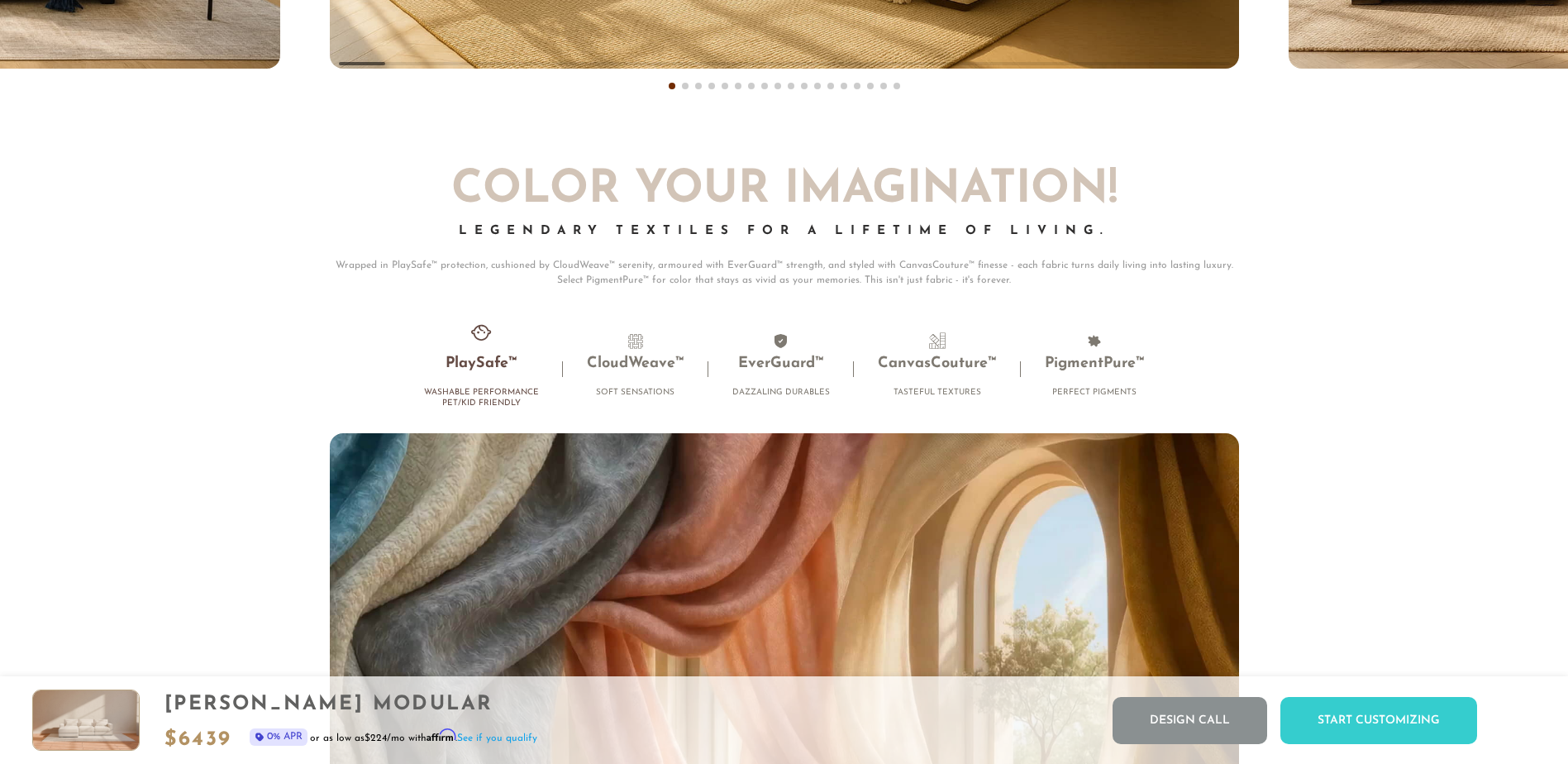
drag, startPoint x: 1569, startPoint y: 432, endPoint x: 1572, endPoint y: 446, distance: 14.3
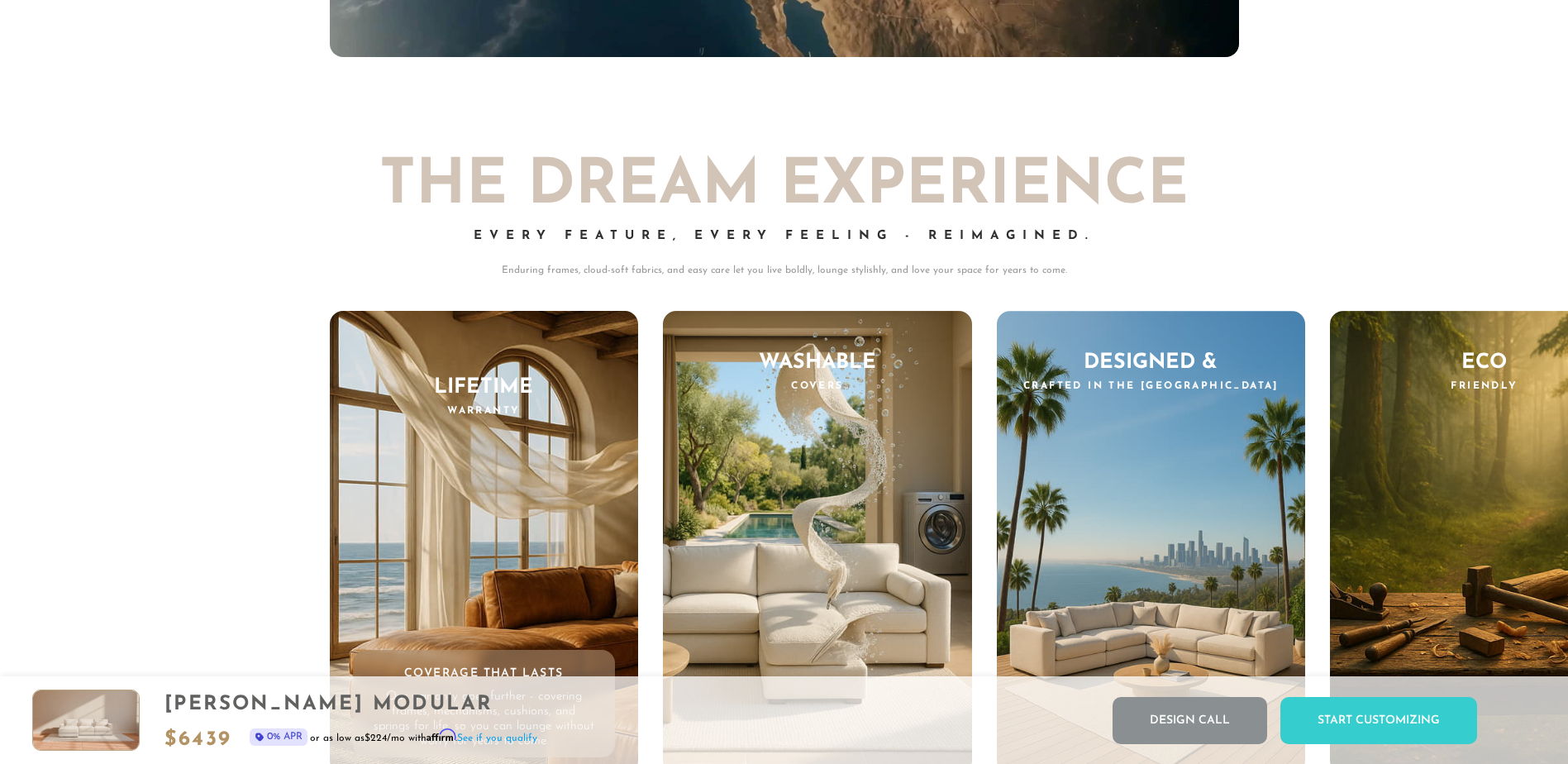
scroll to position [16569, 0]
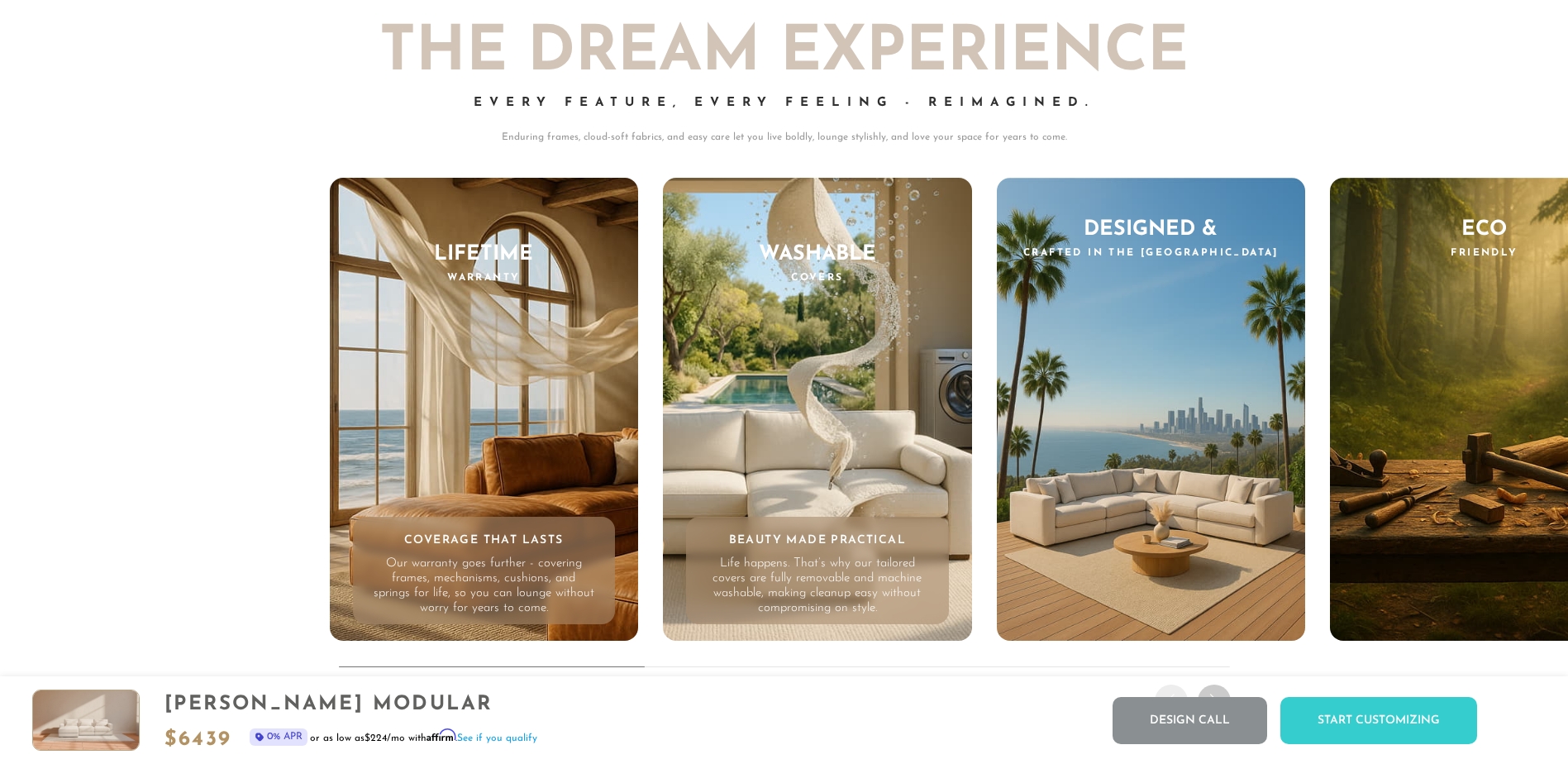
drag, startPoint x: 812, startPoint y: 407, endPoint x: 771, endPoint y: 370, distance: 55.2
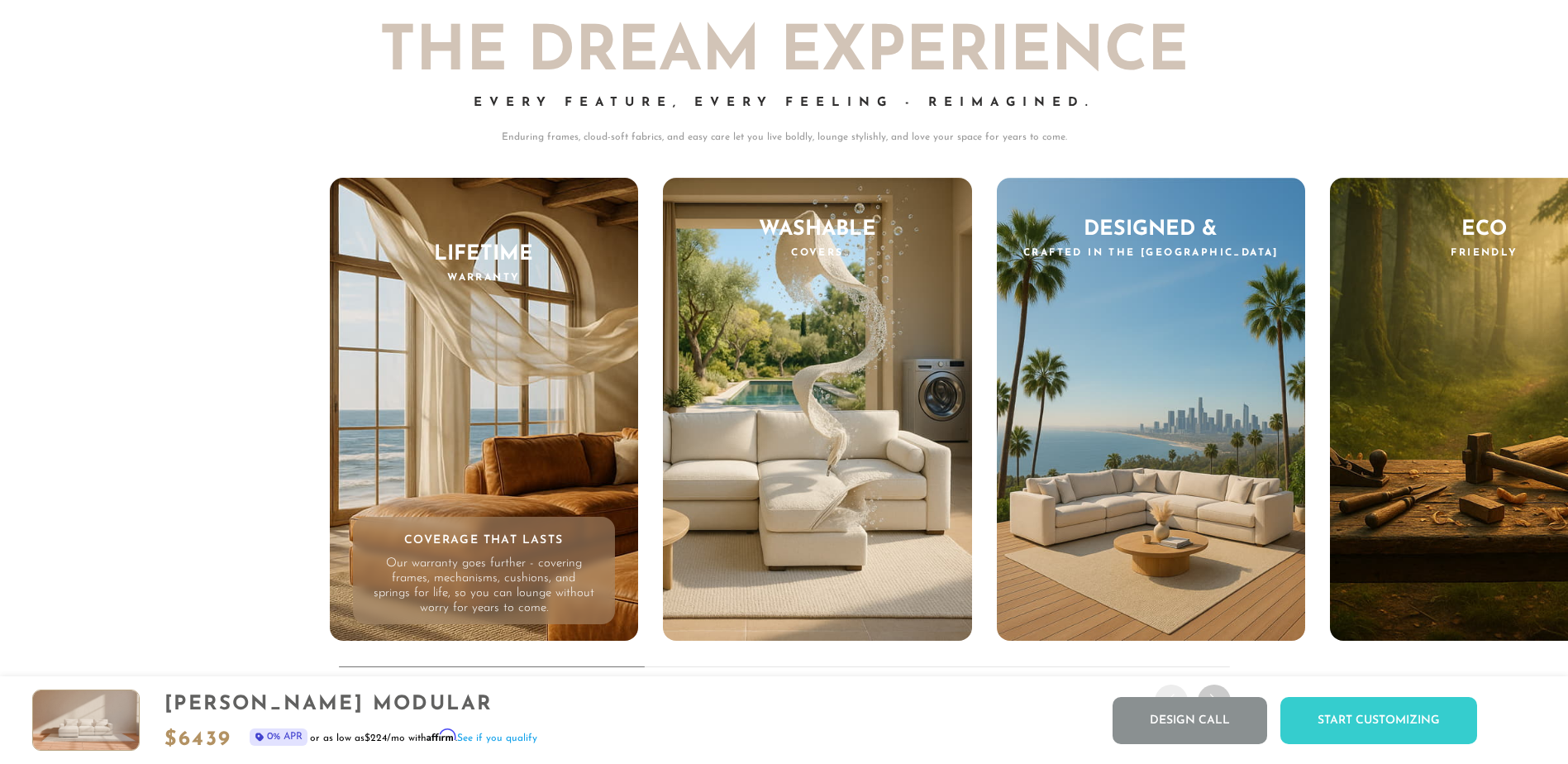
drag, startPoint x: 771, startPoint y: 370, endPoint x: 1242, endPoint y: 156, distance: 517.3
click at [1242, 157] on div "THE DREAM EXPERIENCE Every Feature, Every Feeling - Reimagined. Enduring frames…" at bounding box center [784, 348] width 1568 height 750
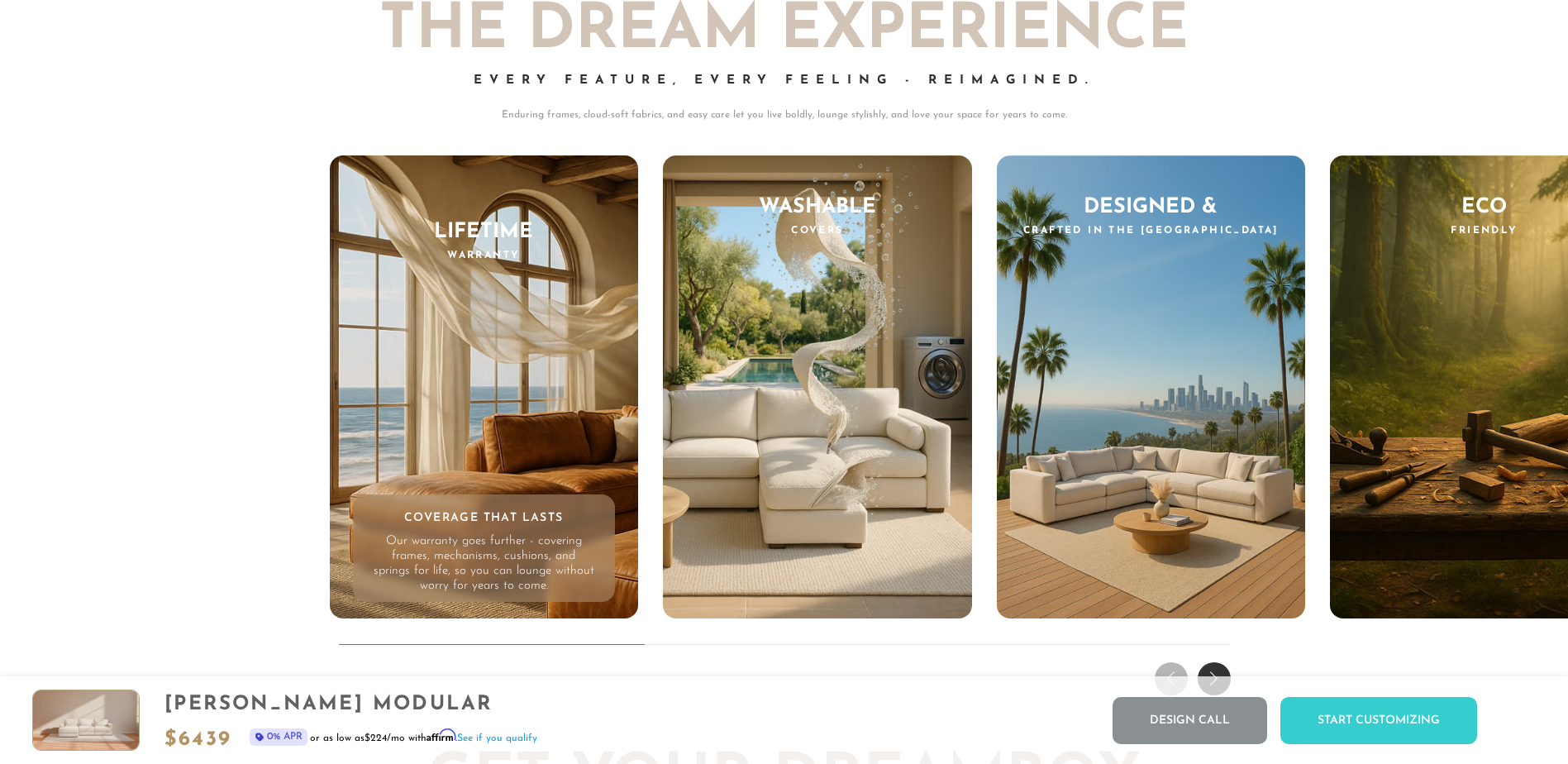
scroll to position [16435, 0]
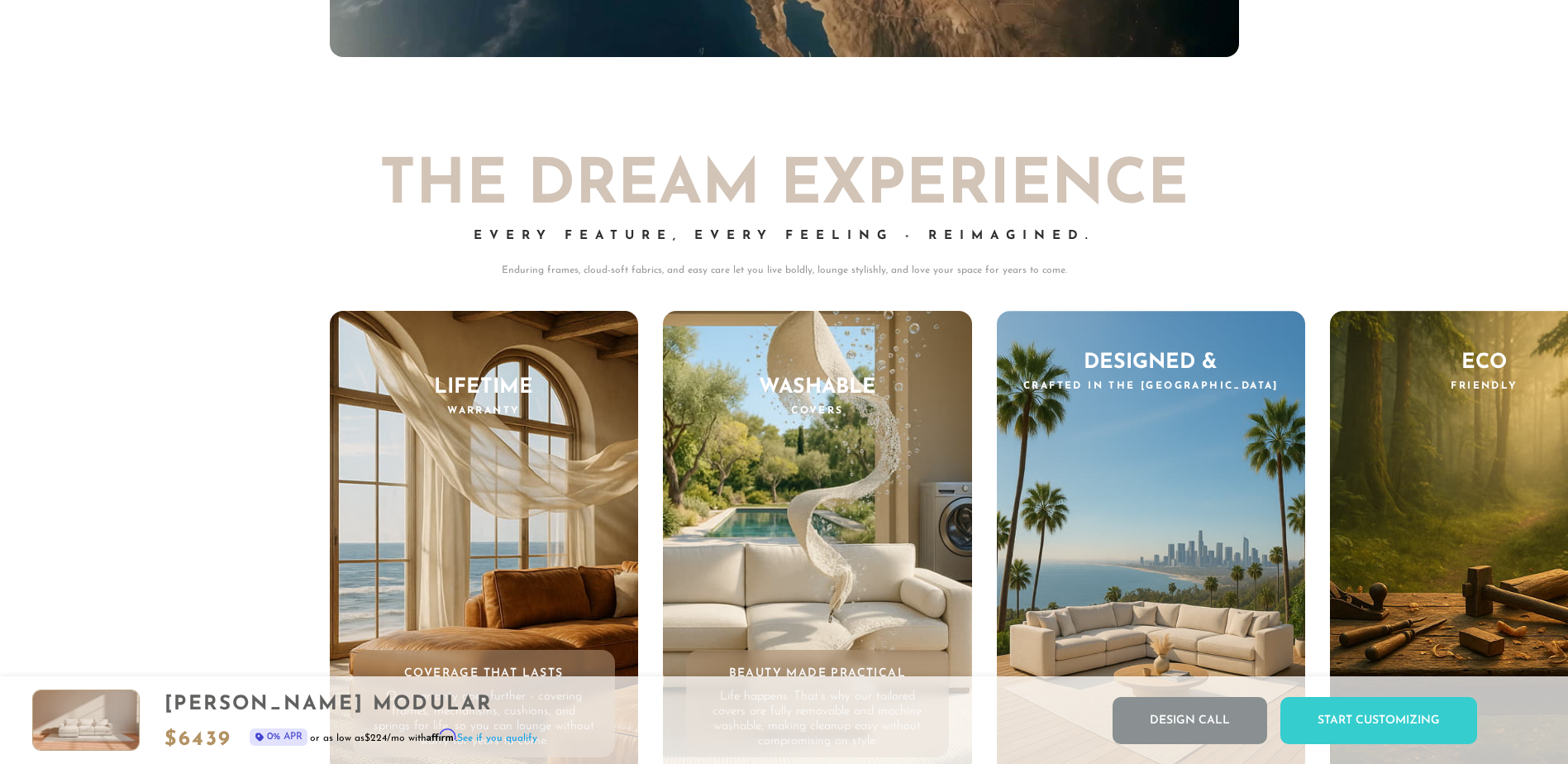
click at [905, 524] on div "Washable Covers Beauty Made Practical Life happens. That’s why our tailored cov…" at bounding box center [817, 542] width 309 height 463
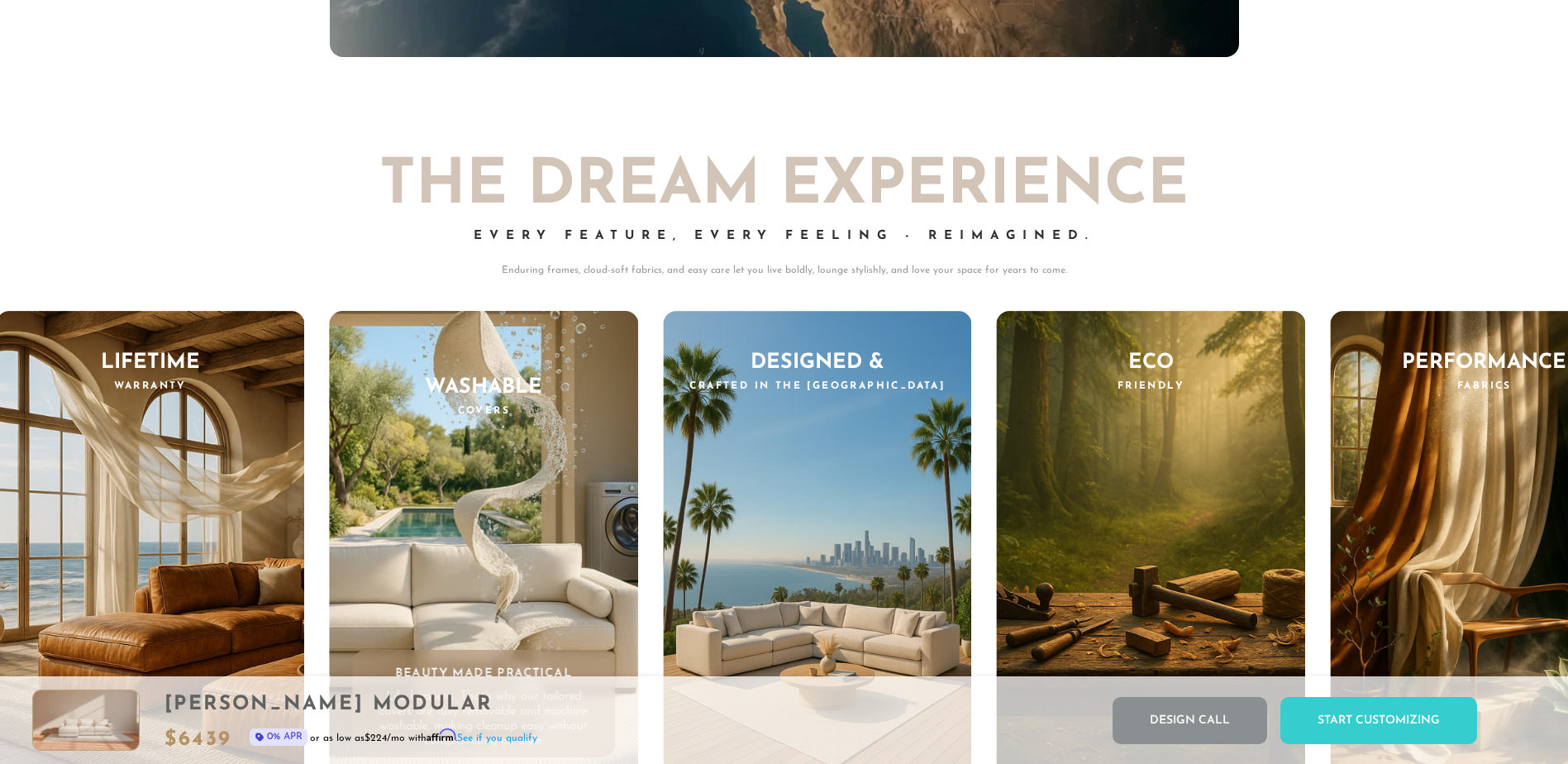
click at [527, 485] on div "Washable Covers Beauty Made Practical Life happens. That’s why our tailored cov…" at bounding box center [483, 542] width 309 height 463
click at [584, 458] on div "Washable Covers Beauty Made Practical Life happens. That’s why our tailored cov…" at bounding box center [483, 542] width 309 height 463
click at [519, 456] on div "Washable Covers Beauty Made Practical Life happens. That’s why our tailored cov…" at bounding box center [483, 542] width 309 height 463
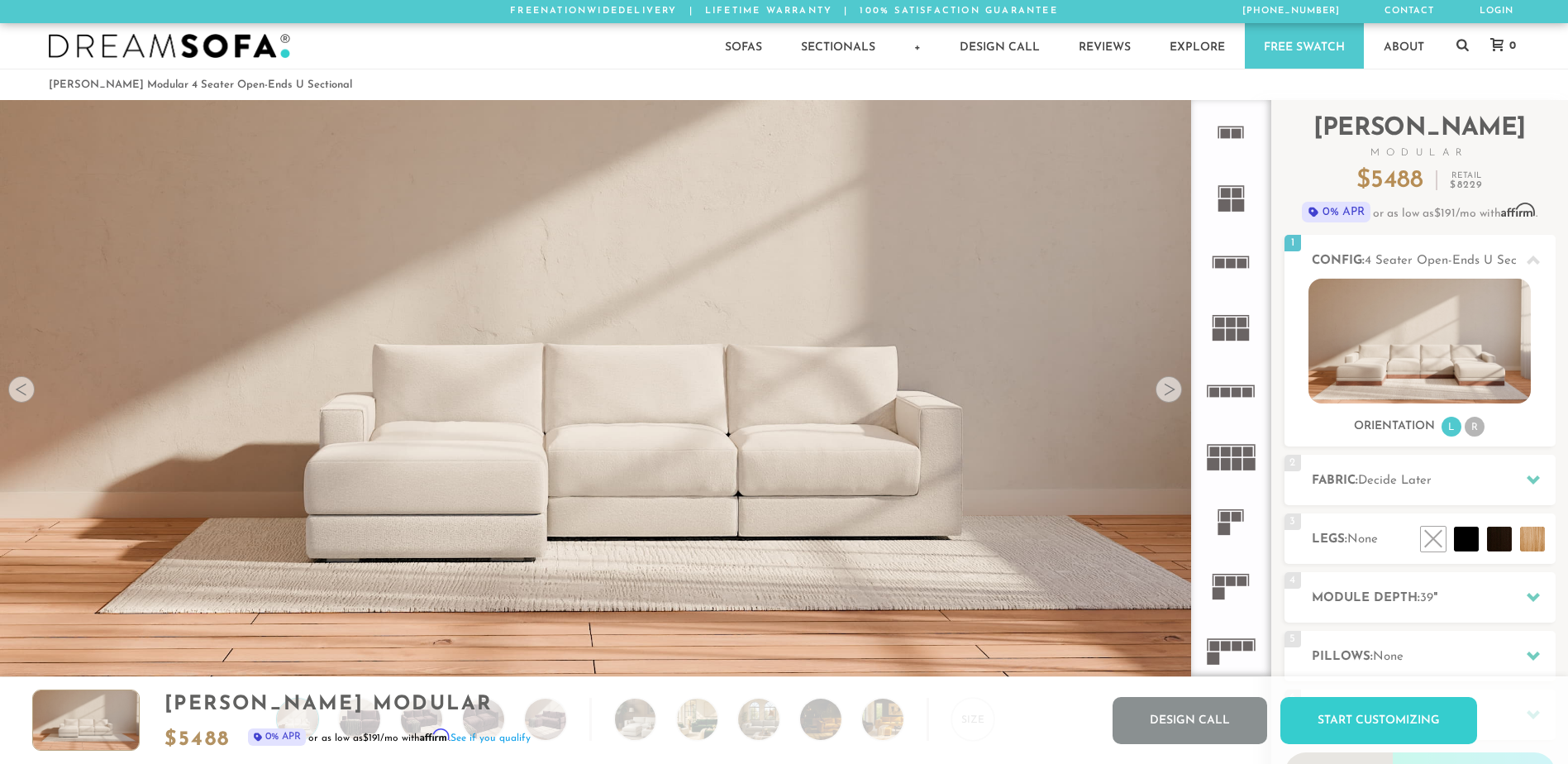
scroll to position [19340, 1555]
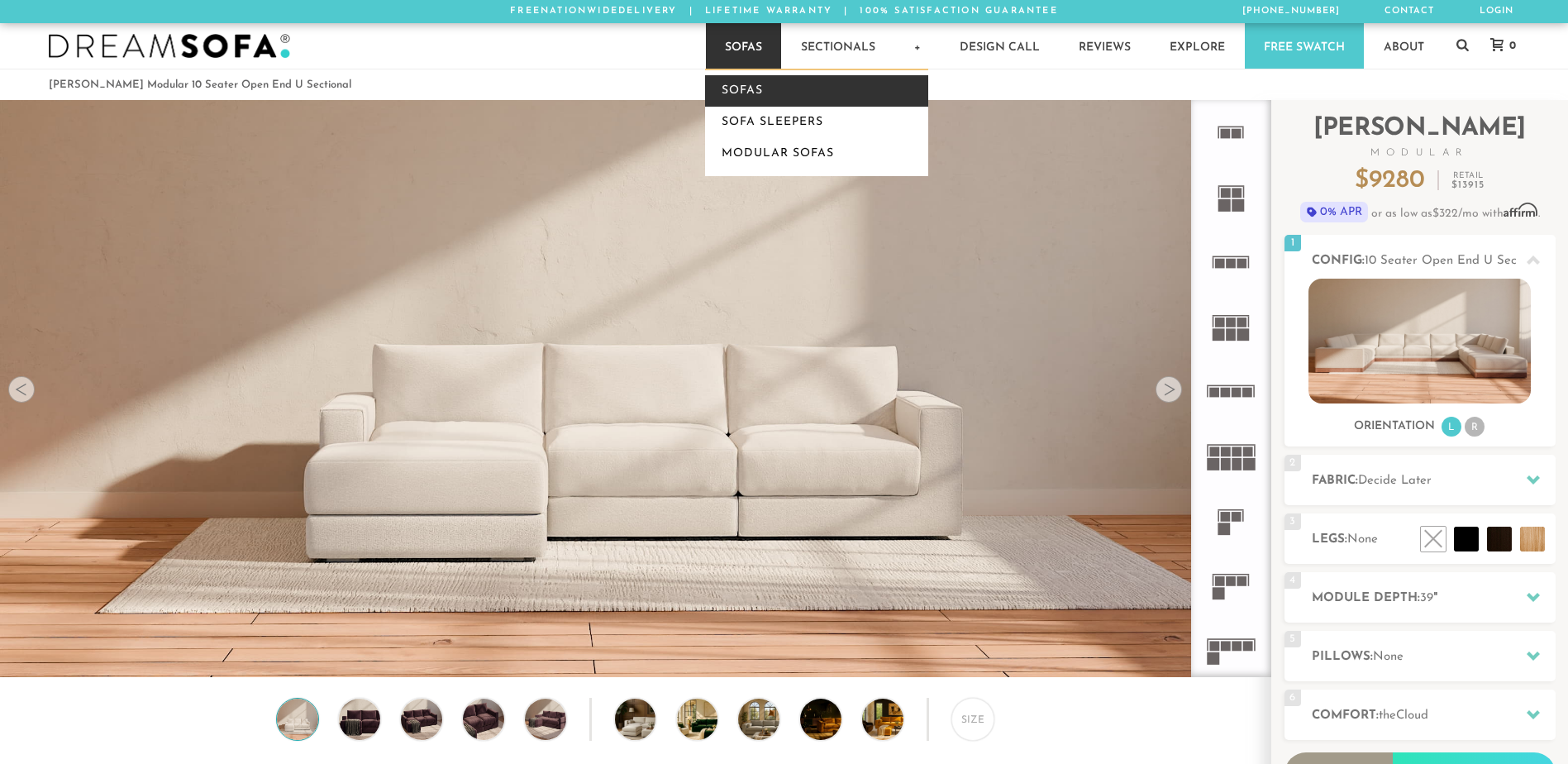
click at [753, 87] on link "Sofas" at bounding box center [817, 90] width 224 height 32
